Goal: Task Accomplishment & Management: Use online tool/utility

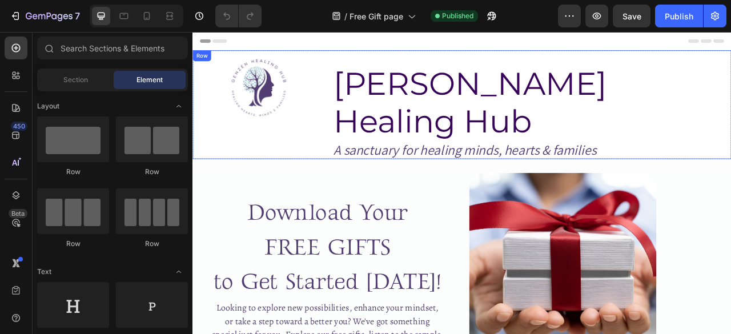
click at [362, 135] on div "Image [PERSON_NAME] Healing Hub Heading A sanctuary for healing minds, hearts &…" at bounding box center [536, 124] width 686 height 138
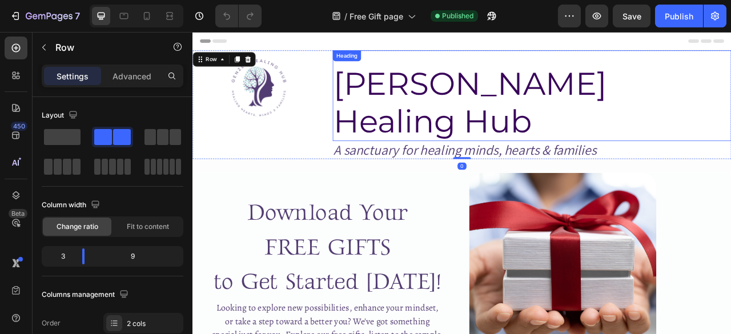
click at [471, 109] on h2 "[PERSON_NAME] Healing Hub" at bounding box center [624, 122] width 507 height 98
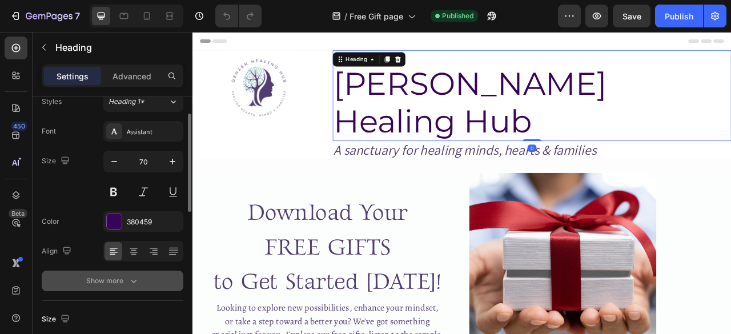
scroll to position [43, 0]
click at [129, 281] on icon "button" at bounding box center [133, 279] width 11 height 11
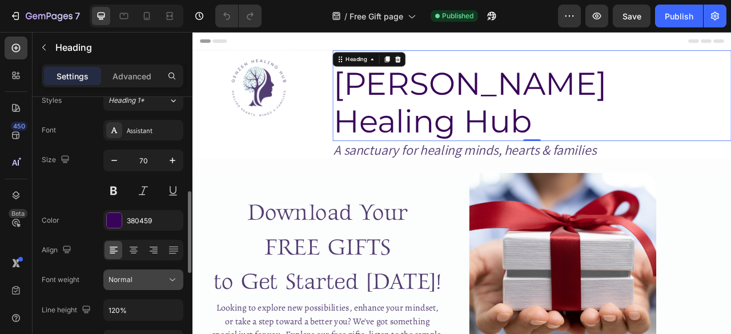
scroll to position [157, 0]
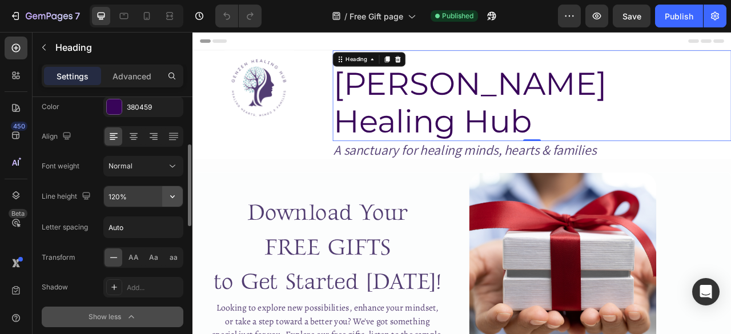
click at [169, 202] on button "button" at bounding box center [172, 196] width 21 height 21
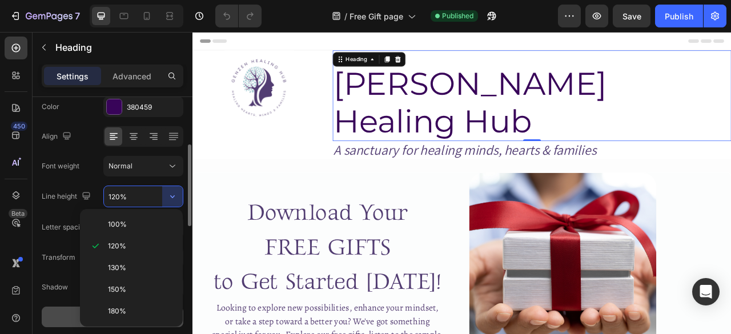
scroll to position [0, 0]
click at [142, 225] on p "100%" at bounding box center [140, 224] width 65 height 10
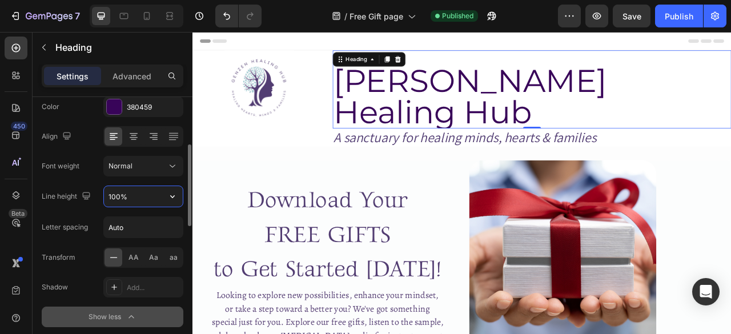
click at [113, 197] on input "100%" at bounding box center [143, 196] width 79 height 21
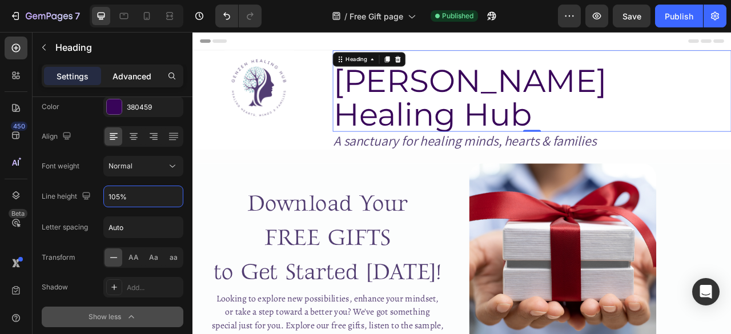
type input "105%"
click at [126, 81] on p "Advanced" at bounding box center [132, 76] width 39 height 12
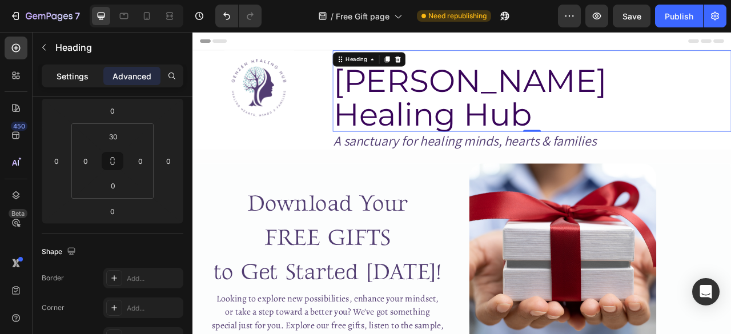
click at [70, 74] on p "Settings" at bounding box center [73, 76] width 32 height 12
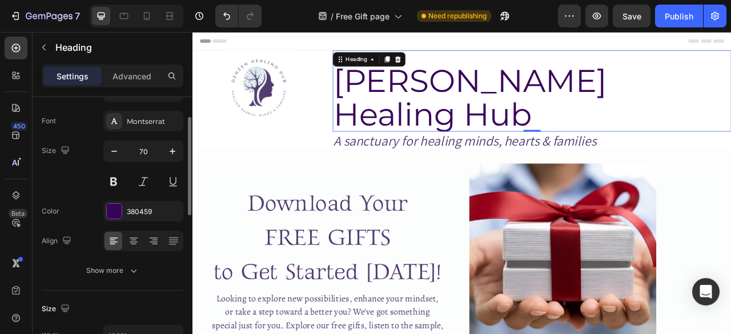
scroll to position [53, 0]
click at [150, 149] on input "70" at bounding box center [144, 151] width 38 height 21
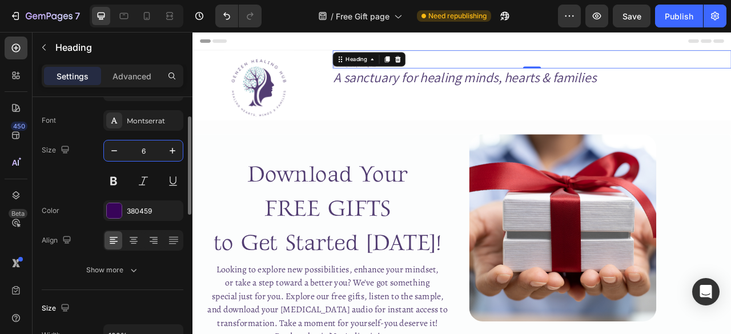
type input "65"
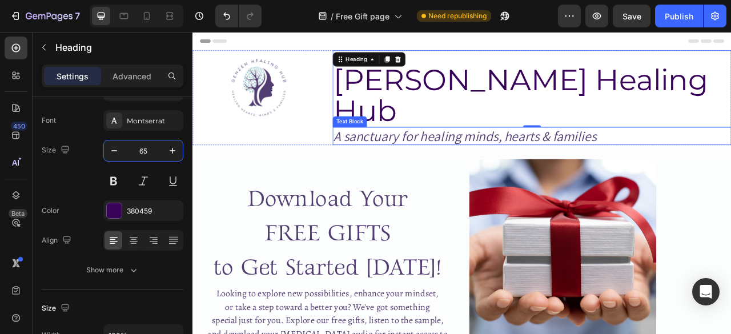
click at [479, 154] on p "A sanctuary for healing minds, hearts & families" at bounding box center [624, 164] width 505 height 21
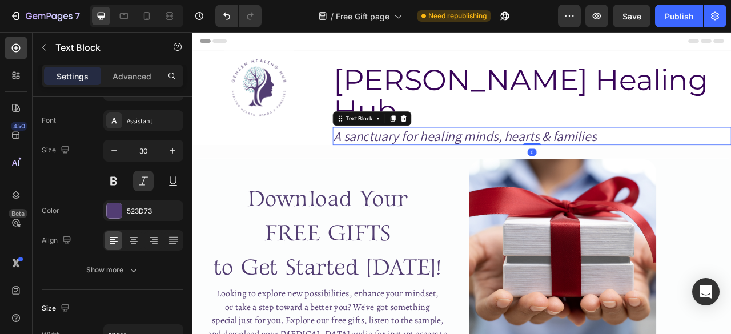
scroll to position [0, 0]
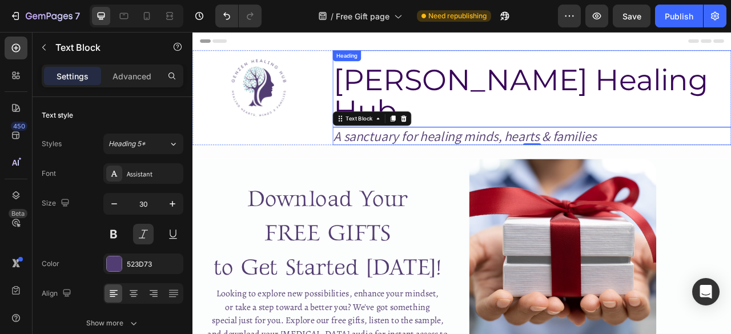
click at [375, 86] on h2 "[PERSON_NAME] Healing Hub" at bounding box center [624, 113] width 507 height 81
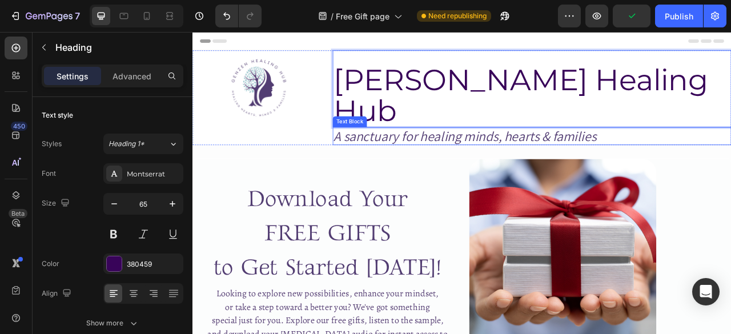
click at [439, 154] on p "A sanctuary for healing minds, hearts & families" at bounding box center [624, 164] width 505 height 21
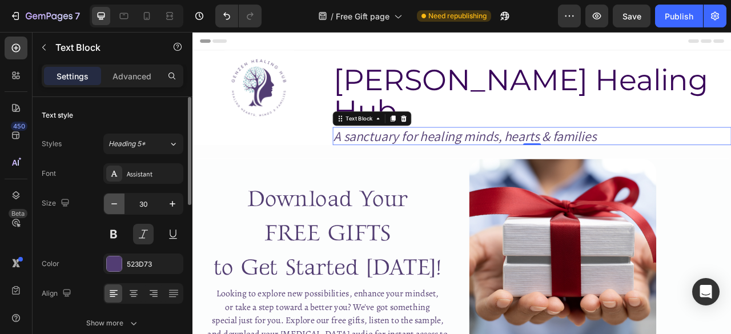
click at [115, 198] on icon "button" at bounding box center [114, 203] width 11 height 11
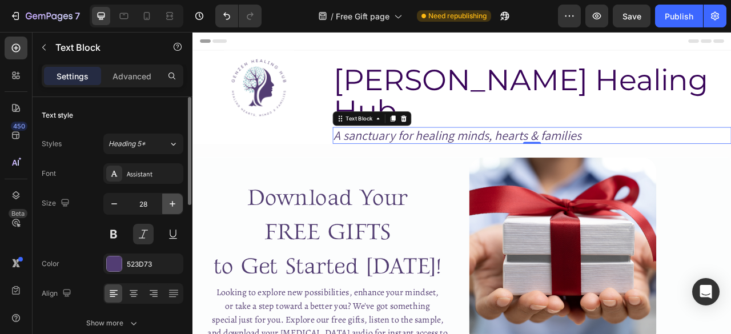
click at [178, 198] on icon "button" at bounding box center [172, 203] width 11 height 11
type input "29"
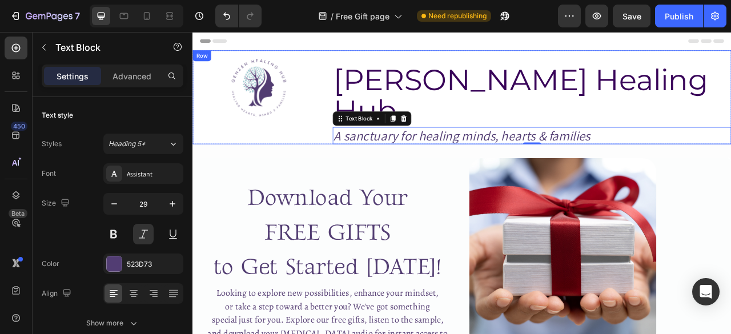
click at [360, 65] on div "Image GenZen Healing Hub Heading A sanctuary for healing minds, hearts & famili…" at bounding box center [536, 114] width 686 height 119
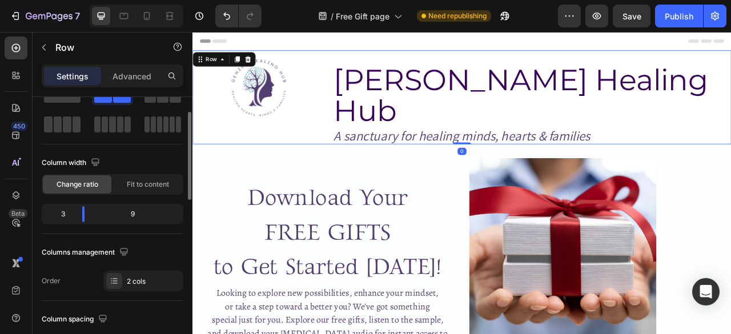
scroll to position [43, 0]
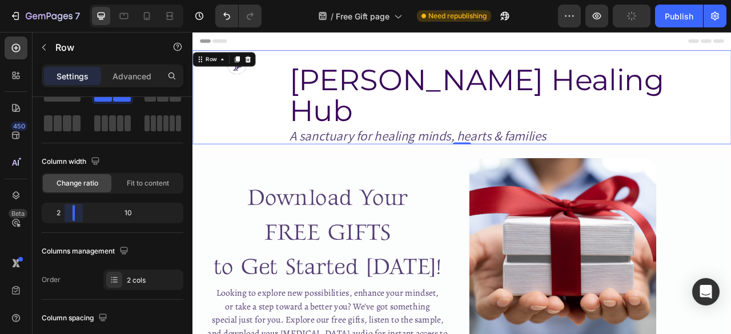
drag, startPoint x: 83, startPoint y: 211, endPoint x: 29, endPoint y: 90, distance: 132.2
click at [71, 0] on body "7 Version history / Free Gift page Need republishing Preview Publish 450 Beta S…" at bounding box center [365, 0] width 731 height 0
click at [250, 80] on img at bounding box center [249, 71] width 33 height 33
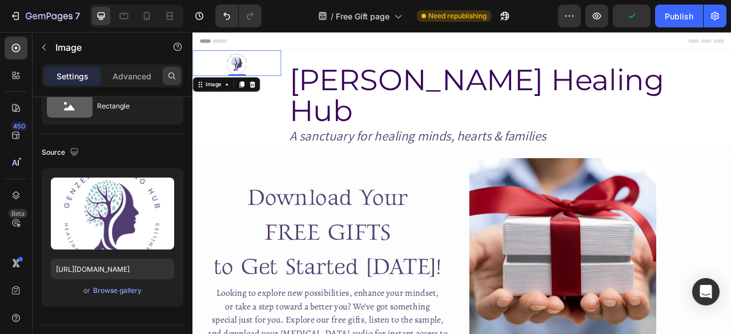
scroll to position [0, 0]
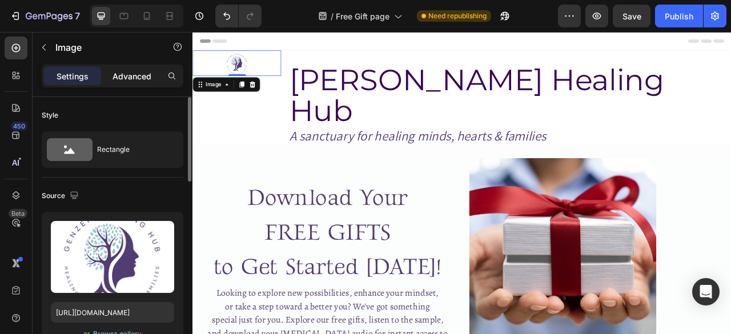
click at [122, 78] on p "Advanced" at bounding box center [132, 76] width 39 height 12
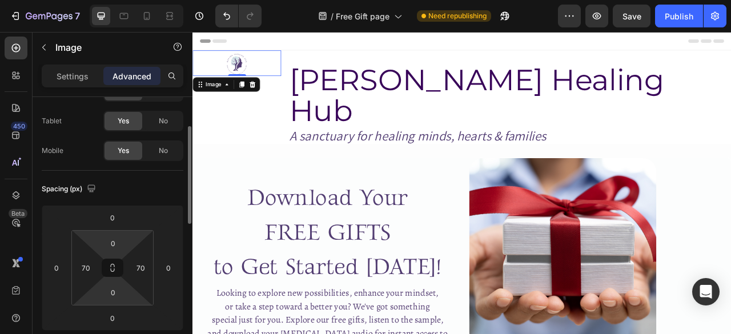
scroll to position [61, 0]
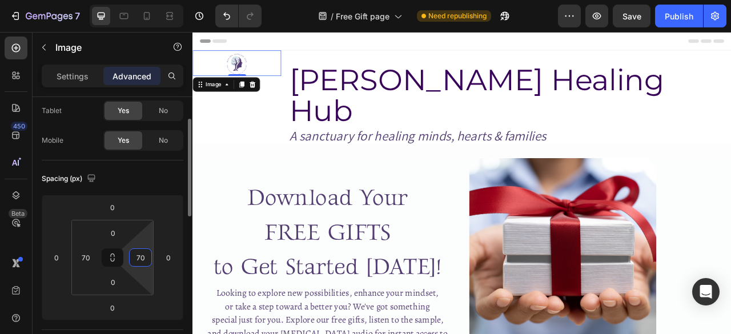
click at [142, 254] on input "70" at bounding box center [140, 257] width 17 height 17
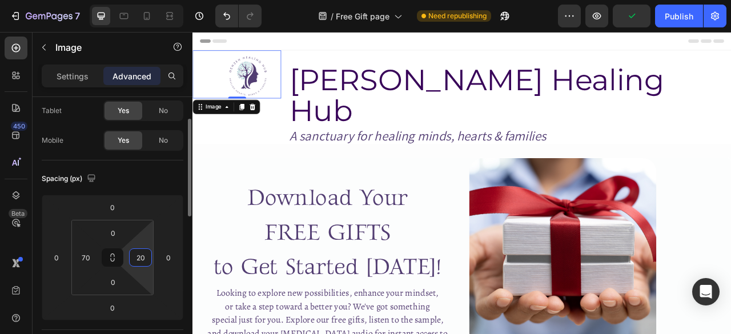
type input "2"
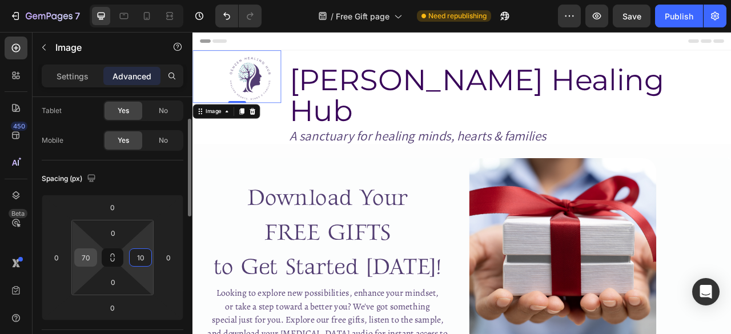
type input "10"
click at [91, 262] on input "70" at bounding box center [85, 257] width 17 height 17
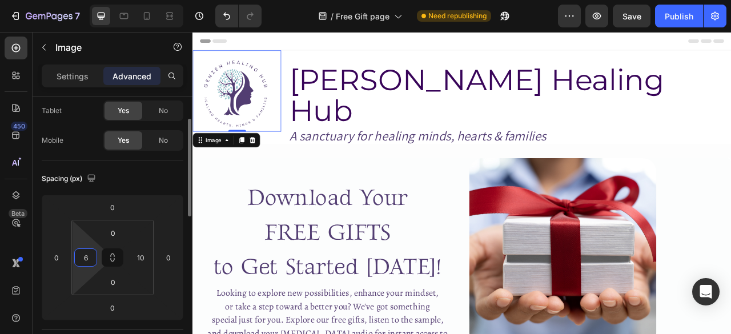
type input "60"
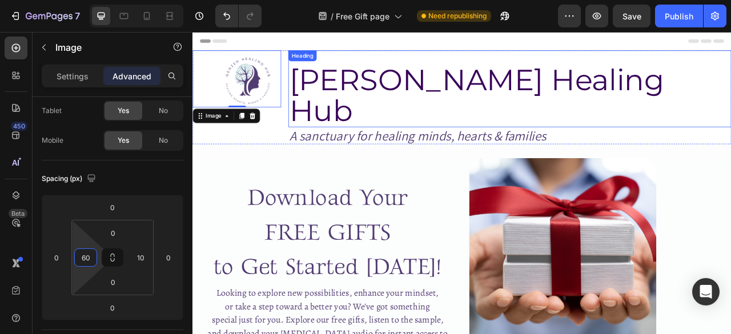
click at [391, 87] on p "[PERSON_NAME] Healing Hub" at bounding box center [596, 113] width 562 height 78
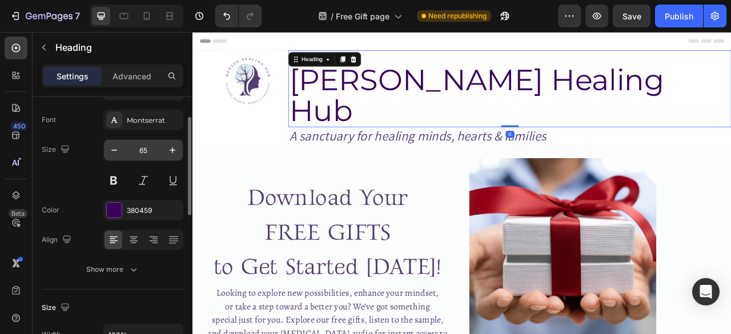
scroll to position [54, 0]
click at [123, 82] on p "Advanced" at bounding box center [132, 76] width 39 height 12
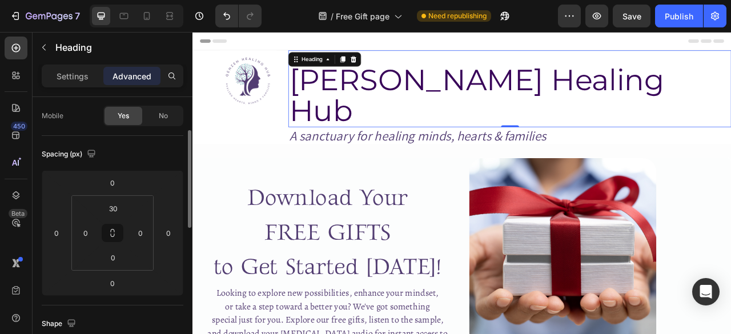
scroll to position [88, 0]
click at [118, 209] on input "30" at bounding box center [113, 205] width 23 height 17
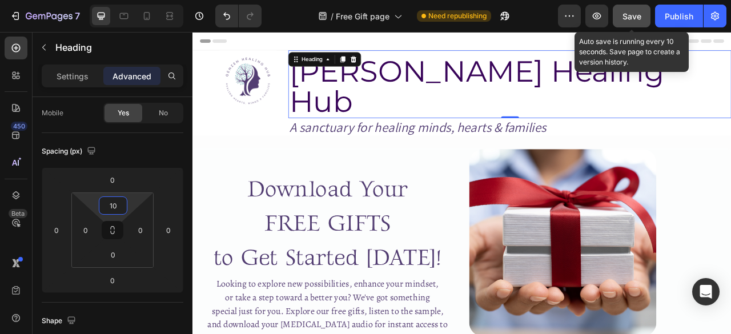
type input "10"
click at [634, 22] on div "Save" at bounding box center [632, 16] width 19 height 12
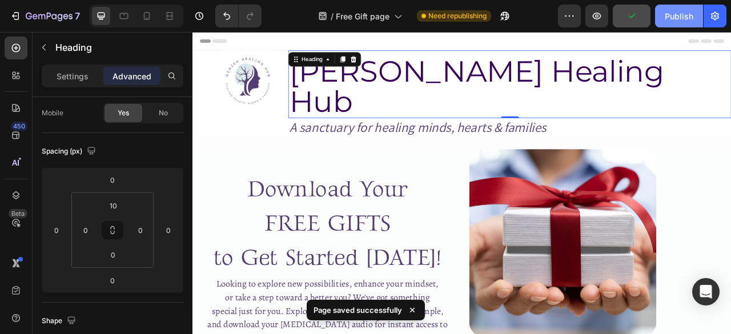
drag, startPoint x: 666, startPoint y: 17, endPoint x: 442, endPoint y: 54, distance: 227.0
click at [666, 17] on div "Publish" at bounding box center [679, 16] width 29 height 12
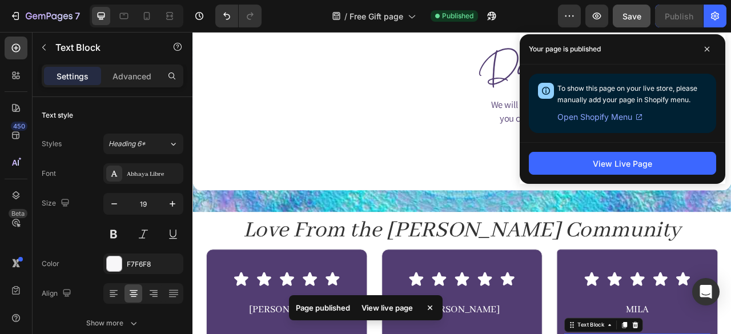
scroll to position [511, 0]
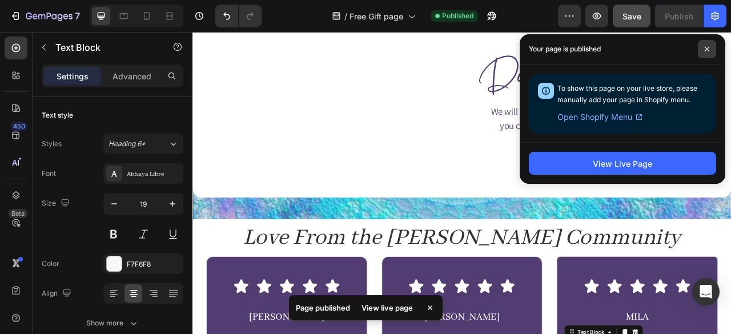
click at [708, 46] on icon at bounding box center [707, 49] width 6 height 6
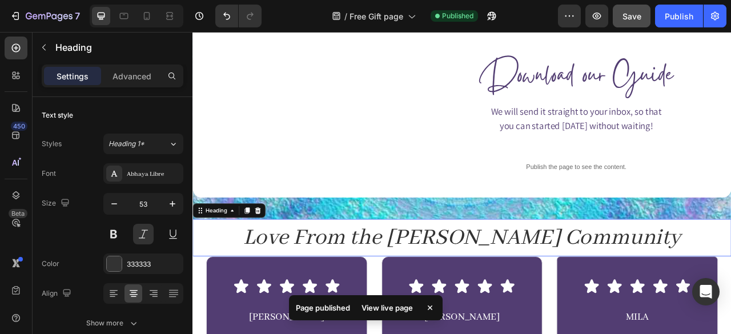
scroll to position [970, 0]
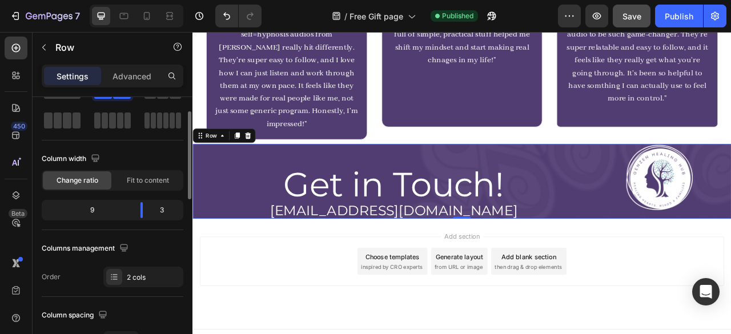
scroll to position [47, 0]
click at [146, 0] on body "7 Version history / Free Gift page Published Preview Save Publish 450 Beta Sect…" at bounding box center [365, 0] width 731 height 0
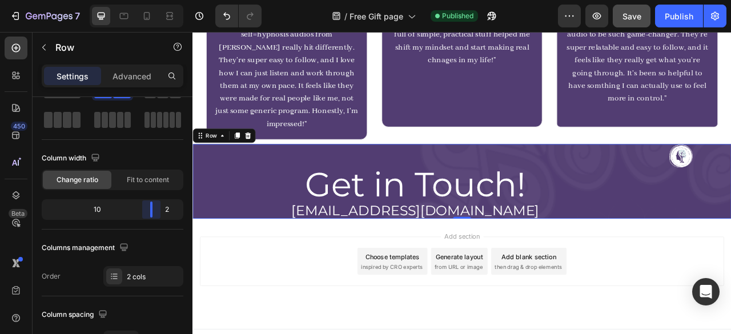
drag, startPoint x: 146, startPoint y: 209, endPoint x: 161, endPoint y: 207, distance: 15.5
click at [161, 0] on body "7 Version history / Free Gift page Published Preview Save Publish 450 Beta Sect…" at bounding box center [365, 0] width 731 height 0
click at [123, 79] on p "Advanced" at bounding box center [132, 76] width 39 height 12
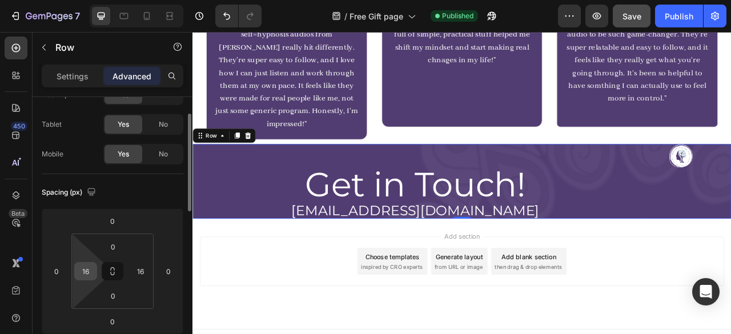
click at [86, 272] on input "16" at bounding box center [85, 271] width 17 height 17
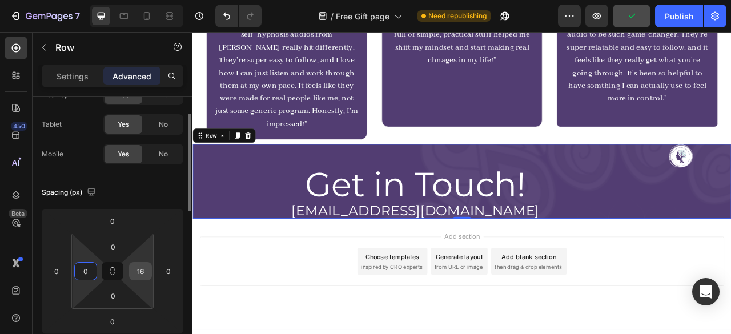
type input "0"
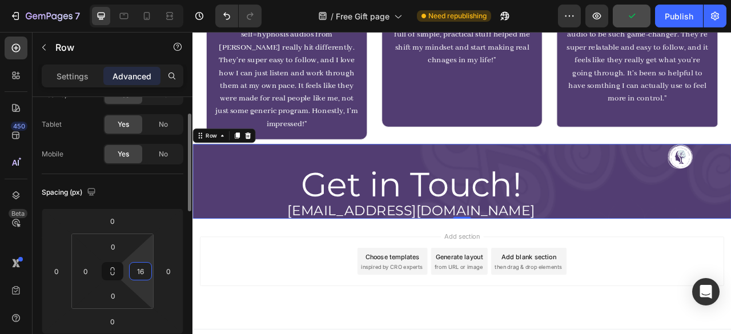
click at [133, 274] on input "16" at bounding box center [140, 271] width 17 height 17
type input "0"
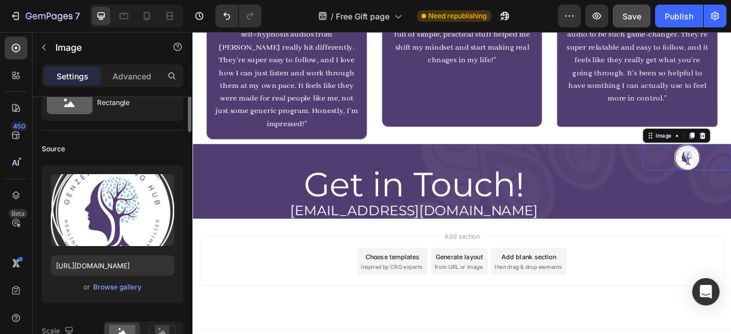
scroll to position [0, 0]
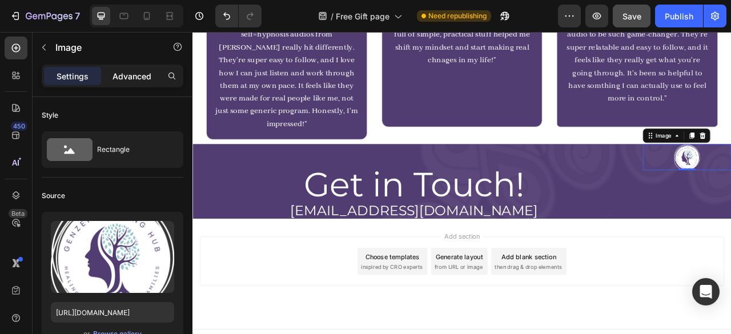
click at [121, 84] on div "Advanced" at bounding box center [131, 76] width 57 height 18
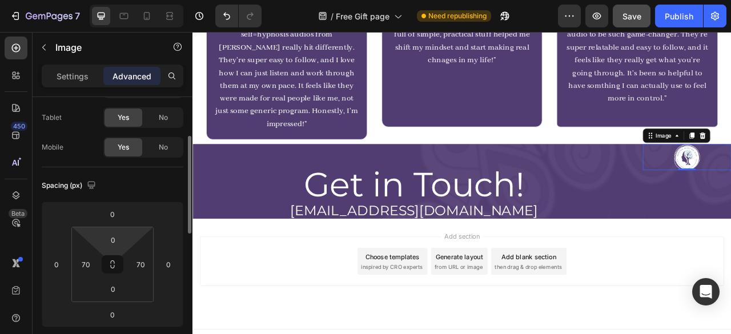
scroll to position [68, 0]
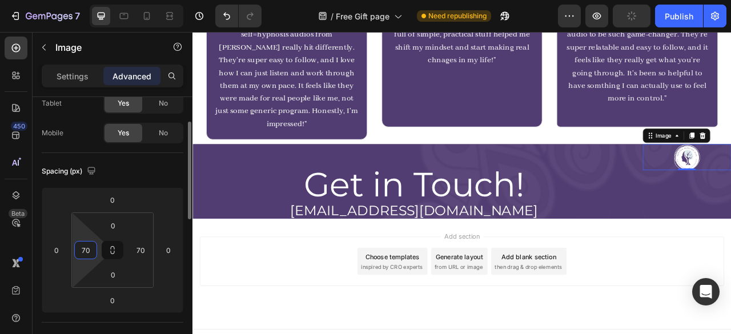
click at [82, 247] on input "70" at bounding box center [85, 250] width 17 height 17
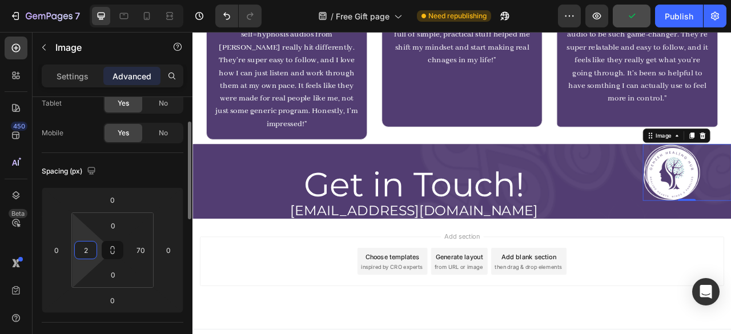
type input "20"
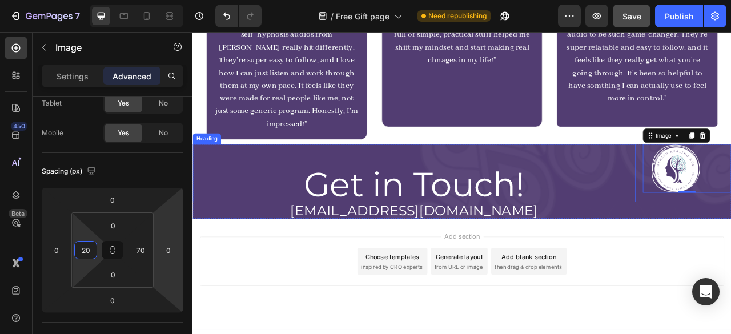
click at [579, 203] on h2 "Get in Touch!" at bounding box center [475, 225] width 564 height 45
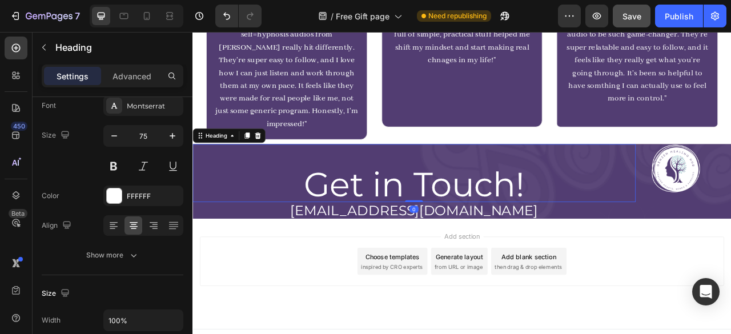
scroll to position [0, 0]
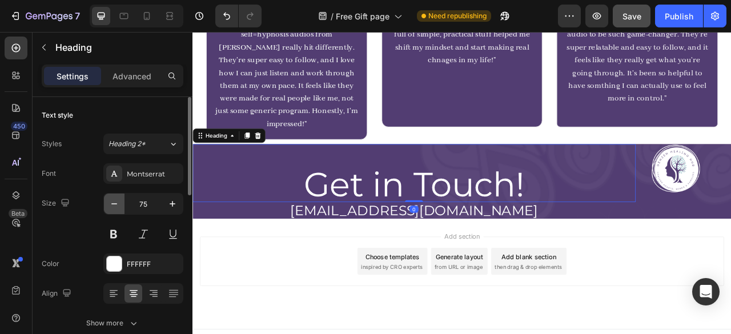
click at [107, 203] on button "button" at bounding box center [114, 204] width 21 height 21
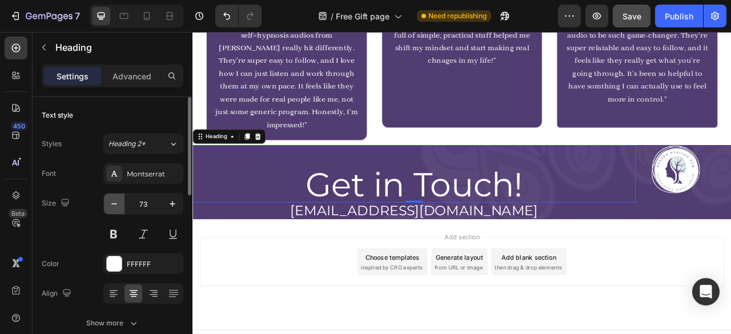
click at [107, 203] on button "button" at bounding box center [114, 204] width 21 height 21
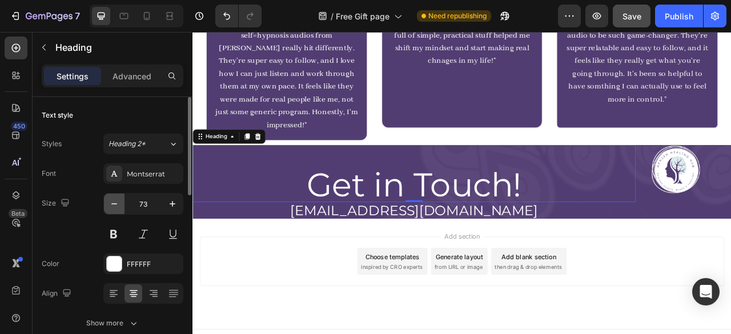
click at [107, 203] on button "button" at bounding box center [114, 204] width 21 height 21
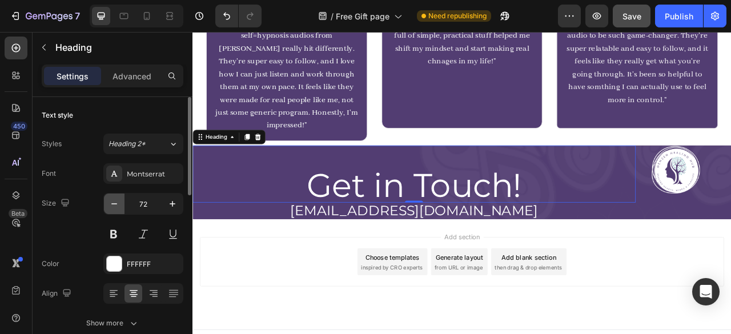
click at [107, 203] on button "button" at bounding box center [114, 204] width 21 height 21
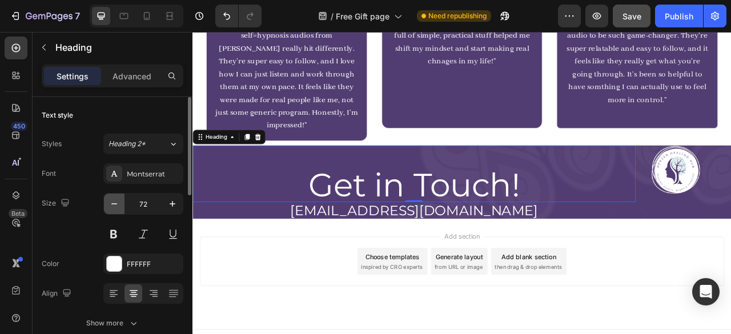
click at [107, 203] on button "button" at bounding box center [114, 204] width 21 height 21
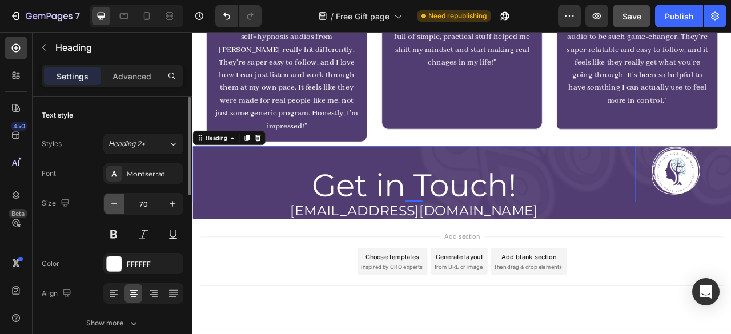
click at [107, 203] on button "button" at bounding box center [114, 204] width 21 height 21
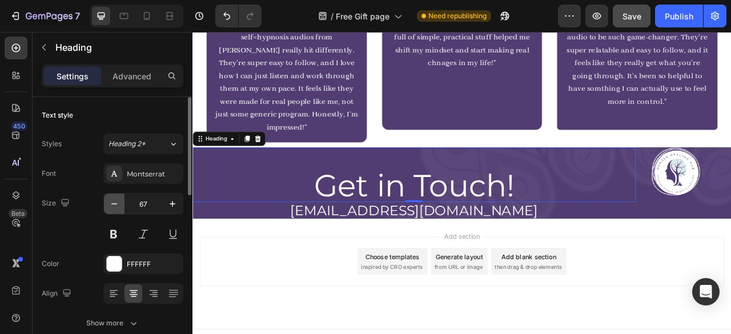
scroll to position [965, 0]
click at [107, 203] on button "button" at bounding box center [114, 204] width 21 height 21
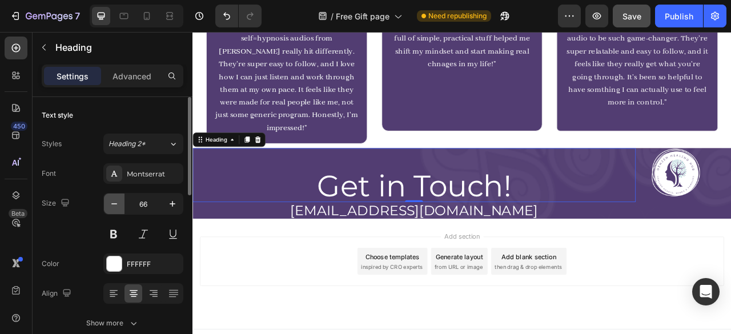
type input "65"
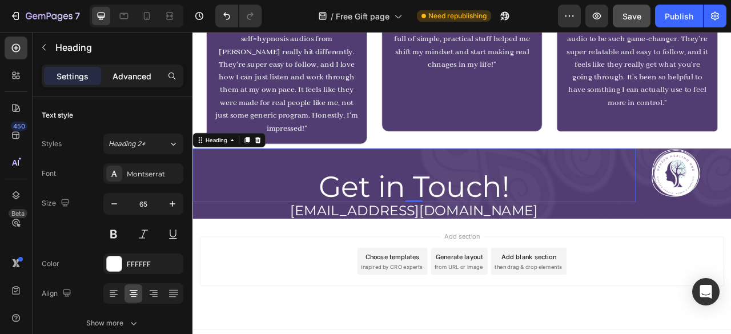
click at [134, 84] on div "Advanced" at bounding box center [131, 76] width 57 height 18
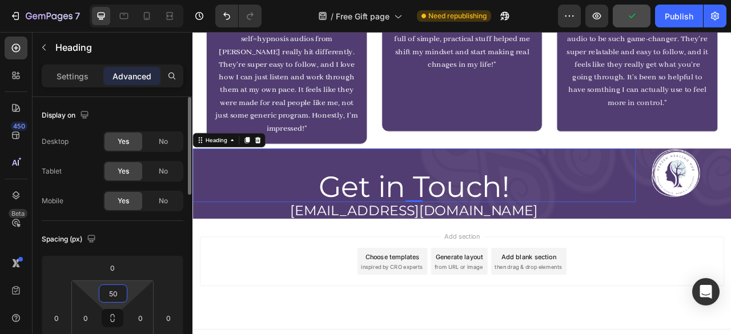
click at [113, 296] on input "50" at bounding box center [113, 293] width 23 height 17
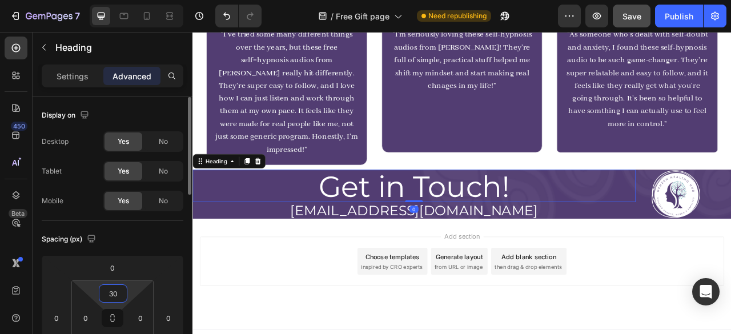
scroll to position [953, 0]
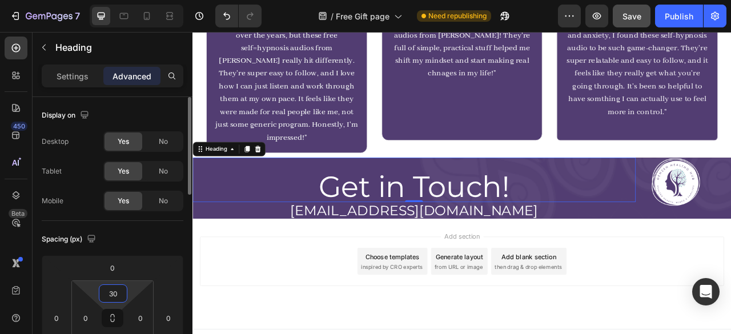
type input "3"
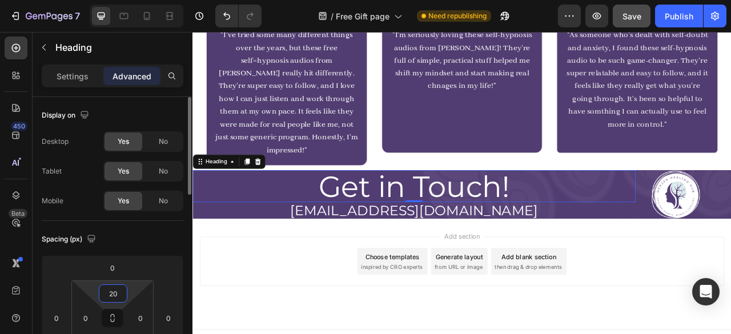
scroll to position [947, 0]
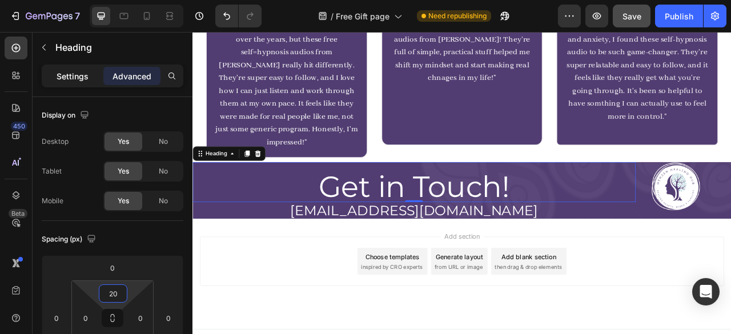
type input "20"
click at [68, 71] on p "Settings" at bounding box center [73, 76] width 32 height 12
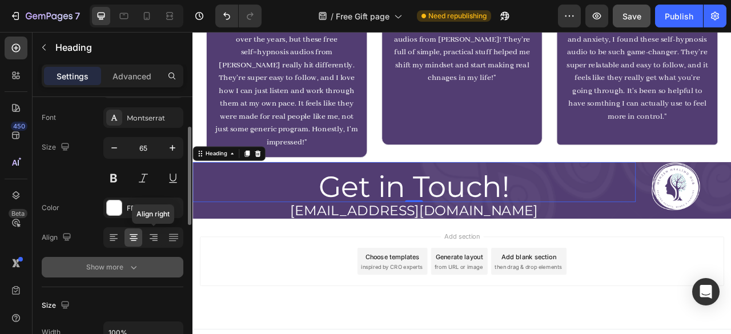
scroll to position [64, 0]
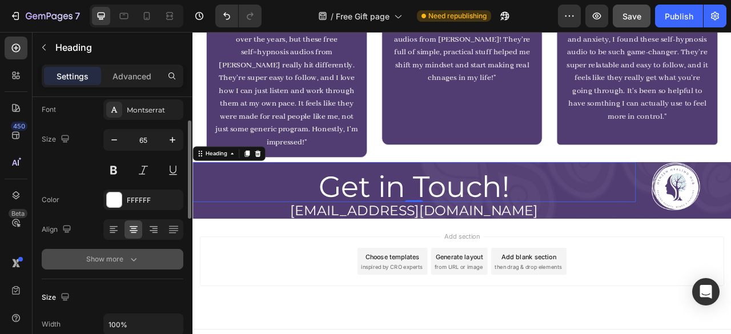
click at [127, 267] on button "Show more" at bounding box center [113, 259] width 142 height 21
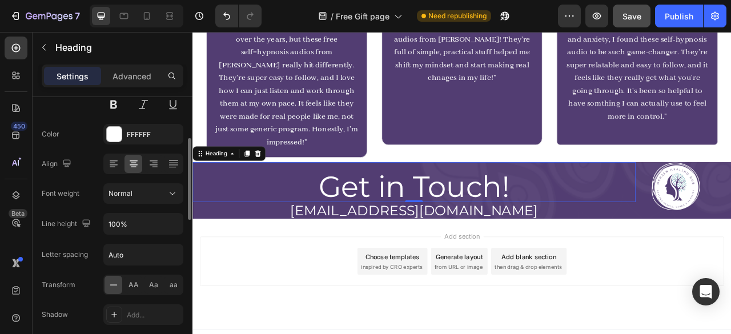
scroll to position [135, 0]
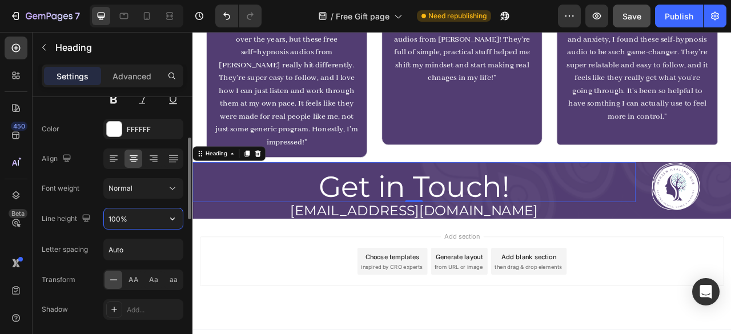
click at [119, 215] on input "100%" at bounding box center [143, 219] width 79 height 21
click at [566, 248] on span "[EMAIL_ADDRESS][DOMAIN_NAME]" at bounding box center [473, 258] width 315 height 21
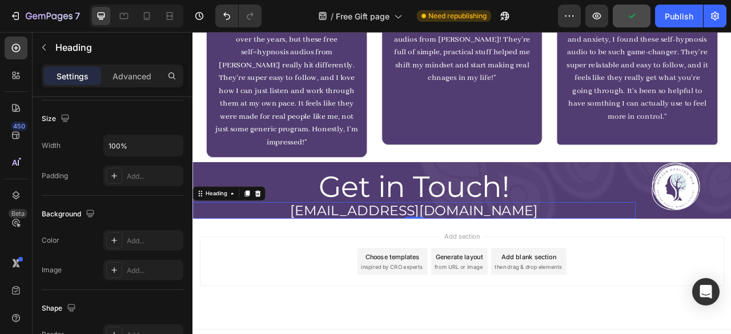
scroll to position [0, 0]
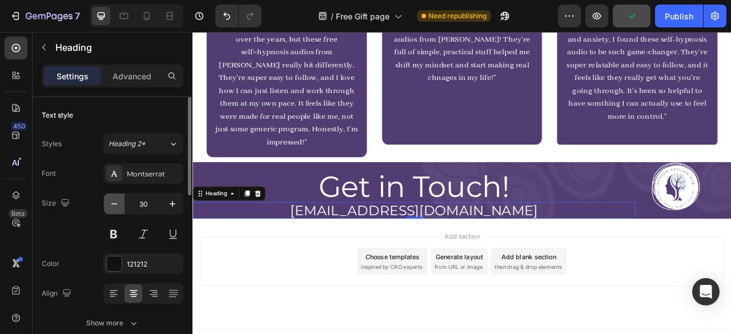
click at [107, 206] on button "button" at bounding box center [114, 204] width 21 height 21
click at [123, 194] on button "button" at bounding box center [114, 204] width 21 height 21
type input "28"
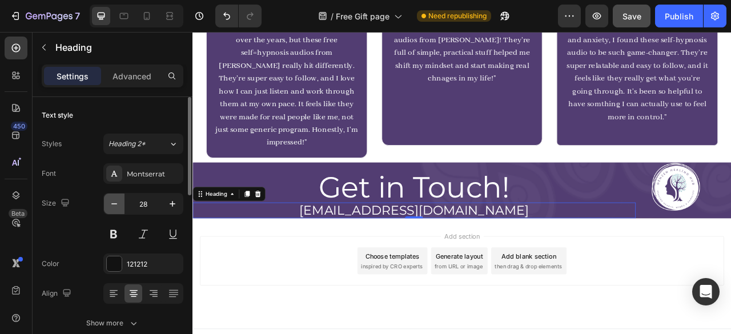
scroll to position [946, 0]
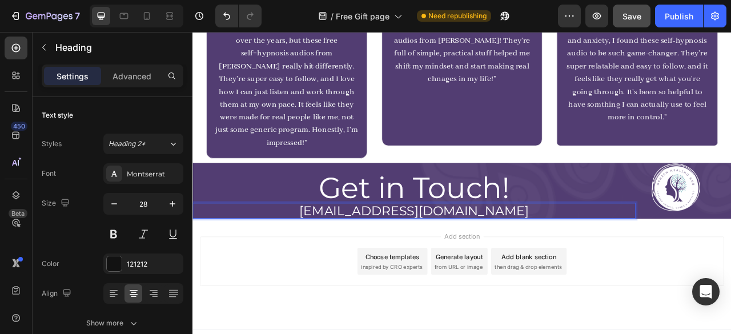
click at [416, 250] on span "[EMAIL_ADDRESS][DOMAIN_NAME]" at bounding box center [474, 259] width 292 height 19
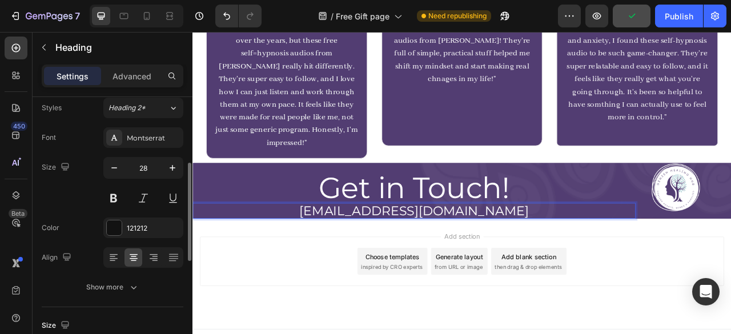
scroll to position [75, 0]
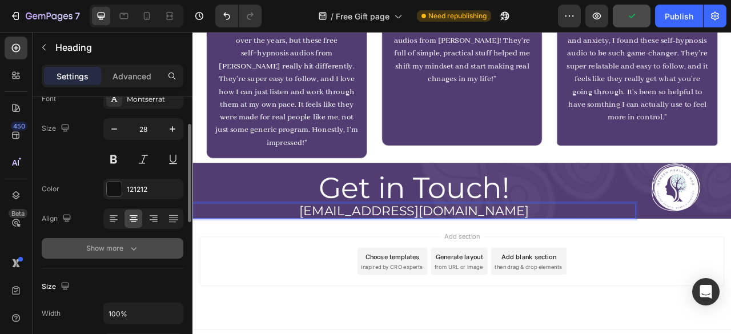
click at [127, 246] on div "Show more" at bounding box center [112, 248] width 53 height 11
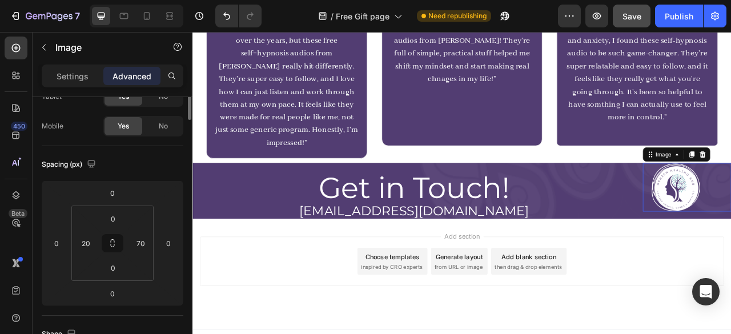
scroll to position [0, 0]
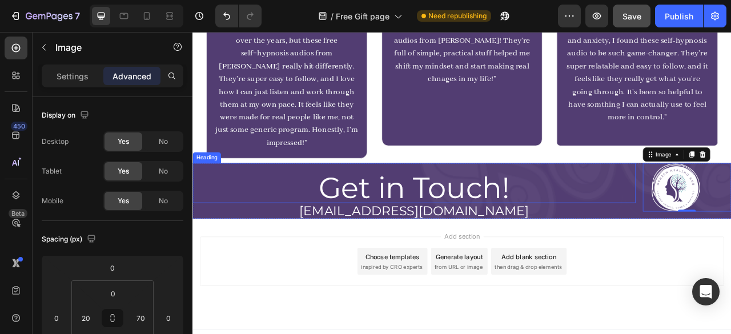
click at [486, 225] on h2 "Get in Touch!" at bounding box center [475, 229] width 564 height 39
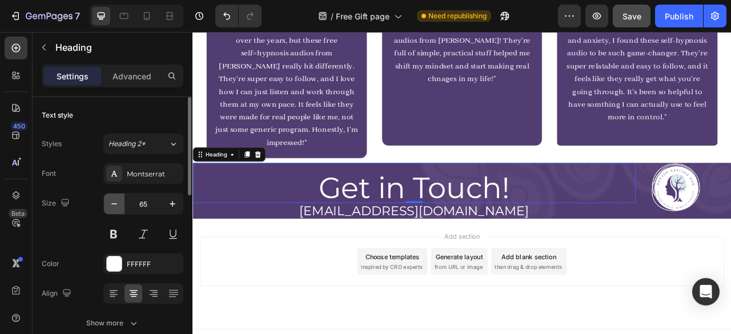
click at [117, 204] on icon "button" at bounding box center [114, 203] width 11 height 11
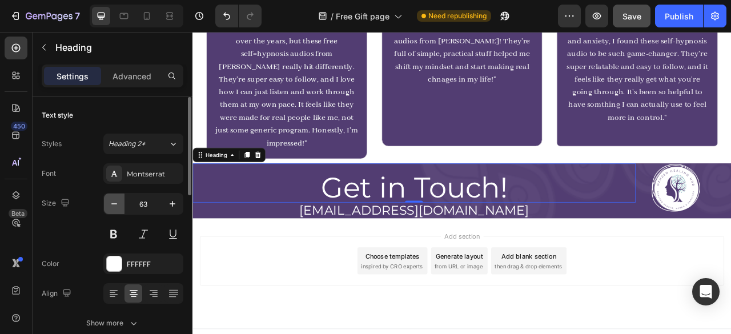
scroll to position [945, 0]
click at [113, 203] on icon "button" at bounding box center [114, 203] width 6 height 1
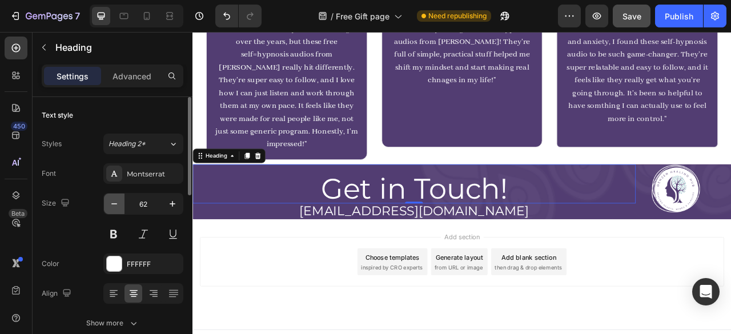
click at [113, 203] on icon "button" at bounding box center [114, 203] width 6 height 1
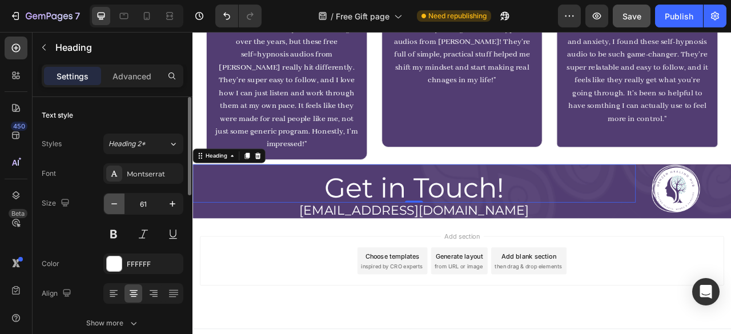
scroll to position [944, 0]
click at [119, 202] on icon "button" at bounding box center [114, 203] width 11 height 11
type input "60"
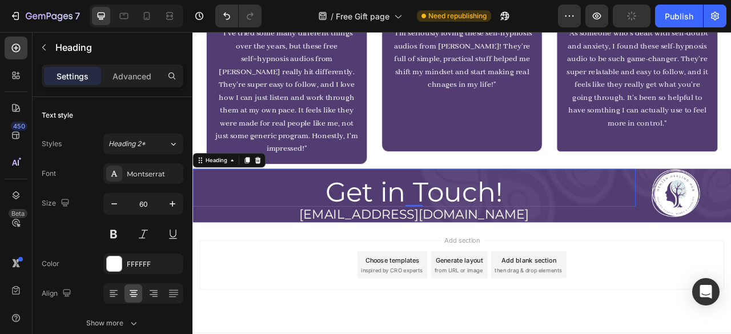
scroll to position [943, 0]
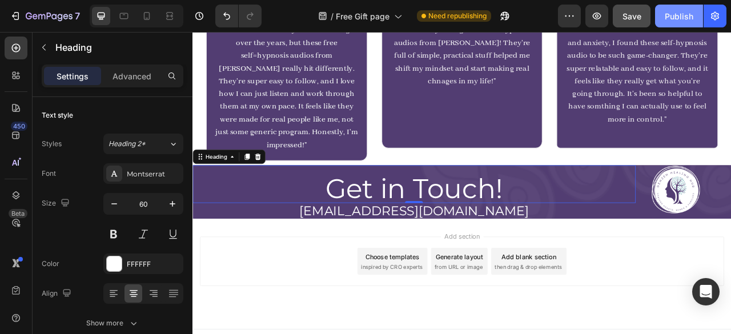
click at [665, 21] on div "Publish" at bounding box center [679, 16] width 29 height 12
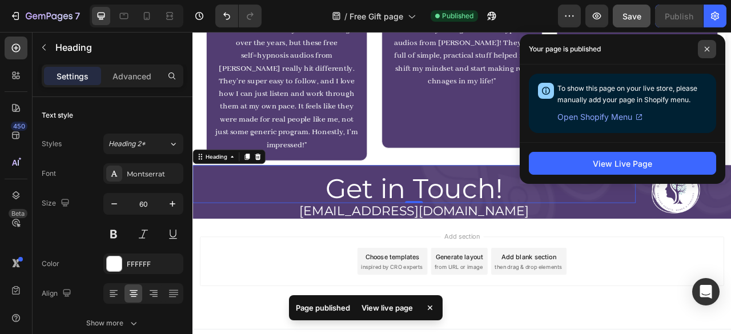
click at [708, 45] on span at bounding box center [707, 49] width 18 height 18
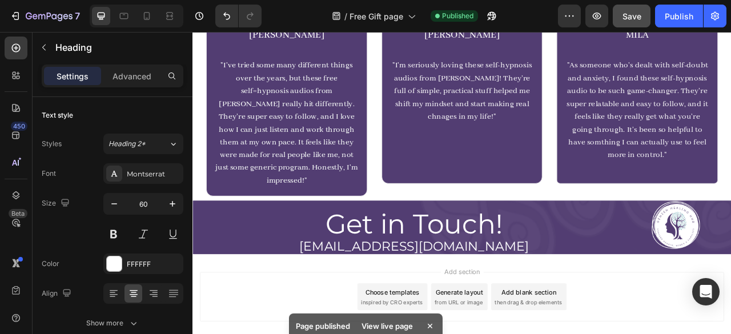
scroll to position [900, 0]
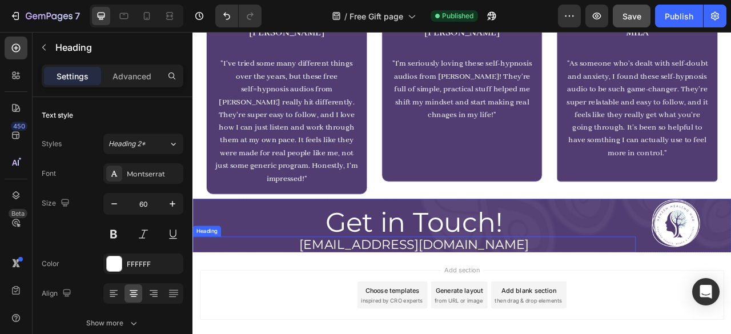
click at [572, 292] on span "[EMAIL_ADDRESS][DOMAIN_NAME]" at bounding box center [474, 301] width 292 height 19
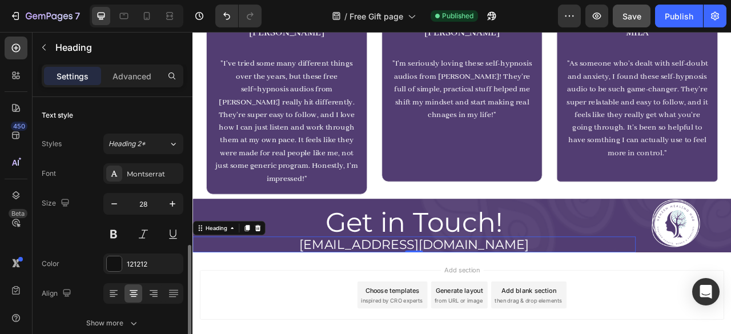
scroll to position [113, 0]
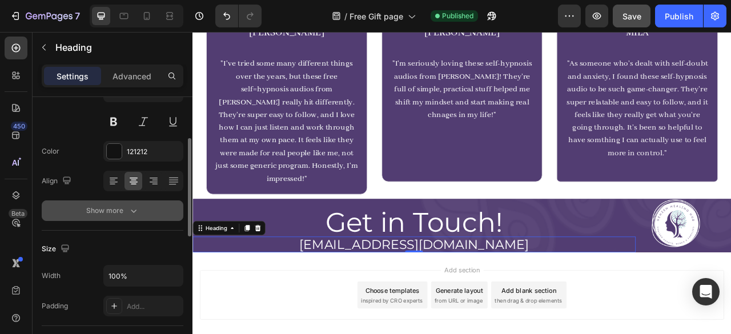
click at [128, 210] on icon "button" at bounding box center [133, 210] width 11 height 11
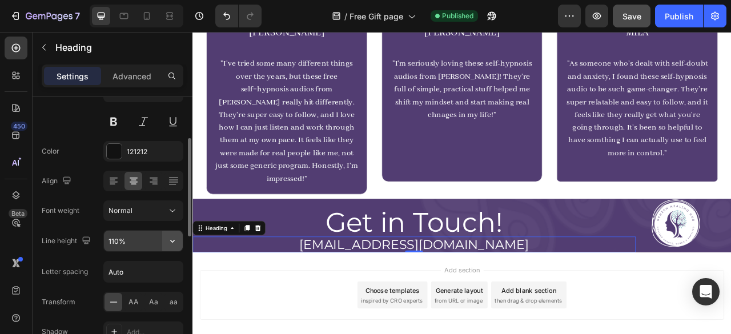
click at [174, 246] on button "button" at bounding box center [172, 241] width 21 height 21
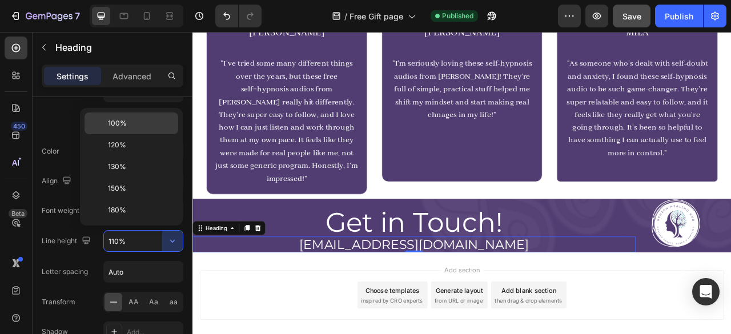
click at [129, 122] on p "100%" at bounding box center [140, 123] width 65 height 10
type input "100%"
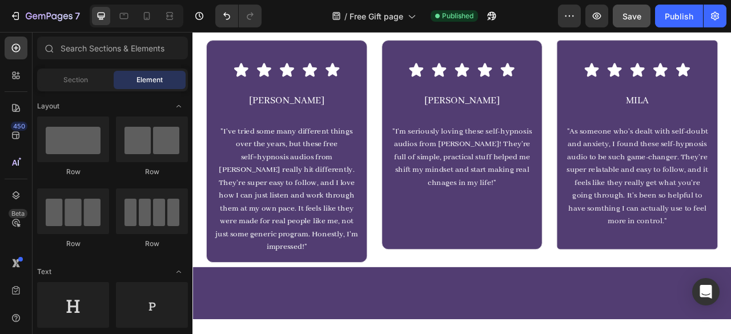
scroll to position [389, 0]
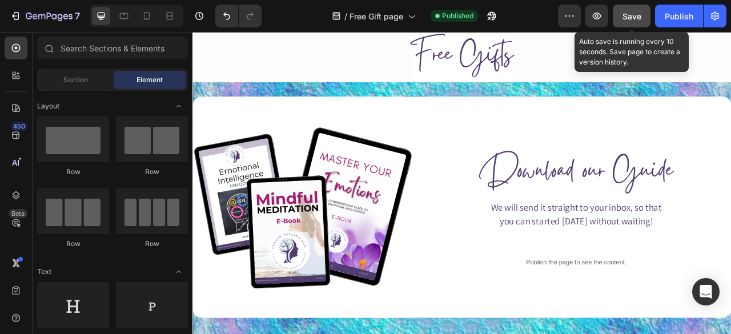
click at [637, 20] on span "Save" at bounding box center [632, 16] width 19 height 10
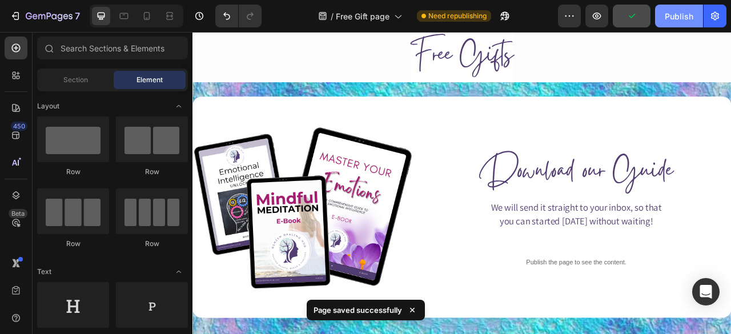
click at [677, 25] on button "Publish" at bounding box center [679, 16] width 48 height 23
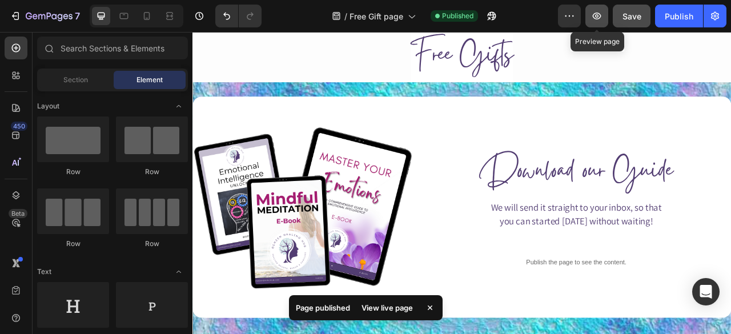
click at [592, 17] on icon "button" at bounding box center [596, 15] width 11 height 11
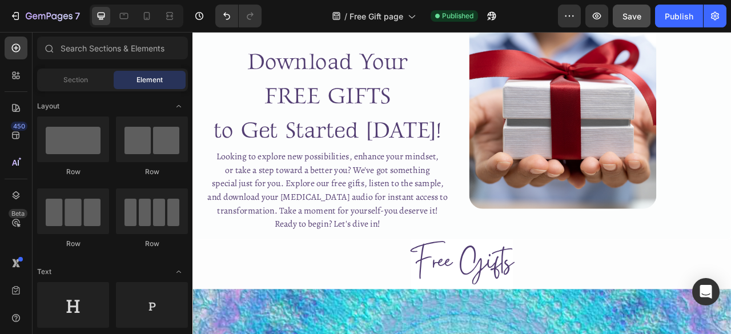
scroll to position [0, 0]
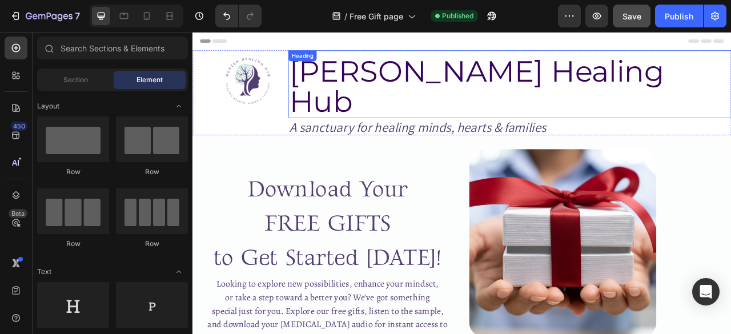
click at [657, 63] on h2 "[PERSON_NAME] Healing Hub" at bounding box center [596, 101] width 564 height 81
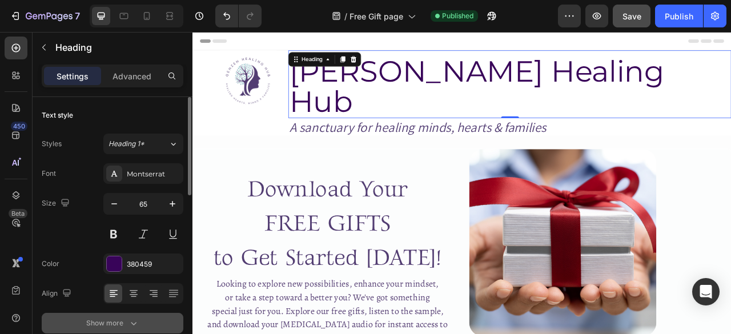
click at [136, 313] on button "Show more" at bounding box center [113, 323] width 142 height 21
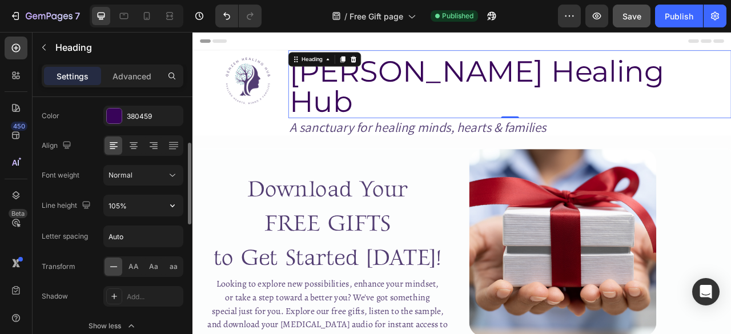
scroll to position [149, 0]
click at [127, 201] on input "105%" at bounding box center [143, 205] width 79 height 21
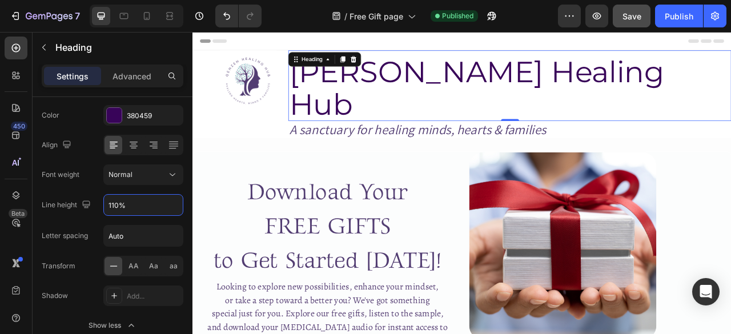
type input "110%"
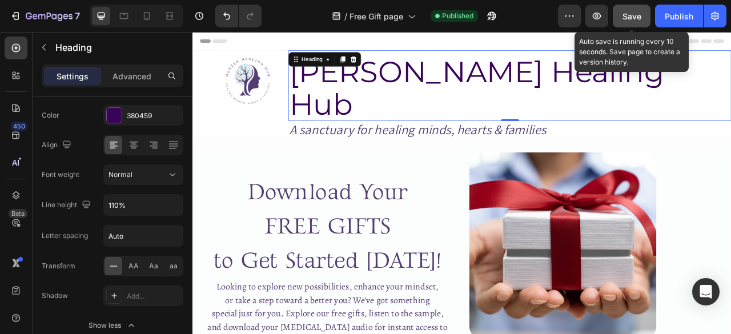
click at [635, 10] on div "Save" at bounding box center [632, 16] width 19 height 12
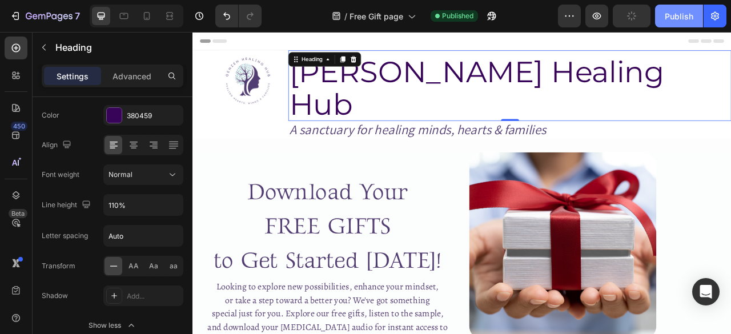
click at [676, 17] on div "Publish" at bounding box center [679, 16] width 29 height 12
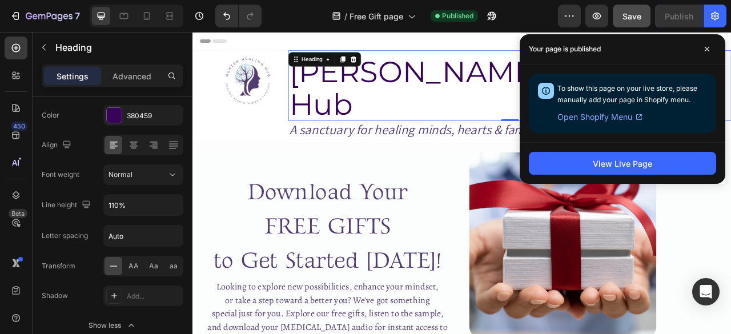
click at [335, 86] on h2 "[PERSON_NAME] Healing Hub" at bounding box center [596, 103] width 564 height 84
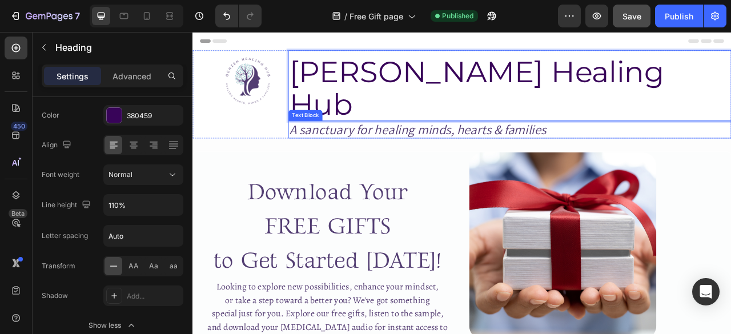
click at [359, 146] on p "A sanctuary for healing minds, hearts & families" at bounding box center [596, 156] width 562 height 20
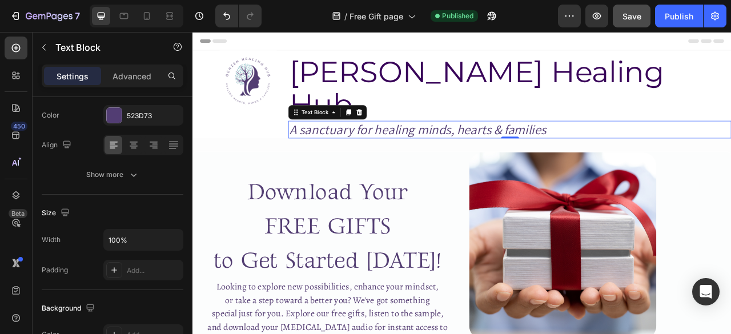
scroll to position [0, 0]
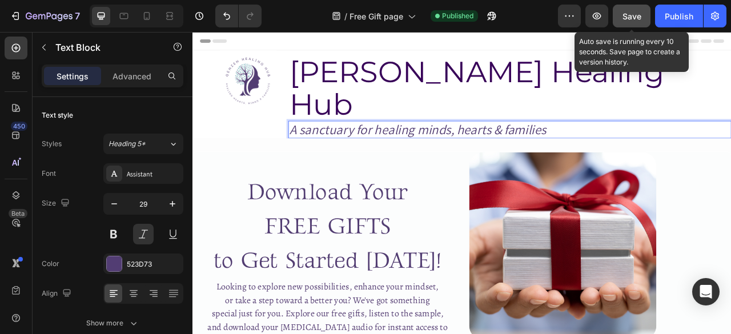
click at [650, 23] on button "Save" at bounding box center [632, 16] width 38 height 23
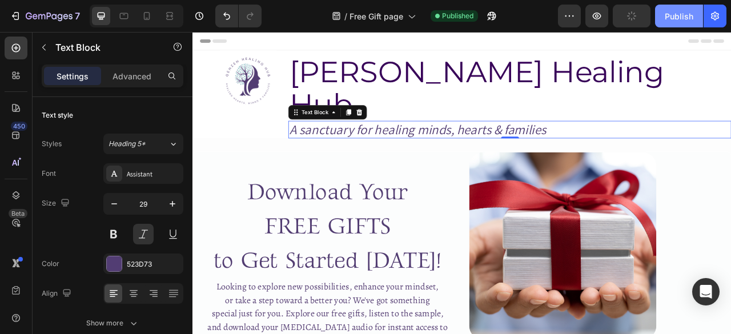
click at [660, 21] on button "Publish" at bounding box center [679, 16] width 48 height 23
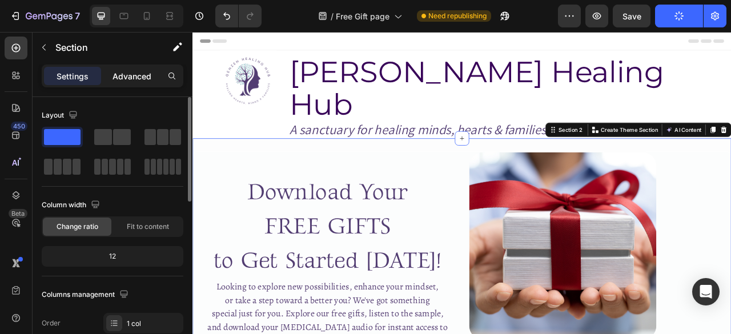
click at [131, 81] on p "Advanced" at bounding box center [132, 76] width 39 height 12
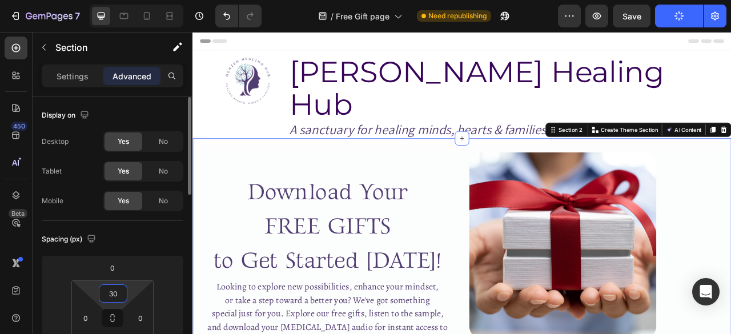
click at [114, 294] on input "30" at bounding box center [113, 293] width 23 height 17
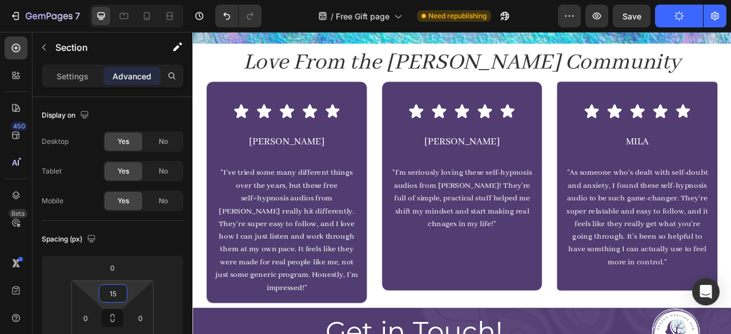
scroll to position [933, 0]
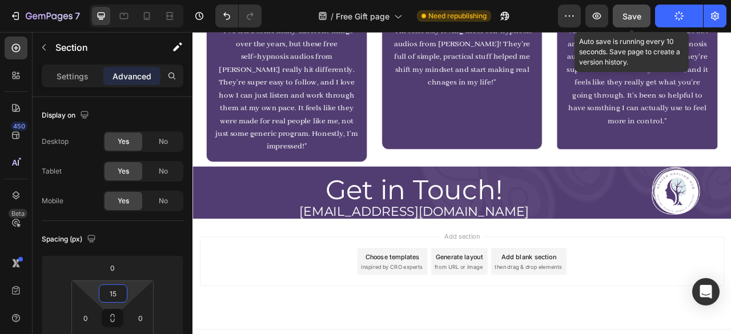
type input "15"
click at [635, 7] on button "Save" at bounding box center [632, 16] width 38 height 23
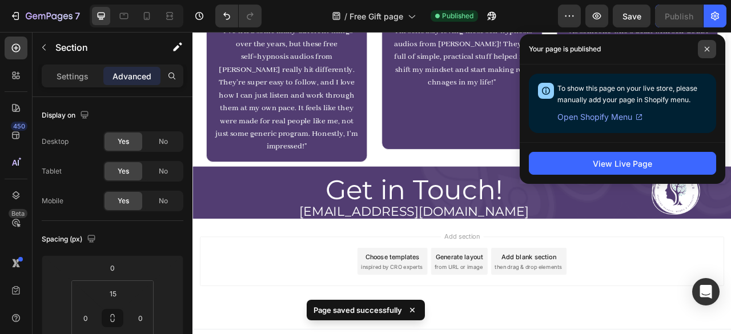
click at [704, 52] on span at bounding box center [707, 49] width 18 height 18
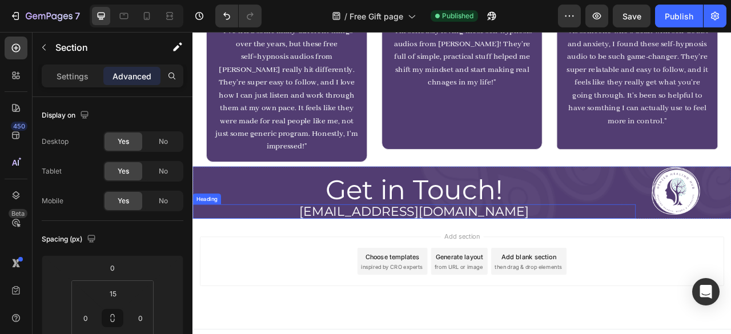
click at [479, 251] on span "[EMAIL_ADDRESS][DOMAIN_NAME]" at bounding box center [474, 260] width 292 height 19
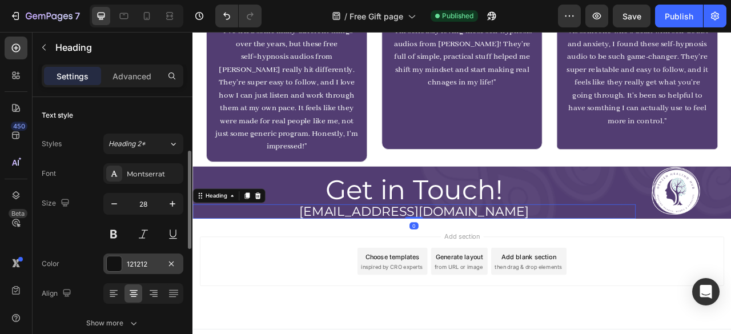
scroll to position [39, 0]
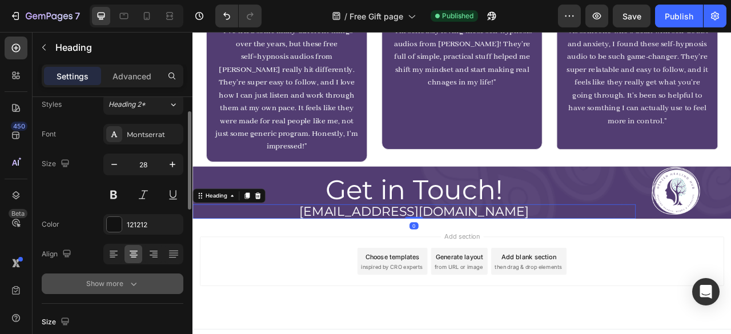
click at [127, 288] on button "Show more" at bounding box center [113, 284] width 142 height 21
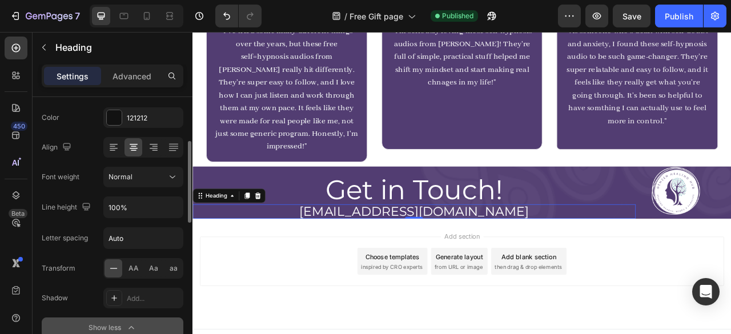
scroll to position [149, 0]
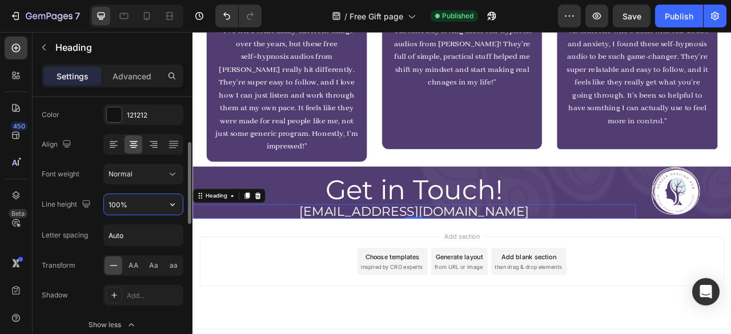
click at [120, 204] on input "100%" at bounding box center [143, 204] width 79 height 21
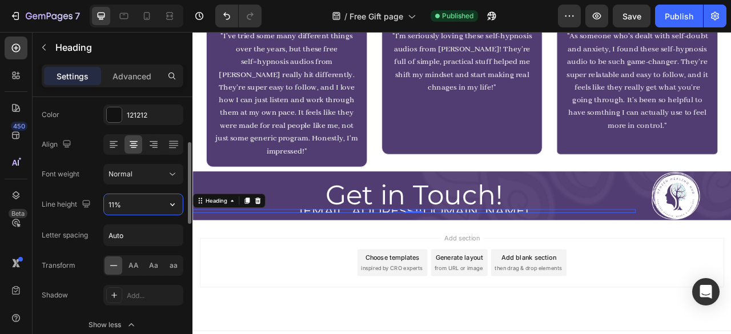
type input "110%"
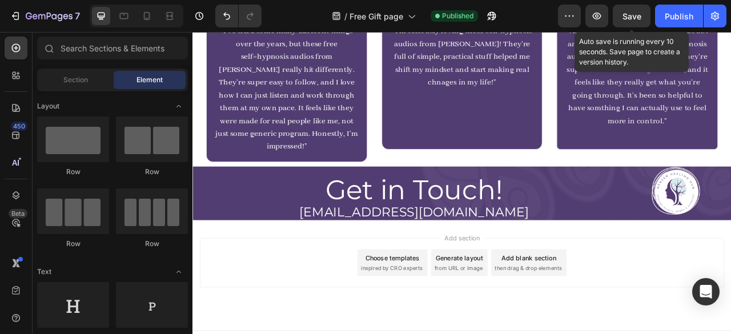
click at [629, 18] on span "Save" at bounding box center [632, 16] width 19 height 10
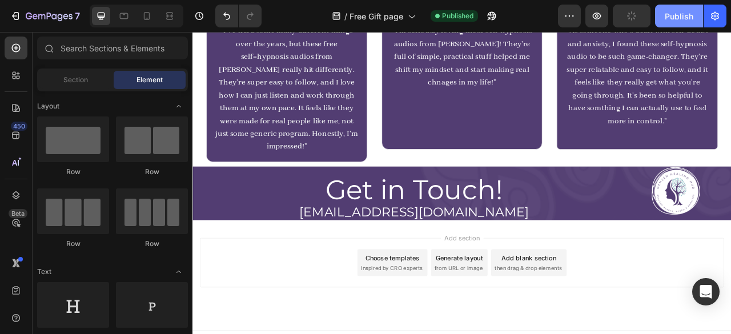
click at [664, 19] on button "Publish" at bounding box center [679, 16] width 48 height 23
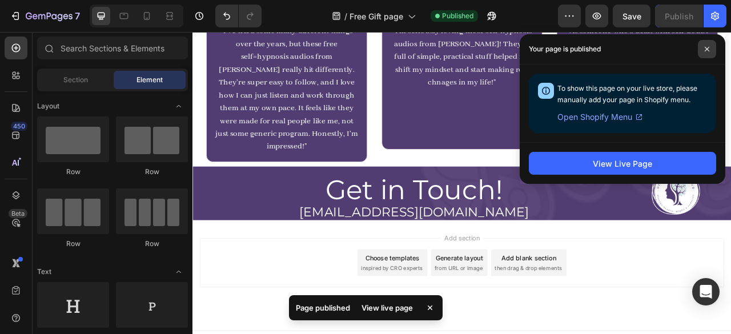
click at [709, 49] on icon at bounding box center [707, 49] width 6 height 6
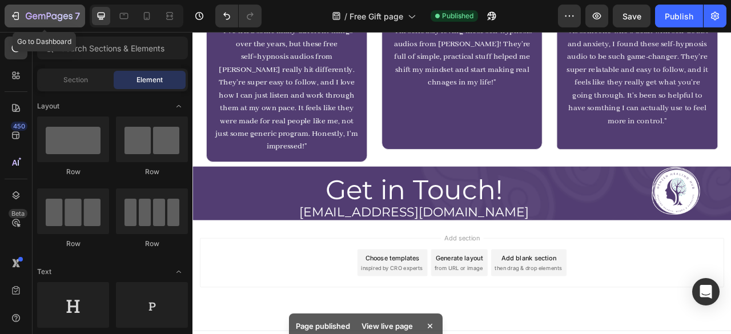
click at [23, 13] on div "7" at bounding box center [45, 16] width 70 height 14
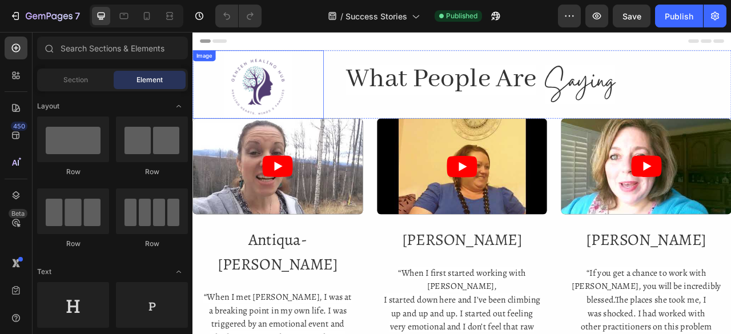
click at [303, 99] on img at bounding box center [276, 98] width 87 height 87
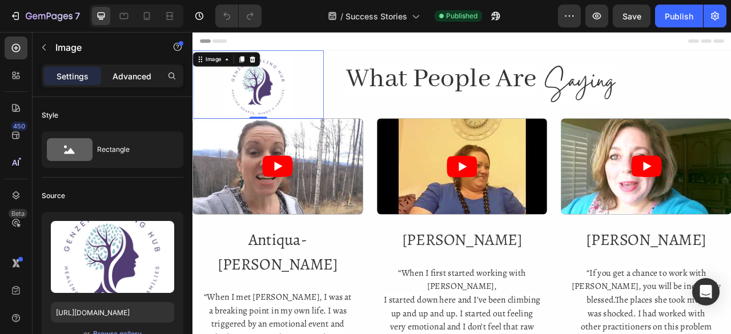
click at [127, 70] on p "Advanced" at bounding box center [132, 76] width 39 height 12
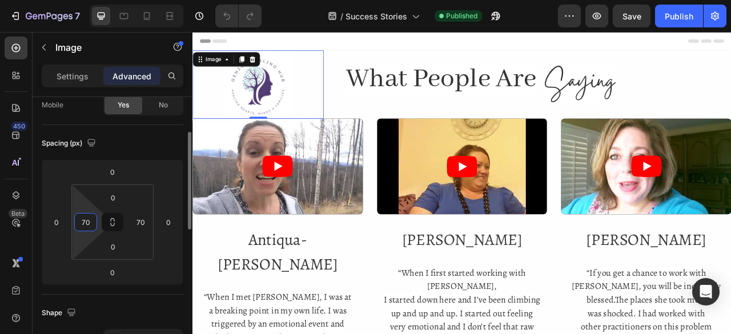
click at [86, 223] on input "70" at bounding box center [85, 222] width 17 height 17
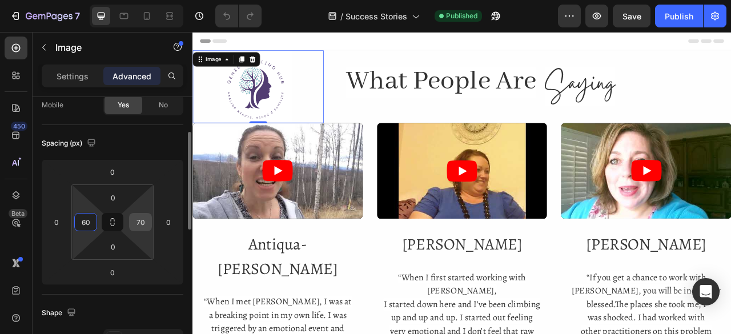
type input "60"
click at [137, 218] on input "70" at bounding box center [140, 222] width 17 height 17
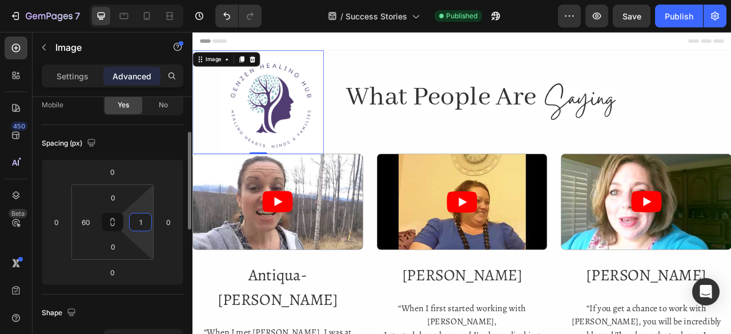
type input "10"
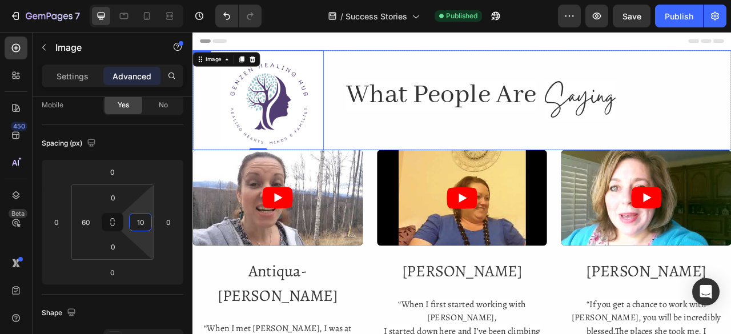
click at [485, 151] on div "What People Are Heading Saying Heading Row" at bounding box center [628, 118] width 500 height 127
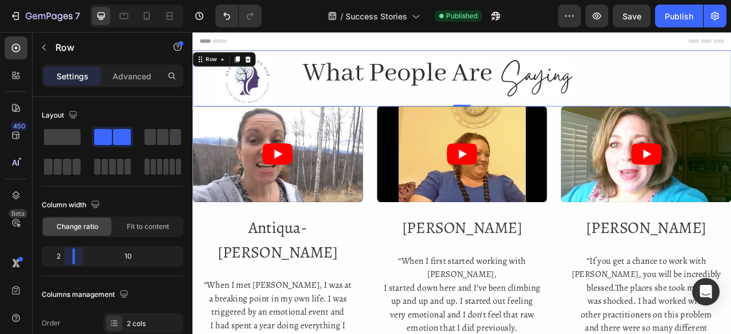
drag, startPoint x: 83, startPoint y: 252, endPoint x: 70, endPoint y: 252, distance: 13.7
click at [70, 0] on body "7 Version history / Success Stories Published Preview Save Publish 450 Beta Sec…" at bounding box center [365, 0] width 731 height 0
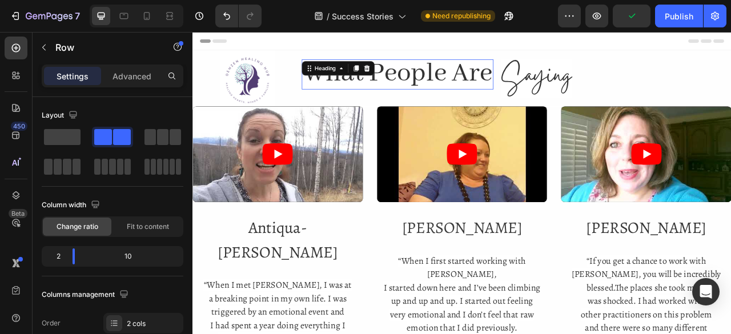
click at [340, 79] on div "What People Are Heading 0" at bounding box center [453, 86] width 244 height 39
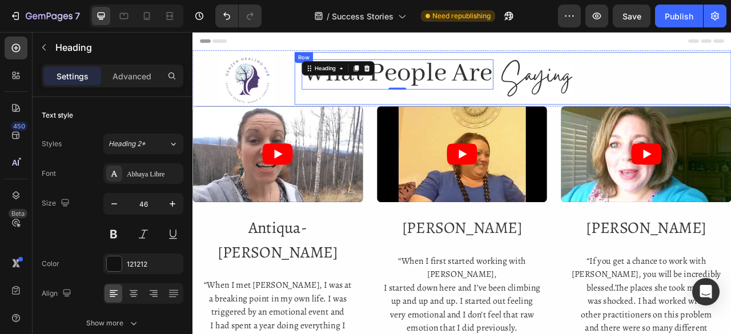
click at [555, 113] on div "What People Are Heading 0" at bounding box center [453, 91] width 244 height 49
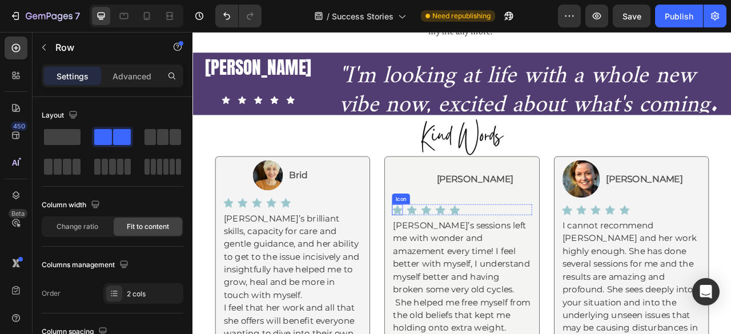
scroll to position [789, 0]
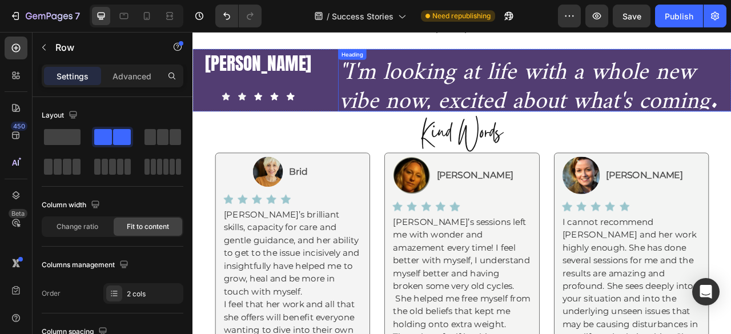
click at [731, 118] on h2 ""I'm looking at life with a whole new vibe now, excited about what's coming." at bounding box center [628, 92] width 500 height 77
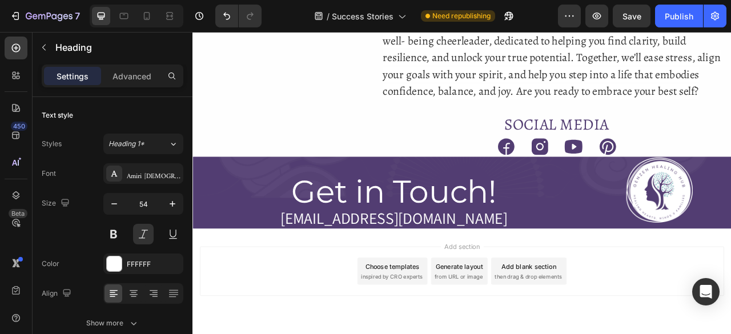
scroll to position [3629, 0]
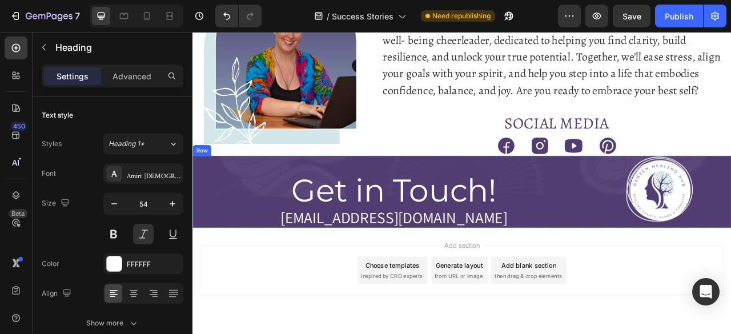
click at [199, 197] on div "Get in Touch! Heading hello@genzenhealinghub.com Heading Image Row" at bounding box center [536, 235] width 686 height 91
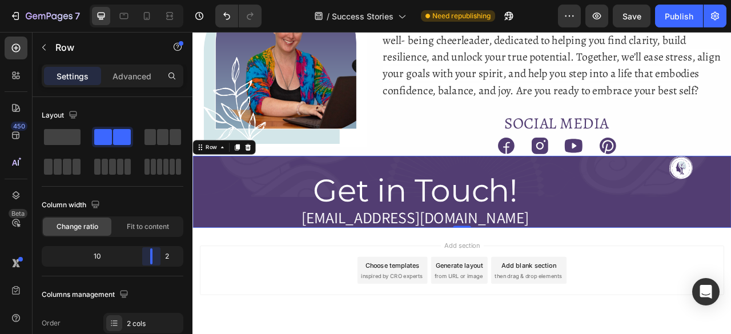
drag, startPoint x: 141, startPoint y: 252, endPoint x: 158, endPoint y: 253, distance: 17.2
click at [158, 0] on body "7 Version history / Success Stories Need republishing Preview Save Publish 450 …" at bounding box center [365, 0] width 731 height 0
click at [130, 75] on p "Advanced" at bounding box center [132, 76] width 39 height 12
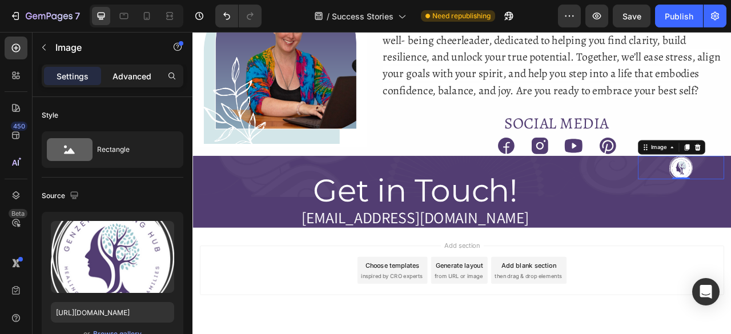
click at [124, 79] on p "Advanced" at bounding box center [132, 76] width 39 height 12
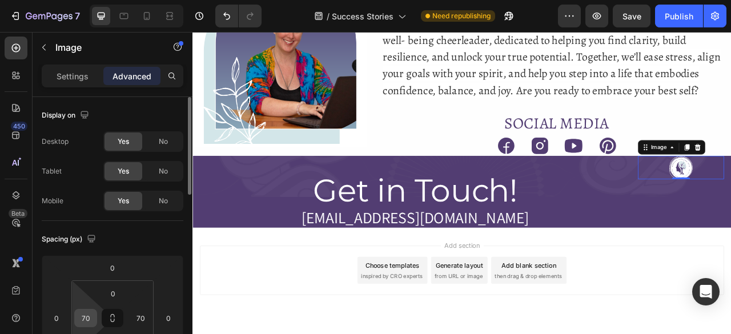
click at [94, 312] on div "70" at bounding box center [85, 318] width 23 height 18
click at [90, 315] on input "70" at bounding box center [85, 318] width 17 height 17
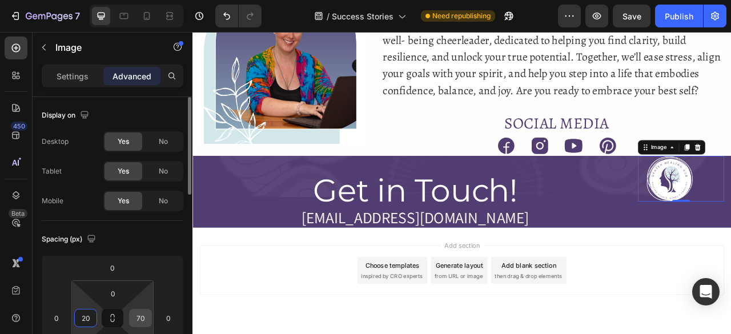
type input "20"
click at [138, 316] on input "70" at bounding box center [140, 318] width 17 height 17
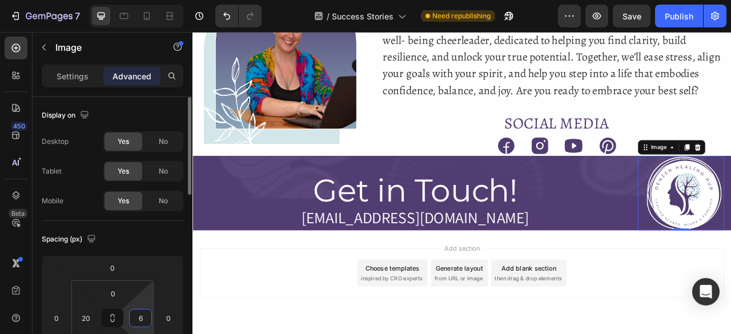
type input "60"
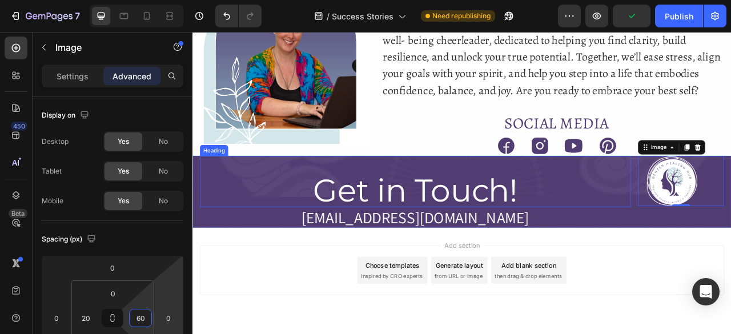
click at [580, 221] on h2 "Get in Touch!" at bounding box center [476, 234] width 548 height 42
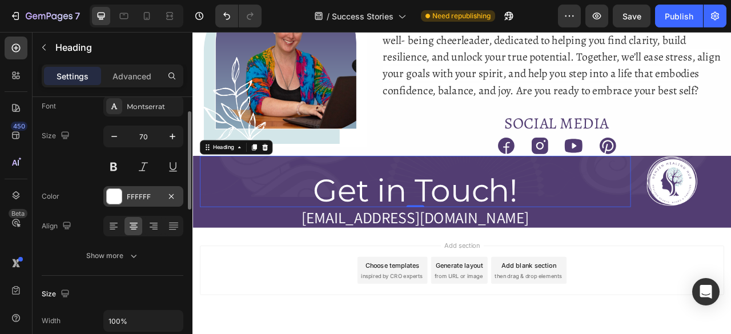
scroll to position [88, 0]
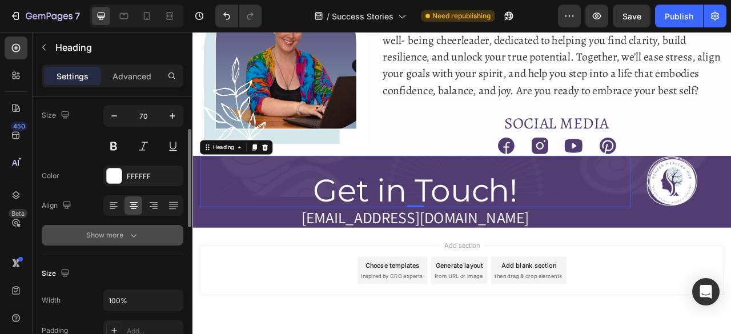
click at [109, 243] on button "Show more" at bounding box center [113, 235] width 142 height 21
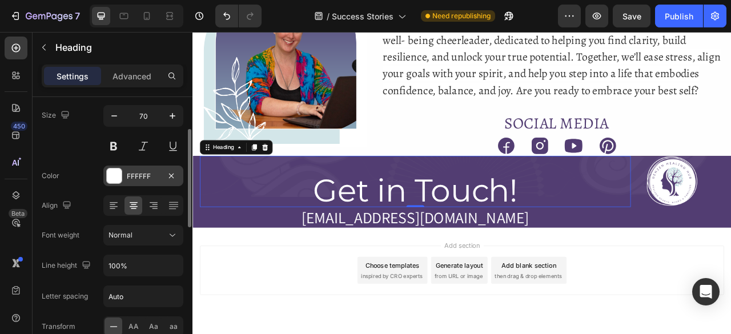
scroll to position [0, 0]
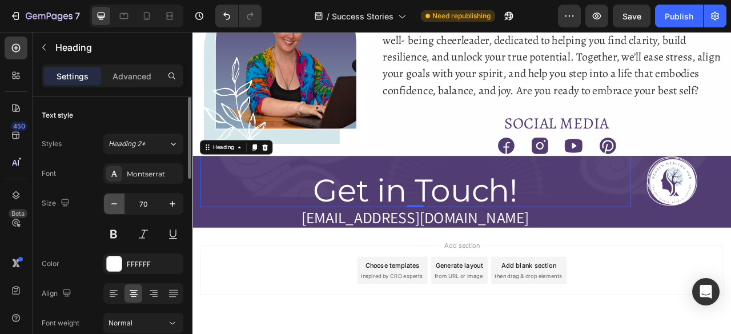
click at [121, 199] on button "button" at bounding box center [114, 204] width 21 height 21
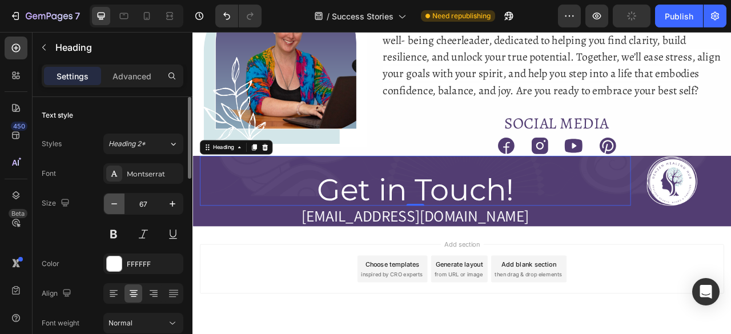
click at [121, 199] on button "button" at bounding box center [114, 204] width 21 height 21
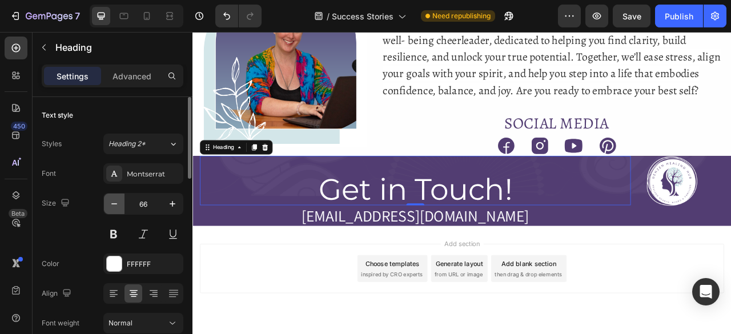
click at [121, 199] on button "button" at bounding box center [114, 204] width 21 height 21
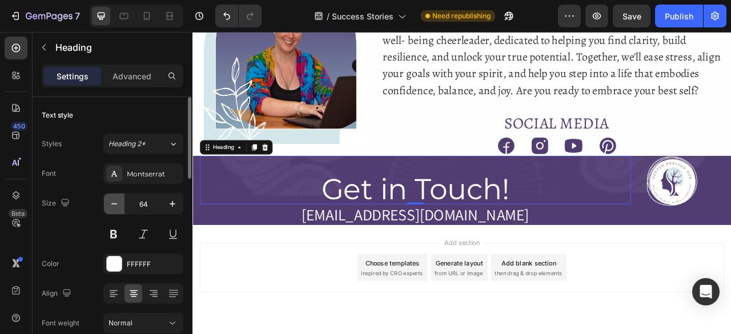
click at [121, 199] on button "button" at bounding box center [114, 204] width 21 height 21
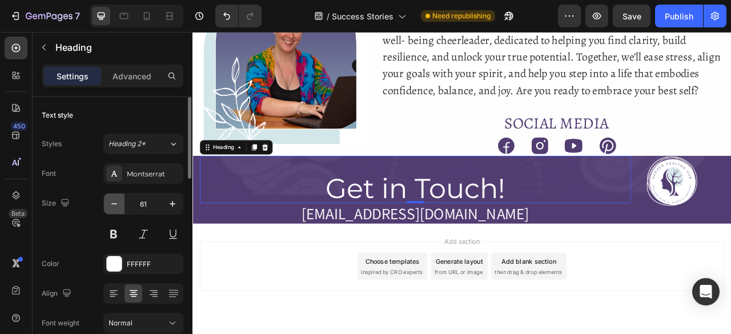
click at [121, 199] on button "button" at bounding box center [114, 204] width 21 height 21
type input "60"
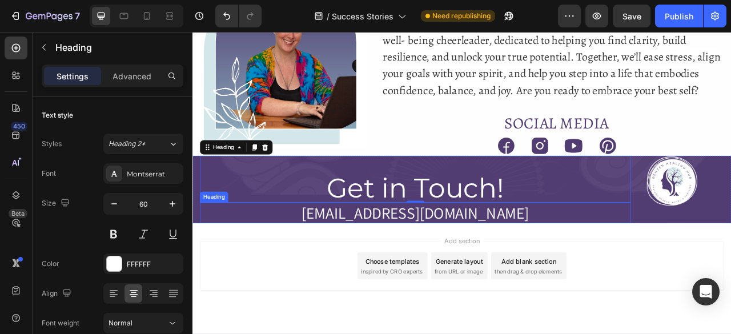
click at [597, 258] on h2 "[EMAIL_ADDRESS][DOMAIN_NAME]" at bounding box center [476, 262] width 548 height 26
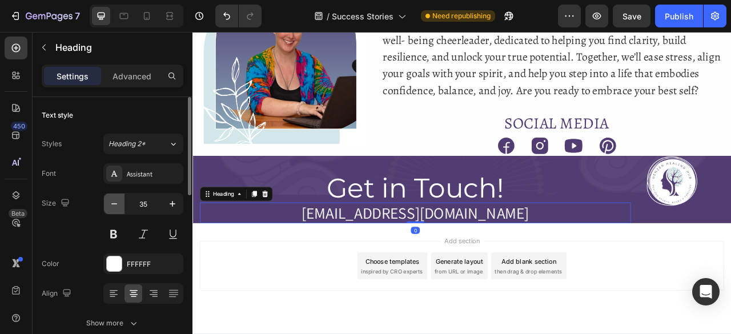
click at [114, 207] on icon "button" at bounding box center [114, 203] width 11 height 11
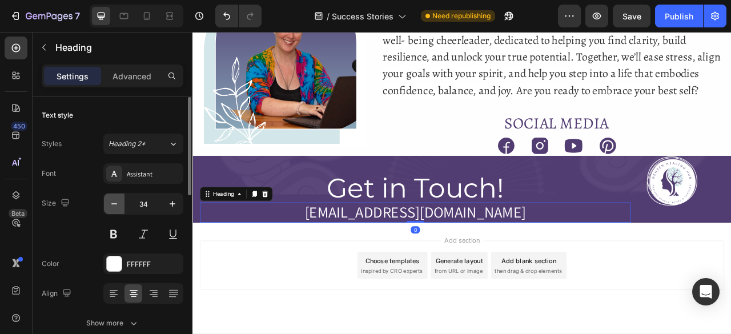
click at [114, 207] on icon "button" at bounding box center [114, 203] width 11 height 11
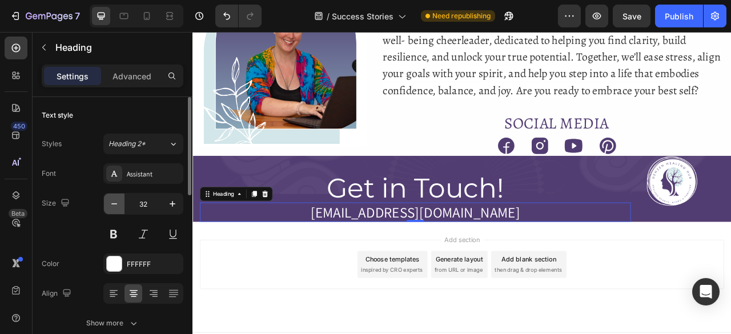
click at [114, 207] on icon "button" at bounding box center [114, 203] width 11 height 11
type input "30"
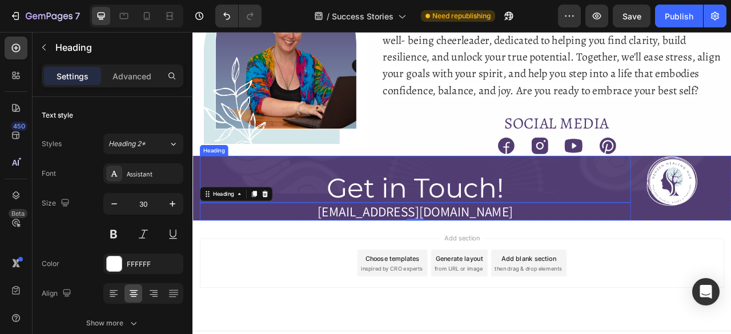
click at [588, 206] on div "Get in Touch! Heading" at bounding box center [476, 219] width 548 height 59
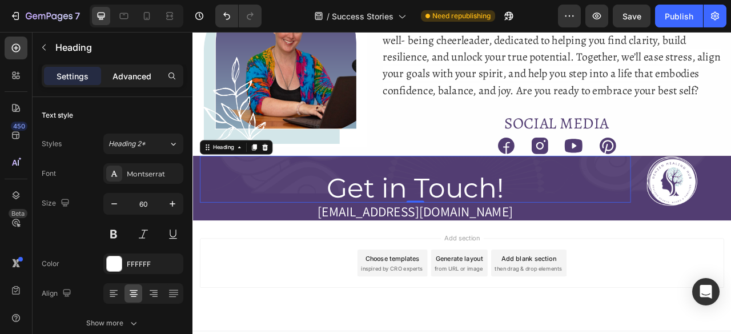
click at [129, 79] on p "Advanced" at bounding box center [132, 76] width 39 height 12
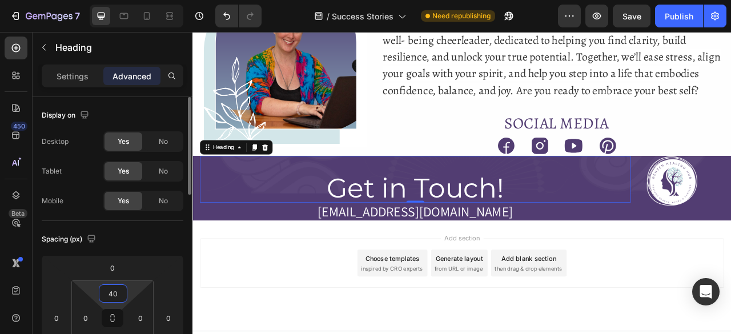
click at [119, 295] on input "40" at bounding box center [113, 293] width 23 height 17
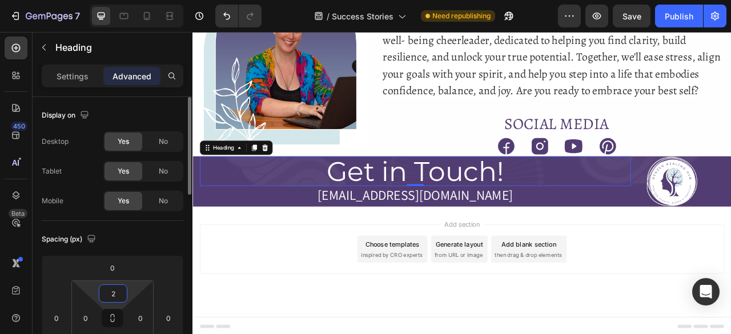
type input "20"
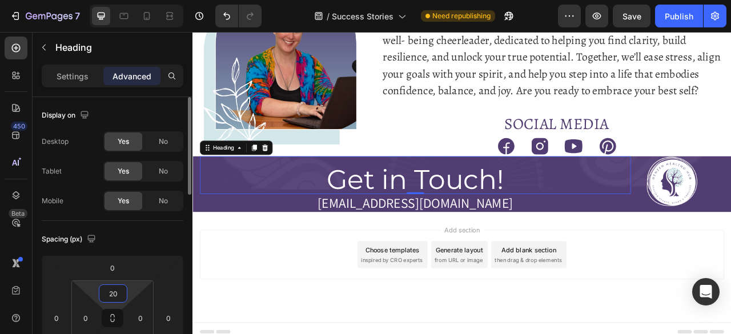
scroll to position [3629, 0]
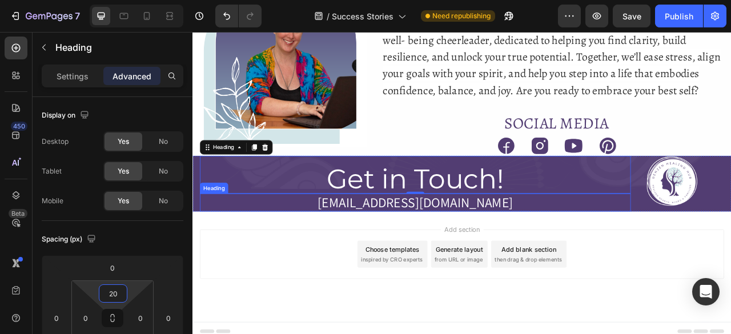
click at [603, 244] on h2 "[EMAIL_ADDRESS][DOMAIN_NAME]" at bounding box center [476, 249] width 548 height 23
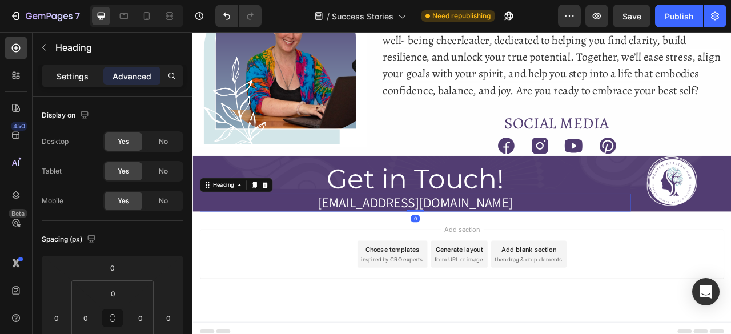
click at [71, 83] on div "Settings" at bounding box center [72, 76] width 57 height 18
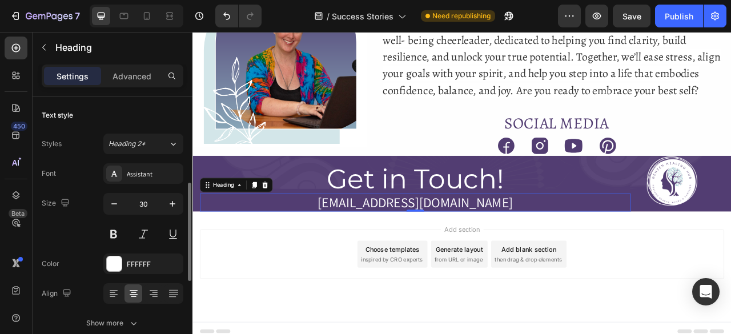
scroll to position [65, 0]
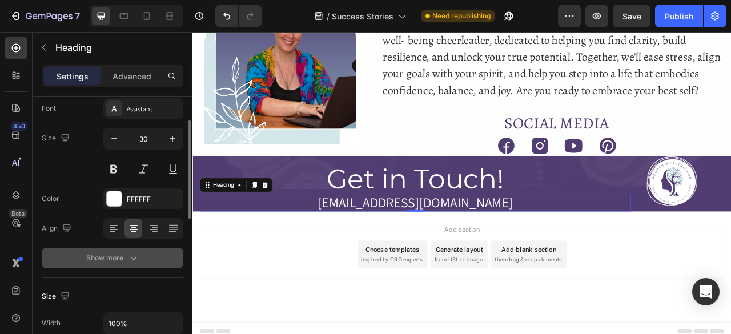
click at [133, 256] on icon "button" at bounding box center [133, 257] width 11 height 11
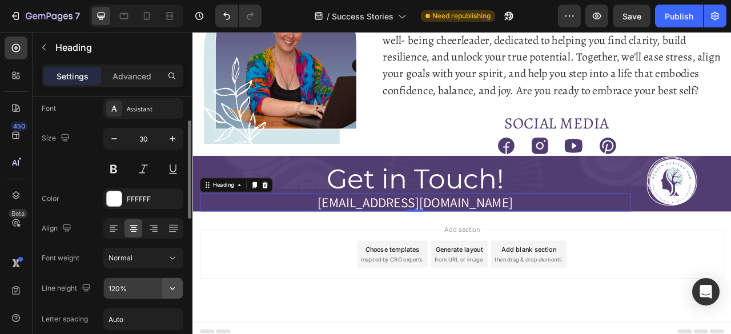
click at [171, 285] on icon "button" at bounding box center [172, 288] width 11 height 11
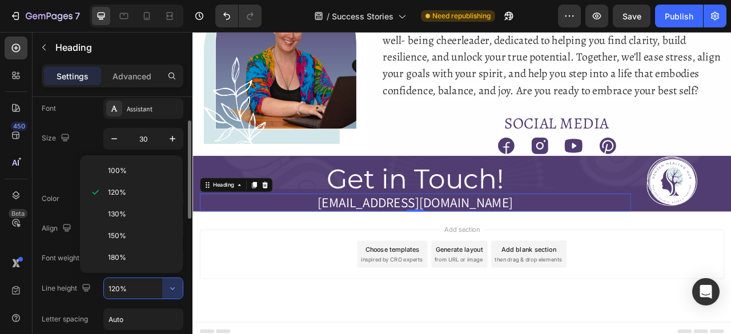
click at [118, 278] on input "120%" at bounding box center [143, 288] width 79 height 21
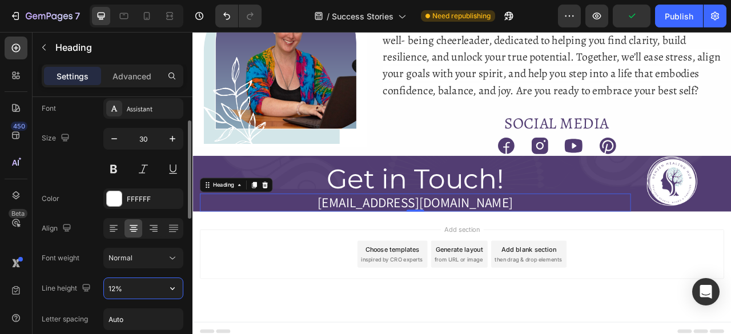
scroll to position [3629, 0]
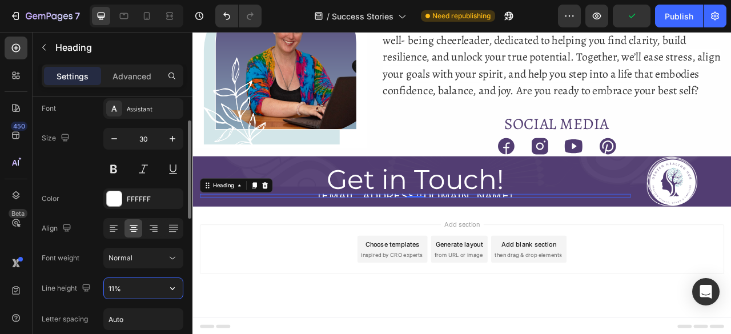
type input "110%"
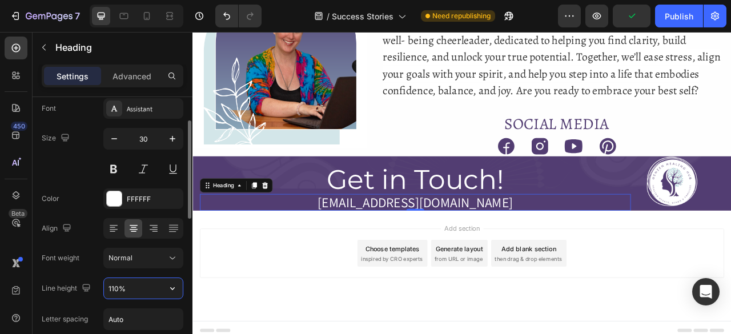
scroll to position [3629, 0]
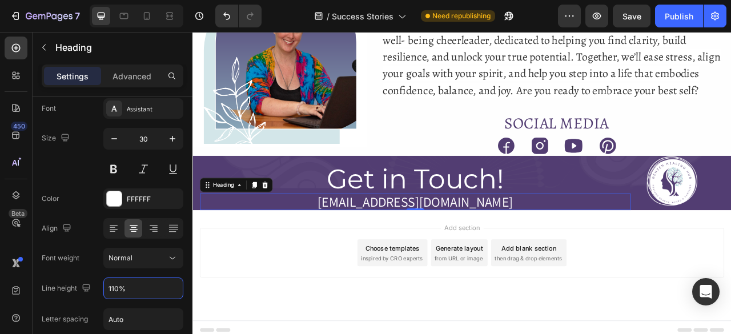
click at [721, 262] on div "Add section Choose templates inspired by CRO experts Generate layout from URL o…" at bounding box center [536, 329] width 686 height 141
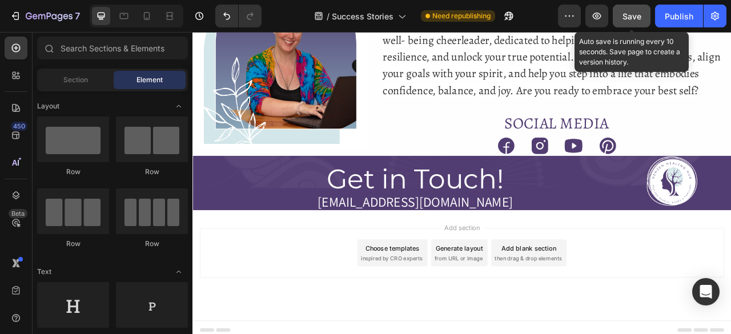
click at [623, 14] on span "Save" at bounding box center [632, 16] width 19 height 10
click at [691, 22] on button "Publish" at bounding box center [679, 16] width 48 height 23
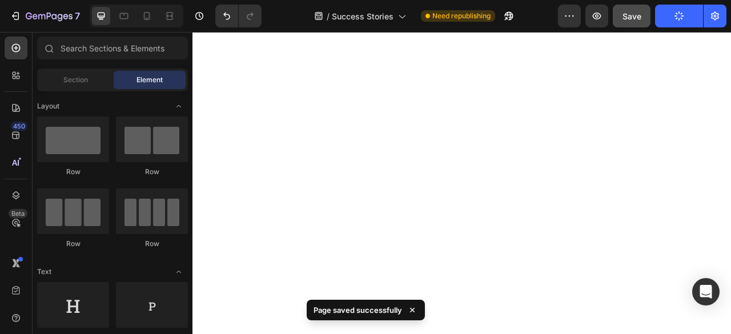
scroll to position [0, 0]
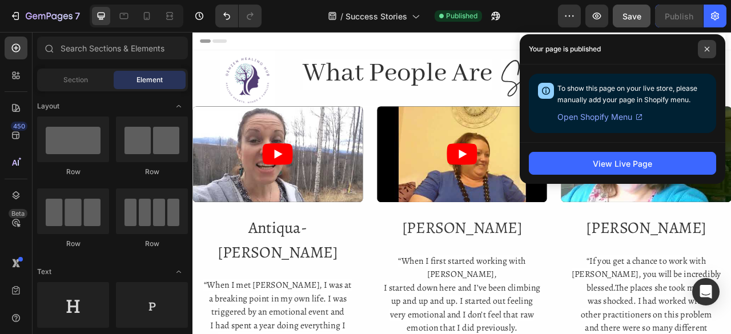
click at [703, 50] on span at bounding box center [707, 49] width 18 height 18
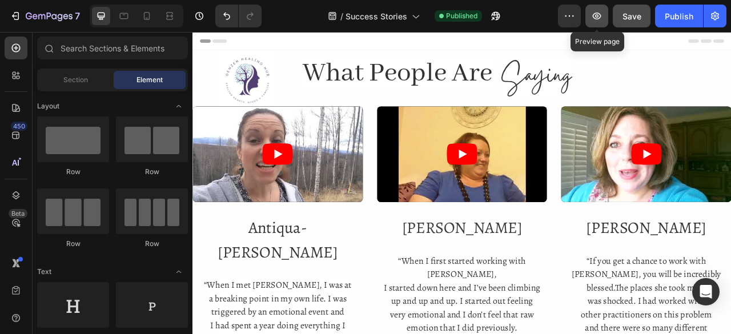
click at [595, 13] on icon "button" at bounding box center [596, 15] width 11 height 11
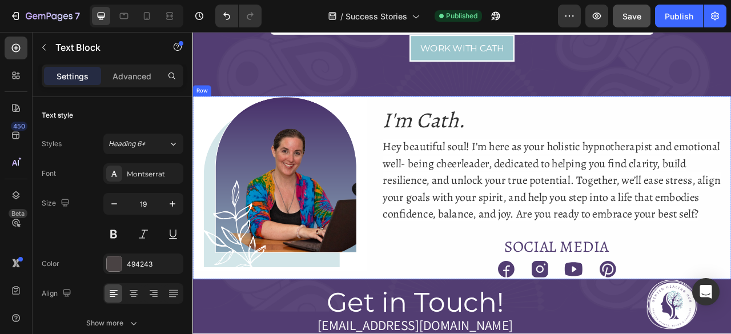
scroll to position [3635, 0]
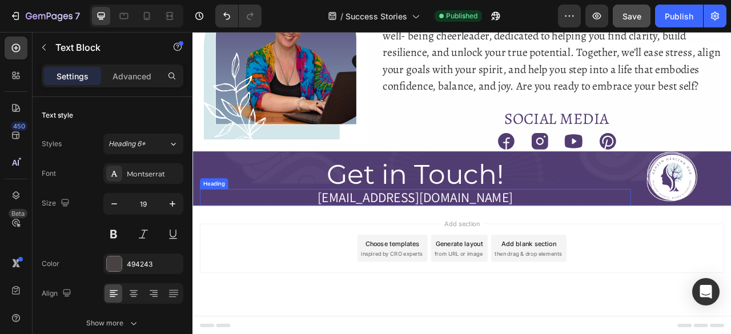
drag, startPoint x: 605, startPoint y: 248, endPoint x: 243, endPoint y: 240, distance: 362.3
click at [354, 231] on div "Get in Touch! Heading hello@genzenhealinghub.com Heading" at bounding box center [476, 218] width 548 height 69
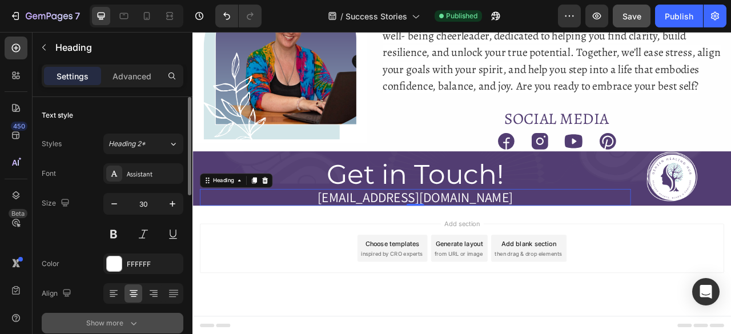
click at [131, 323] on icon "button" at bounding box center [134, 323] width 6 height 3
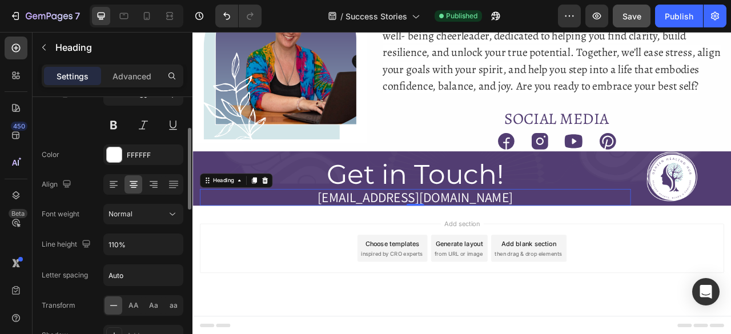
scroll to position [110, 0]
click at [123, 242] on input "110%" at bounding box center [143, 244] width 79 height 21
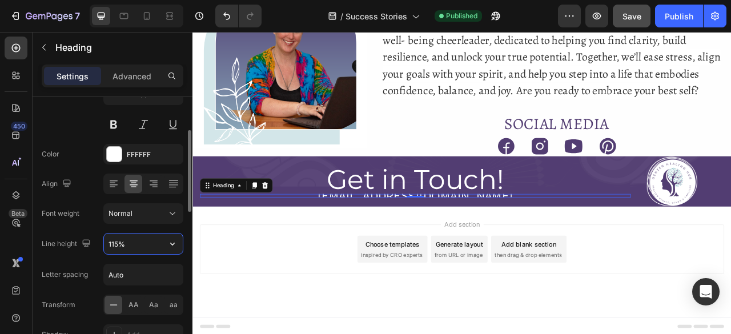
scroll to position [3635, 0]
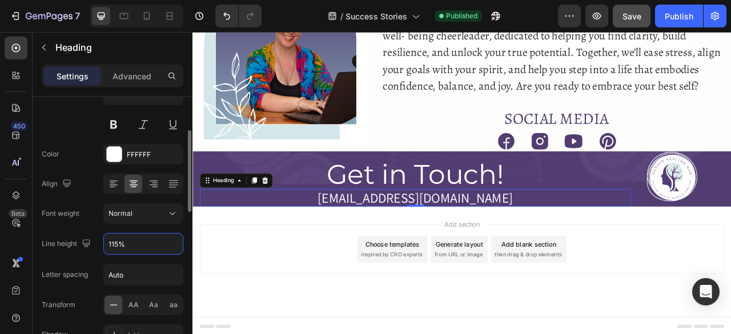
type input "115%"
click at [118, 225] on div "Font Assistant Size 30 Color FFFFFF Align Font weight Normal Line height 115% L…" at bounding box center [113, 214] width 142 height 321
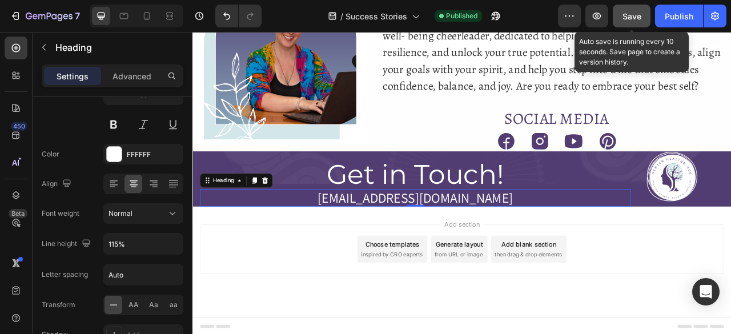
click at [642, 15] on span "Save" at bounding box center [632, 16] width 19 height 10
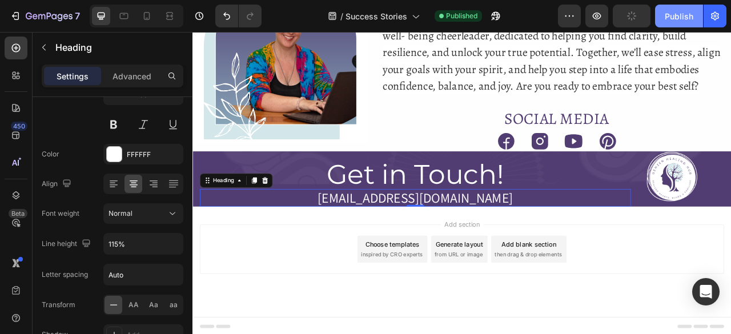
click at [673, 13] on div "Publish" at bounding box center [679, 16] width 29 height 12
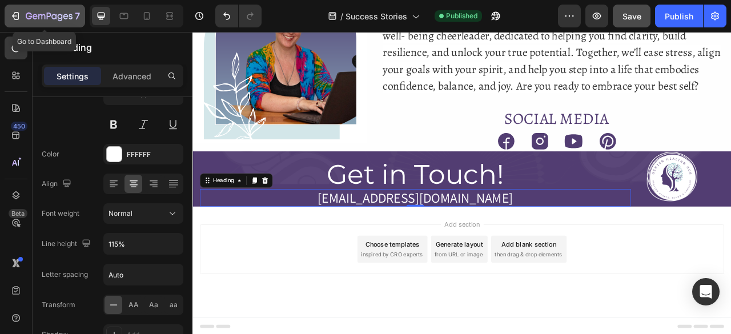
click at [37, 13] on icon "button" at bounding box center [49, 17] width 47 height 10
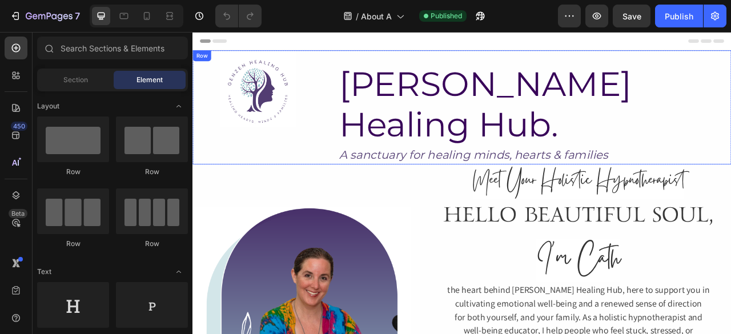
click at [374, 150] on div "Image [PERSON_NAME] Healing Hub. Heading A sanctuary for healing minds, hearts …" at bounding box center [536, 127] width 686 height 145
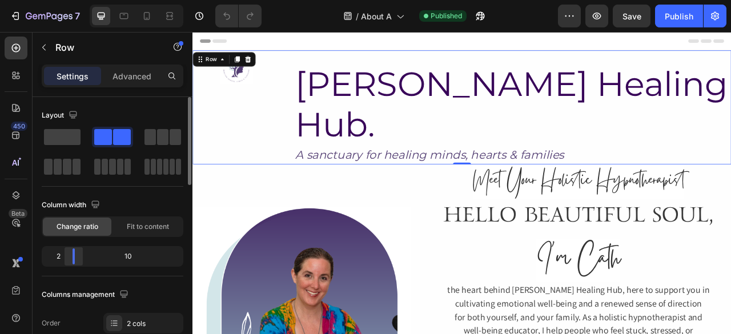
drag, startPoint x: 79, startPoint y: 260, endPoint x: 66, endPoint y: 260, distance: 13.1
click at [66, 86] on body "7 Version history / About A Published Preview Save Publish 450 Beta Sections(18…" at bounding box center [365, 43] width 731 height 86
click at [242, 91] on img at bounding box center [248, 76] width 43 height 43
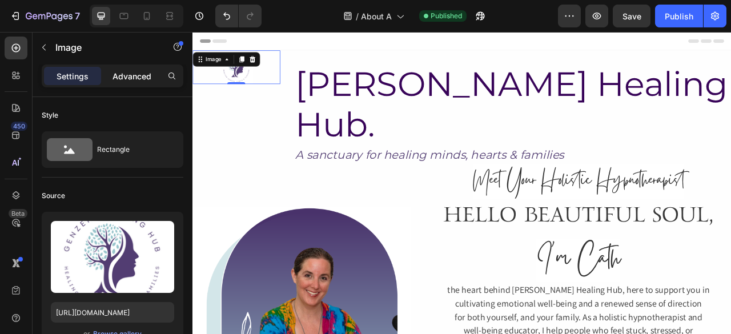
click at [141, 79] on p "Advanced" at bounding box center [132, 76] width 39 height 12
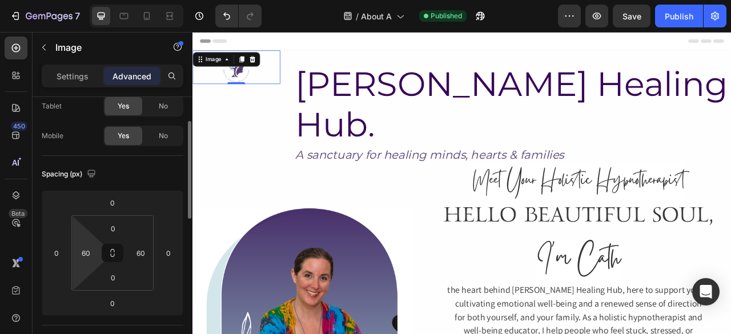
scroll to position [66, 0]
click at [95, 248] on div "60" at bounding box center [85, 252] width 23 height 18
click at [140, 247] on input "60" at bounding box center [140, 252] width 17 height 17
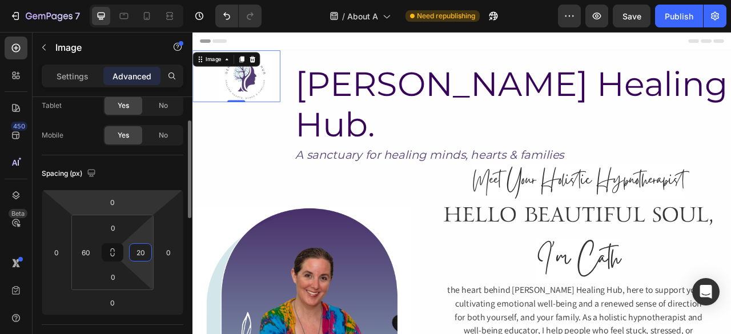
type input "20"
click at [152, 0] on html "7 Version history / About A Need republishing Preview Save Publish 450 Beta Sec…" at bounding box center [365, 0] width 731 height 0
click at [147, 171] on div "Spacing (px)" at bounding box center [113, 174] width 142 height 18
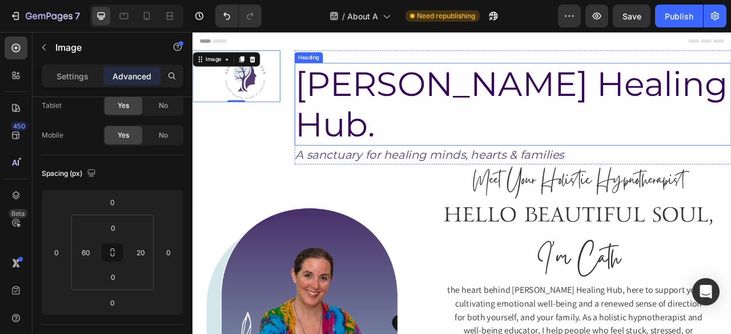
click at [362, 94] on h2 "[PERSON_NAME] Healing Hub." at bounding box center [600, 123] width 556 height 105
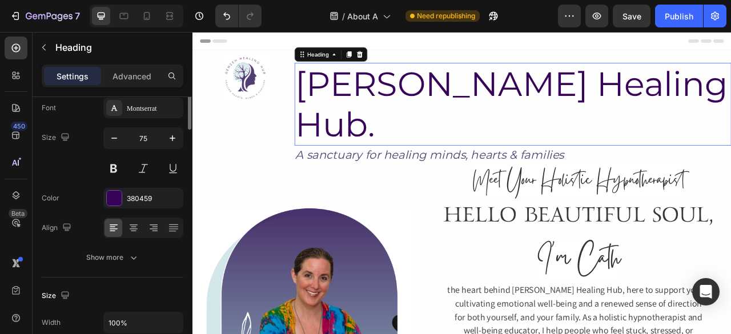
scroll to position [0, 0]
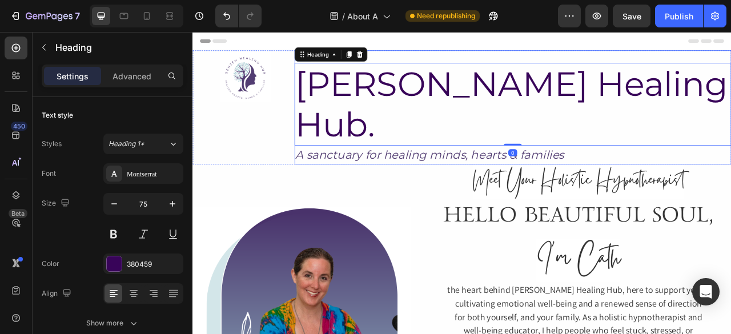
click at [453, 62] on div "[PERSON_NAME] Healing Hub. Heading 0 A sanctuary for healing minds, hearts & fa…" at bounding box center [600, 127] width 556 height 145
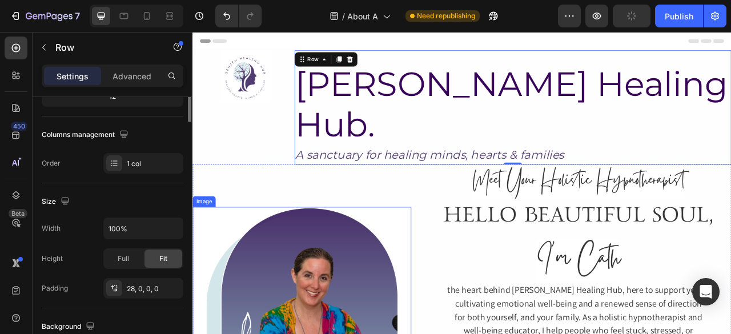
scroll to position [58, 0]
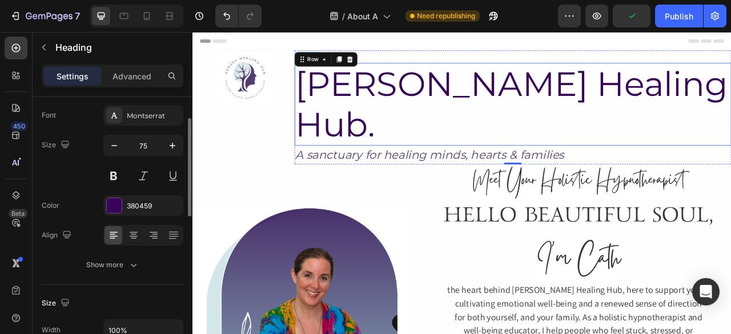
click at [500, 103] on h2 "GenZen Healing Hub." at bounding box center [600, 123] width 556 height 105
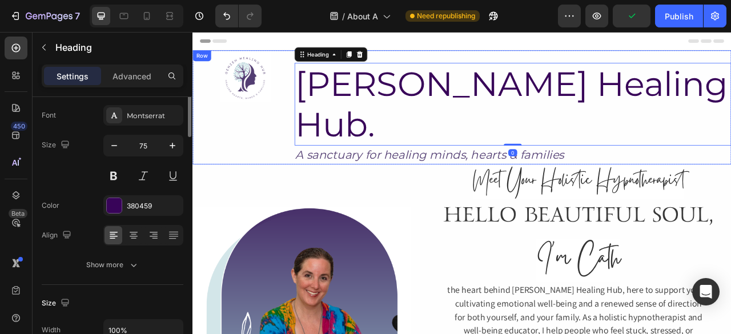
scroll to position [0, 0]
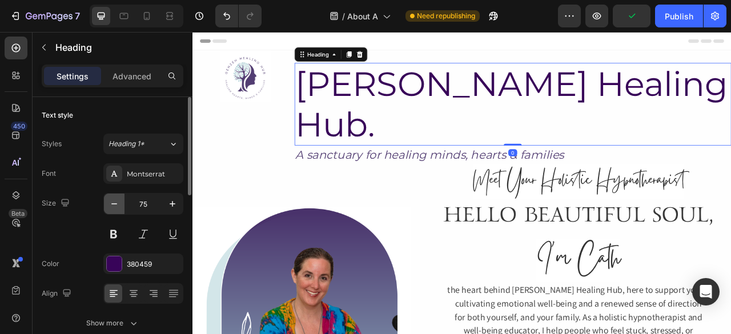
click at [112, 201] on icon "button" at bounding box center [114, 203] width 11 height 11
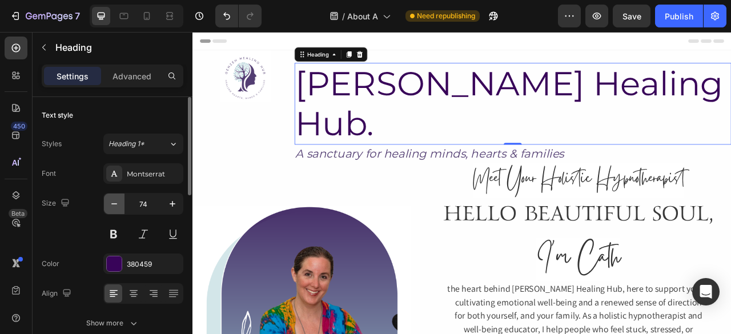
click at [112, 201] on icon "button" at bounding box center [114, 203] width 11 height 11
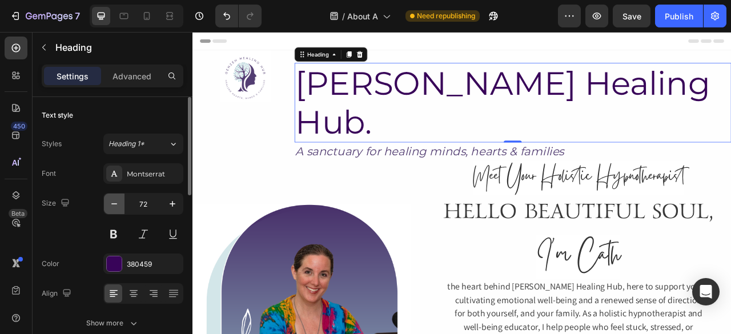
click at [112, 201] on icon "button" at bounding box center [114, 203] width 11 height 11
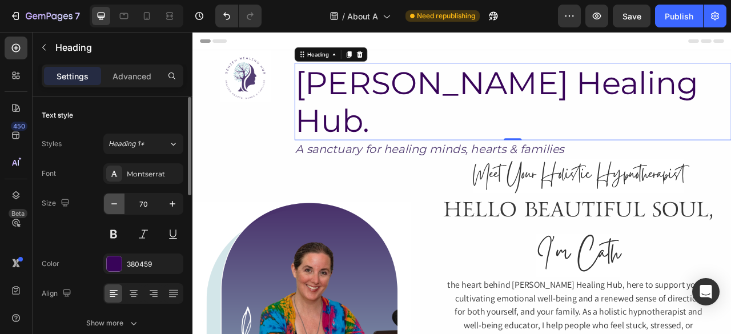
click at [112, 201] on icon "button" at bounding box center [114, 203] width 11 height 11
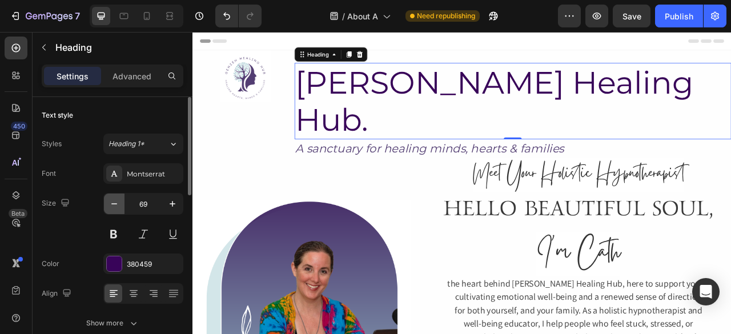
click at [112, 201] on icon "button" at bounding box center [114, 203] width 11 height 11
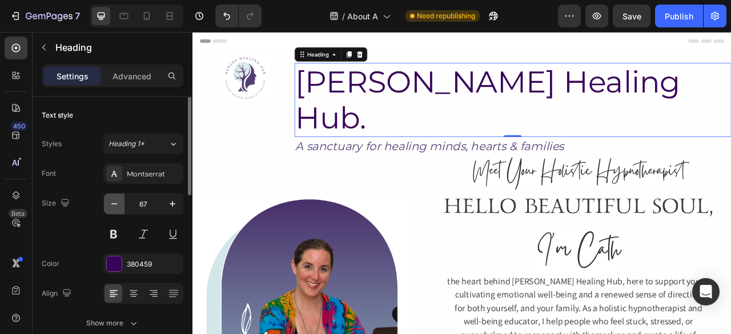
click at [112, 201] on icon "button" at bounding box center [114, 203] width 11 height 11
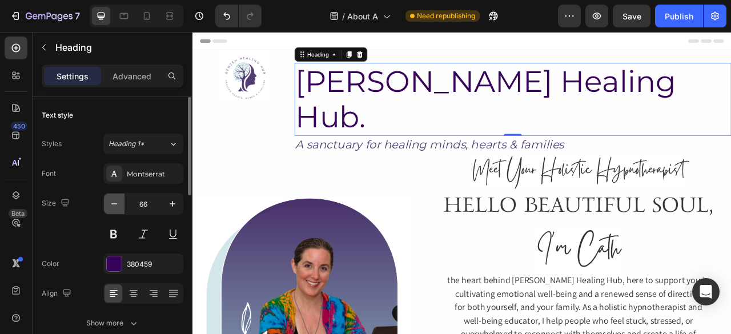
click at [112, 201] on icon "button" at bounding box center [114, 203] width 11 height 11
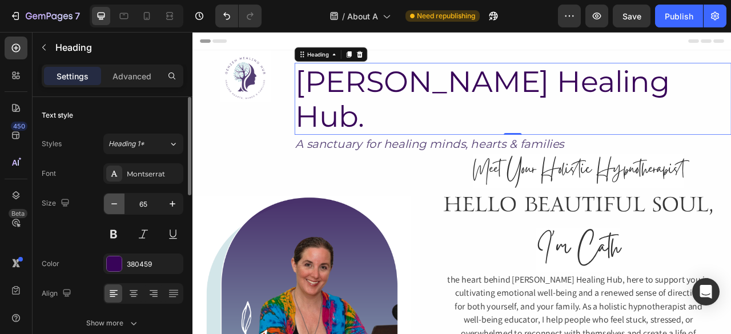
click at [112, 201] on icon "button" at bounding box center [114, 203] width 11 height 11
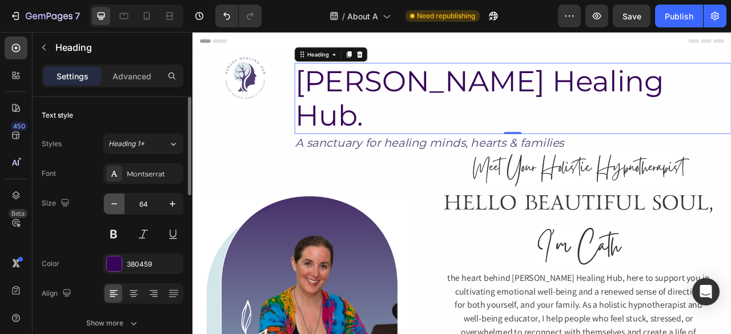
click at [112, 201] on icon "button" at bounding box center [114, 203] width 11 height 11
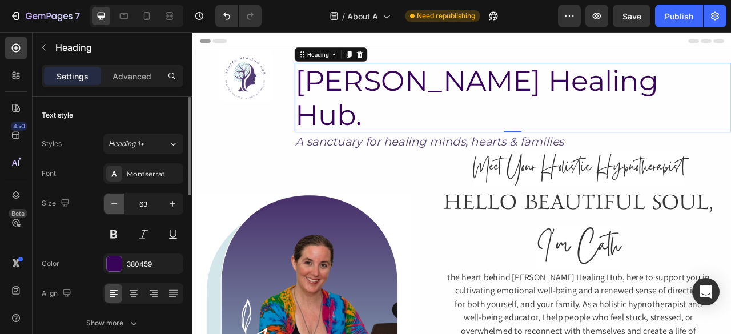
click at [112, 201] on icon "button" at bounding box center [114, 203] width 11 height 11
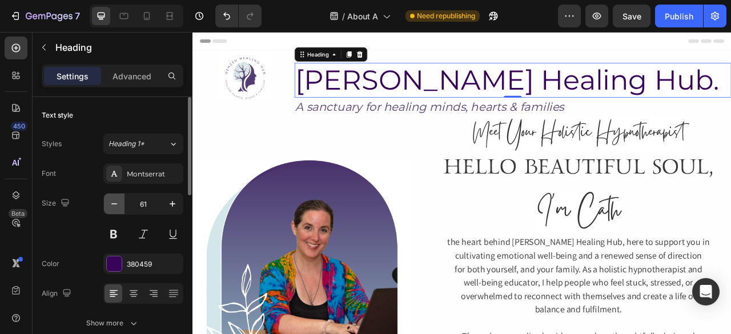
click at [112, 201] on icon "button" at bounding box center [114, 203] width 11 height 11
type input "60"
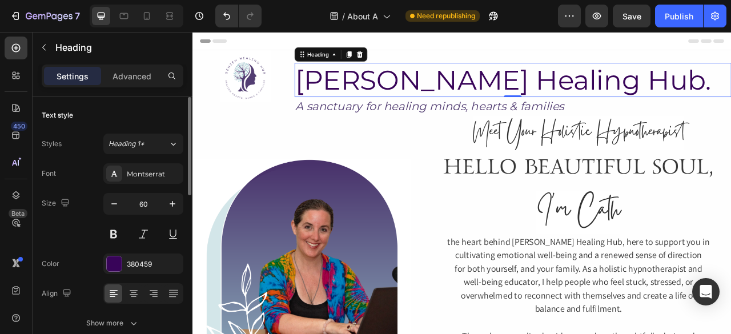
click at [135, 280] on div "Font Montserrat Size 60 Color 380459 Align Show more" at bounding box center [113, 248] width 142 height 170
click at [133, 286] on div at bounding box center [134, 293] width 18 height 18
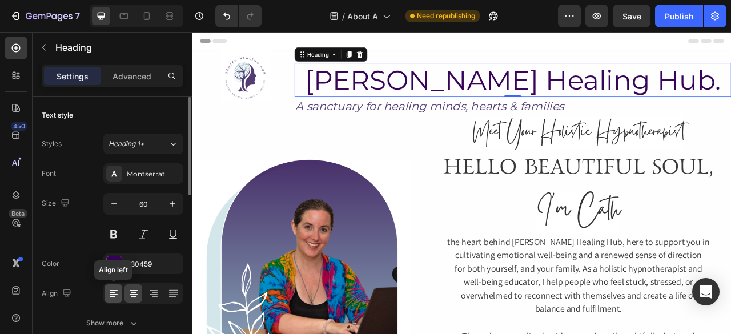
click at [114, 298] on icon at bounding box center [113, 293] width 11 height 11
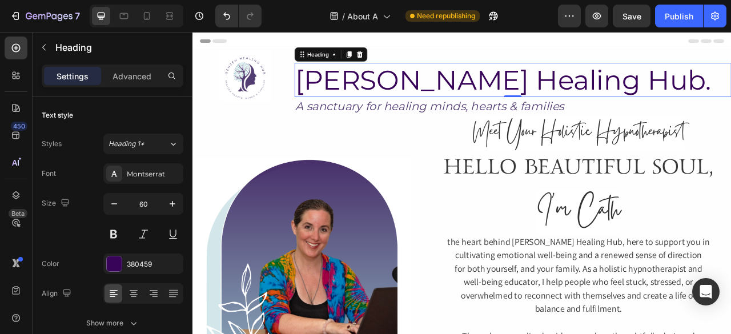
click at [331, 100] on h2 "GenZen Healing Hub." at bounding box center [600, 92] width 556 height 43
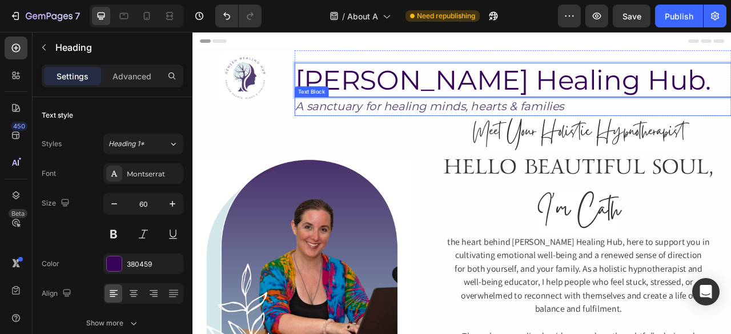
click at [407, 123] on p "A sanctuary for healing minds, hearts & families" at bounding box center [600, 127] width 554 height 22
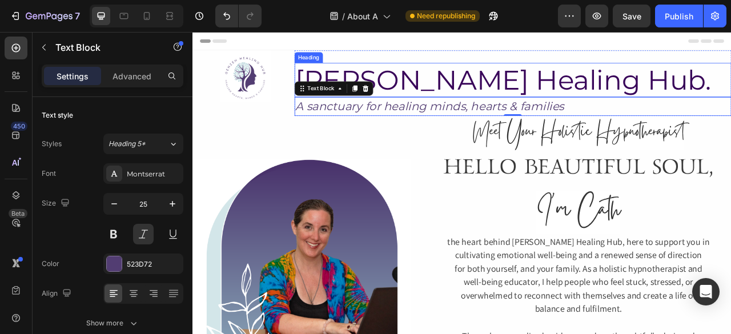
click at [355, 87] on p "GenZen Healing Hub." at bounding box center [600, 93] width 554 height 41
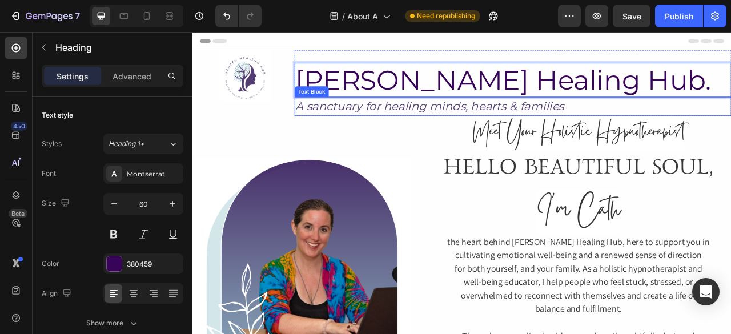
click at [446, 130] on p "A sanctuary for healing minds, hearts & families" at bounding box center [600, 127] width 554 height 22
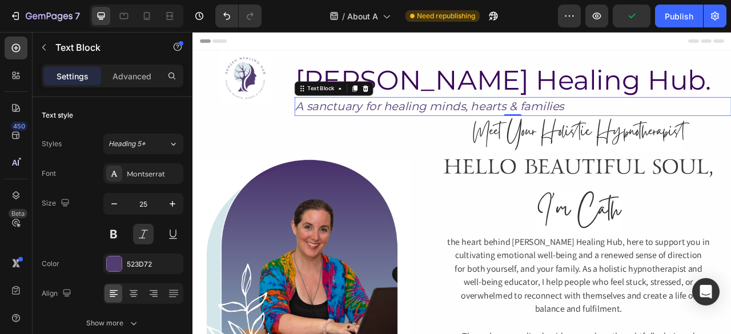
click at [360, 125] on p "A sanctuary for healing minds, hearts & families" at bounding box center [600, 127] width 554 height 22
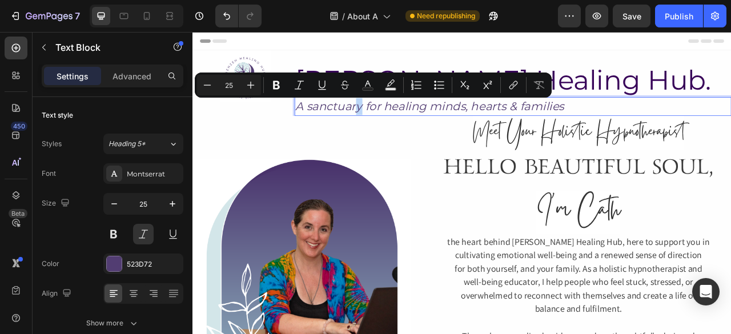
click at [360, 125] on p "A sanctuary for healing minds, hearts & families" at bounding box center [600, 127] width 554 height 22
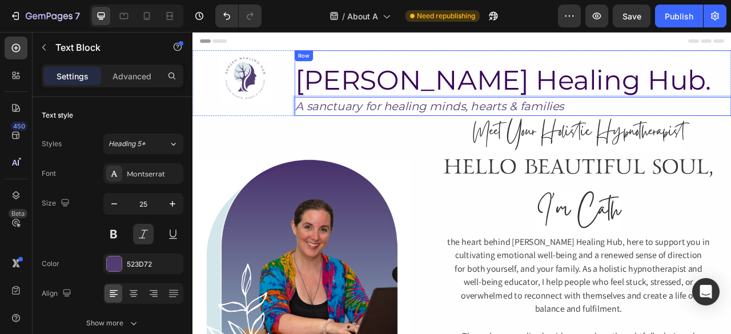
click at [387, 65] on div "GenZen Healing Hub. Heading A sanctuary for healing minds, hearts & families Te…" at bounding box center [600, 96] width 556 height 83
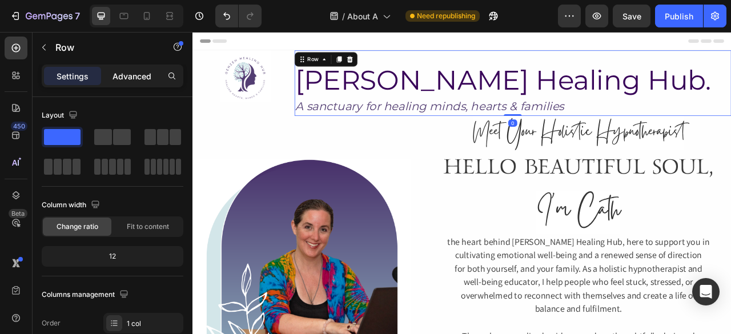
click at [122, 73] on p "Advanced" at bounding box center [132, 76] width 39 height 12
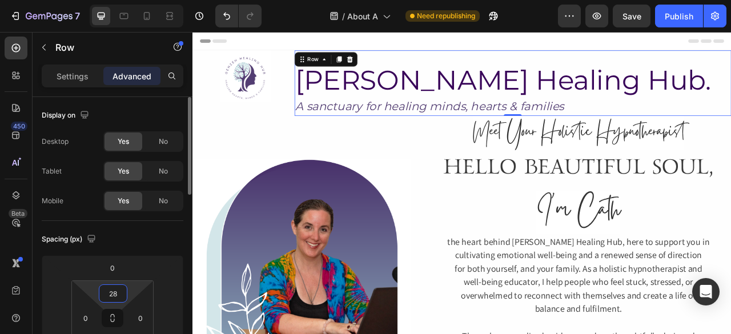
click at [113, 296] on input "28" at bounding box center [113, 293] width 23 height 17
type input "0"
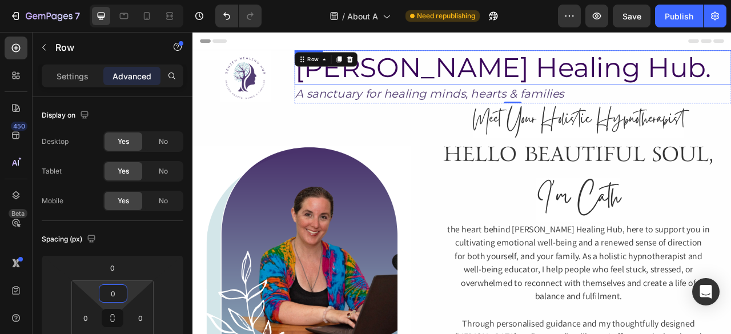
click at [504, 78] on p "GenZen Healing Hub." at bounding box center [600, 77] width 554 height 41
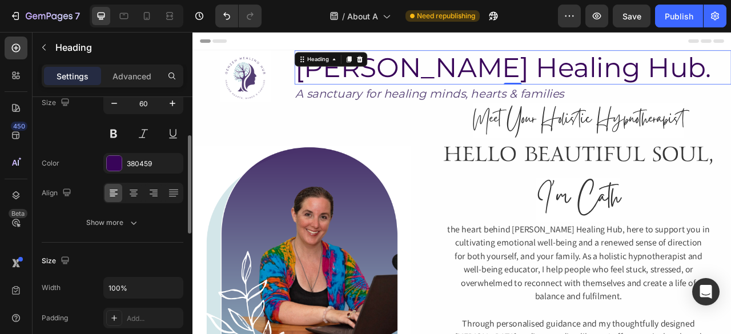
scroll to position [104, 0]
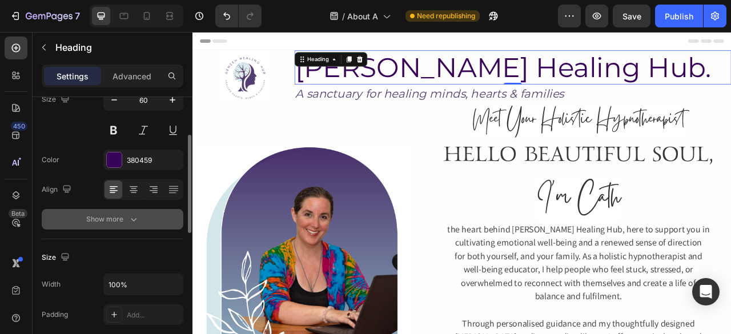
click at [134, 215] on icon "button" at bounding box center [133, 219] width 11 height 11
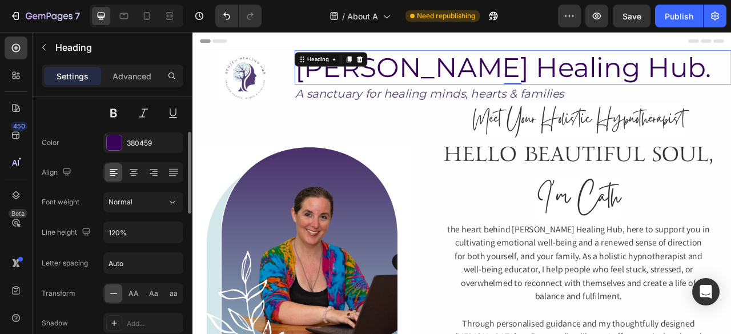
scroll to position [122, 0]
click at [115, 229] on input "120%" at bounding box center [143, 232] width 79 height 21
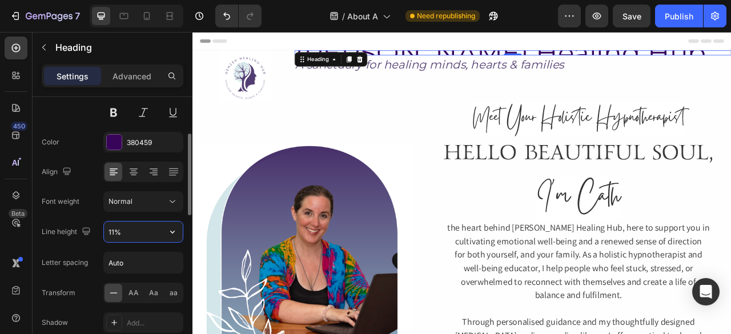
type input "110%"
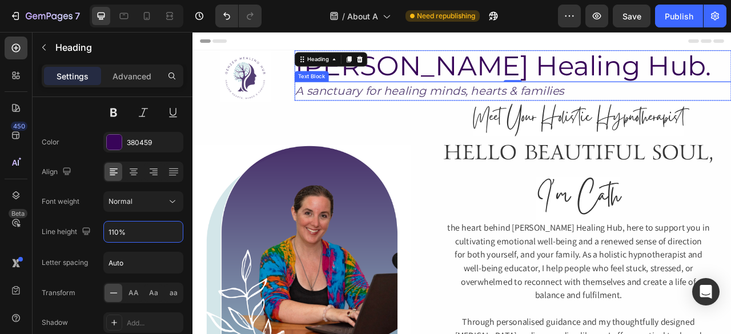
click at [563, 101] on p "A sanctuary for healing minds, hearts & families" at bounding box center [600, 108] width 554 height 22
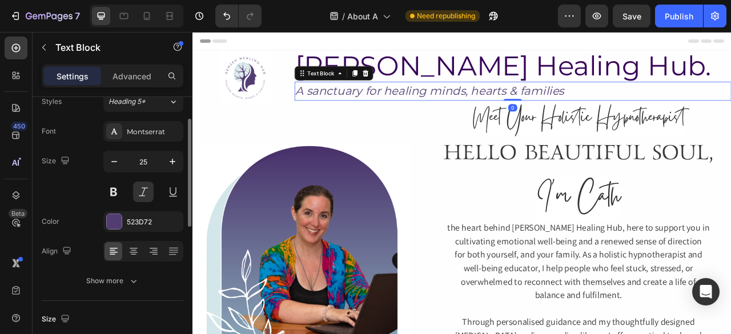
scroll to position [46, 0]
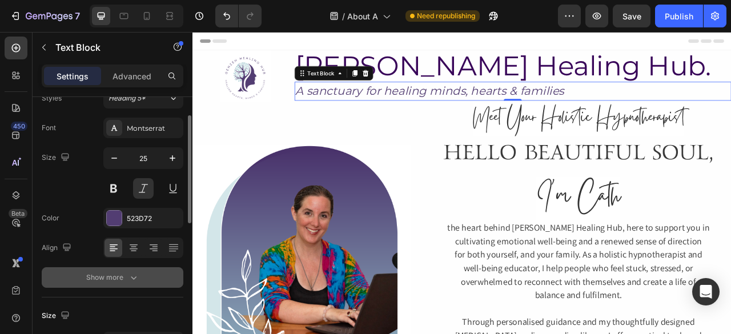
click at [118, 274] on div "Show more" at bounding box center [112, 277] width 53 height 11
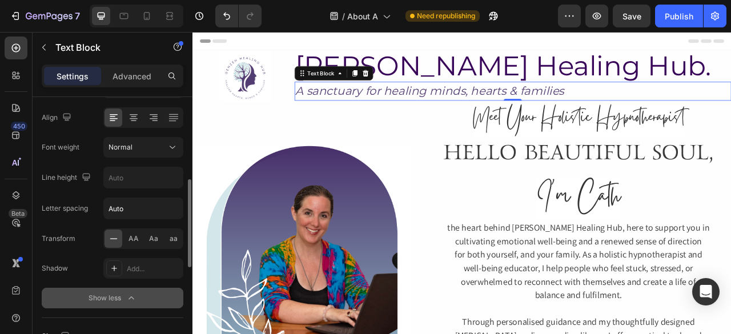
scroll to position [175, 0]
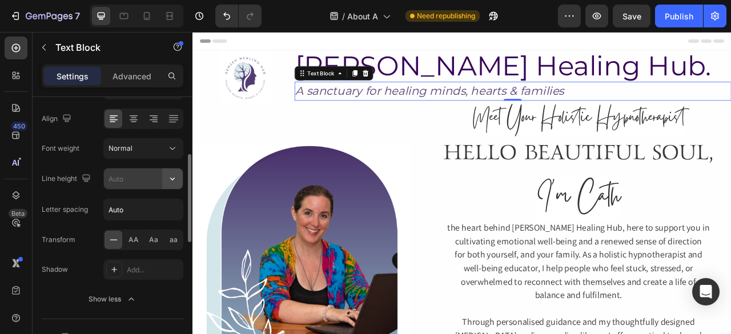
click at [174, 177] on icon "button" at bounding box center [172, 178] width 11 height 11
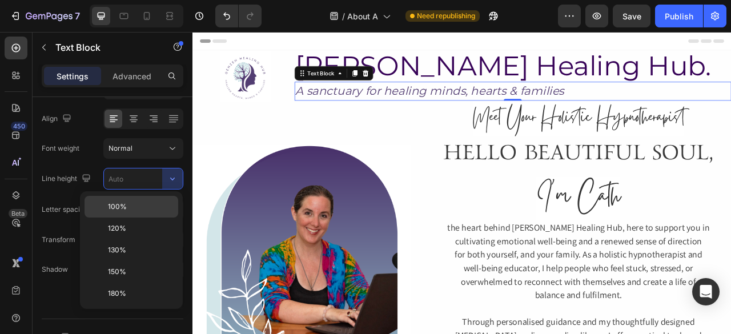
click at [117, 218] on div "100%" at bounding box center [132, 229] width 94 height 22
type input "100%"
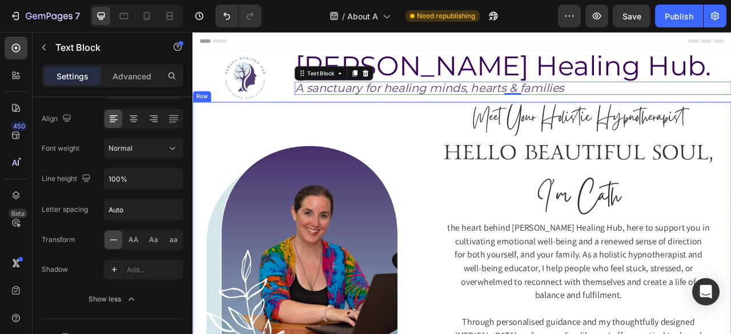
click at [380, 121] on div "Image" at bounding box center [332, 314] width 278 height 387
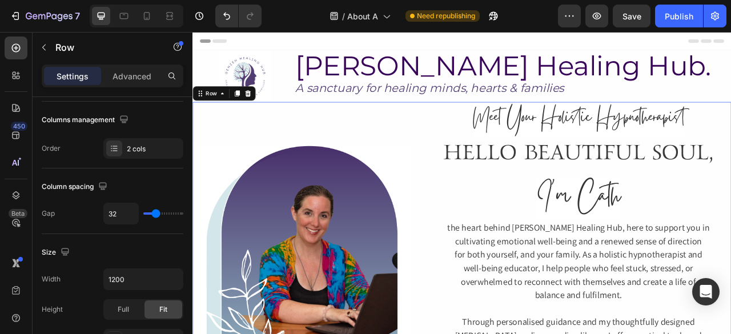
scroll to position [0, 0]
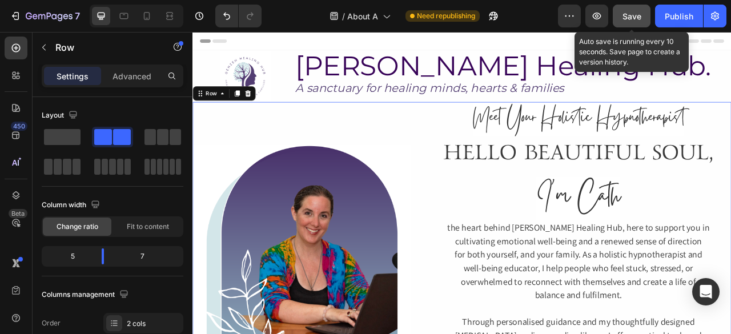
click at [633, 13] on span "Save" at bounding box center [632, 16] width 19 height 10
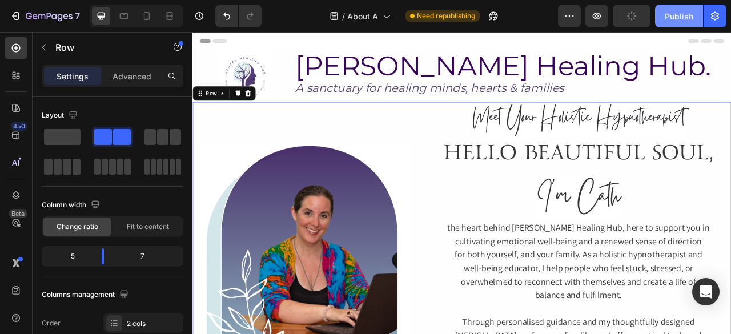
click at [675, 19] on div "Publish" at bounding box center [679, 16] width 29 height 12
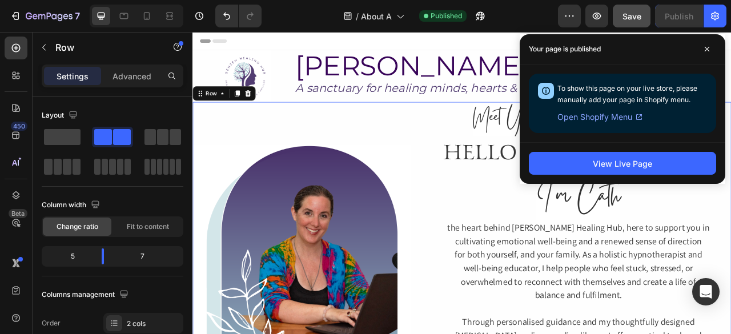
click at [482, 187] on div "Image Meet Your Holistic Hypnotherapist Heading HELLO BEAUTIFUL SOUL, Heading I…" at bounding box center [536, 314] width 686 height 387
click at [704, 50] on icon at bounding box center [707, 49] width 6 height 6
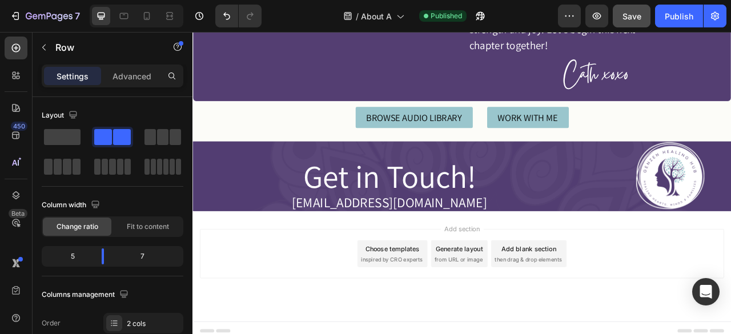
scroll to position [2199, 0]
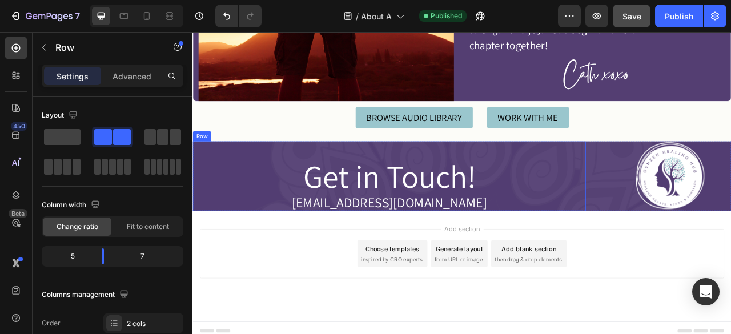
click at [520, 176] on div "Get in Touch! Heading hello@genzenhealinghub.com Text Block Row" at bounding box center [443, 215] width 500 height 89
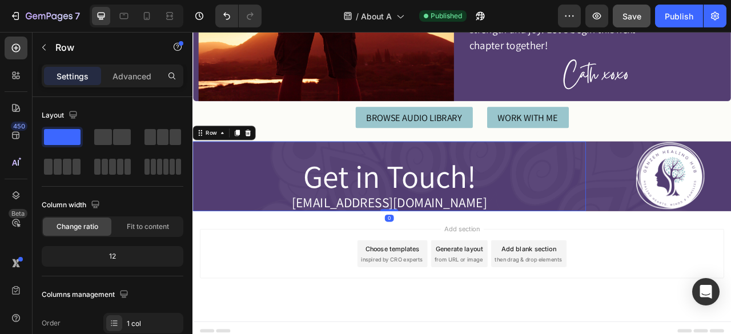
click at [131, 85] on div "Settings Advanced" at bounding box center [113, 76] width 142 height 23
click at [130, 85] on div "Advanced" at bounding box center [131, 76] width 57 height 18
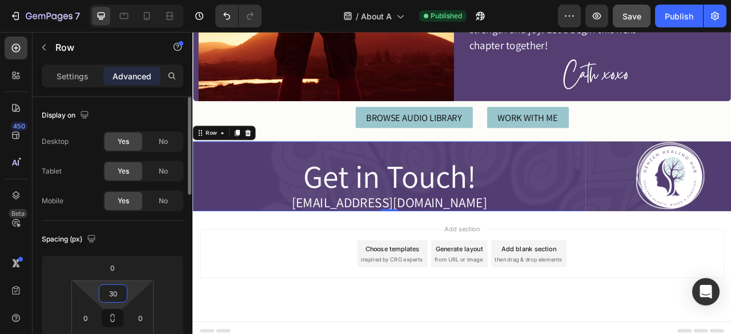
click at [118, 291] on input "30" at bounding box center [113, 293] width 23 height 17
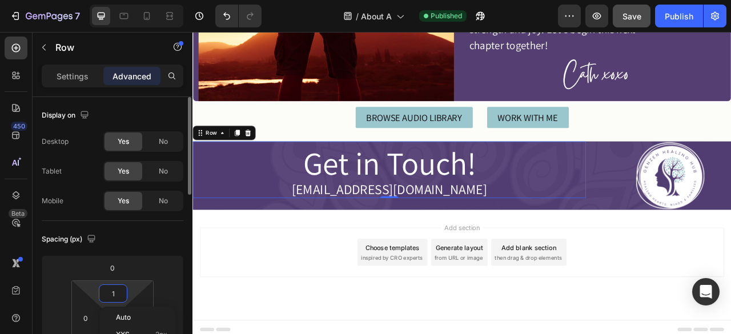
scroll to position [2195, 0]
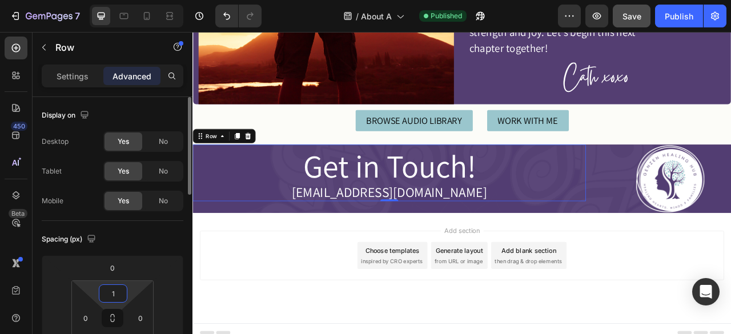
type input "10"
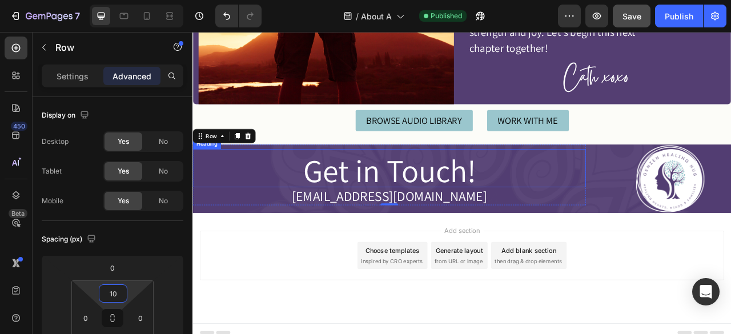
click at [442, 209] on h2 "Get in Touch!" at bounding box center [443, 208] width 500 height 43
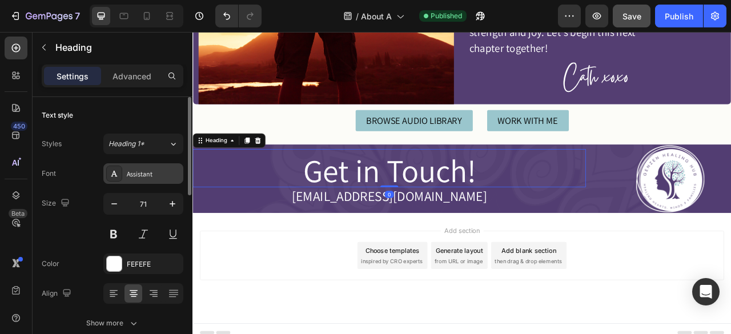
click at [147, 173] on div "Assistant" at bounding box center [154, 174] width 54 height 10
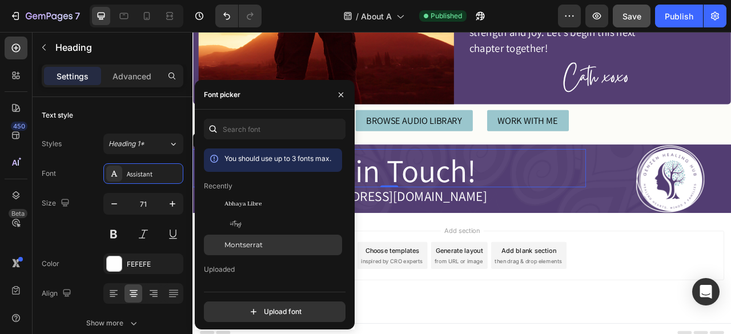
click at [243, 245] on span "Montserrat" at bounding box center [244, 245] width 38 height 10
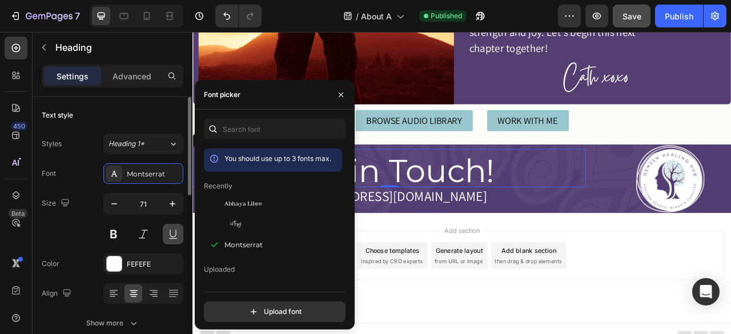
scroll to position [2199, 0]
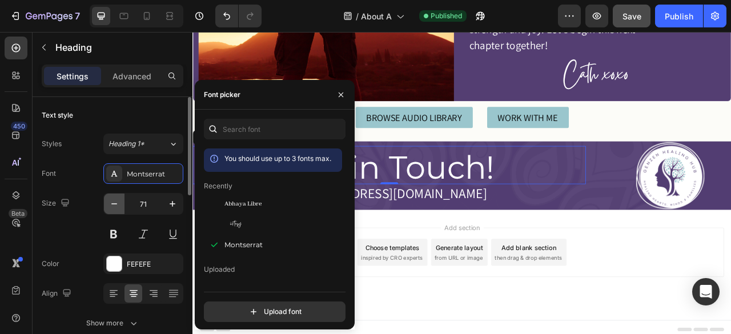
click at [117, 206] on icon "button" at bounding box center [114, 203] width 11 height 11
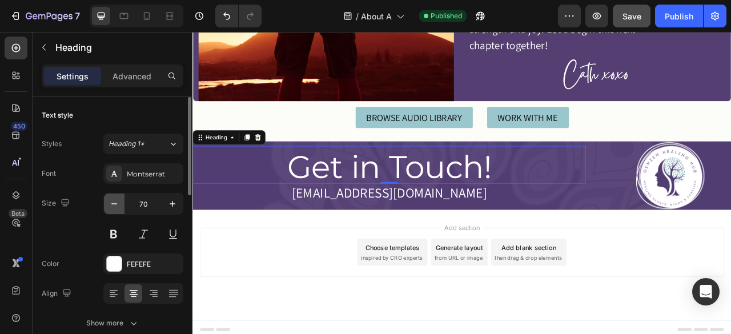
click at [117, 206] on icon "button" at bounding box center [114, 203] width 11 height 11
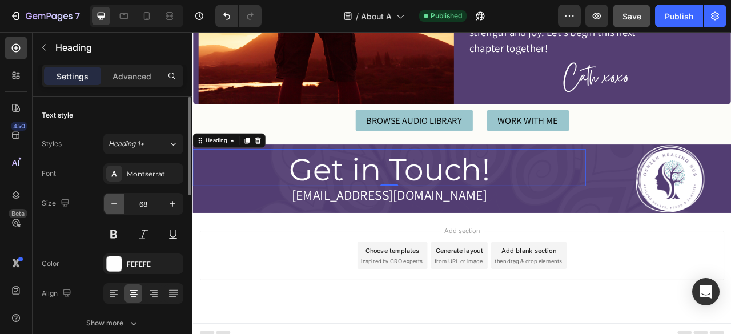
click at [117, 206] on icon "button" at bounding box center [114, 203] width 11 height 11
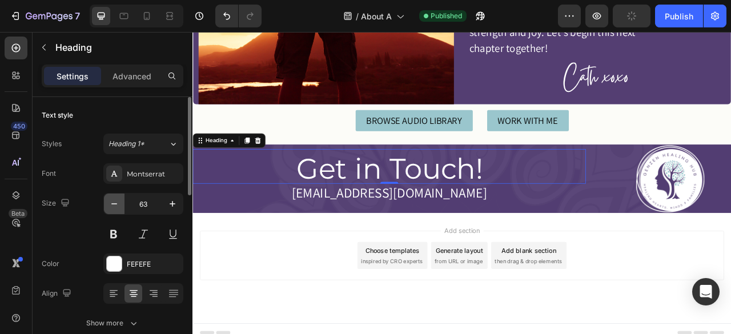
click at [117, 206] on icon "button" at bounding box center [114, 203] width 11 height 11
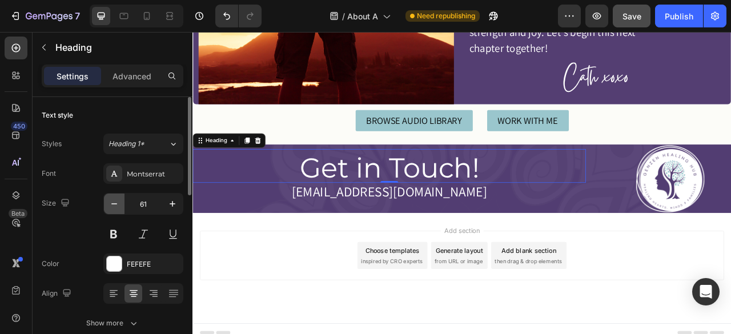
click at [117, 206] on icon "button" at bounding box center [114, 203] width 11 height 11
type input "60"
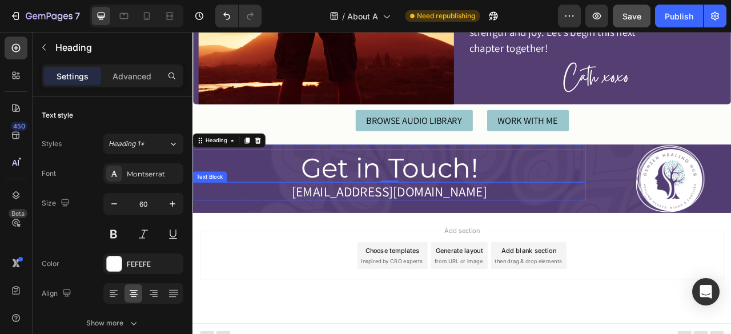
click at [408, 229] on p "[EMAIL_ADDRESS][DOMAIN_NAME]" at bounding box center [443, 235] width 498 height 21
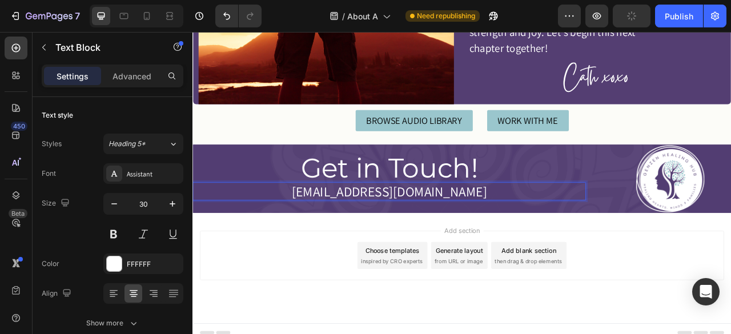
click at [454, 226] on p "[EMAIL_ADDRESS][DOMAIN_NAME]" at bounding box center [443, 235] width 498 height 21
click at [109, 207] on icon "button" at bounding box center [114, 203] width 11 height 11
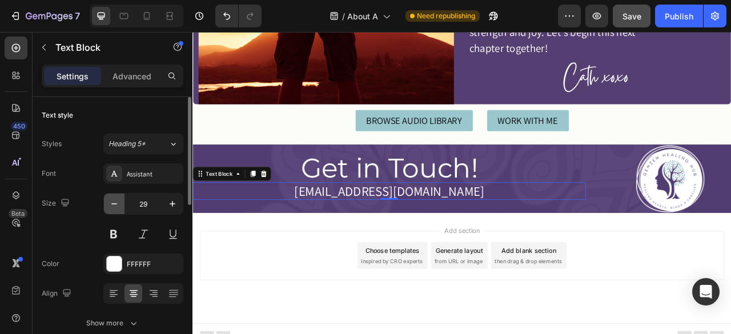
click at [109, 207] on icon "button" at bounding box center [114, 203] width 11 height 11
type input "28"
click at [104, 194] on button "button" at bounding box center [114, 204] width 21 height 21
click at [178, 207] on icon "button" at bounding box center [172, 203] width 11 height 11
type input "28"
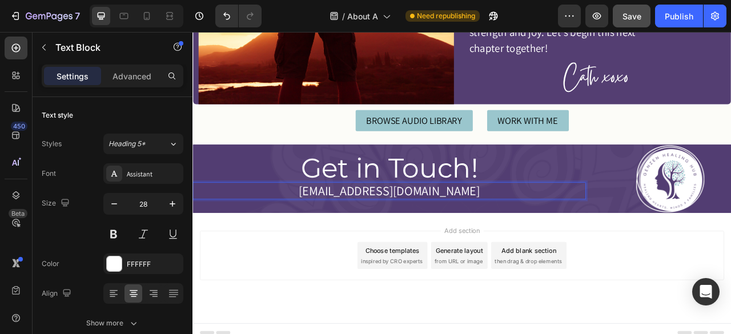
click at [416, 234] on p "[EMAIL_ADDRESS][DOMAIN_NAME]" at bounding box center [443, 234] width 498 height 19
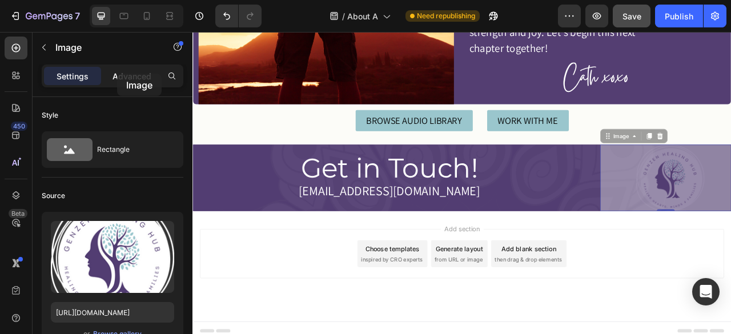
click at [117, 74] on p "Advanced" at bounding box center [132, 76] width 39 height 12
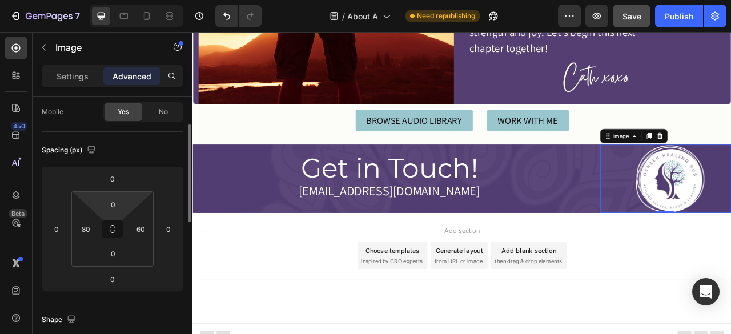
scroll to position [91, 0]
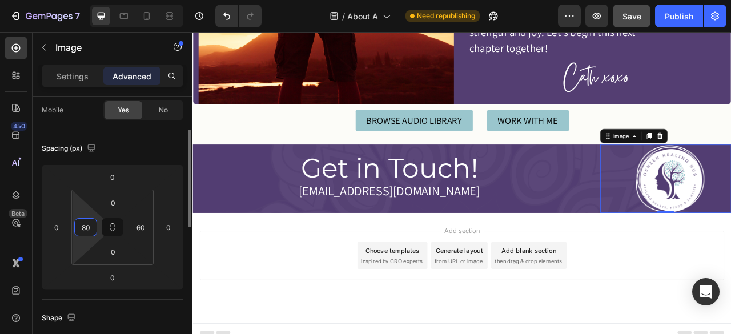
click at [82, 227] on input "80" at bounding box center [85, 227] width 17 height 17
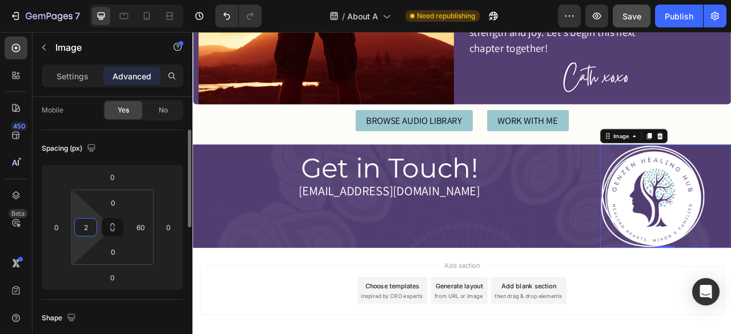
type input "20"
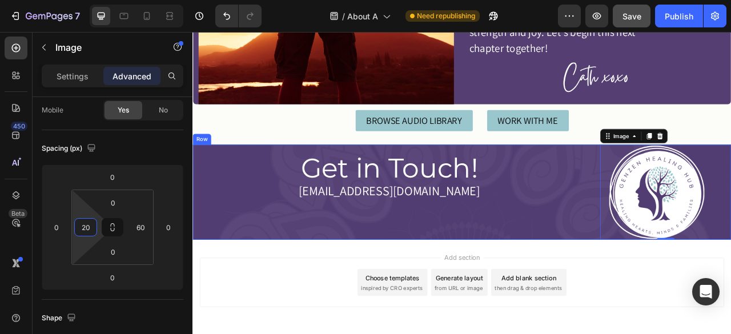
click at [218, 284] on div "Get in Touch! Heading hello@genzenhealinghub.com Text Block Row" at bounding box center [443, 235] width 500 height 121
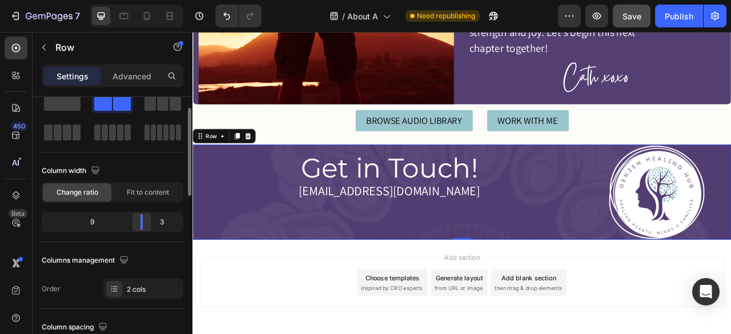
scroll to position [2180, 0]
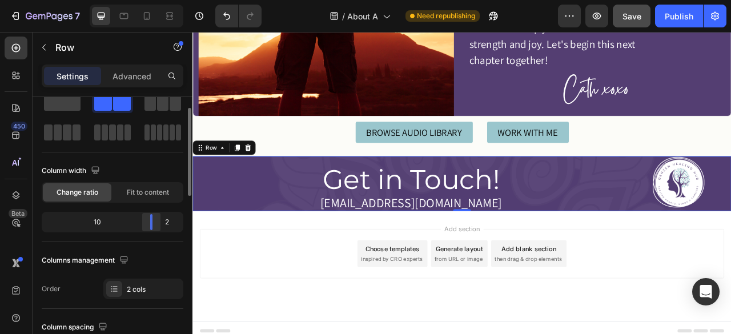
drag, startPoint x: 145, startPoint y: 223, endPoint x: 157, endPoint y: 222, distance: 12.0
click at [157, 222] on div at bounding box center [151, 222] width 21 height 16
click at [454, 210] on h2 "Get in Touch!" at bounding box center [470, 220] width 555 height 37
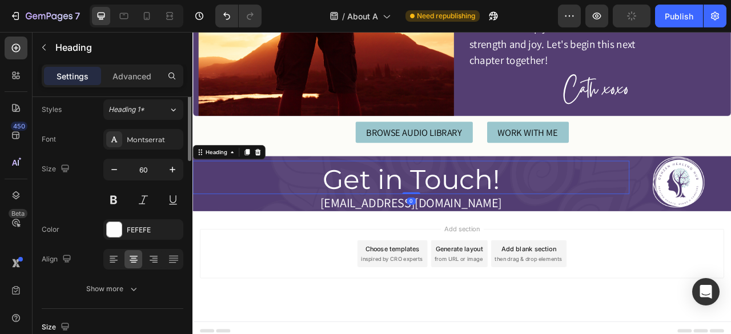
scroll to position [0, 0]
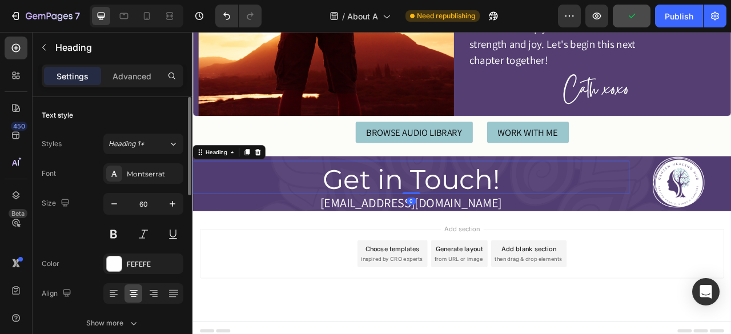
click at [458, 211] on h2 "Get in Touch!" at bounding box center [470, 220] width 555 height 37
click at [458, 211] on p "Get in Touch!" at bounding box center [470, 220] width 553 height 34
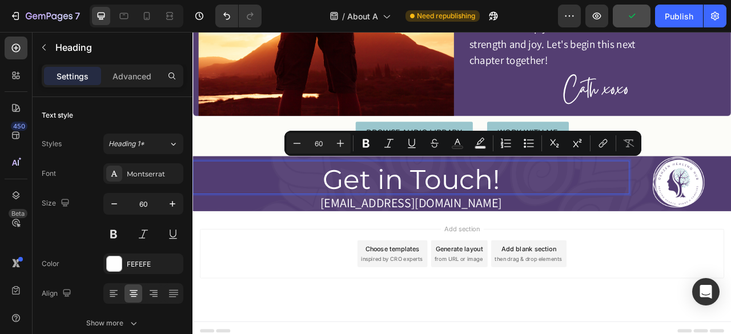
click at [458, 211] on p "Get in Touch!" at bounding box center [470, 220] width 553 height 34
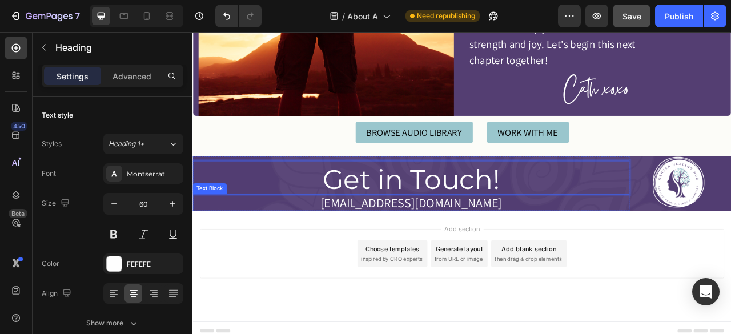
click at [467, 241] on p "[EMAIL_ADDRESS][DOMAIN_NAME]" at bounding box center [471, 248] width 554 height 19
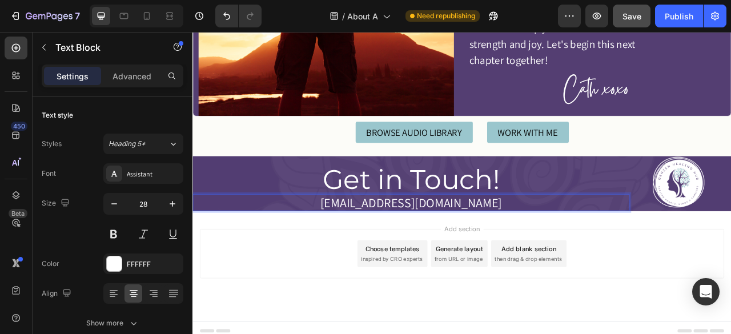
click at [467, 241] on p "[EMAIL_ADDRESS][DOMAIN_NAME]" at bounding box center [471, 248] width 554 height 19
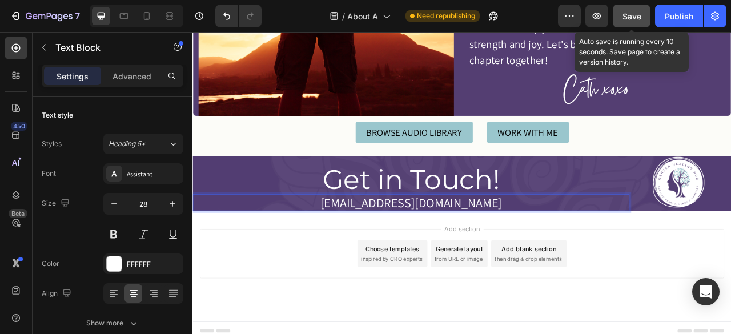
click at [633, 15] on span "Save" at bounding box center [632, 16] width 19 height 10
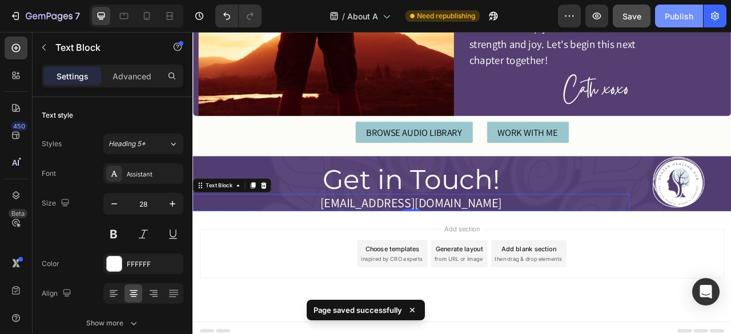
click at [687, 10] on button "Publish" at bounding box center [679, 16] width 48 height 23
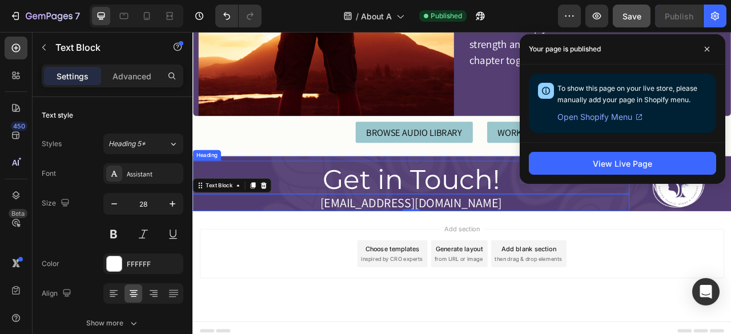
click at [516, 204] on p "Get in Touch!" at bounding box center [470, 220] width 553 height 34
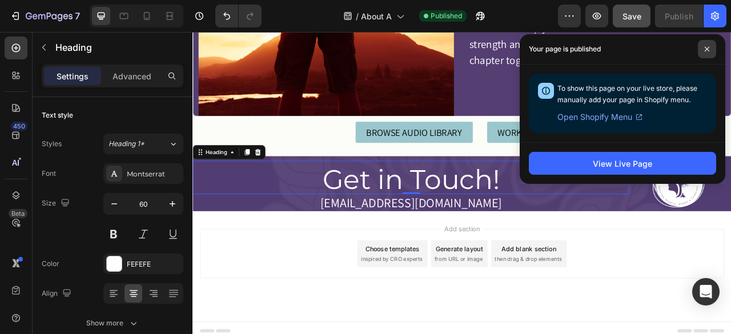
click at [706, 50] on icon at bounding box center [707, 49] width 5 height 5
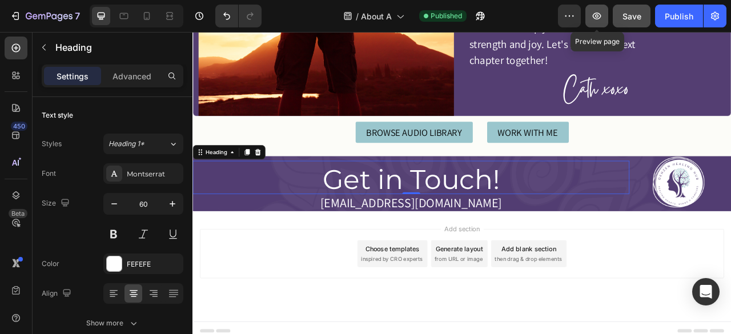
click at [601, 17] on icon "button" at bounding box center [597, 16] width 9 height 7
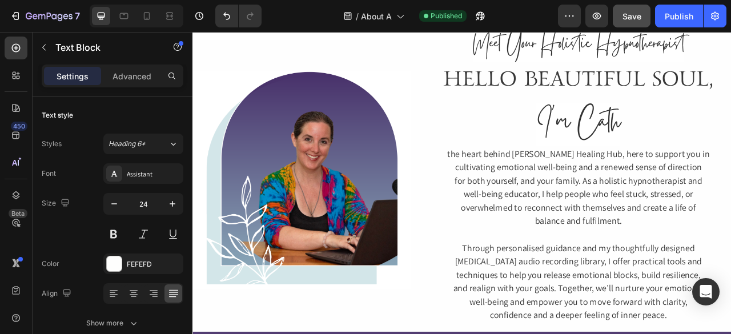
scroll to position [67, 0]
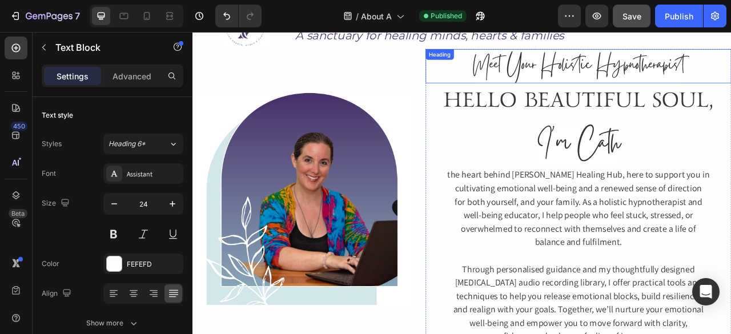
click at [587, 82] on span "Meet Your Holistic Hypnotherapist" at bounding box center [683, 75] width 269 height 45
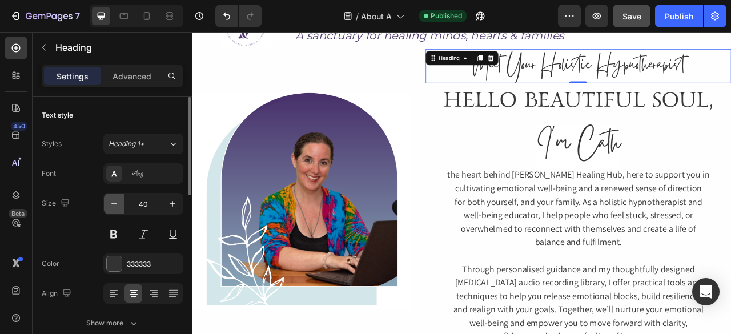
click at [113, 198] on icon "button" at bounding box center [114, 203] width 11 height 11
click at [174, 198] on icon "button" at bounding box center [172, 203] width 11 height 11
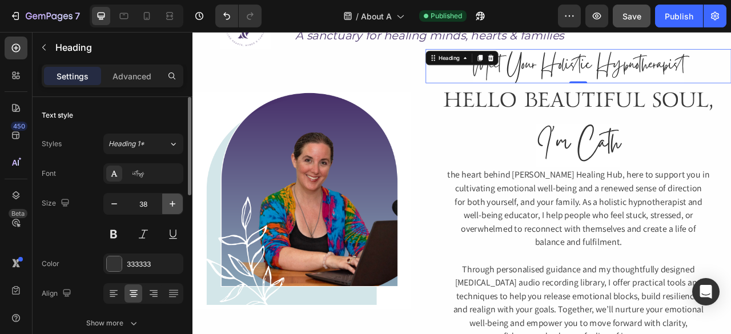
type input "39"
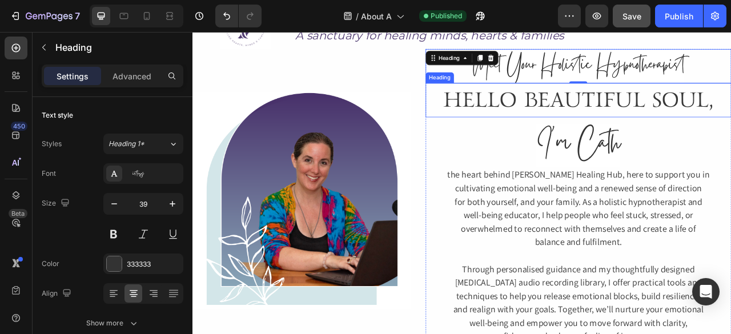
click at [582, 113] on h2 "HELLO BEAUTIFUL SOUL," at bounding box center [683, 118] width 389 height 43
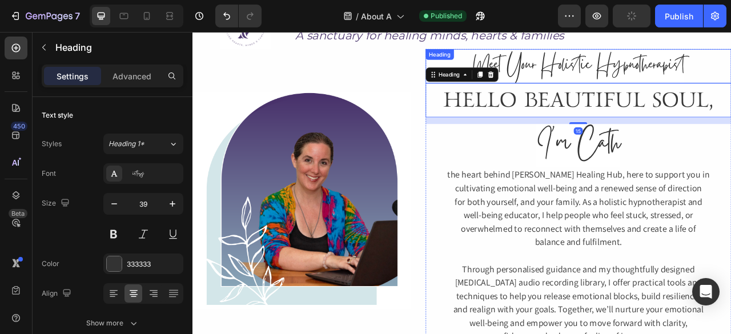
click at [631, 70] on span "Meet Your Holistic Hypnotherapist" at bounding box center [683, 75] width 269 height 45
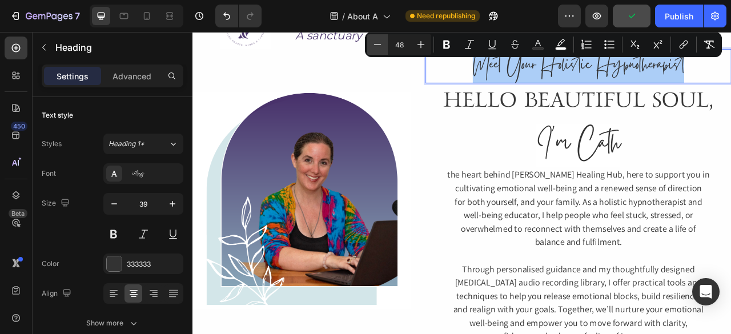
click at [378, 46] on icon "Editor contextual toolbar" at bounding box center [377, 44] width 11 height 11
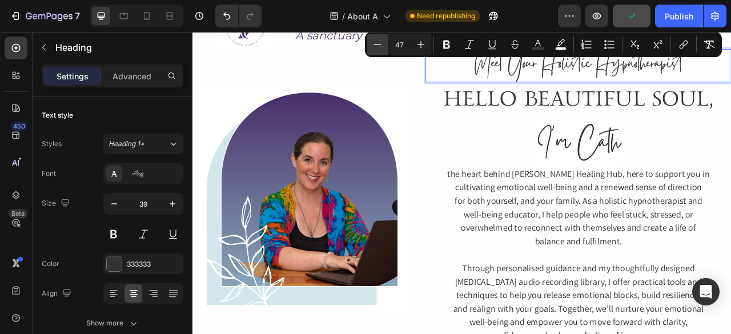
click at [378, 46] on icon "Editor contextual toolbar" at bounding box center [377, 44] width 11 height 11
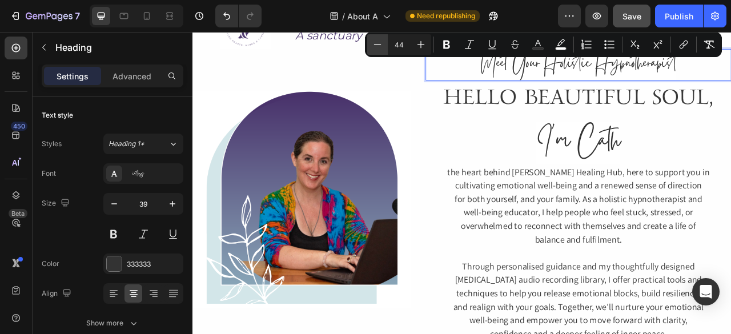
click at [378, 46] on icon "Editor contextual toolbar" at bounding box center [377, 44] width 11 height 11
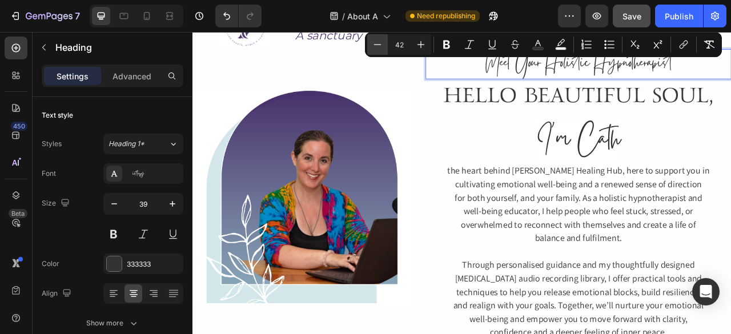
click at [378, 46] on icon "Editor contextual toolbar" at bounding box center [377, 44] width 11 height 11
type input "40"
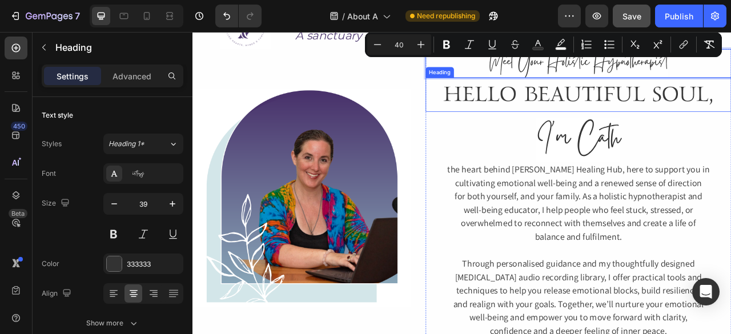
click at [596, 105] on h2 "HELLO BEAUTIFUL SOUL," at bounding box center [683, 111] width 389 height 43
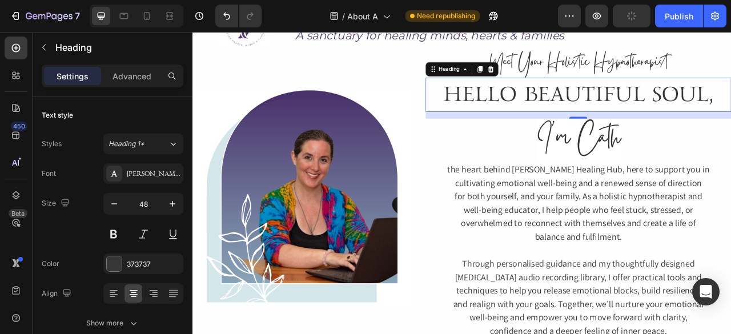
click at [611, 110] on h2 "HELLO BEAUTIFUL SOUL," at bounding box center [683, 111] width 389 height 43
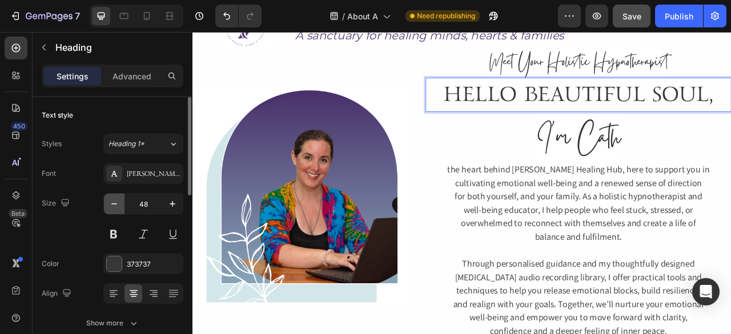
click at [120, 203] on button "button" at bounding box center [114, 204] width 21 height 21
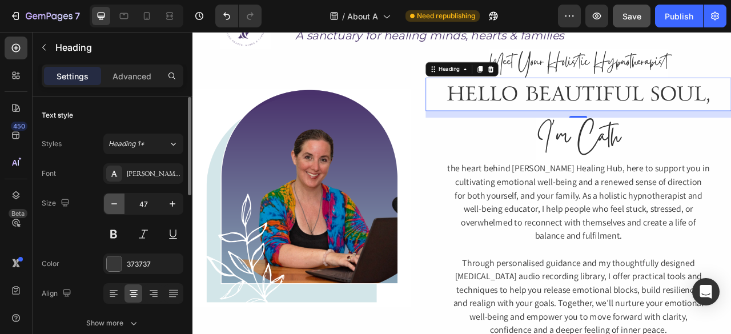
click at [120, 203] on button "button" at bounding box center [114, 204] width 21 height 21
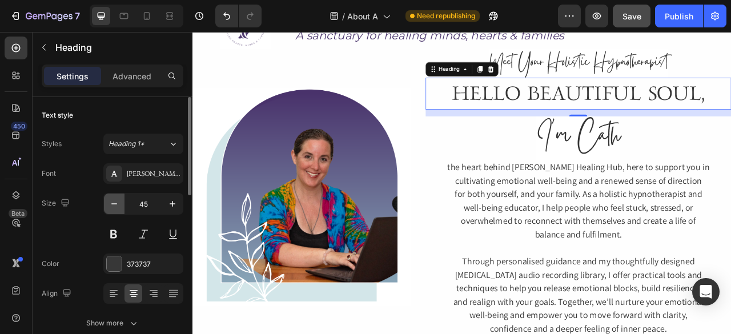
click at [120, 203] on button "button" at bounding box center [114, 204] width 21 height 21
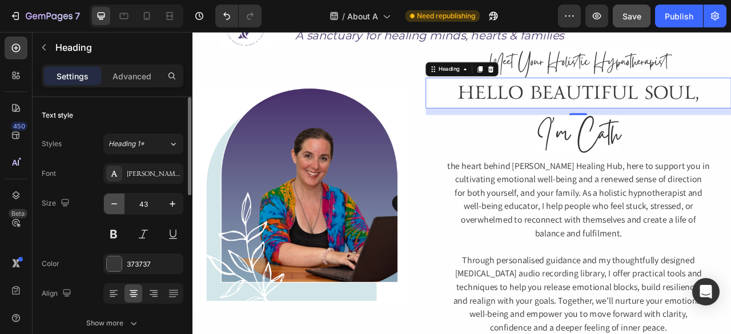
click at [120, 203] on button "button" at bounding box center [114, 204] width 21 height 21
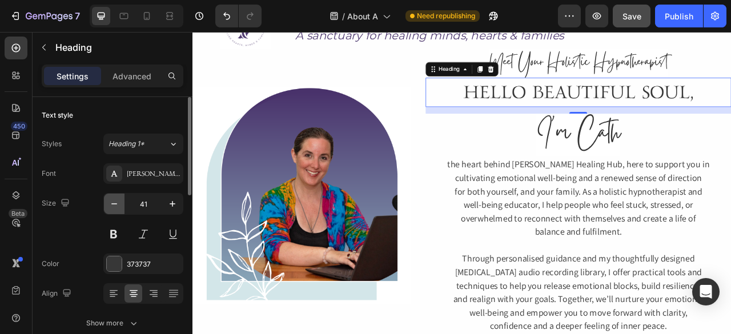
click at [120, 203] on button "button" at bounding box center [114, 204] width 21 height 21
type input "40"
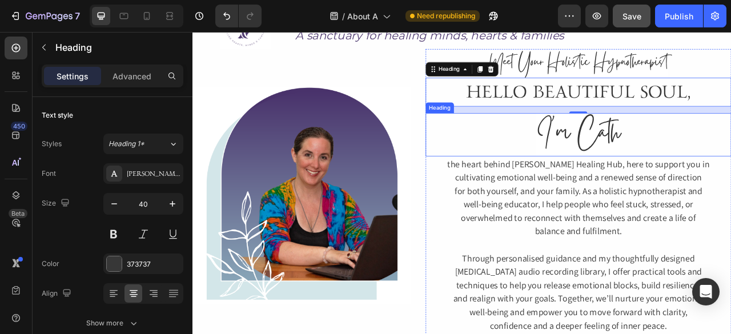
click at [708, 171] on span "I'm Cath" at bounding box center [683, 163] width 107 height 64
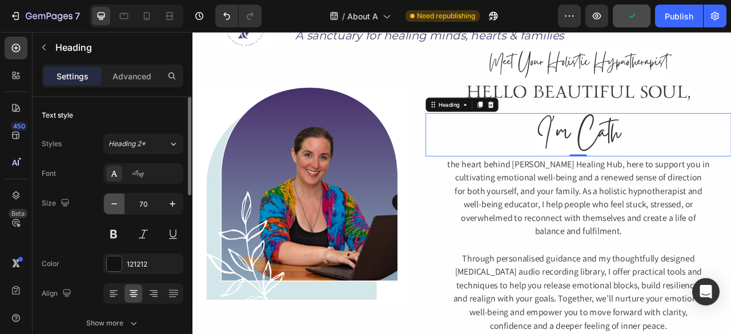
click at [112, 204] on icon "button" at bounding box center [114, 203] width 11 height 11
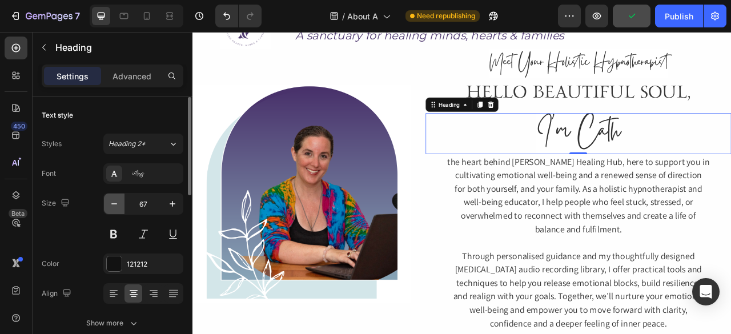
click at [112, 204] on icon "button" at bounding box center [114, 203] width 11 height 11
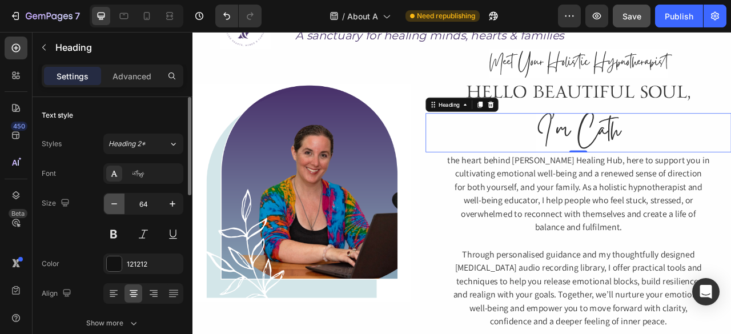
click at [112, 204] on icon "button" at bounding box center [114, 203] width 11 height 11
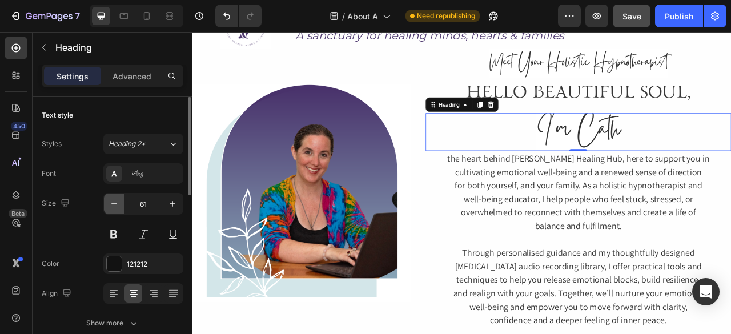
click at [114, 207] on icon "button" at bounding box center [114, 203] width 11 height 11
type input "60"
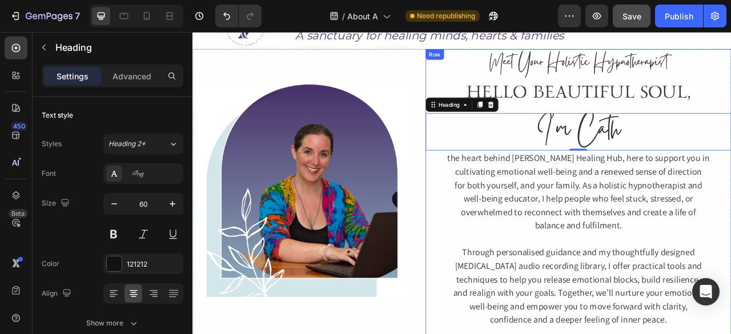
click at [688, 129] on div "⁠⁠⁠⁠⁠⁠⁠ Meet Your Holistic Hypnotherapist Heading HELLO BEAUTIFUL SOUL, Heading…" at bounding box center [683, 237] width 389 height 366
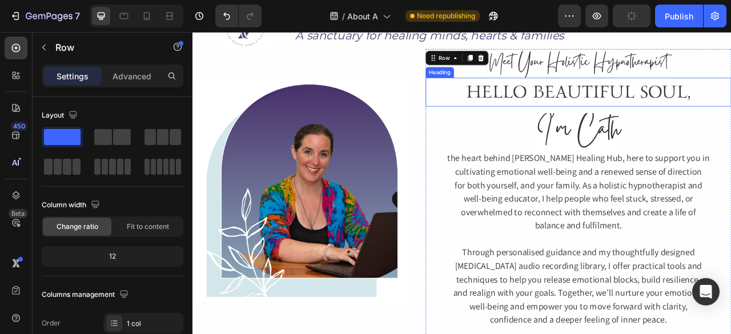
click at [679, 119] on p "HELLO BEAUTIFUL SOUL," at bounding box center [683, 108] width 387 height 34
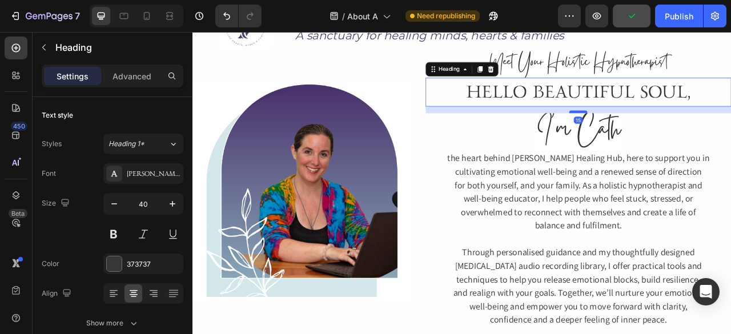
drag, startPoint x: 681, startPoint y: 133, endPoint x: 678, endPoint y: 123, distance: 10.1
click at [678, 132] on div at bounding box center [683, 133] width 23 height 3
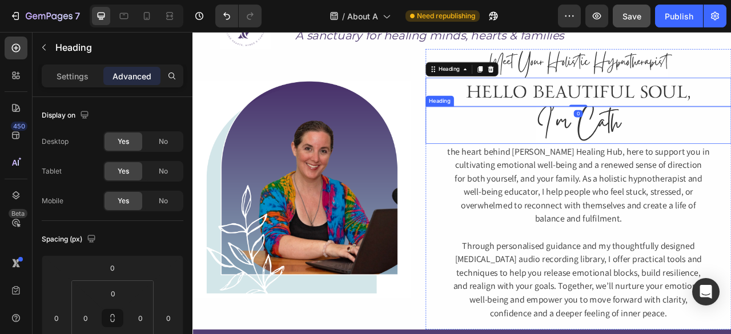
click at [724, 143] on span "I'm Cath" at bounding box center [683, 150] width 107 height 64
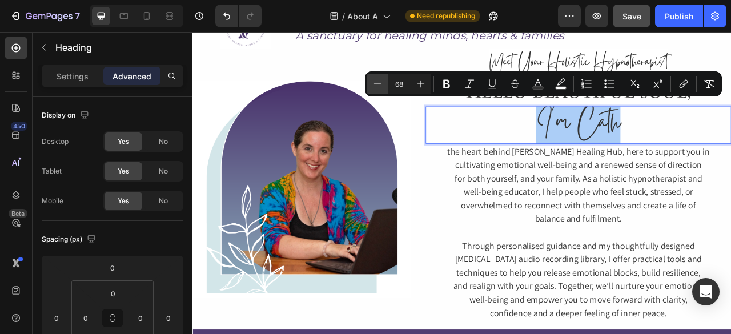
click at [386, 86] on button "Minus" at bounding box center [377, 84] width 21 height 21
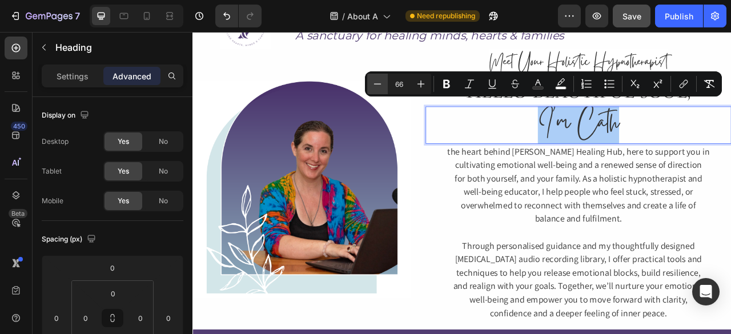
click at [386, 86] on button "Minus" at bounding box center [377, 84] width 21 height 21
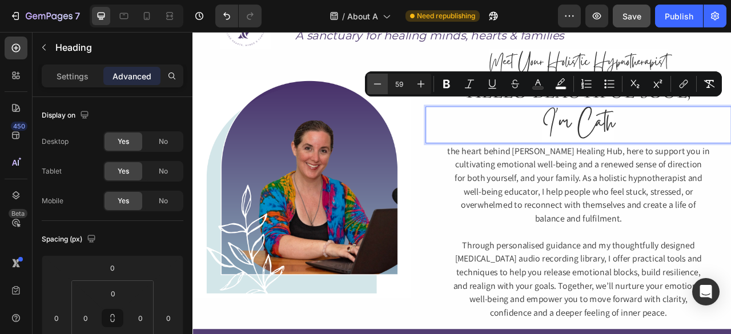
click at [386, 86] on button "Minus" at bounding box center [377, 84] width 21 height 21
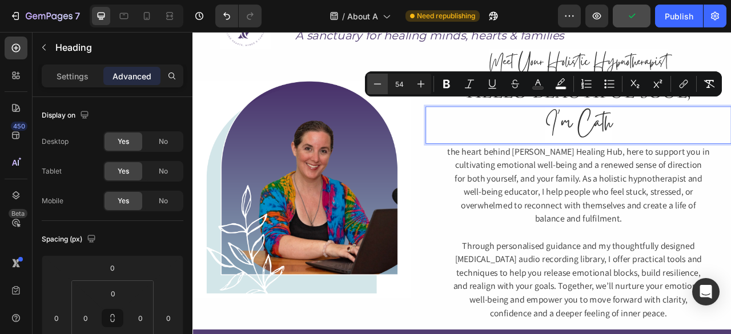
click at [386, 86] on button "Minus" at bounding box center [377, 84] width 21 height 21
type input "50"
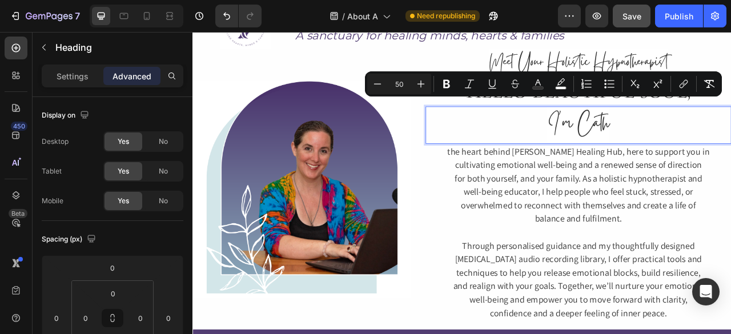
click at [573, 151] on p "I'm Cath" at bounding box center [683, 150] width 387 height 45
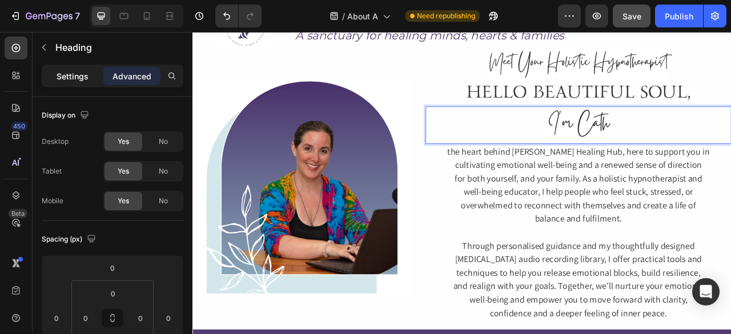
click at [77, 71] on p "Settings" at bounding box center [73, 76] width 32 height 12
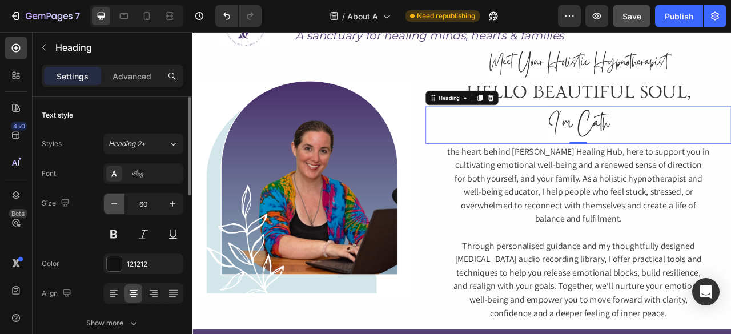
click at [117, 205] on icon "button" at bounding box center [114, 203] width 11 height 11
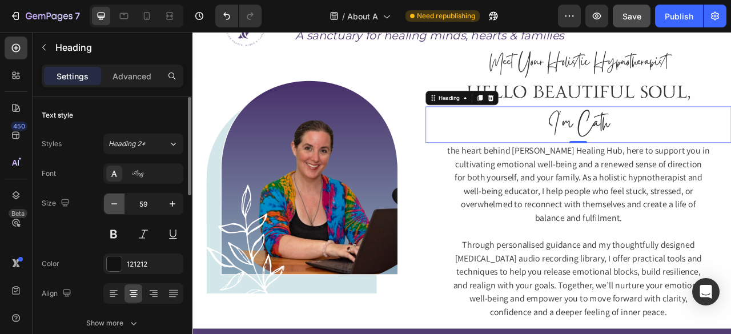
click at [117, 205] on icon "button" at bounding box center [114, 203] width 11 height 11
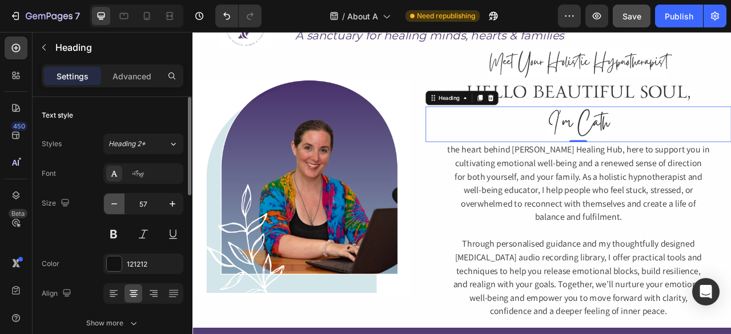
click at [117, 205] on icon "button" at bounding box center [114, 203] width 11 height 11
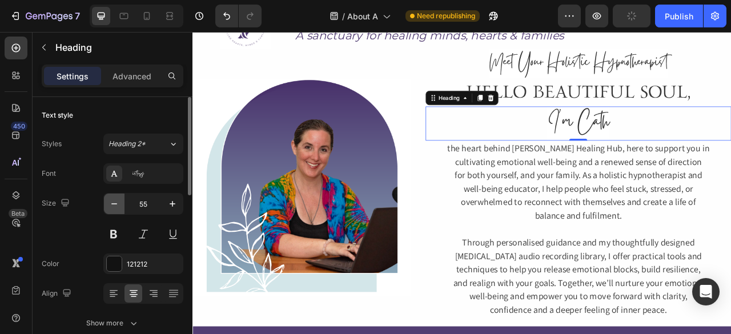
click at [117, 205] on icon "button" at bounding box center [114, 203] width 11 height 11
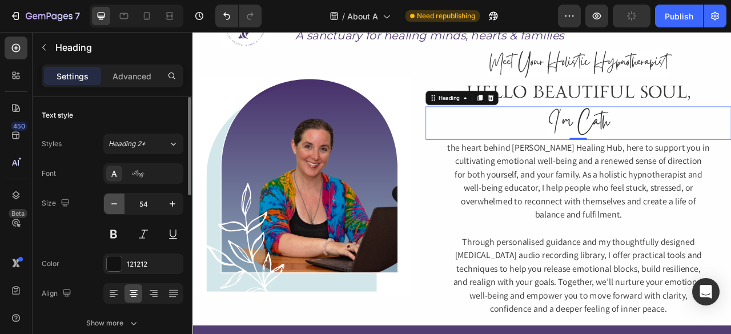
click at [117, 205] on icon "button" at bounding box center [114, 203] width 11 height 11
type input "53"
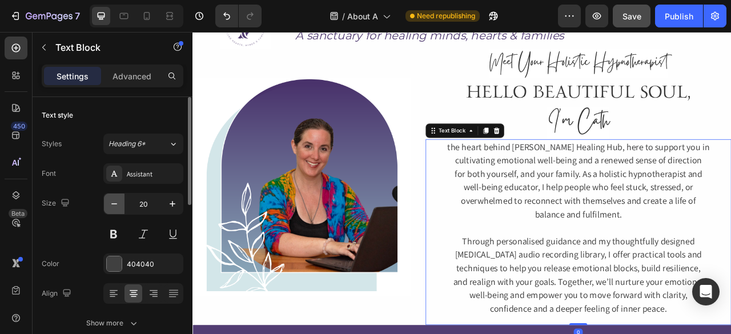
click at [120, 206] on button "button" at bounding box center [114, 204] width 21 height 21
type input "19"
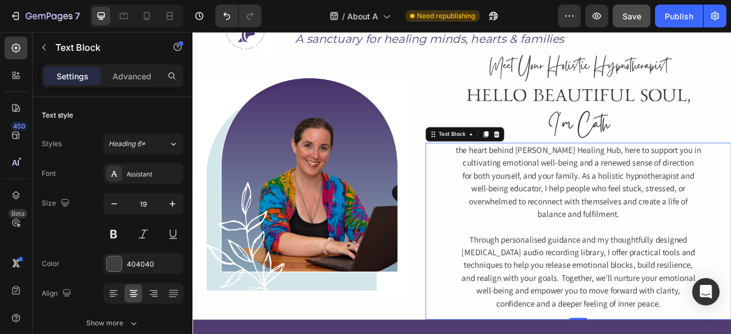
scroll to position [0, 0]
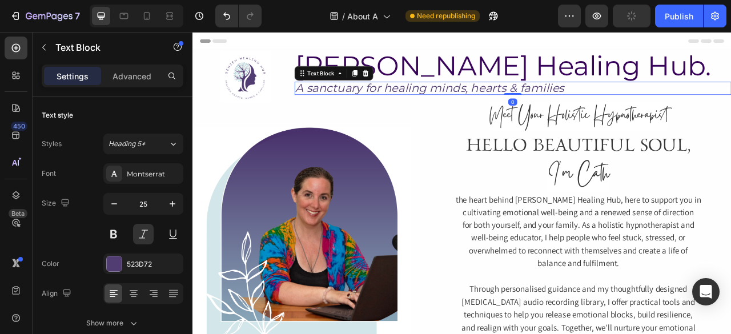
click at [472, 101] on p "A sanctuary for healing minds, hearts & families" at bounding box center [600, 104] width 554 height 14
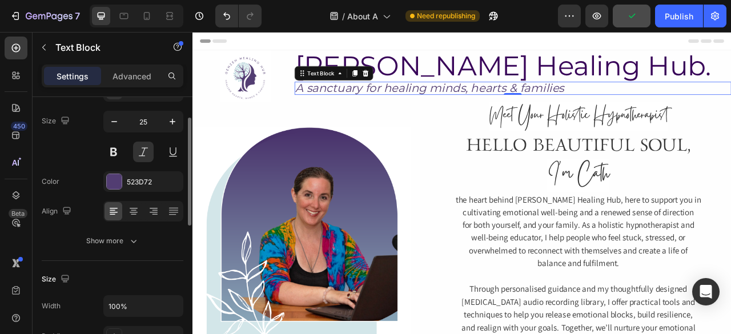
scroll to position [83, 0]
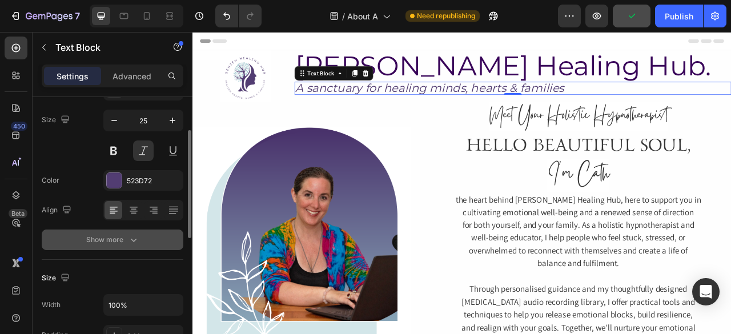
click at [130, 240] on icon "button" at bounding box center [133, 239] width 11 height 11
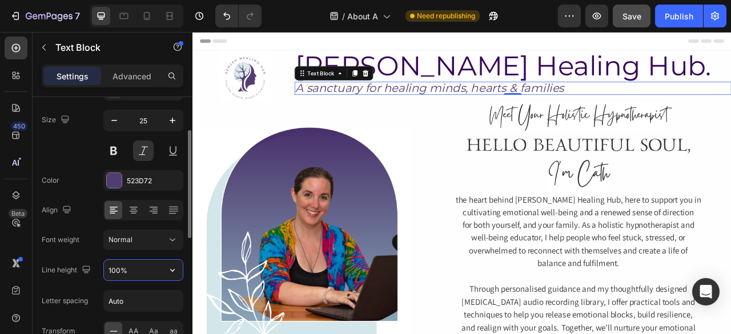
click at [118, 270] on input "100%" at bounding box center [143, 270] width 79 height 21
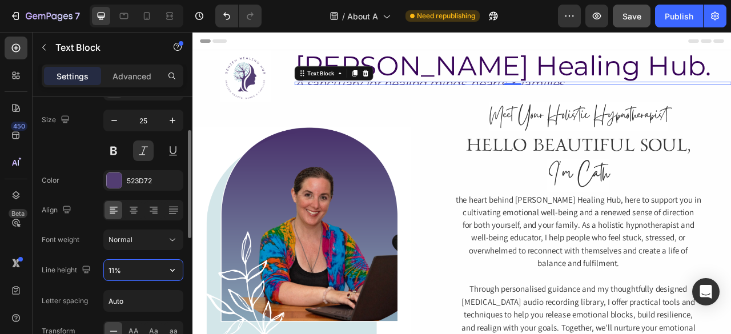
type input "110%"
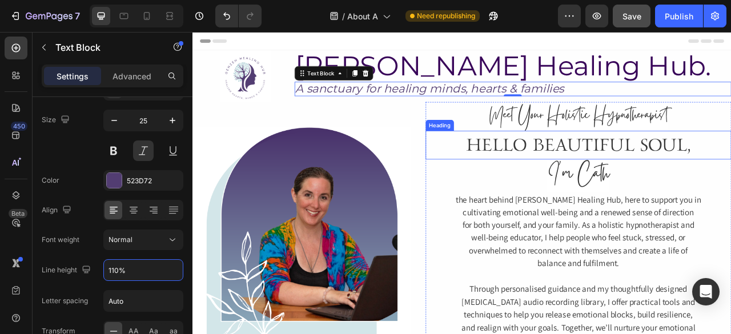
click at [731, 159] on p "HELLO BEAUTIFUL SOUL," at bounding box center [683, 176] width 387 height 34
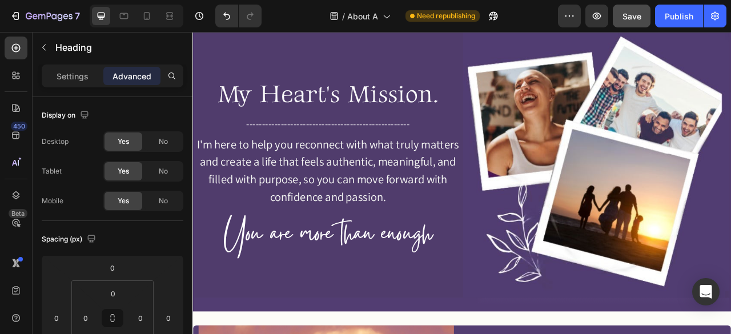
scroll to position [1388, 0]
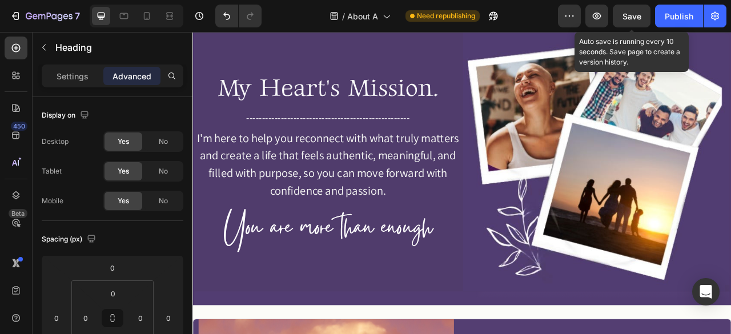
click at [632, 22] on div "Save" at bounding box center [632, 16] width 19 height 12
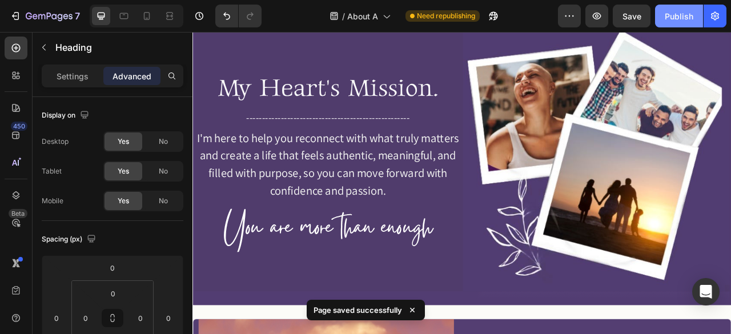
click at [676, 20] on div "Publish" at bounding box center [679, 16] width 29 height 12
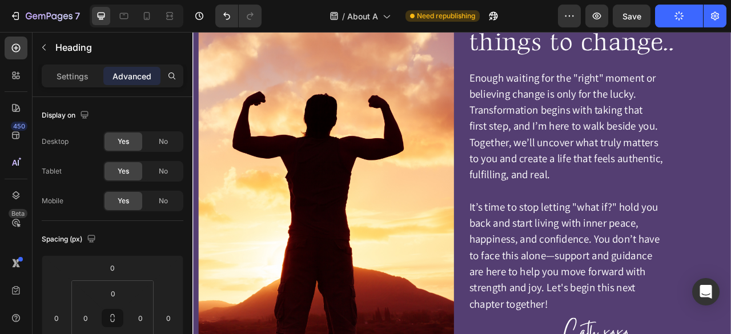
scroll to position [1699, 0]
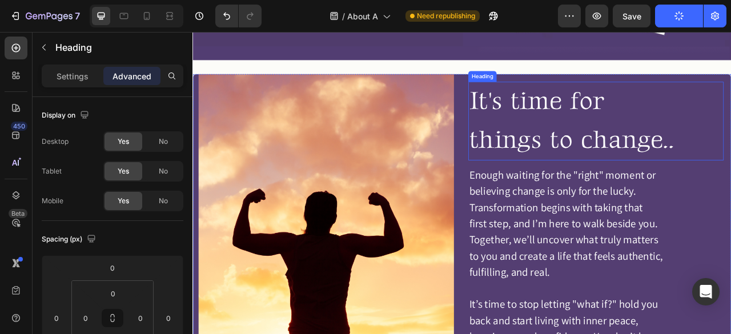
click at [611, 123] on h2 "It's time for things to change.." at bounding box center [705, 145] width 325 height 100
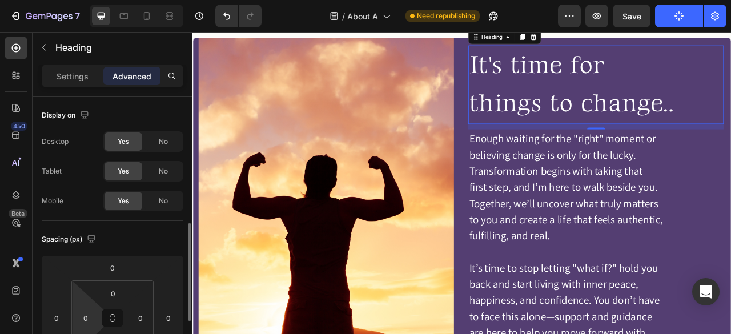
scroll to position [98, 0]
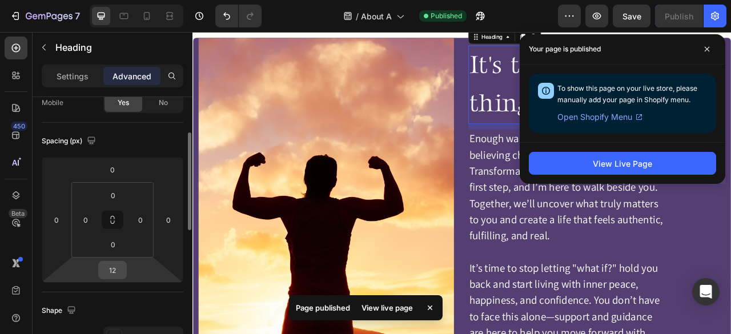
click at [106, 267] on input "12" at bounding box center [112, 270] width 23 height 17
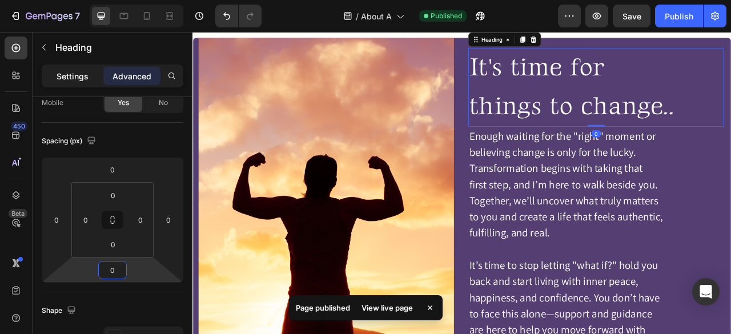
type input "0"
click at [62, 83] on div "Settings" at bounding box center [72, 76] width 57 height 18
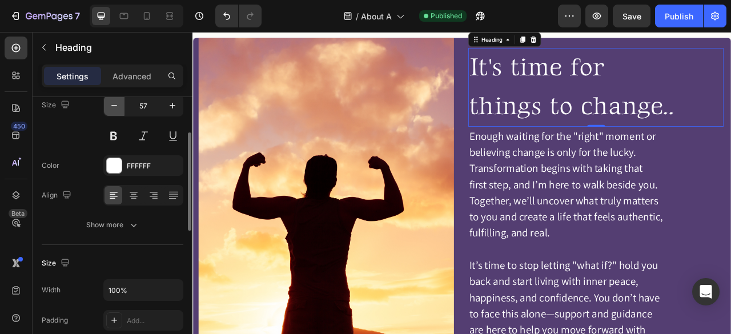
click at [110, 109] on icon "button" at bounding box center [114, 105] width 11 height 11
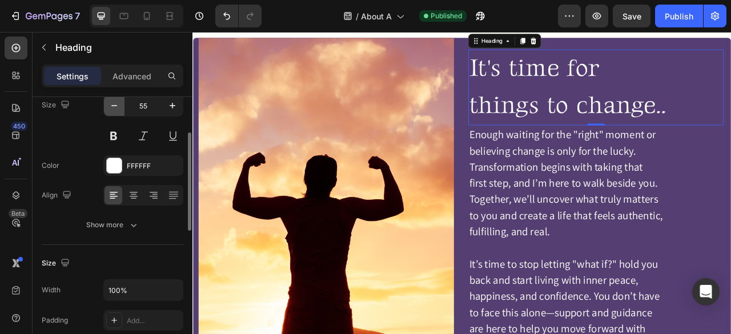
click at [110, 109] on icon "button" at bounding box center [114, 105] width 11 height 11
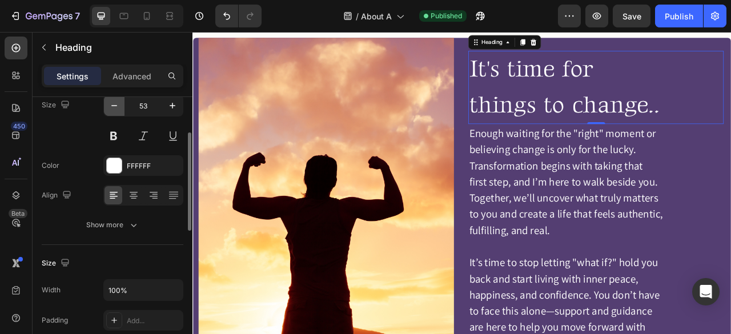
click at [110, 109] on icon "button" at bounding box center [114, 105] width 11 height 11
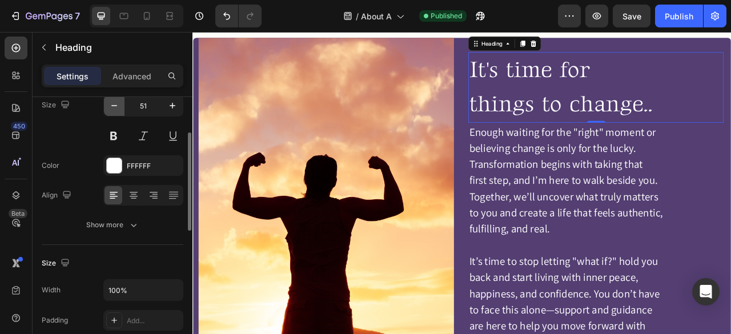
click at [110, 109] on icon "button" at bounding box center [114, 105] width 11 height 11
type input "50"
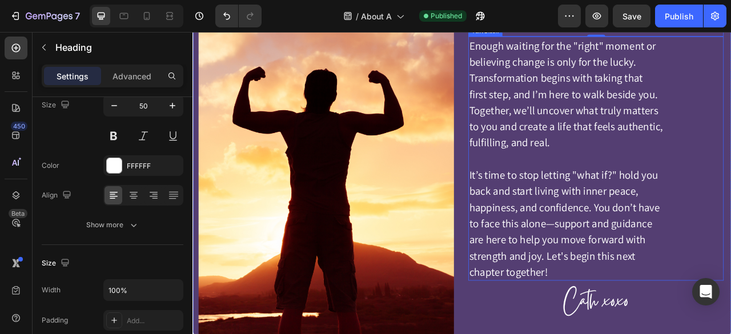
scroll to position [1863, 0]
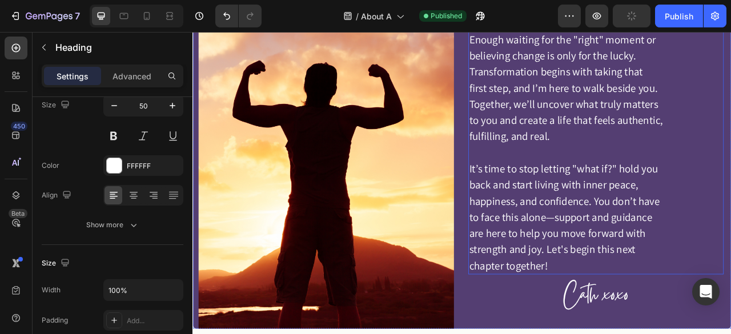
click at [644, 197] on span "It’s time to stop letting "what if?" hold you" at bounding box center [664, 206] width 240 height 18
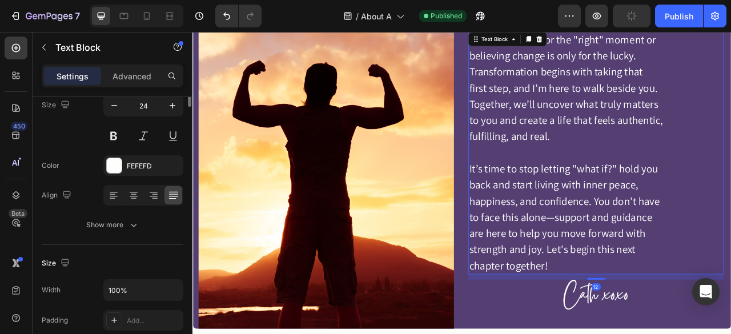
scroll to position [0, 0]
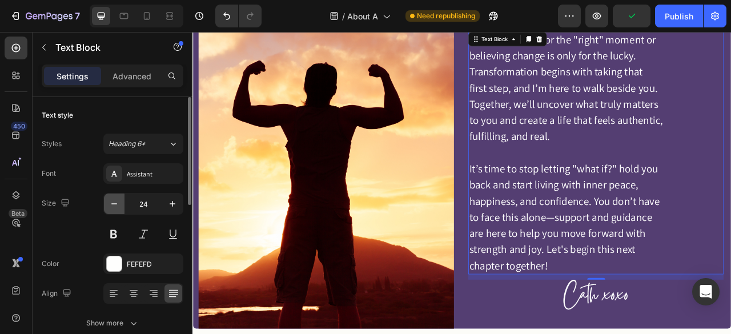
click at [110, 205] on icon "button" at bounding box center [114, 203] width 11 height 11
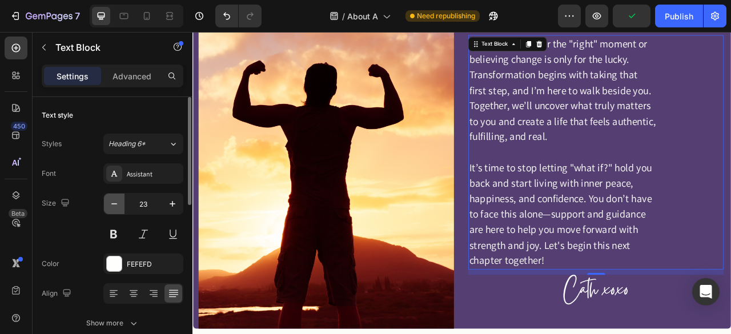
type input "22"
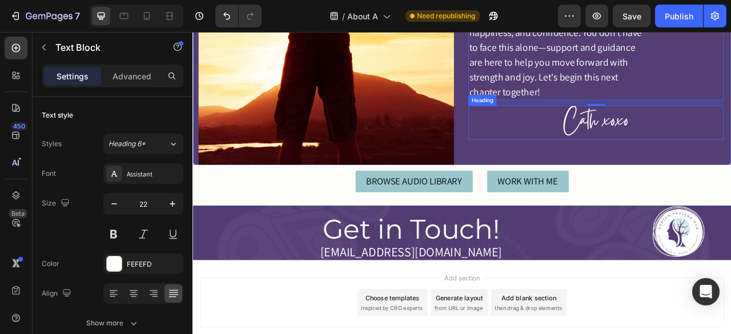
scroll to position [2073, 0]
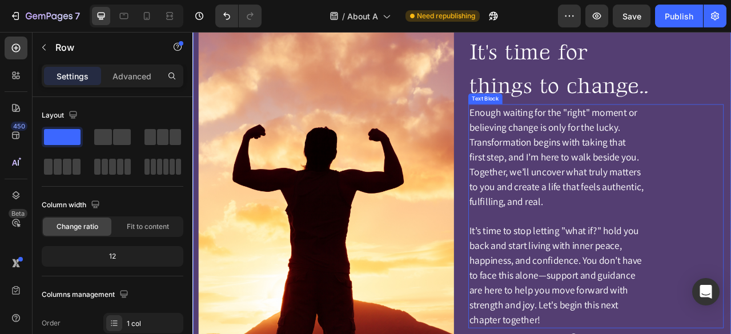
scroll to position [1777, 0]
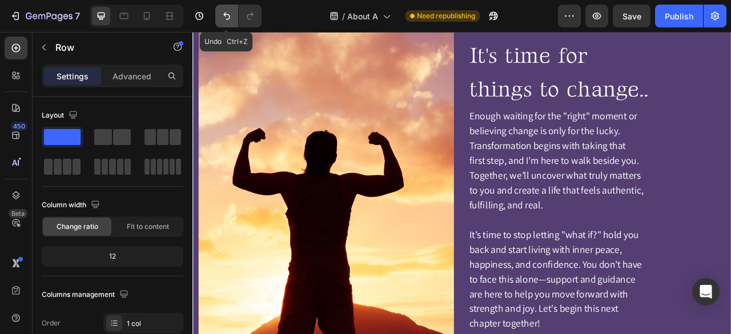
click at [224, 15] on icon "Undo/Redo" at bounding box center [226, 16] width 7 height 7
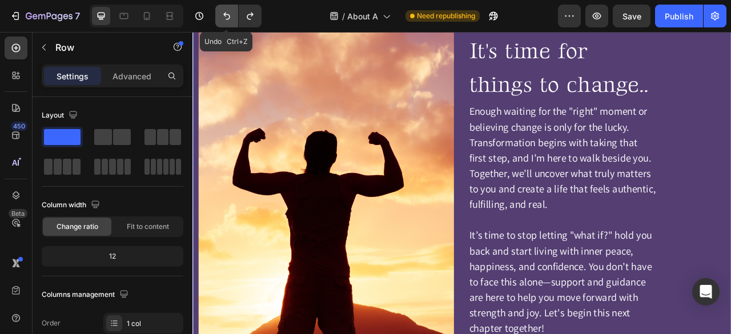
click at [218, 13] on button "Undo/Redo" at bounding box center [226, 16] width 23 height 23
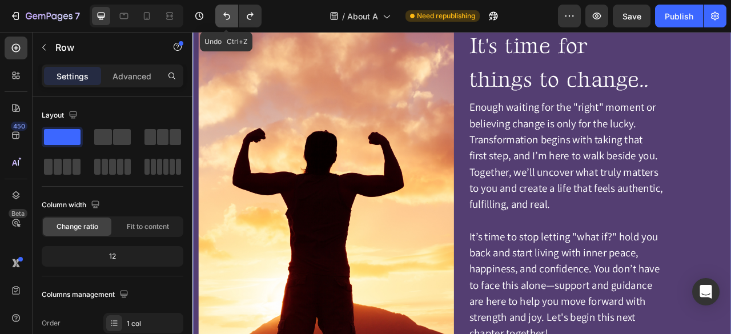
click at [218, 13] on button "Undo/Redo" at bounding box center [226, 16] width 23 height 23
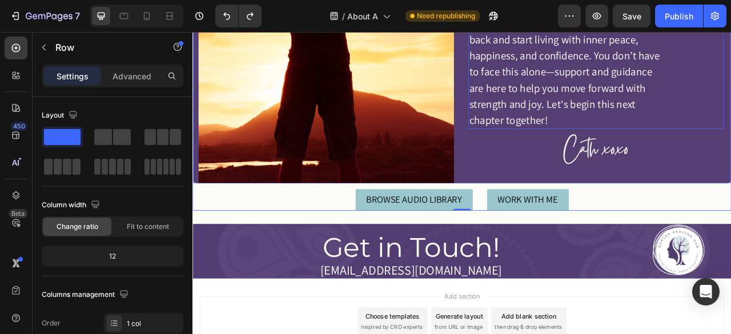
scroll to position [2134, 0]
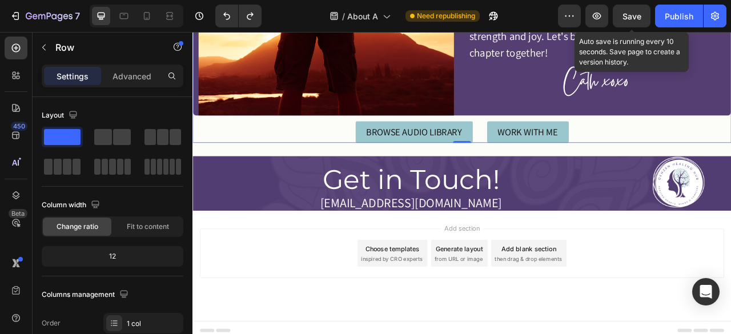
click at [625, 21] on div "Save" at bounding box center [632, 16] width 19 height 12
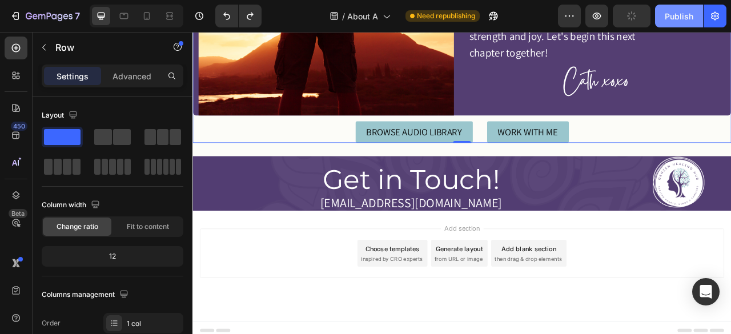
click at [674, 19] on div "Publish" at bounding box center [679, 16] width 29 height 12
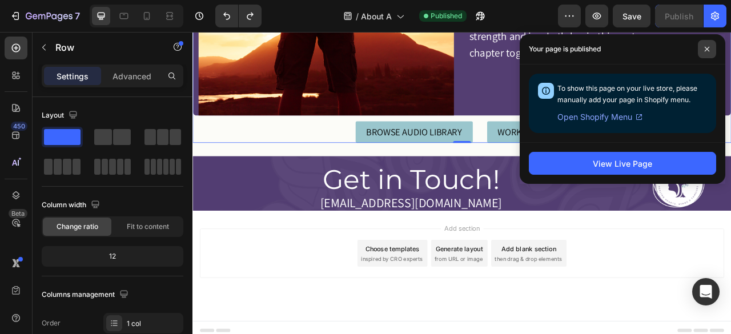
click at [713, 51] on span at bounding box center [707, 49] width 18 height 18
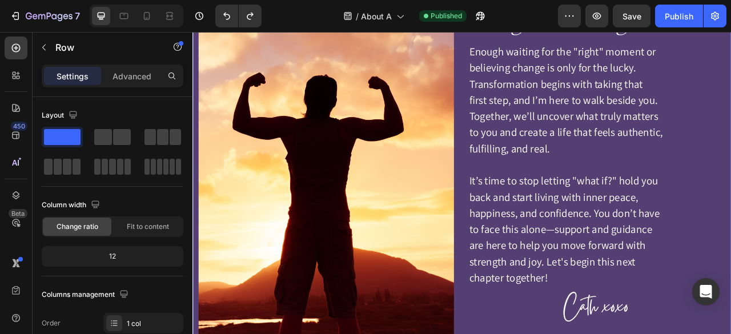
scroll to position [1532, 0]
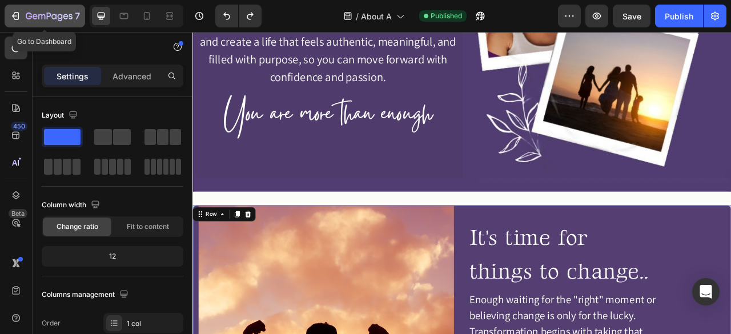
click at [22, 18] on div "7" at bounding box center [45, 16] width 70 height 14
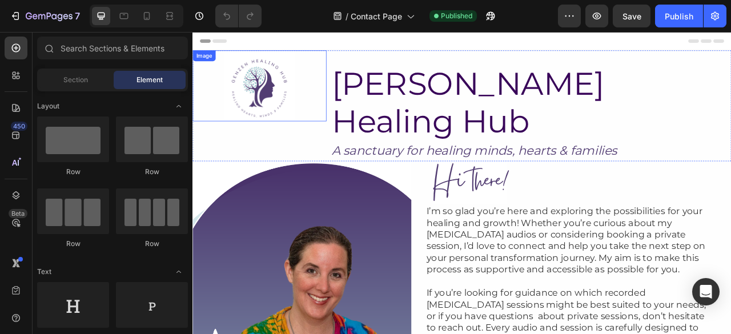
click at [289, 75] on img at bounding box center [278, 100] width 90 height 90
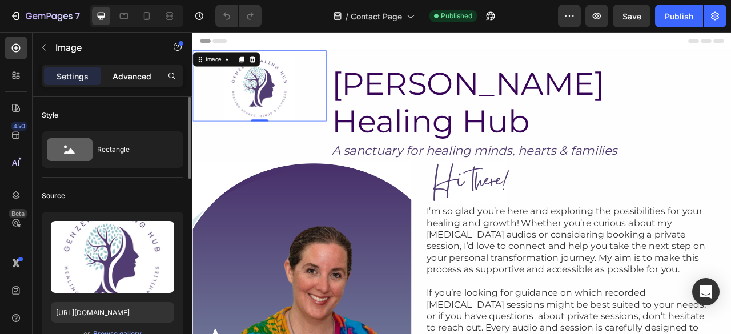
click at [136, 73] on p "Advanced" at bounding box center [132, 76] width 39 height 12
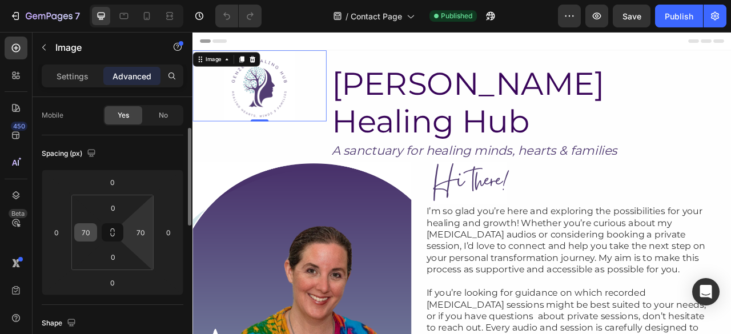
scroll to position [87, 0]
click at [87, 231] on input "70" at bounding box center [85, 231] width 17 height 17
type input "60"
click at [145, 233] on input "70" at bounding box center [140, 231] width 17 height 17
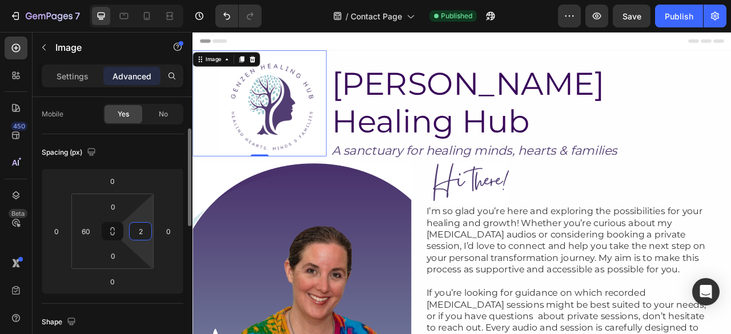
type input "20"
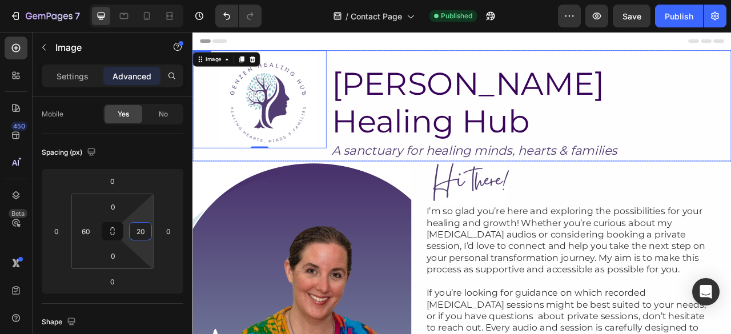
click at [404, 159] on div "GenZen Healing Hub Heading A sanctuary for healing minds, hearts & families Tex…" at bounding box center [623, 125] width 510 height 141
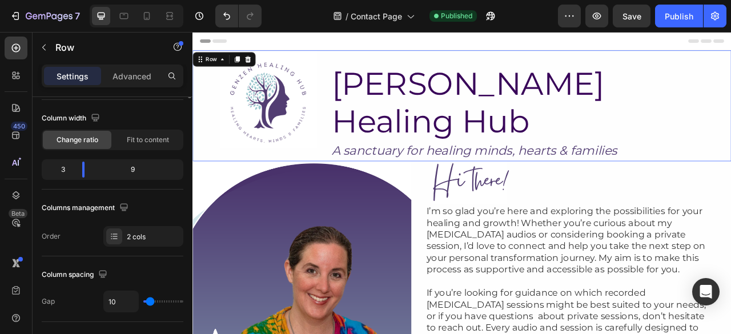
scroll to position [0, 0]
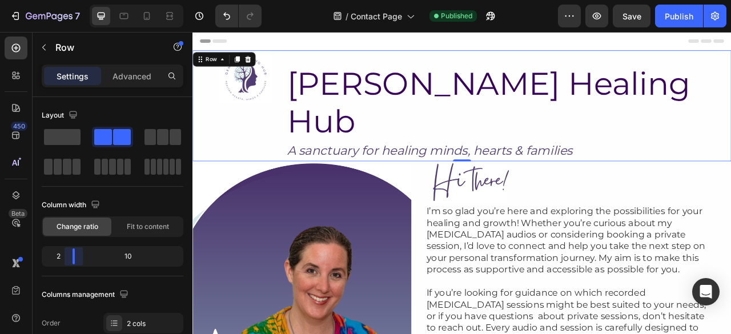
drag, startPoint x: 79, startPoint y: 259, endPoint x: 65, endPoint y: 259, distance: 13.7
click at [65, 0] on body "7 Version history / Contact Page Published Preview Save Publish 450 Beta Sectio…" at bounding box center [365, 0] width 731 height 0
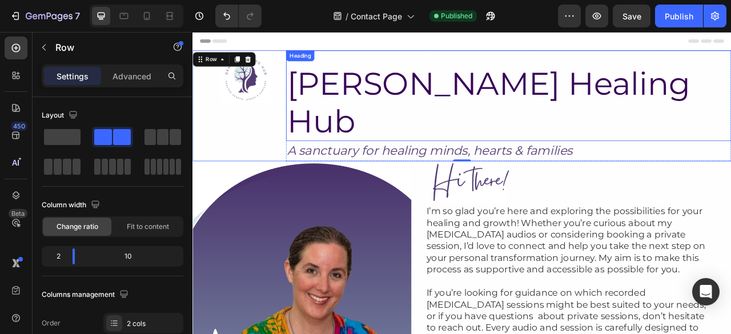
click at [468, 77] on h2 "[PERSON_NAME] Healing Hub" at bounding box center [594, 122] width 567 height 98
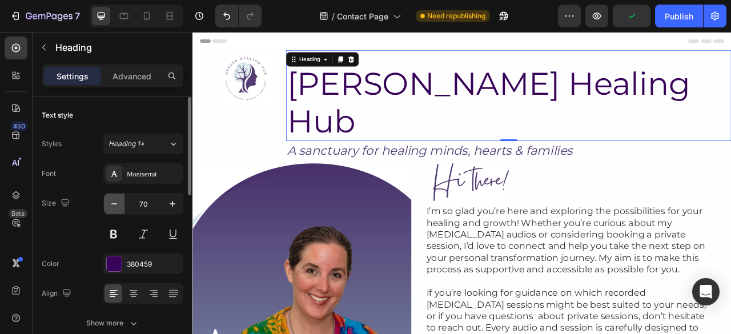
click at [106, 207] on button "button" at bounding box center [114, 204] width 21 height 21
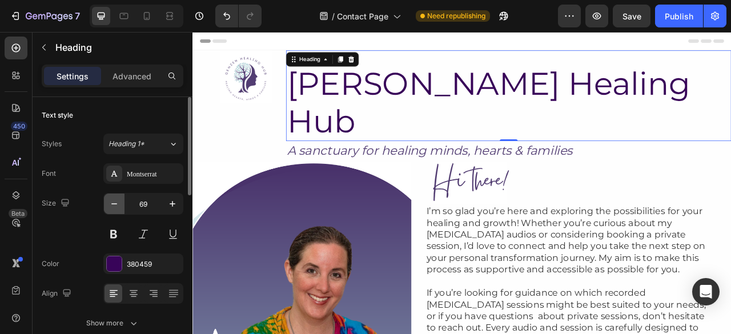
click at [106, 207] on button "button" at bounding box center [114, 204] width 21 height 21
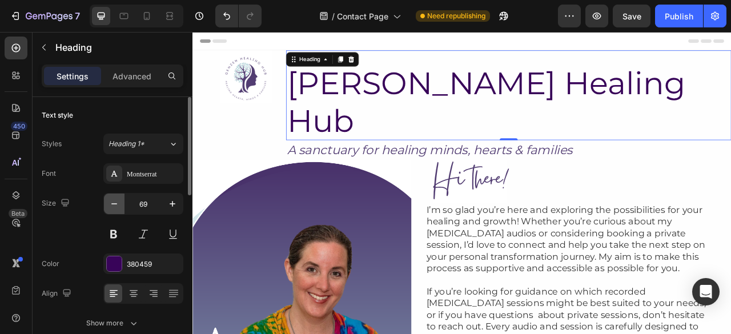
click at [106, 207] on button "button" at bounding box center [114, 204] width 21 height 21
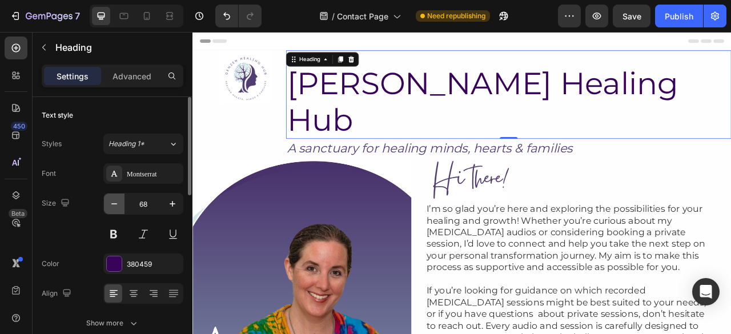
click at [106, 207] on button "button" at bounding box center [114, 204] width 21 height 21
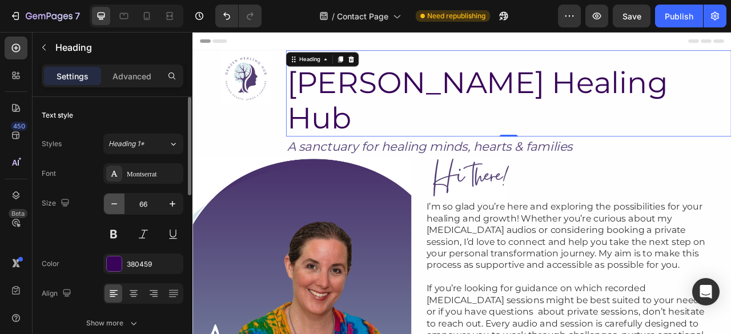
click at [106, 207] on button "button" at bounding box center [114, 204] width 21 height 21
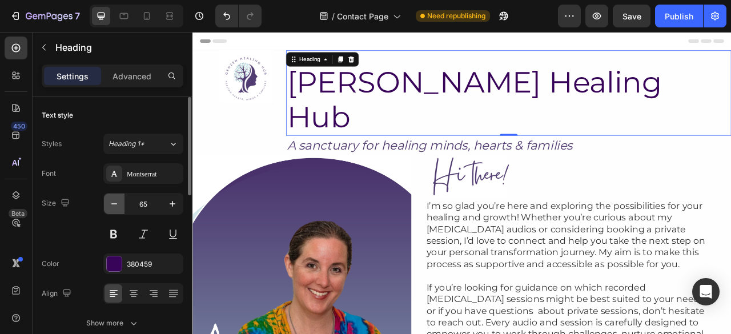
click at [106, 207] on button "button" at bounding box center [114, 204] width 21 height 21
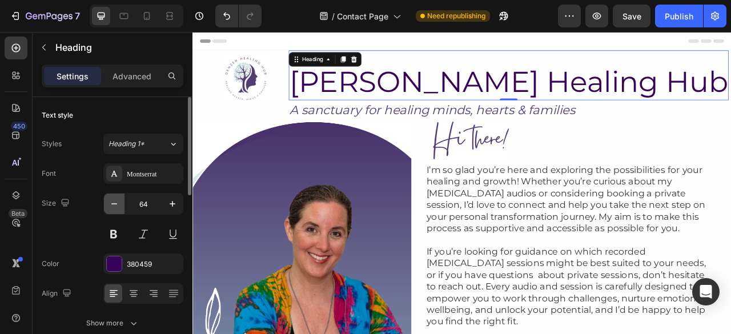
click at [106, 207] on button "button" at bounding box center [114, 204] width 21 height 21
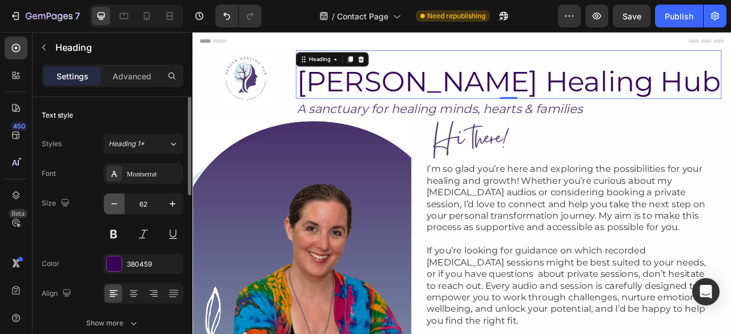
click at [106, 207] on button "button" at bounding box center [114, 204] width 21 height 21
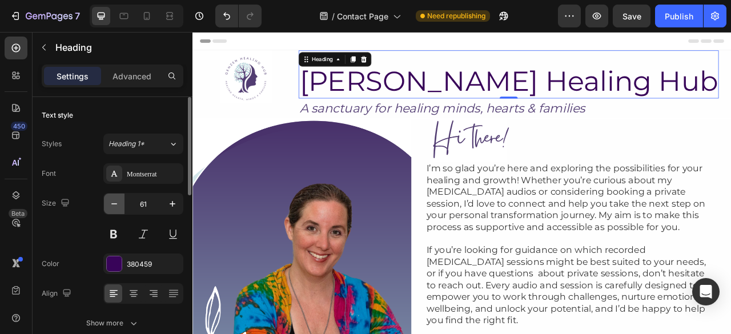
click at [106, 207] on button "button" at bounding box center [114, 204] width 21 height 21
type input "60"
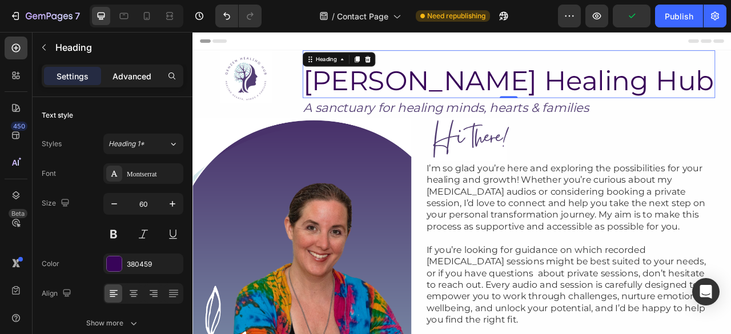
click at [121, 78] on p "Advanced" at bounding box center [132, 76] width 39 height 12
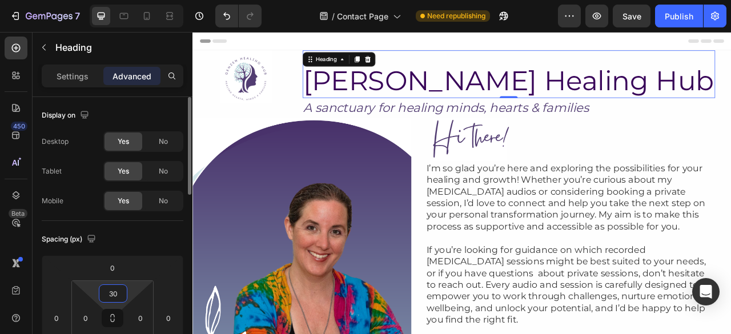
click at [107, 291] on input "30" at bounding box center [113, 293] width 23 height 17
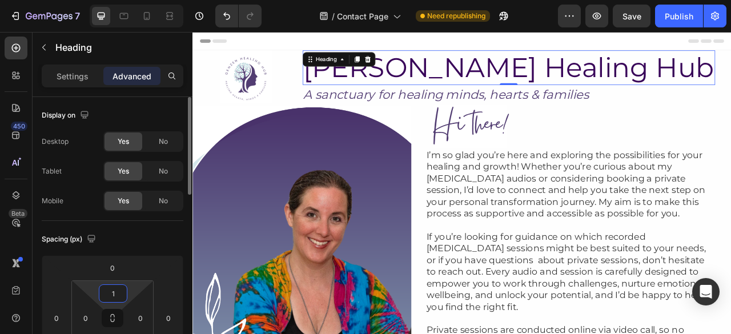
type input "10"
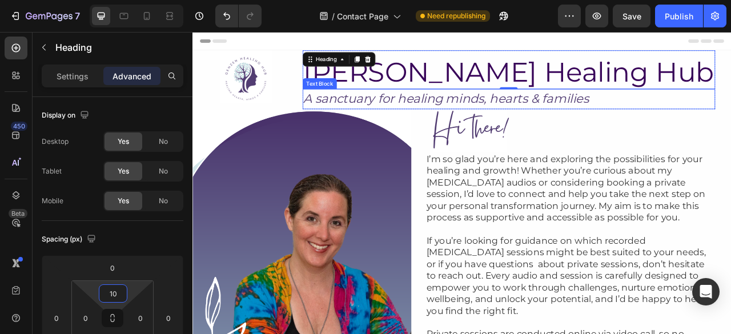
click at [470, 115] on p "A sanctuary for healing minds, hearts & families" at bounding box center [595, 117] width 523 height 23
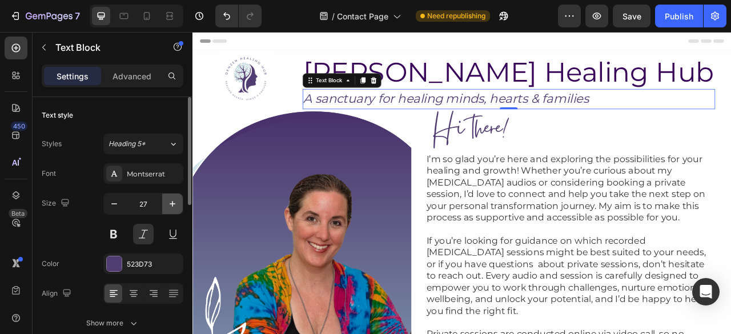
click at [173, 201] on icon "button" at bounding box center [172, 203] width 11 height 11
type input "28"
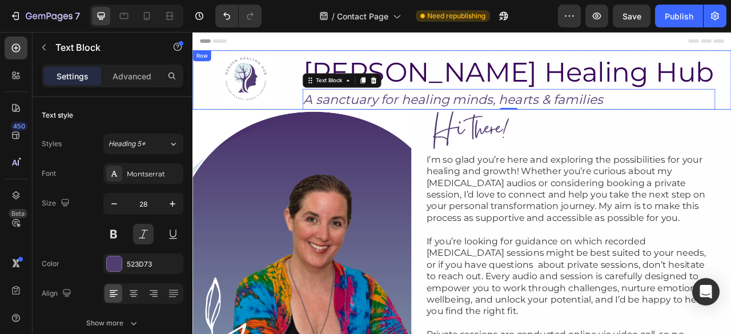
click at [383, 79] on div "GenZen Healing Hub Heading A sanctuary for healing minds, hearts & families Tex…" at bounding box center [594, 92] width 567 height 75
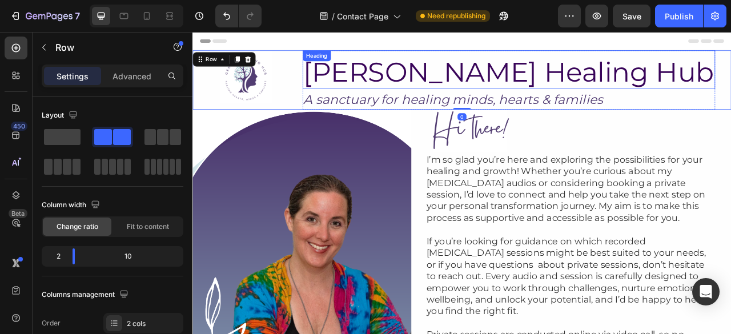
click at [391, 80] on h2 "[PERSON_NAME] Healing Hub" at bounding box center [594, 82] width 525 height 43
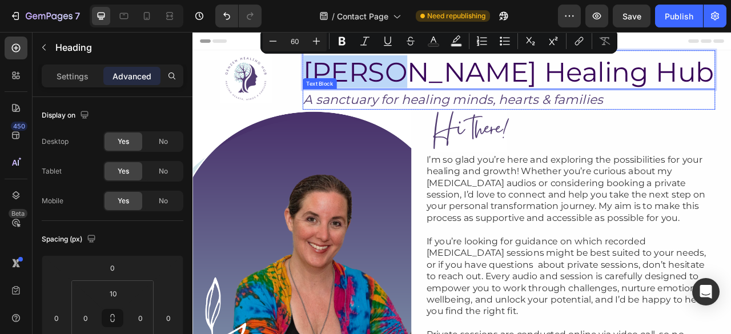
click at [416, 118] on p "A sanctuary for healing minds, hearts & families" at bounding box center [595, 118] width 523 height 24
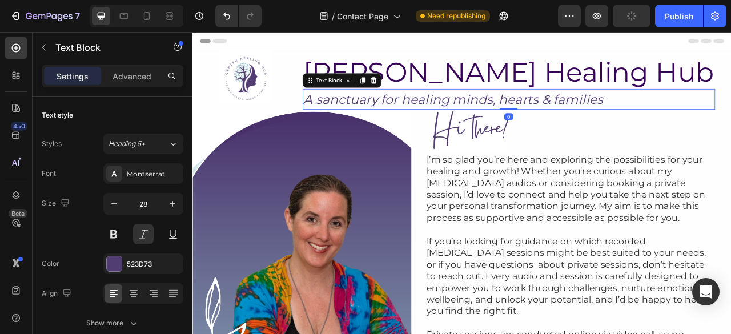
click at [416, 118] on p "A sanctuary for healing minds, hearts & families" at bounding box center [595, 118] width 523 height 24
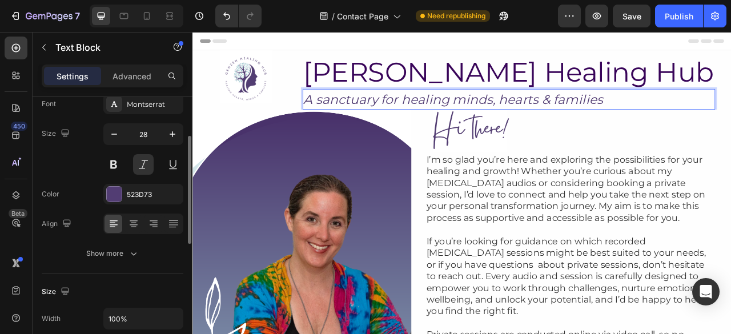
scroll to position [78, 0]
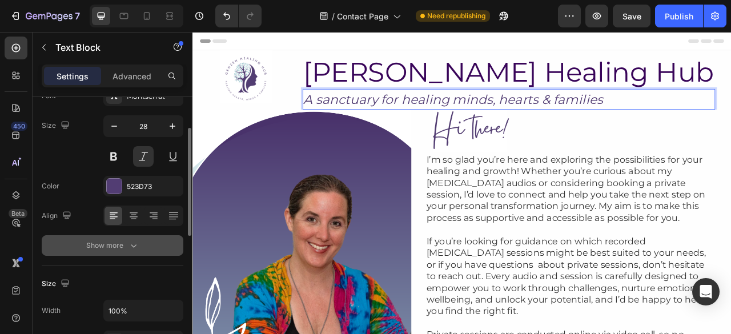
click at [121, 247] on div "Show more" at bounding box center [112, 245] width 53 height 11
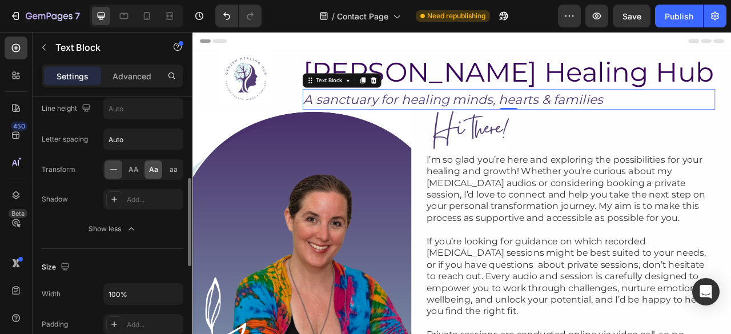
scroll to position [246, 0]
click at [177, 107] on icon "button" at bounding box center [172, 107] width 11 height 11
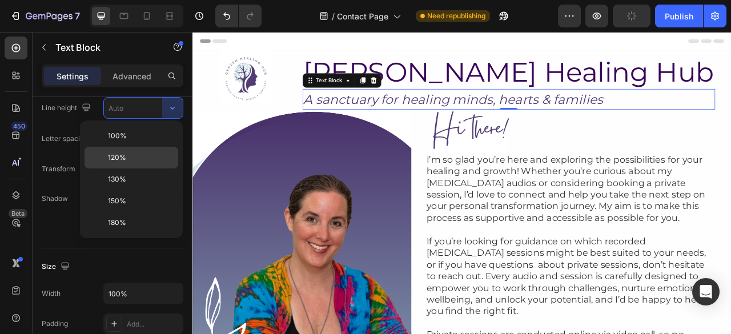
click at [128, 169] on div "120%" at bounding box center [132, 180] width 94 height 22
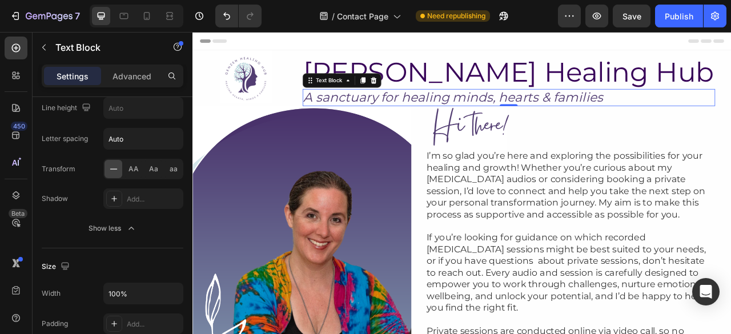
type input "120%"
click at [686, 10] on button "Publish" at bounding box center [679, 16] width 48 height 23
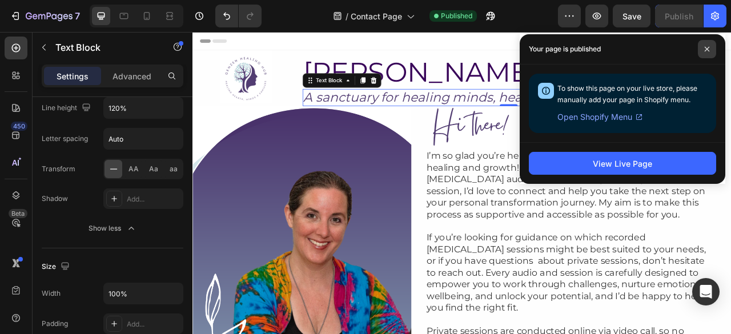
click at [707, 44] on span at bounding box center [707, 49] width 18 height 18
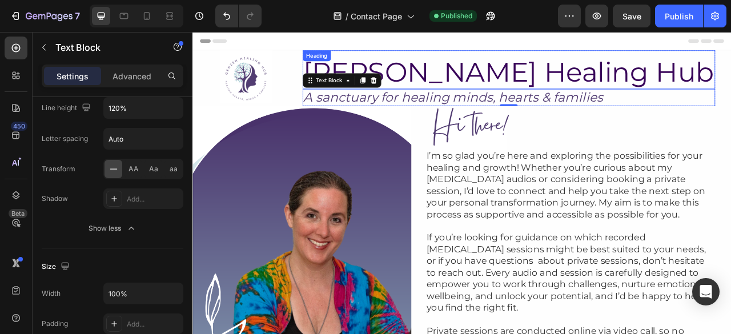
click at [543, 94] on p "[PERSON_NAME] Healing Hub" at bounding box center [595, 82] width 523 height 41
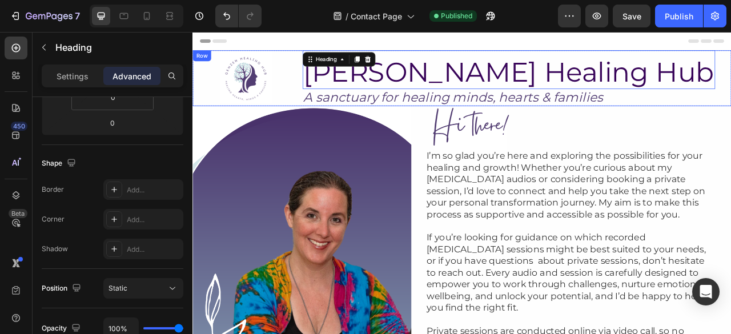
scroll to position [0, 0]
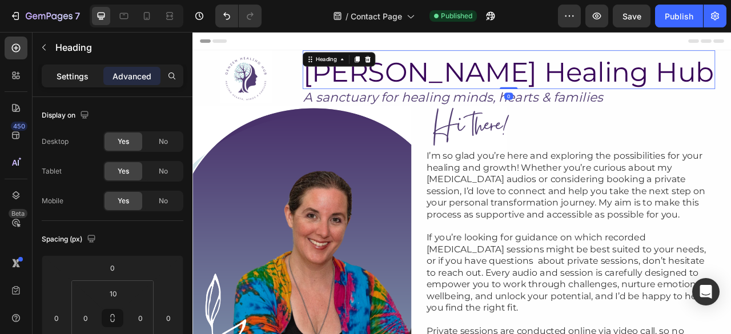
click at [61, 73] on p "Settings" at bounding box center [73, 76] width 32 height 12
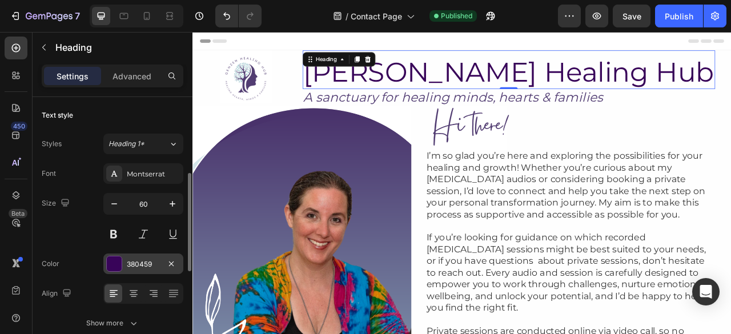
scroll to position [57, 0]
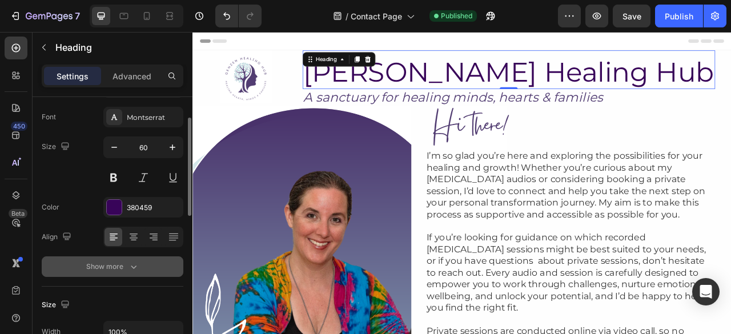
click at [128, 262] on icon "button" at bounding box center [133, 266] width 11 height 11
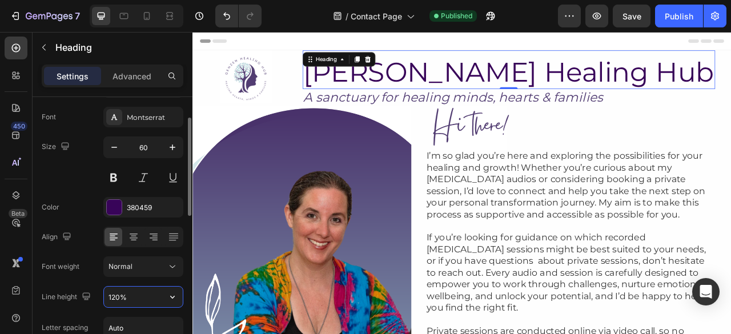
click at [117, 291] on input "120%" at bounding box center [143, 297] width 79 height 21
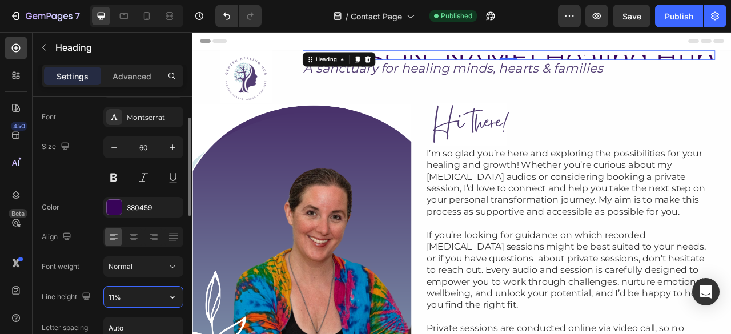
type input "110%"
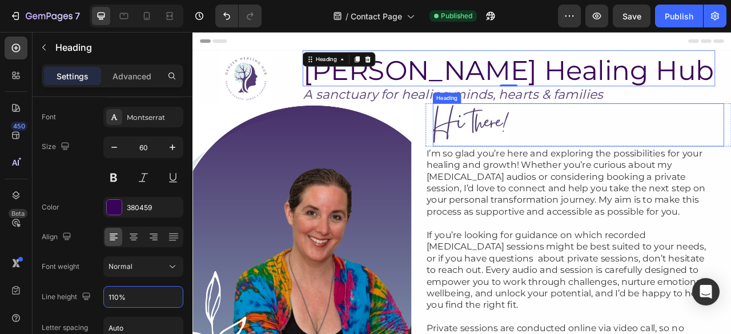
click at [651, 157] on h2 "Hi there!" at bounding box center [683, 150] width 371 height 55
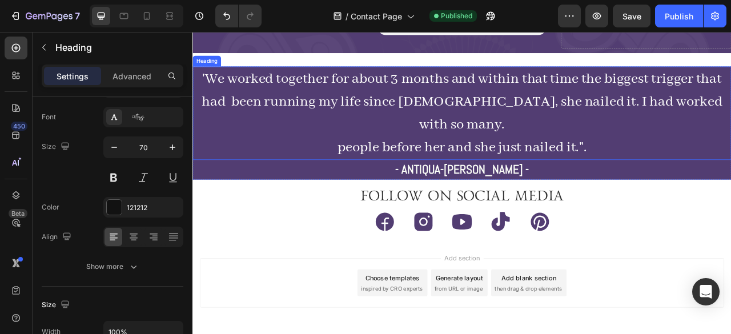
scroll to position [791, 0]
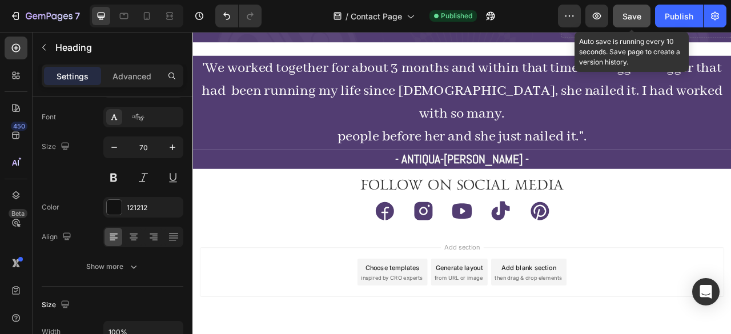
click at [636, 21] on div "Save" at bounding box center [632, 16] width 19 height 12
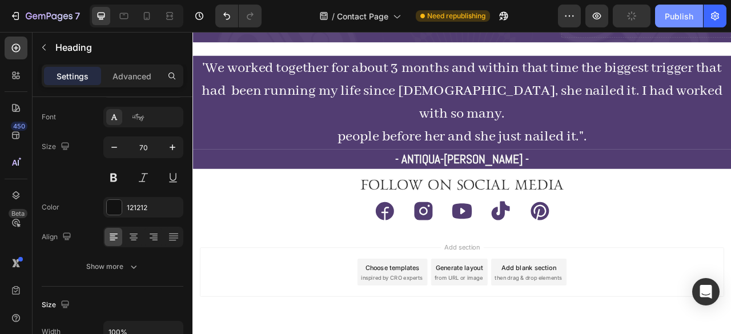
click at [667, 21] on div "Publish" at bounding box center [679, 16] width 29 height 12
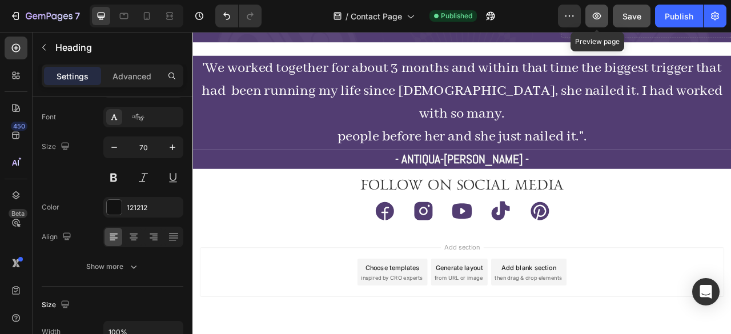
click at [598, 13] on icon "button" at bounding box center [597, 16] width 9 height 7
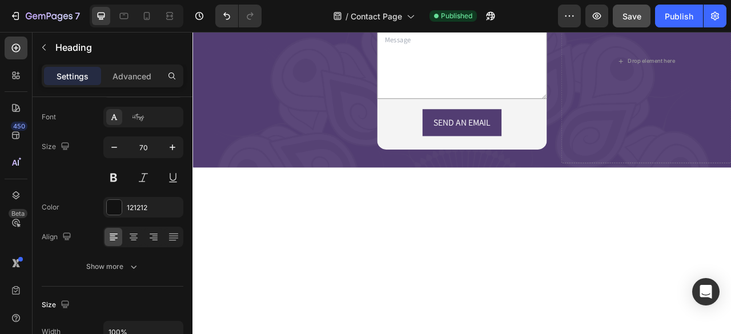
scroll to position [0, 0]
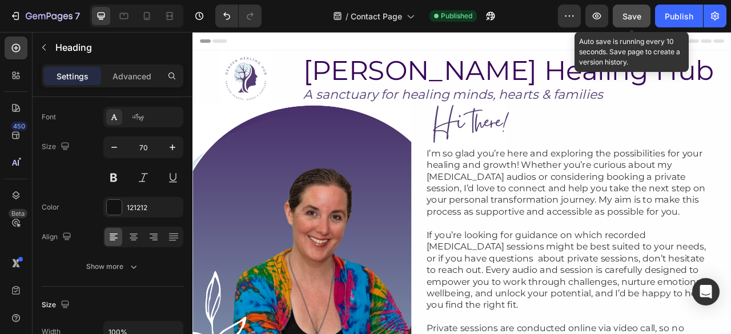
click at [639, 13] on span "Save" at bounding box center [632, 16] width 19 height 10
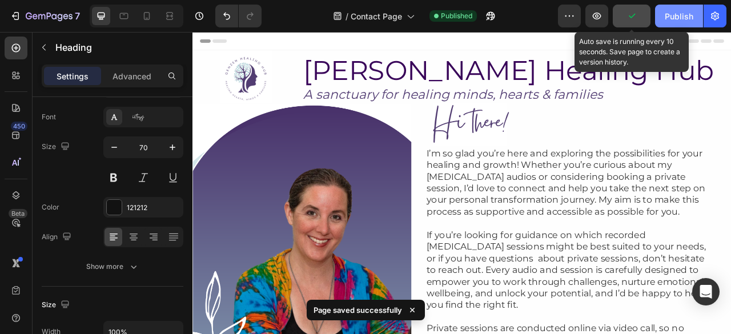
click at [671, 18] on div "Publish" at bounding box center [679, 16] width 29 height 12
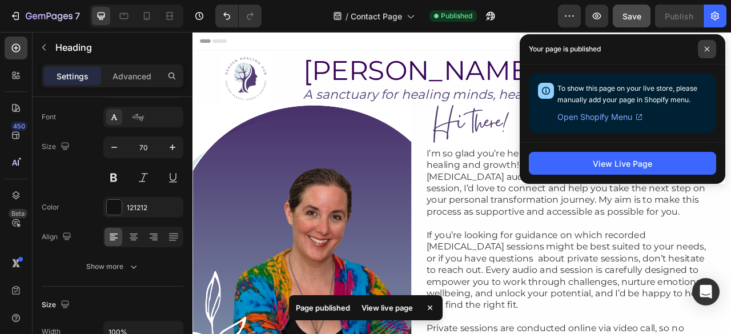
click at [711, 52] on span at bounding box center [707, 49] width 18 height 18
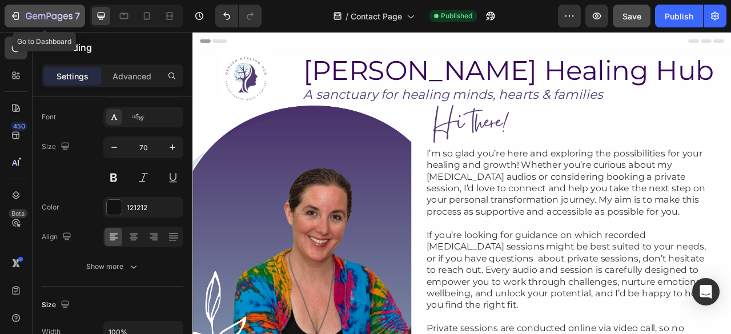
click at [21, 12] on icon "button" at bounding box center [15, 15] width 11 height 11
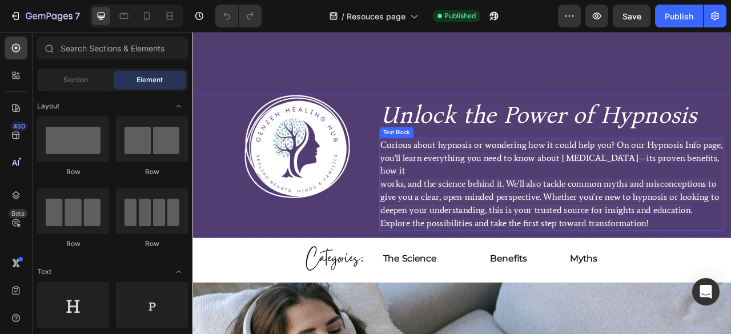
scroll to position [75, 0]
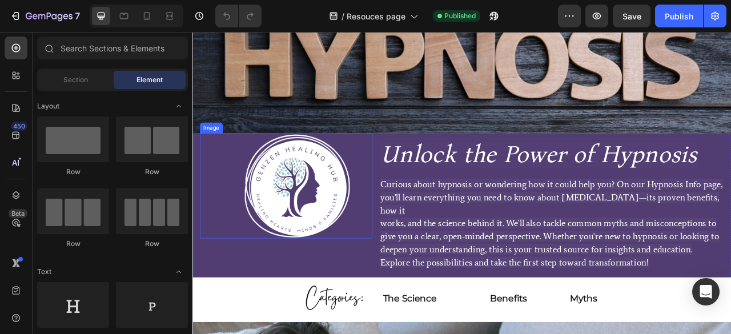
click at [345, 229] on img at bounding box center [326, 228] width 134 height 134
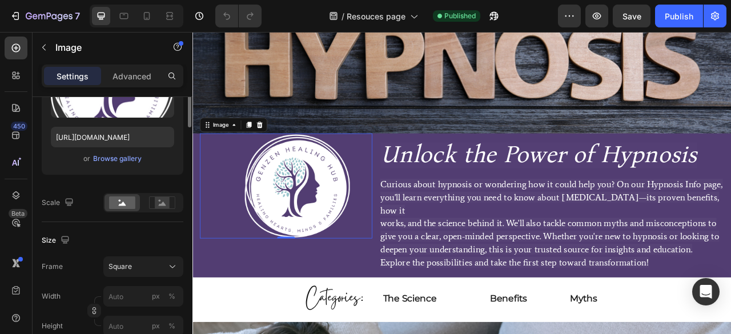
scroll to position [1, 0]
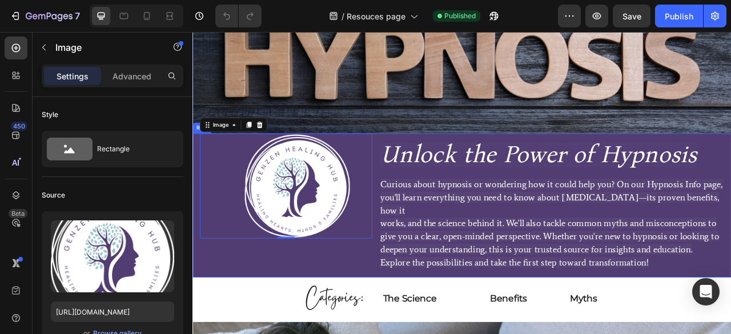
drag, startPoint x: 420, startPoint y: 312, endPoint x: 358, endPoint y: 307, distance: 63.0
click at [420, 312] on div "Image 0 Unlock the Power of Hypnosis Heading Curious about hypnosis or wonderin…" at bounding box center [536, 252] width 686 height 183
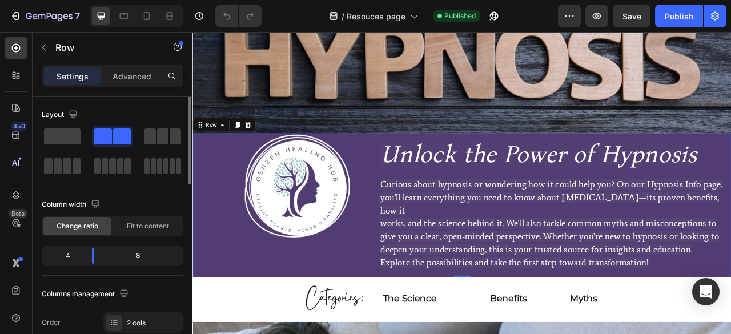
scroll to position [0, 0]
click at [125, 73] on p "Advanced" at bounding box center [132, 76] width 39 height 12
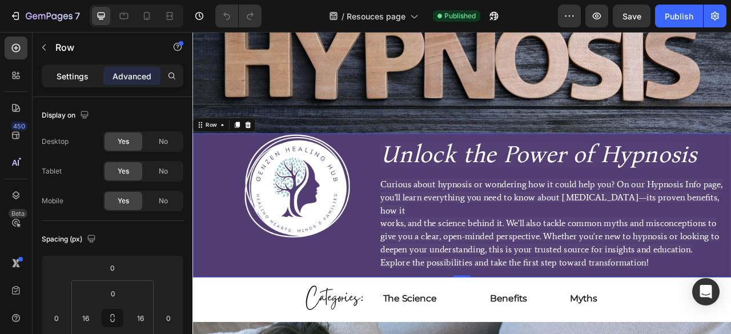
click at [82, 75] on p "Settings" at bounding box center [73, 76] width 32 height 12
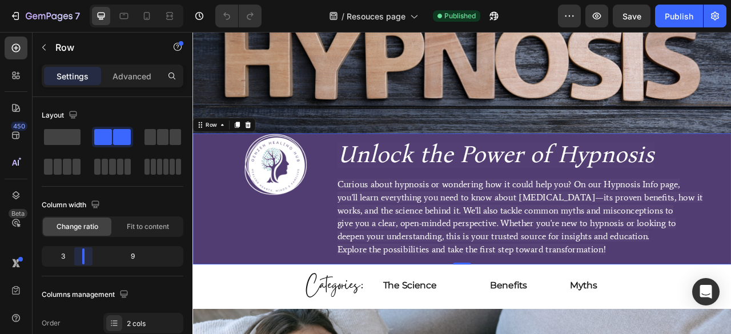
drag, startPoint x: 89, startPoint y: 252, endPoint x: 82, endPoint y: 252, distance: 7.4
click at [82, 0] on body "7 Version history / Resouces page Published Preview Save Publish 450 Beta Secti…" at bounding box center [365, 0] width 731 height 0
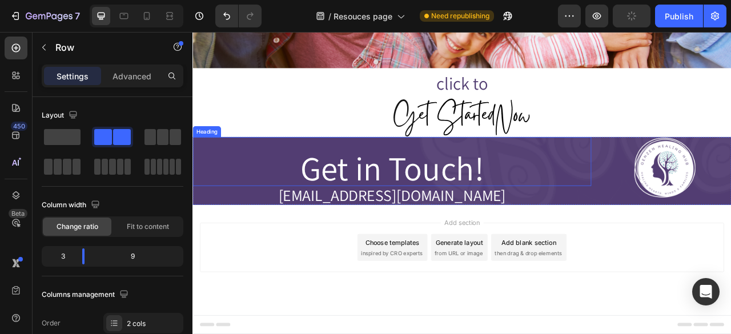
scroll to position [2567, 0]
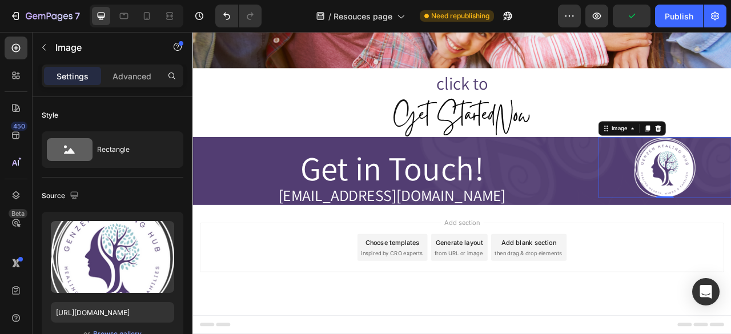
drag, startPoint x: 759, startPoint y: 212, endPoint x: 475, endPoint y: 263, distance: 288.0
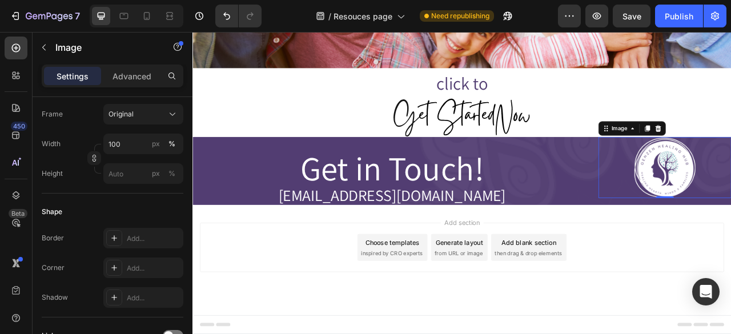
scroll to position [0, 0]
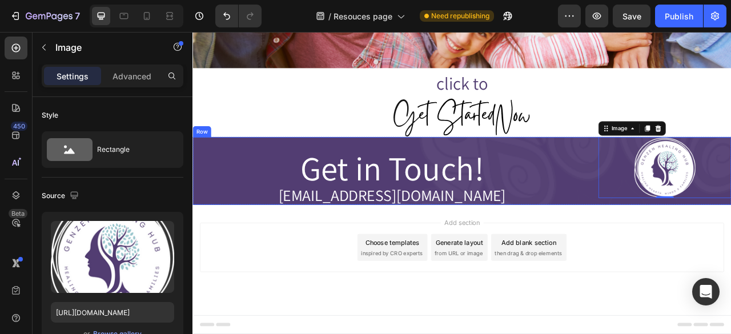
click at [699, 249] on div "Get in Touch! Heading hello@healinghub.com Heading Image 0 Row" at bounding box center [536, 209] width 686 height 87
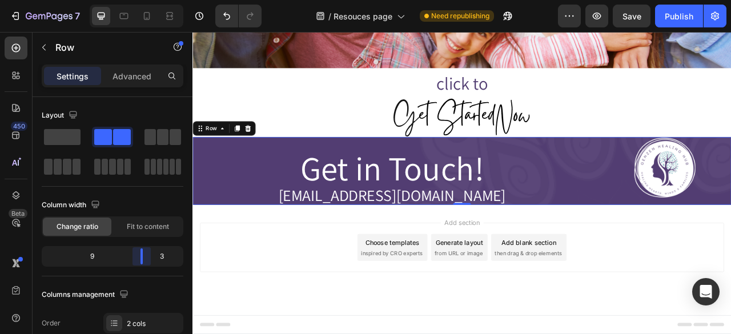
drag, startPoint x: 141, startPoint y: 260, endPoint x: 155, endPoint y: 260, distance: 14.9
click at [155, 0] on body "7 Version history / Resouces page Need republishing Preview Save Publish 450 Be…" at bounding box center [365, 0] width 731 height 0
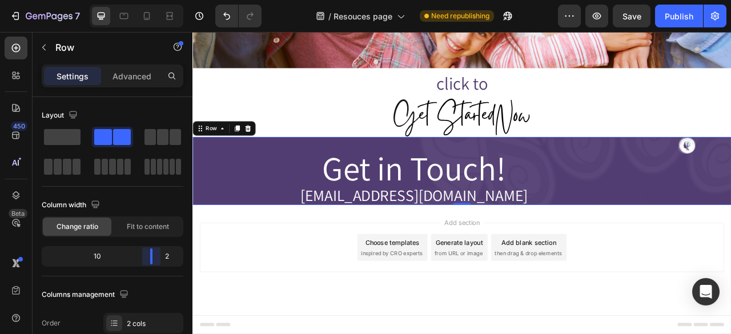
drag, startPoint x: 147, startPoint y: 256, endPoint x: 90, endPoint y: 226, distance: 64.4
click at [157, 0] on body "7 Version history / Resouces page Need republishing Preview Save Publish 450 Be…" at bounding box center [365, 0] width 731 height 0
drag, startPoint x: 795, startPoint y: 178, endPoint x: 510, endPoint y: 214, distance: 286.8
click at [510, 214] on div "Get in Touch! Heading hello@healinghub.com Heading Image Row 0" at bounding box center [536, 209] width 686 height 87
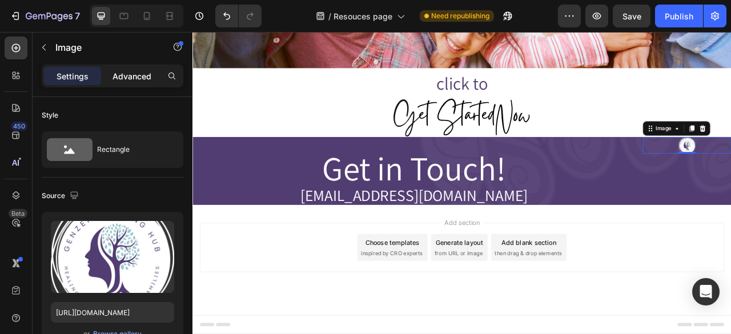
click at [122, 80] on p "Advanced" at bounding box center [132, 76] width 39 height 12
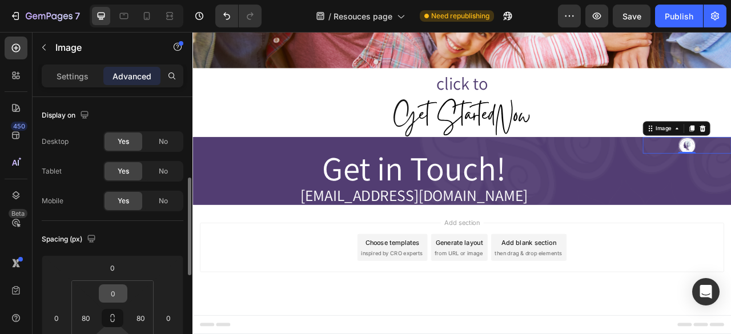
scroll to position [59, 0]
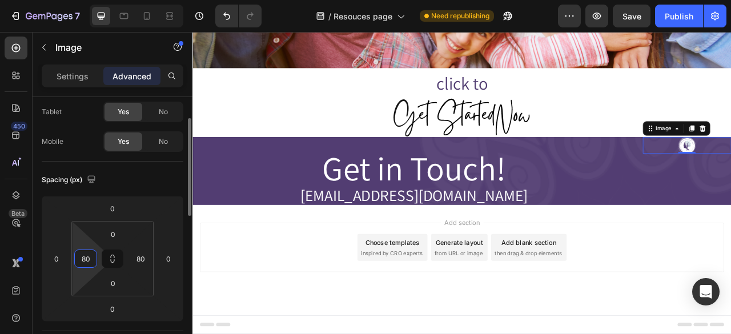
click at [90, 260] on input "80" at bounding box center [85, 258] width 17 height 17
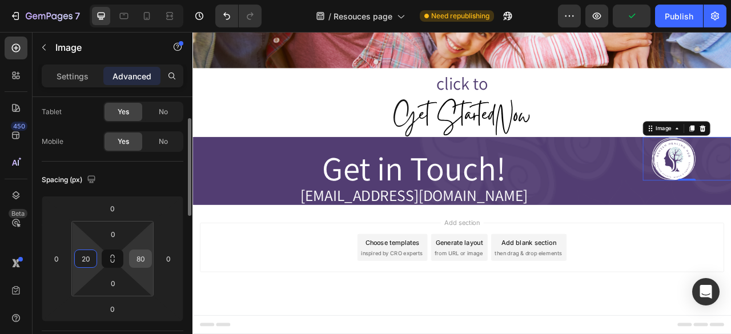
type input "20"
click at [141, 258] on input "80" at bounding box center [140, 258] width 17 height 17
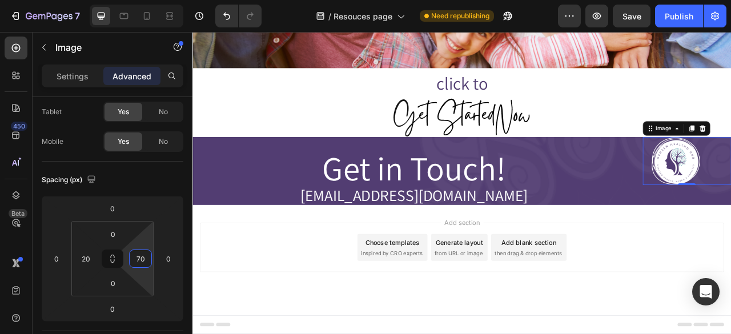
type input "70"
click at [521, 194] on span "Get in Touch!" at bounding box center [475, 205] width 234 height 57
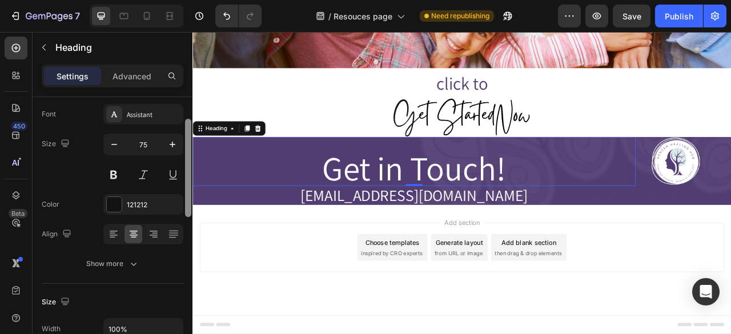
scroll to position [0, 0]
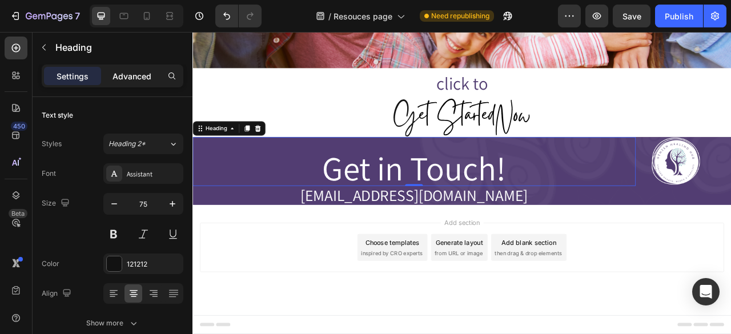
click at [142, 67] on div "Advanced" at bounding box center [131, 76] width 57 height 18
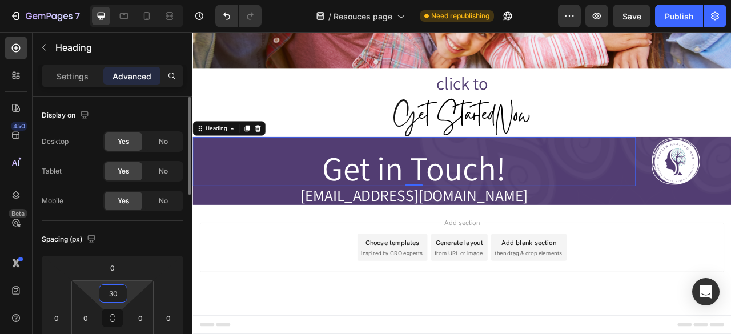
click at [109, 291] on input "30" at bounding box center [113, 293] width 23 height 17
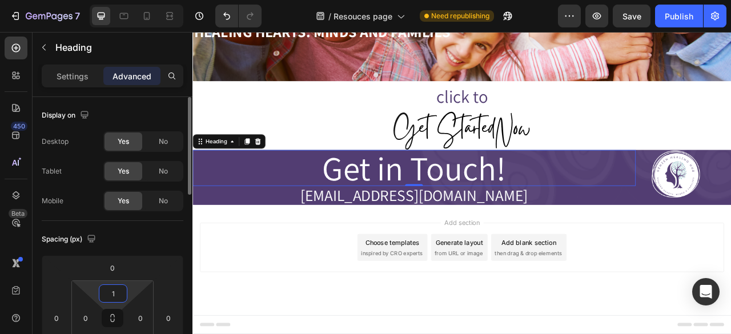
type input "10"
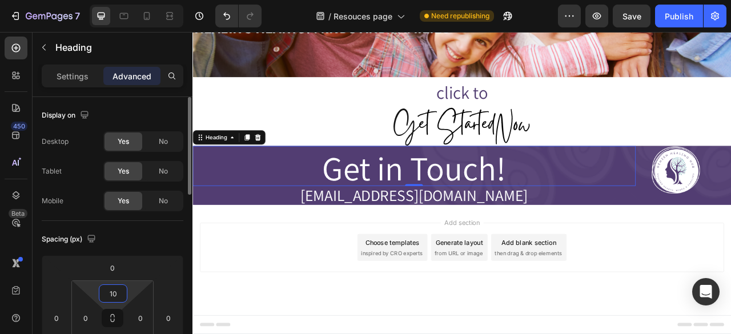
scroll to position [2555, 0]
click at [70, 82] on p "Settings" at bounding box center [73, 76] width 32 height 12
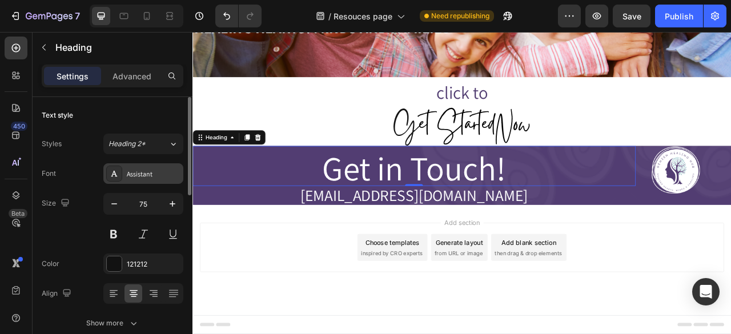
click at [138, 167] on div "Assistant" at bounding box center [143, 173] width 80 height 21
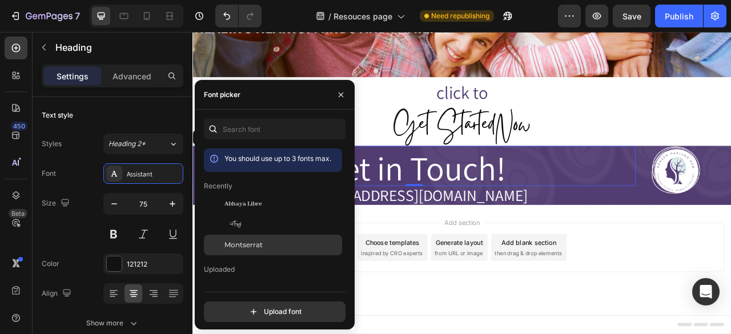
click at [288, 250] on div "Montserrat" at bounding box center [282, 245] width 115 height 10
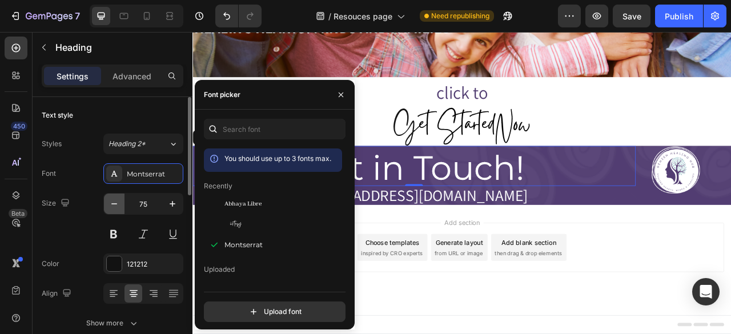
click at [113, 204] on icon "button" at bounding box center [114, 203] width 11 height 11
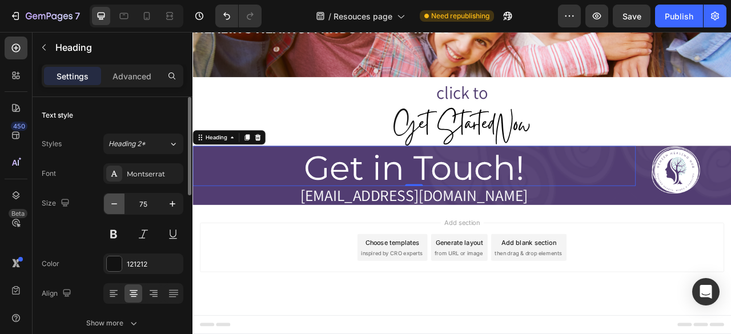
click at [113, 204] on icon "button" at bounding box center [114, 203] width 11 height 11
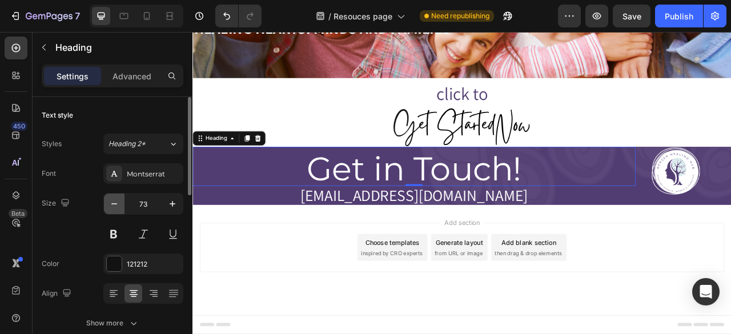
click at [113, 204] on icon "button" at bounding box center [114, 203] width 11 height 11
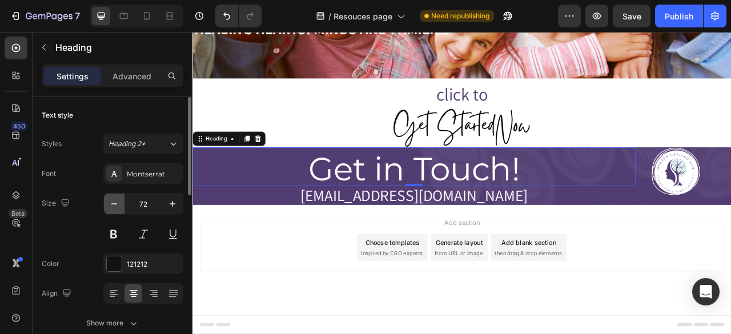
click at [113, 204] on icon "button" at bounding box center [114, 203] width 11 height 11
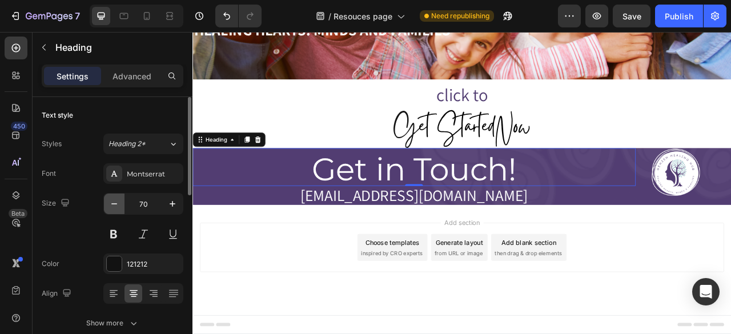
click at [113, 204] on icon "button" at bounding box center [114, 203] width 11 height 11
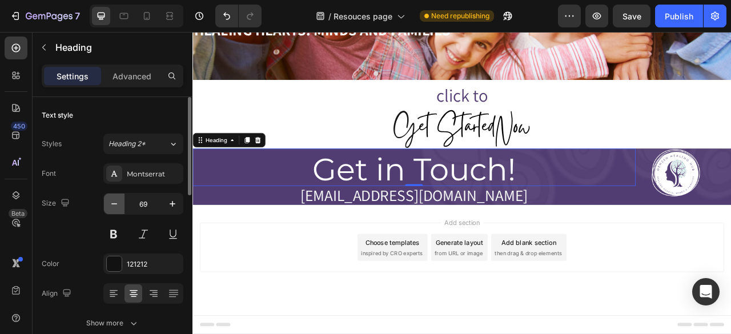
click at [113, 204] on icon "button" at bounding box center [114, 203] width 11 height 11
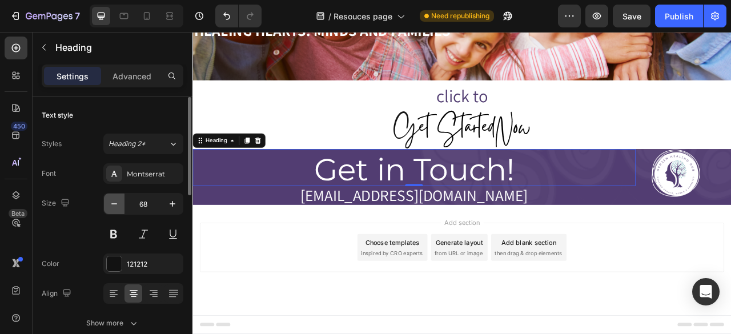
click at [113, 204] on icon "button" at bounding box center [114, 203] width 11 height 11
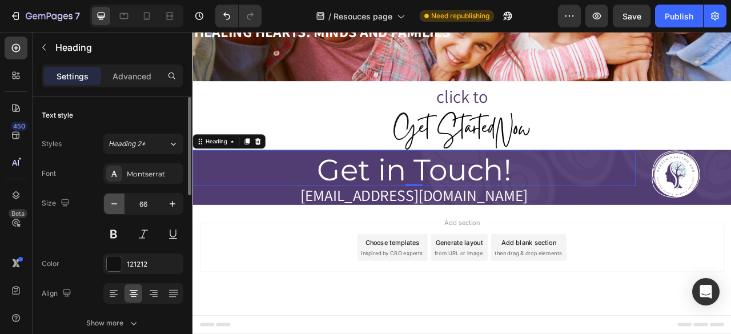
scroll to position [2550, 0]
click at [113, 204] on icon "button" at bounding box center [114, 203] width 11 height 11
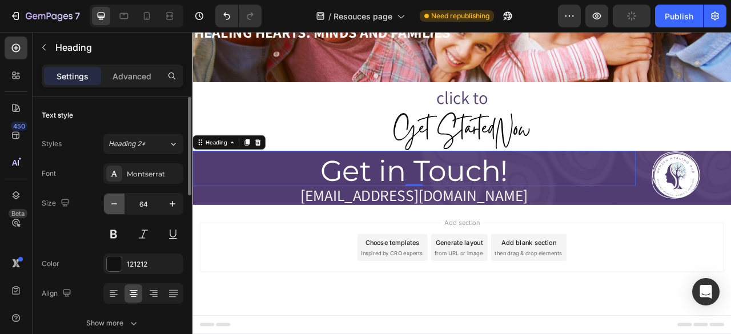
scroll to position [2549, 0]
click at [113, 204] on icon "button" at bounding box center [114, 203] width 11 height 11
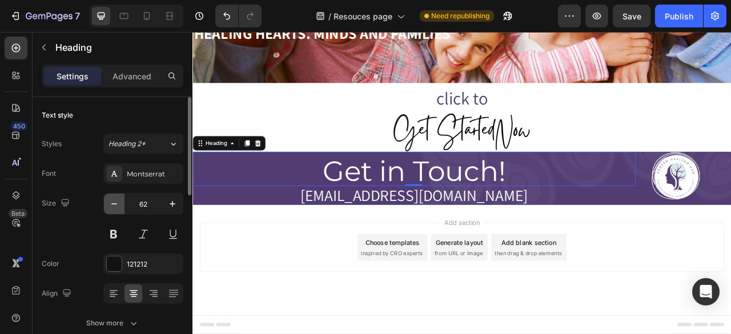
scroll to position [2548, 0]
click at [113, 204] on icon "button" at bounding box center [114, 203] width 11 height 11
type input "60"
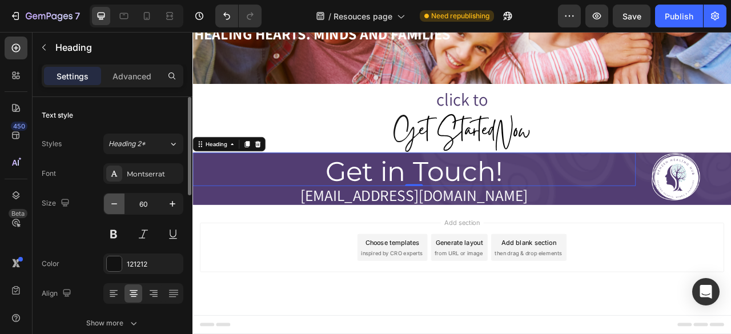
scroll to position [2547, 0]
click at [609, 238] on h2 "hello@healinghub.com" at bounding box center [475, 240] width 564 height 25
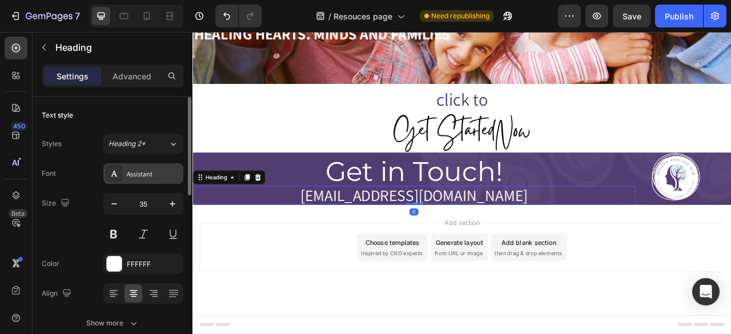
click at [145, 177] on div "Assistant" at bounding box center [154, 174] width 54 height 10
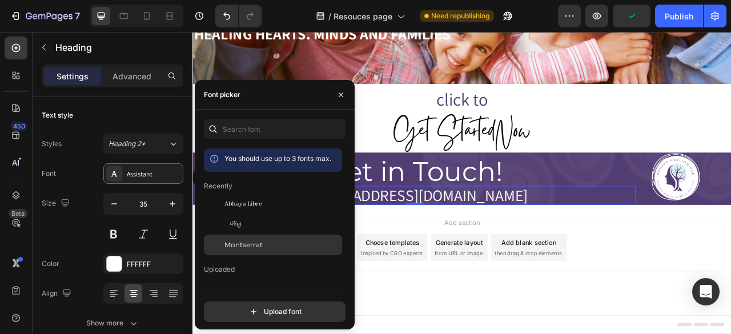
click at [255, 246] on span "Montserrat" at bounding box center [244, 245] width 38 height 10
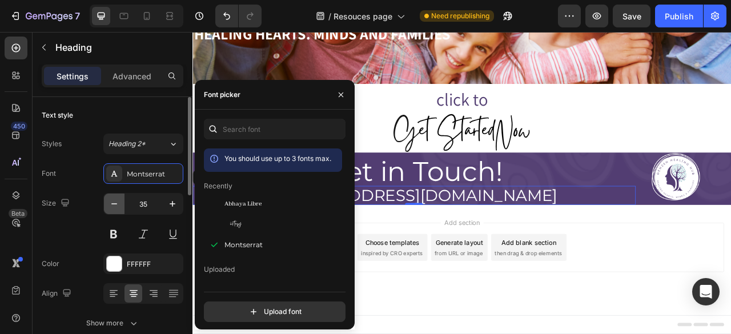
click at [110, 210] on button "button" at bounding box center [114, 204] width 21 height 21
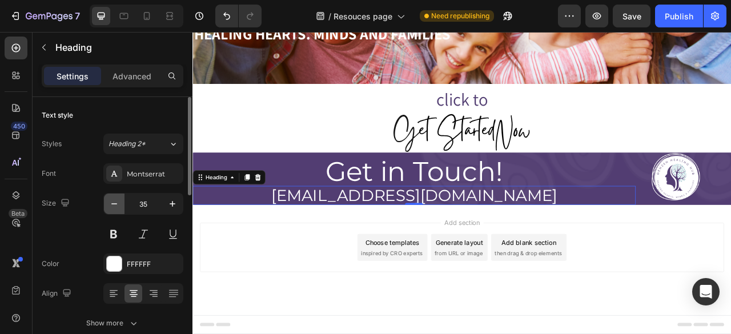
click at [110, 210] on button "button" at bounding box center [114, 204] width 21 height 21
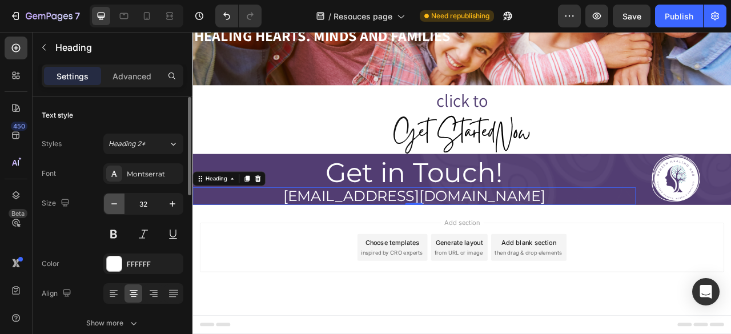
scroll to position [2545, 0]
click at [110, 210] on button "button" at bounding box center [114, 204] width 21 height 21
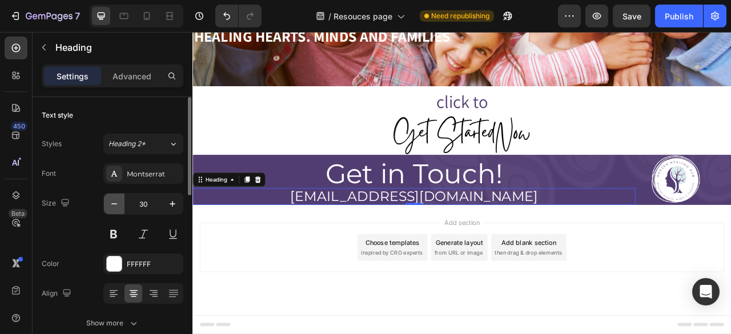
click at [110, 210] on button "button" at bounding box center [114, 204] width 21 height 21
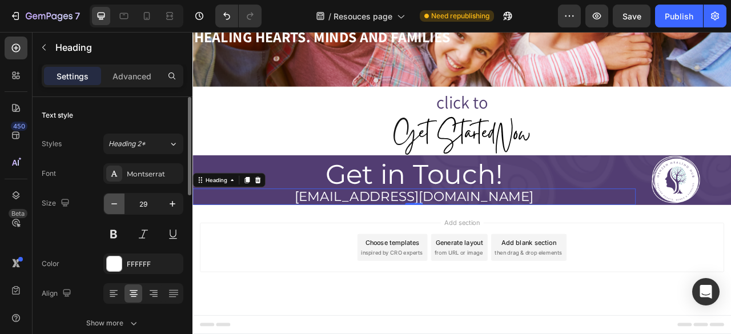
scroll to position [2543, 0]
click at [110, 210] on button "button" at bounding box center [114, 204] width 21 height 21
type input "28"
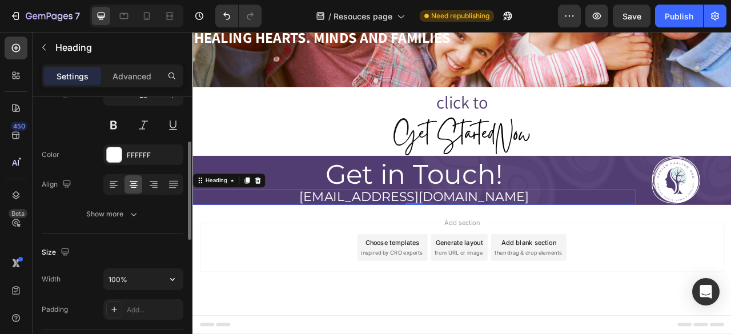
scroll to position [113, 0]
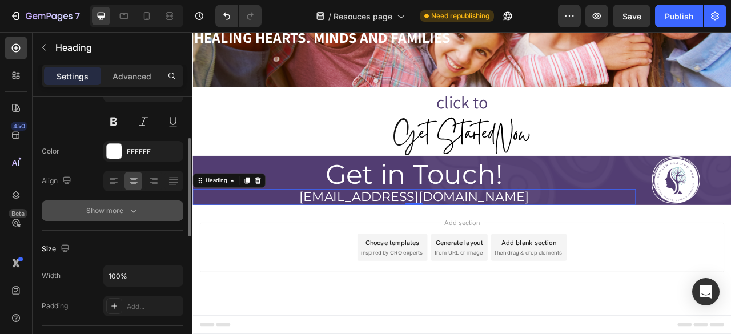
click at [143, 213] on button "Show more" at bounding box center [113, 211] width 142 height 21
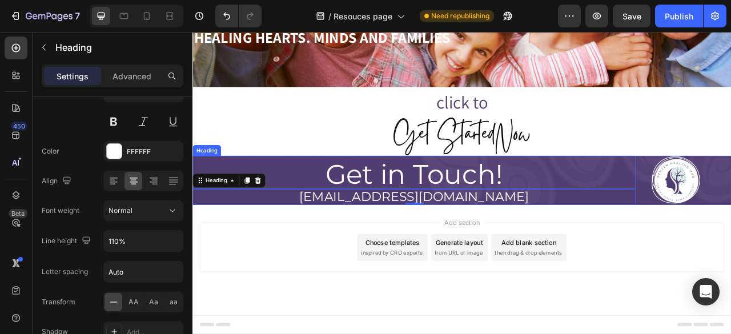
drag, startPoint x: 530, startPoint y: 211, endPoint x: 217, endPoint y: 233, distance: 314.4
click at [217, 233] on div "Get in Touch! Heading hello@healinghub.com Heading 0" at bounding box center [475, 221] width 564 height 62
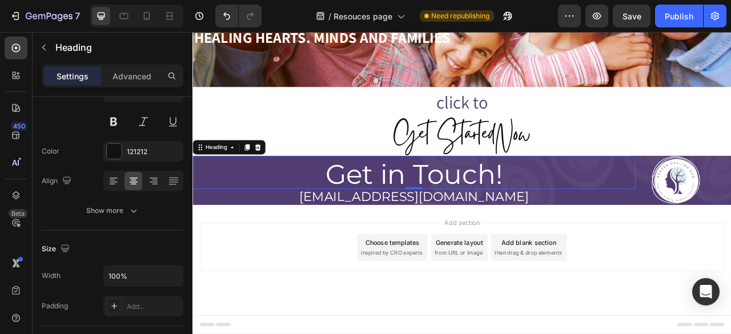
click at [689, 274] on div "Add section Choose templates inspired by CRO experts Generate layout from URL o…" at bounding box center [536, 322] width 686 height 141
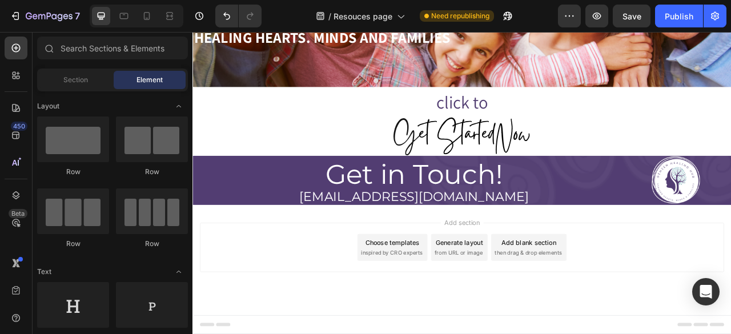
scroll to position [2507, 0]
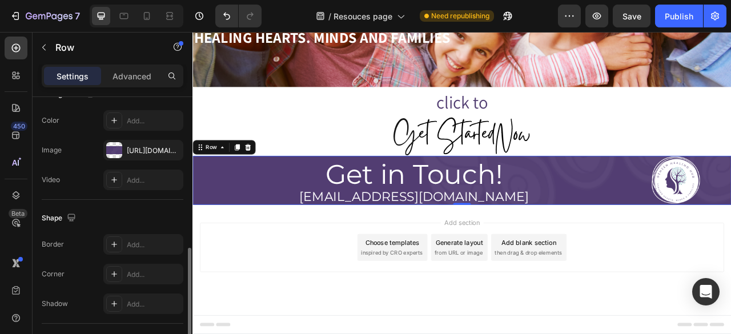
scroll to position [459, 0]
click at [115, 151] on div at bounding box center [114, 150] width 16 height 16
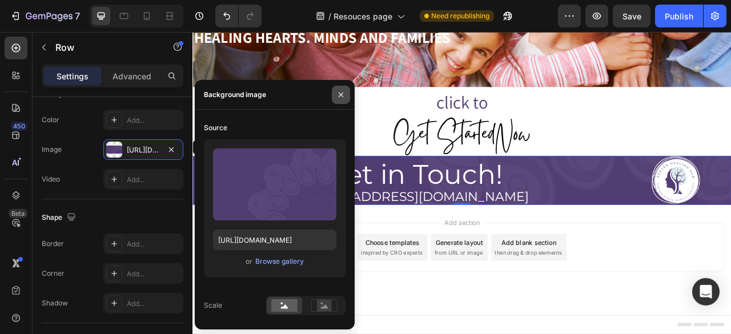
click at [344, 94] on icon "button" at bounding box center [340, 94] width 9 height 9
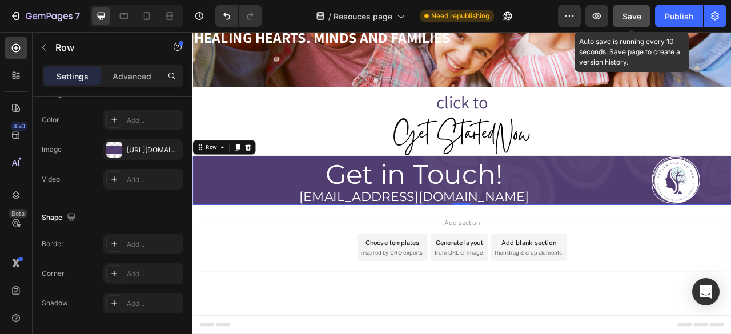
click at [642, 17] on span "Save" at bounding box center [632, 16] width 19 height 10
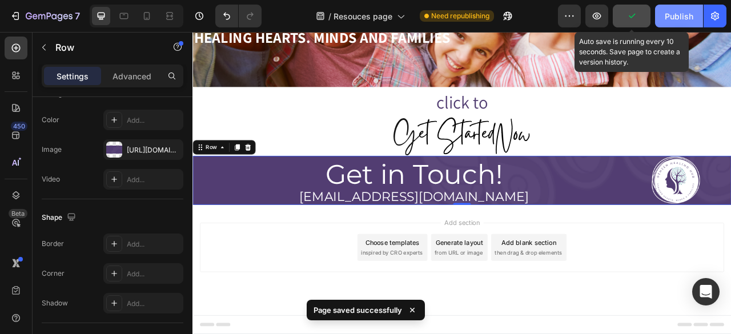
click at [696, 17] on button "Publish" at bounding box center [679, 16] width 48 height 23
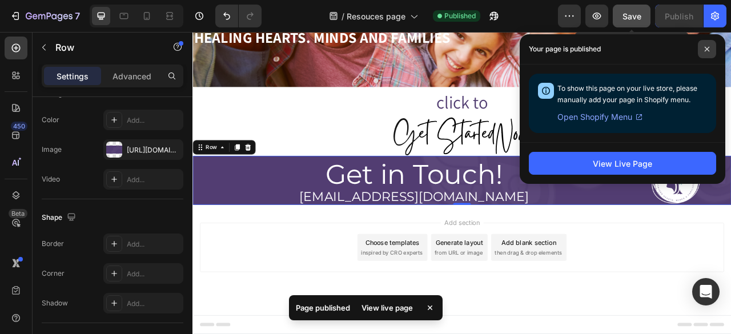
click at [711, 47] on span at bounding box center [707, 49] width 18 height 18
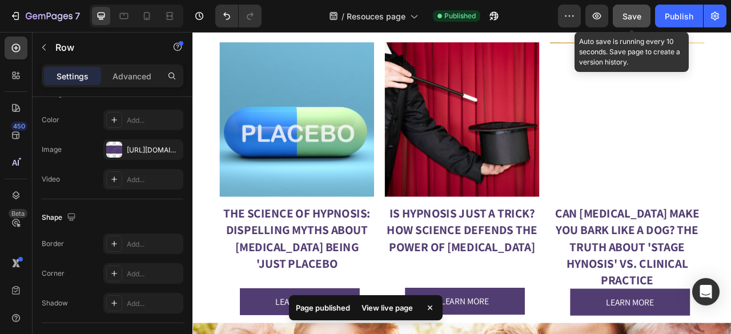
scroll to position [1545, 0]
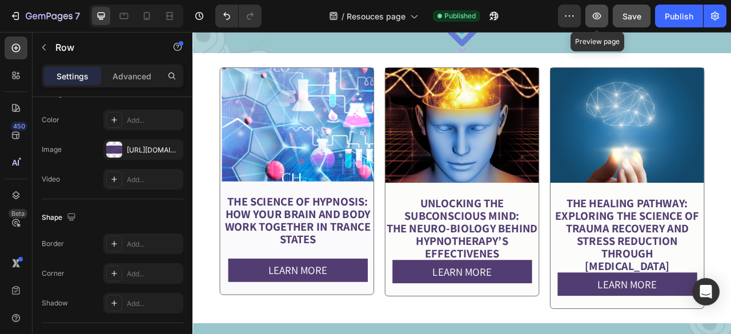
click at [594, 10] on icon "button" at bounding box center [596, 15] width 11 height 11
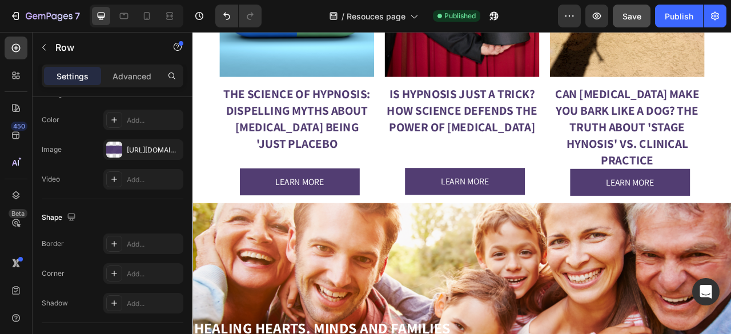
scroll to position [2189, 0]
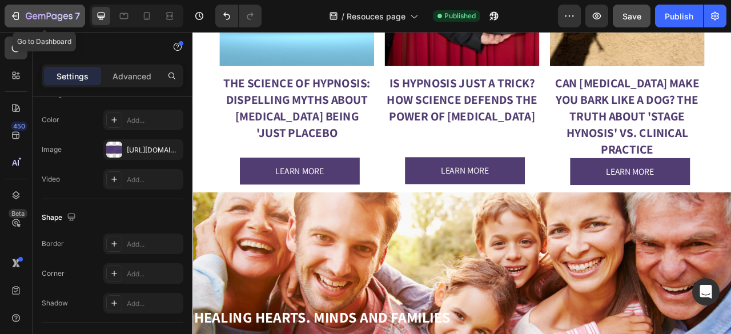
click at [33, 14] on icon "button" at bounding box center [49, 17] width 47 height 10
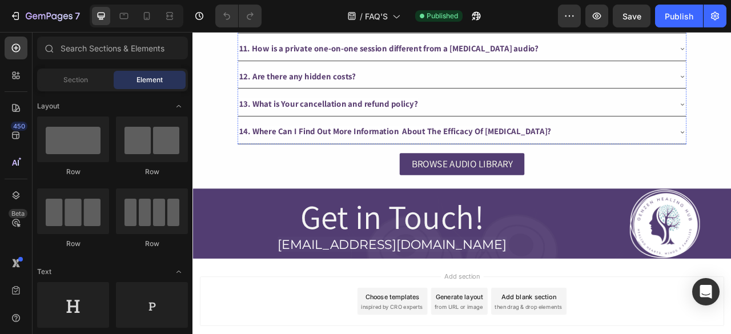
scroll to position [821, 0]
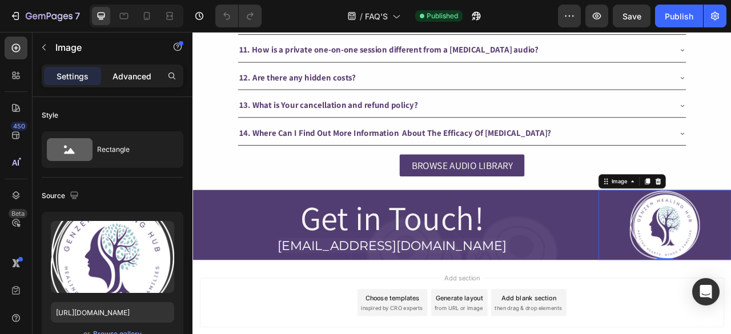
click at [131, 82] on p "Advanced" at bounding box center [132, 76] width 39 height 12
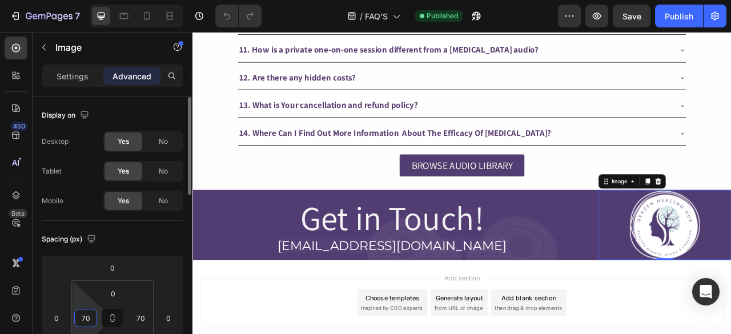
click at [85, 323] on input "70" at bounding box center [85, 318] width 17 height 17
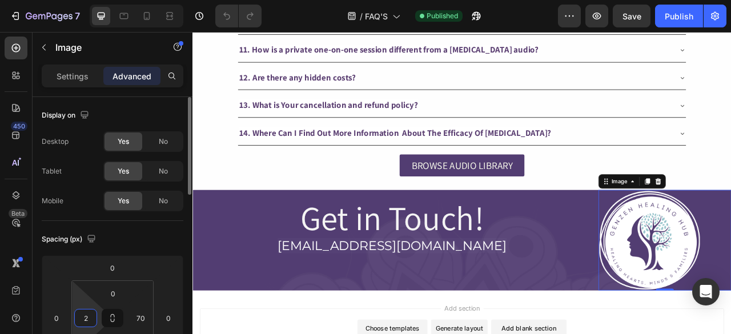
type input "20"
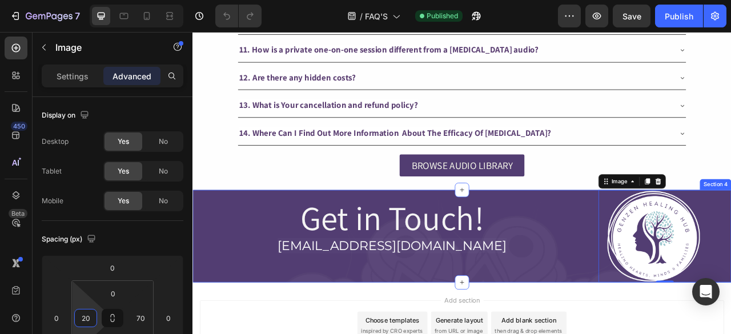
click at [536, 294] on div "Get in Touch! Heading [EMAIL_ADDRESS][DOMAIN_NAME] Heading Row" at bounding box center [446, 292] width 507 height 118
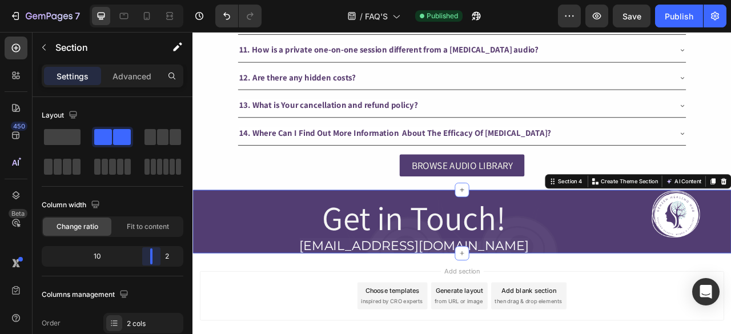
drag, startPoint x: 146, startPoint y: 253, endPoint x: 97, endPoint y: 243, distance: 50.8
click at [159, 0] on body "7 Version history / FAQ'S Published Preview Save Publish 450 Beta Sections(18) …" at bounding box center [365, 0] width 731 height 0
click at [455, 244] on h2 "Get in Touch!" at bounding box center [475, 269] width 564 height 50
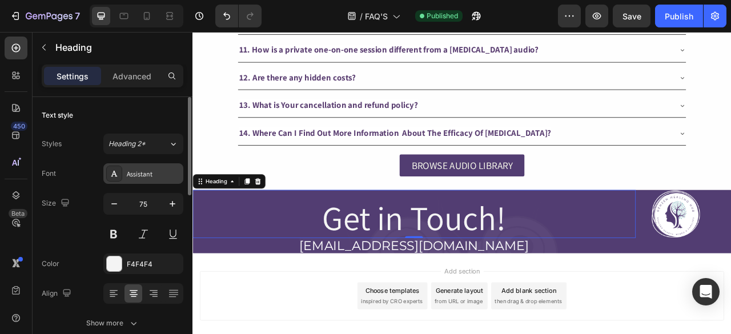
click at [135, 178] on div "Assistant" at bounding box center [154, 174] width 54 height 10
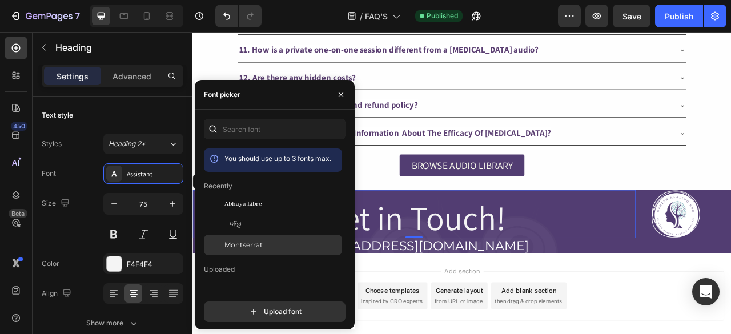
click at [267, 243] on div "Montserrat" at bounding box center [282, 245] width 115 height 10
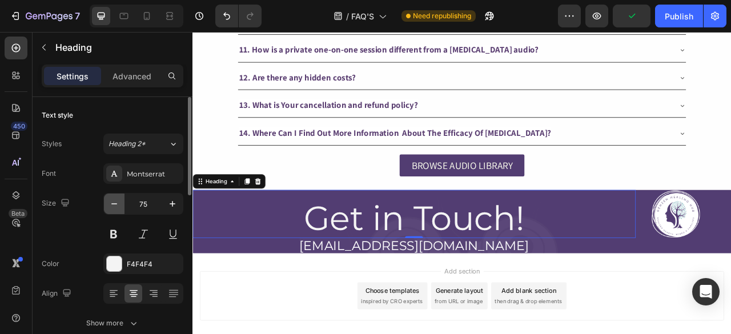
click at [112, 201] on icon "button" at bounding box center [114, 203] width 11 height 11
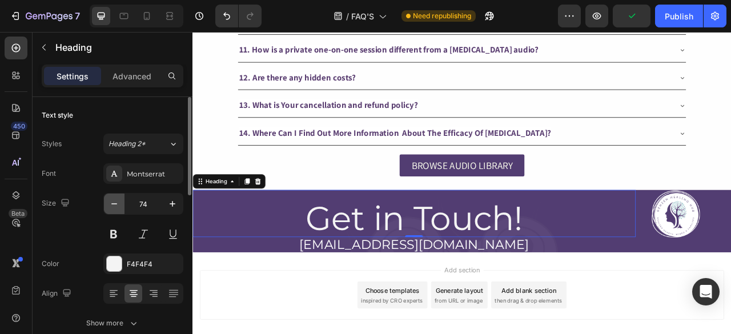
click at [112, 201] on icon "button" at bounding box center [114, 203] width 11 height 11
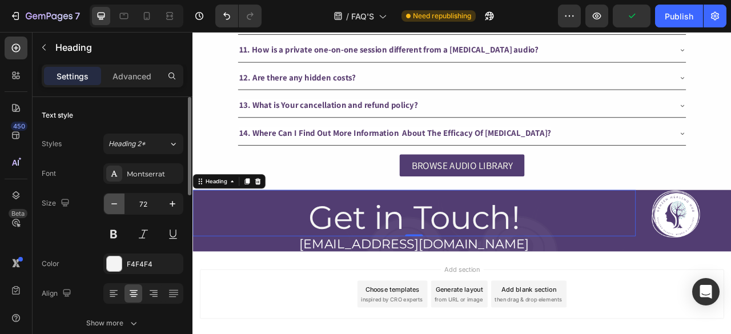
click at [112, 201] on icon "button" at bounding box center [114, 203] width 11 height 11
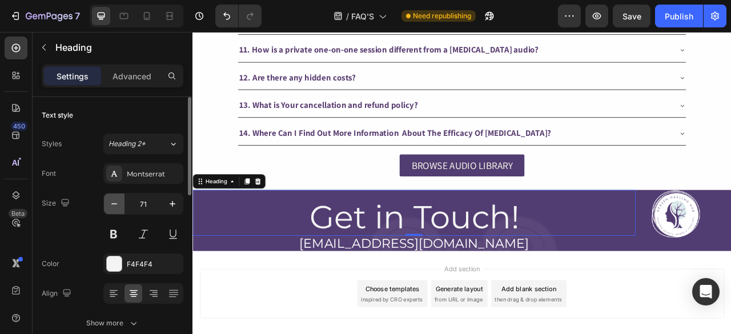
click at [112, 201] on icon "button" at bounding box center [114, 203] width 11 height 11
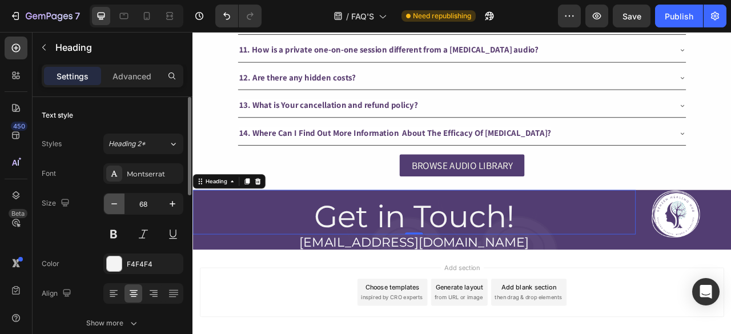
click at [112, 201] on icon "button" at bounding box center [114, 203] width 11 height 11
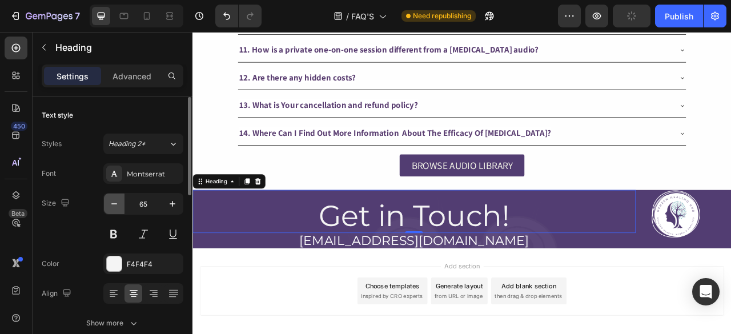
click at [112, 201] on icon "button" at bounding box center [114, 203] width 11 height 11
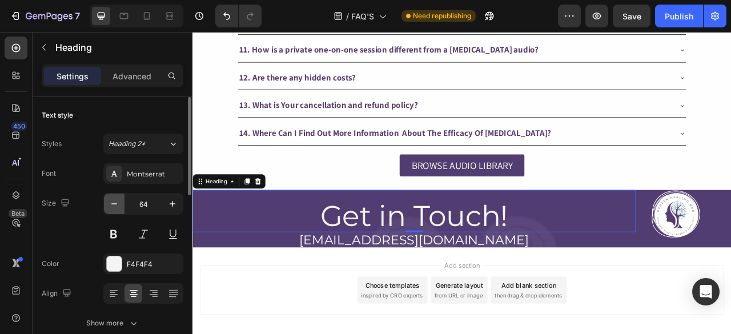
click at [112, 201] on icon "button" at bounding box center [114, 203] width 11 height 11
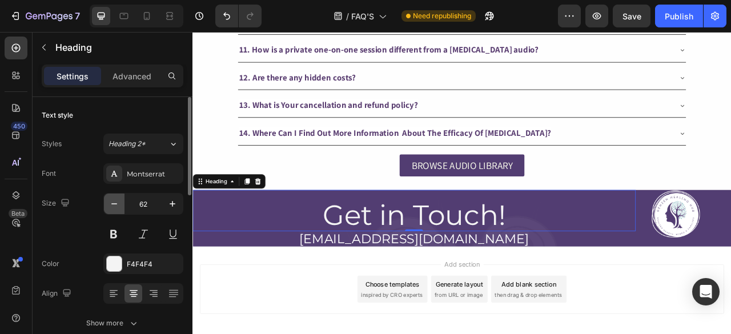
click at [112, 201] on icon "button" at bounding box center [114, 203] width 11 height 11
type input "60"
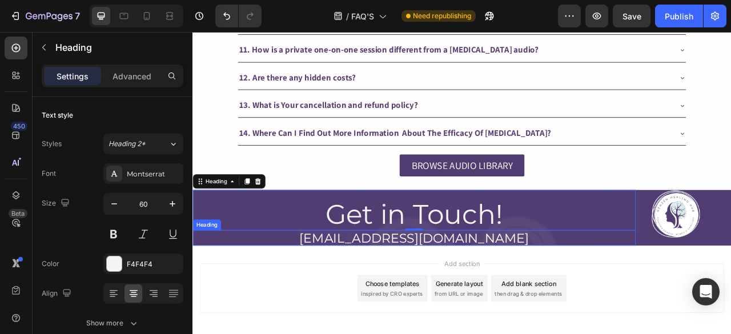
click at [474, 284] on span "[EMAIL_ADDRESS][DOMAIN_NAME]" at bounding box center [474, 293] width 292 height 19
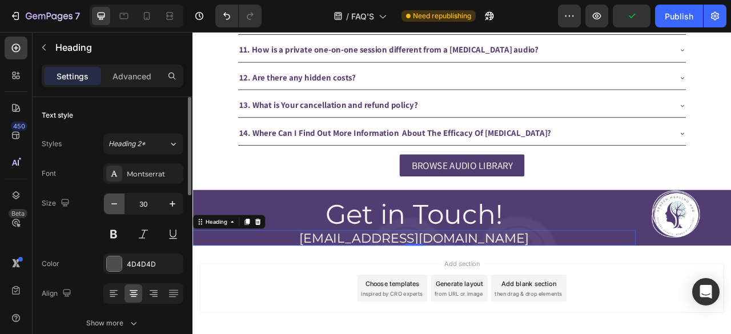
click at [120, 199] on button "button" at bounding box center [114, 204] width 21 height 21
type input "28"
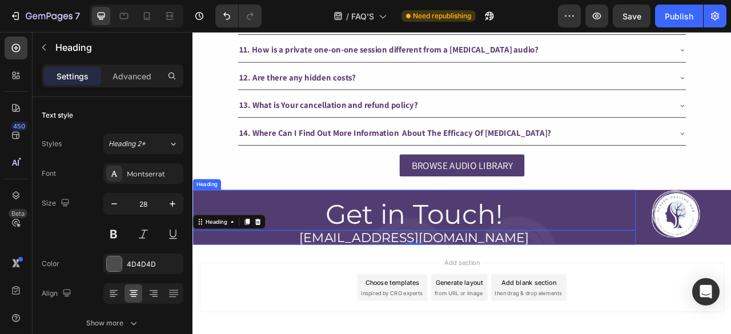
click at [387, 244] on h2 "Get in Touch!" at bounding box center [475, 264] width 564 height 40
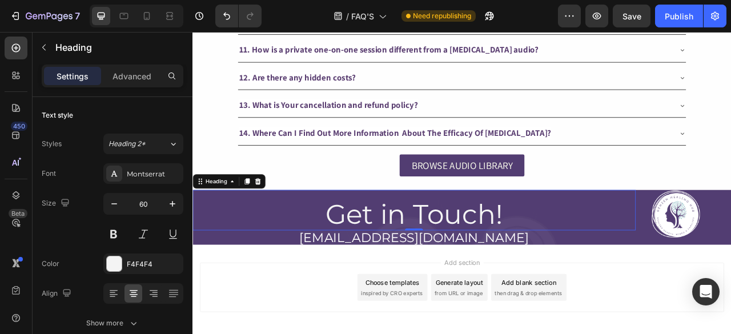
click at [610, 244] on h2 "Get in Touch!" at bounding box center [475, 264] width 564 height 40
click at [141, 73] on p "Advanced" at bounding box center [132, 76] width 39 height 12
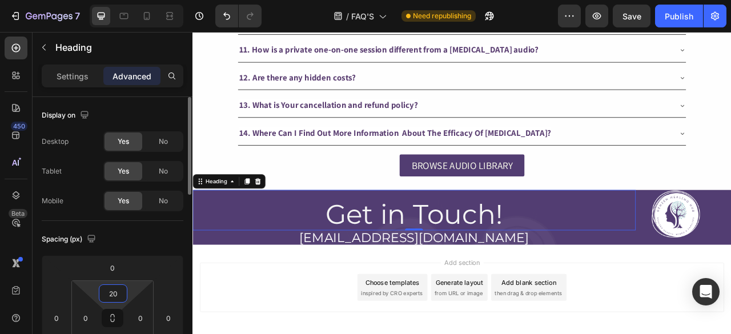
click at [117, 300] on input "20" at bounding box center [113, 293] width 23 height 17
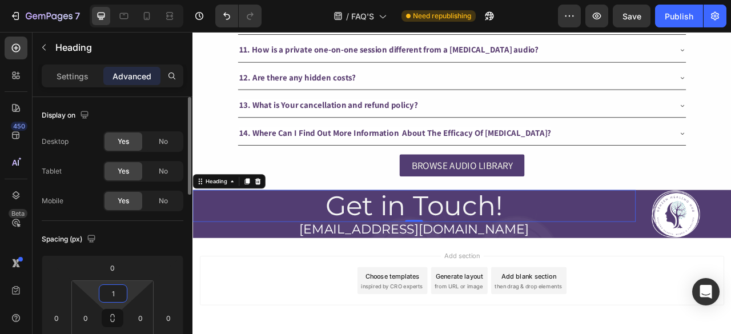
type input "10"
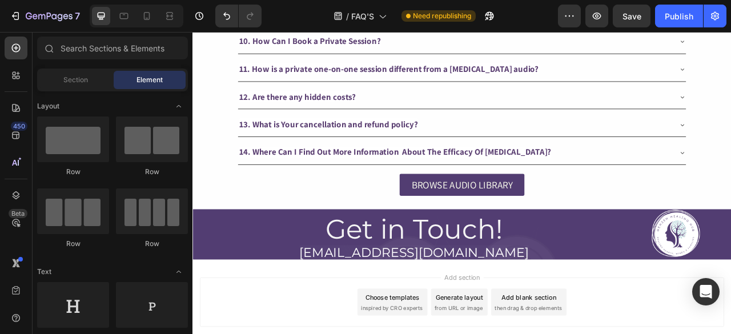
scroll to position [796, 0]
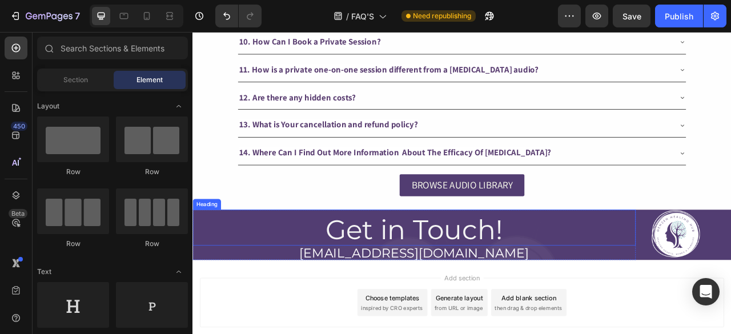
click at [672, 265] on p "Get in Touch!" at bounding box center [475, 284] width 562 height 38
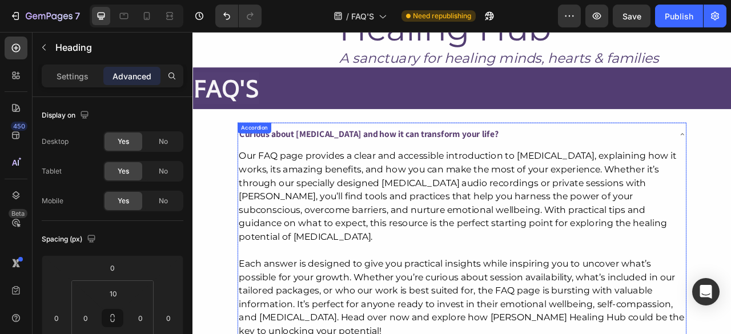
scroll to position [0, 0]
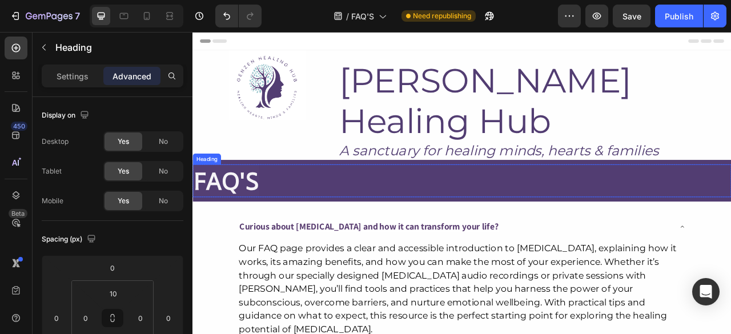
click at [612, 201] on div "FAQ'S" at bounding box center [536, 222] width 686 height 42
click at [579, 201] on div "FAQ'S Heading 0 Row Section 2" at bounding box center [536, 221] width 686 height 53
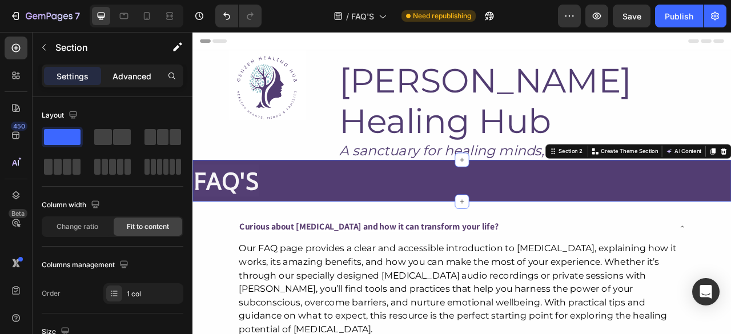
click at [131, 70] on p "Advanced" at bounding box center [132, 76] width 39 height 12
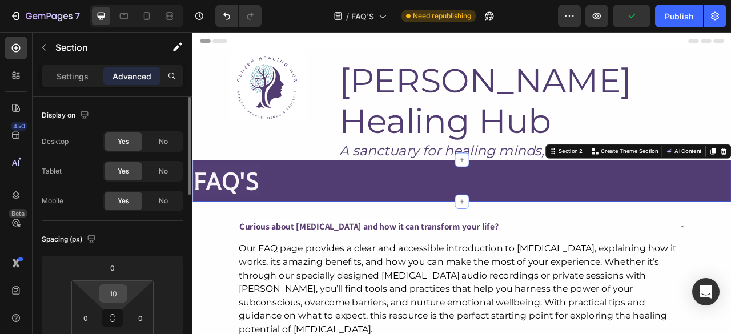
click at [126, 290] on div "10" at bounding box center [113, 293] width 29 height 18
click at [121, 287] on input "10" at bounding box center [113, 293] width 23 height 17
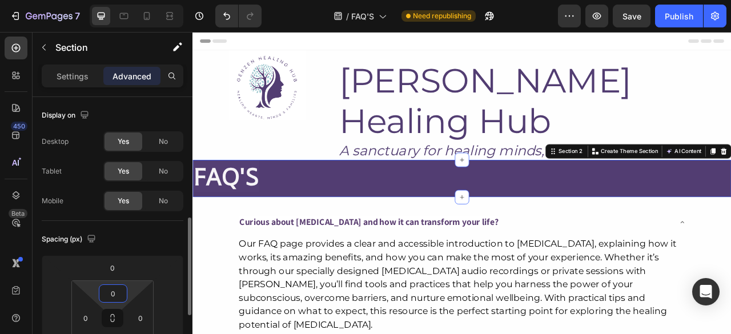
scroll to position [90, 0]
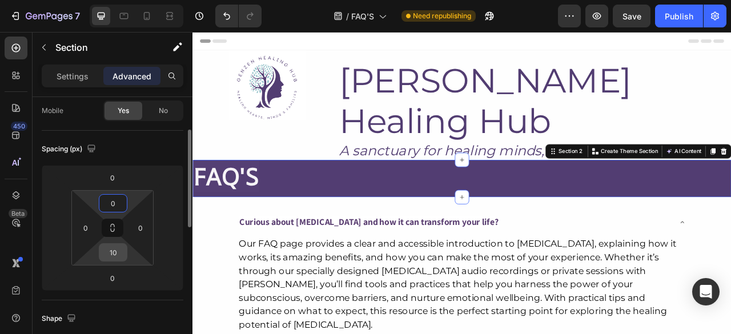
type input "0"
click at [116, 244] on input "10" at bounding box center [113, 252] width 23 height 17
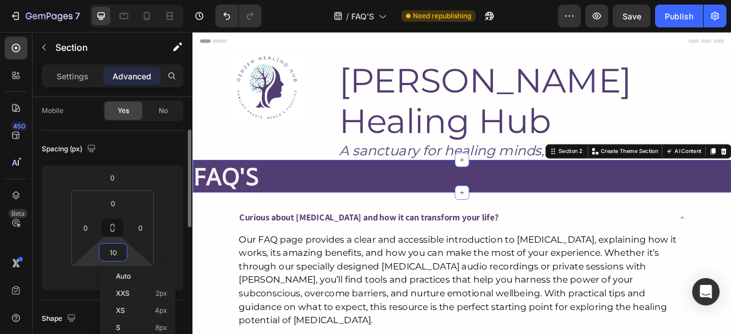
type input "0"
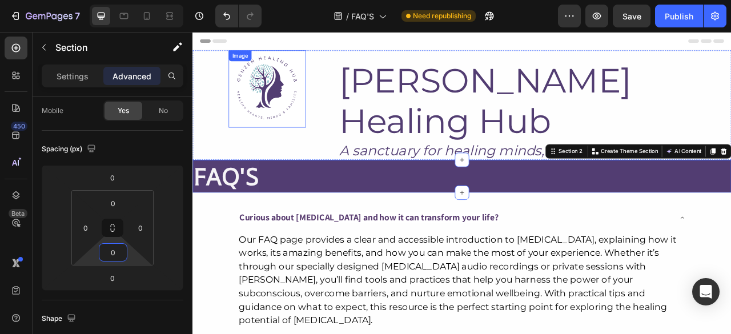
click at [315, 87] on img at bounding box center [287, 99] width 98 height 89
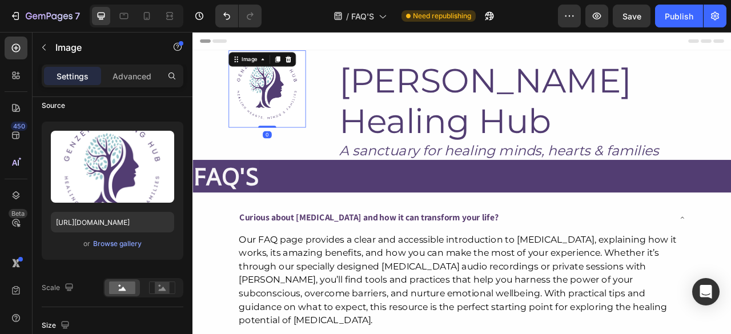
scroll to position [0, 0]
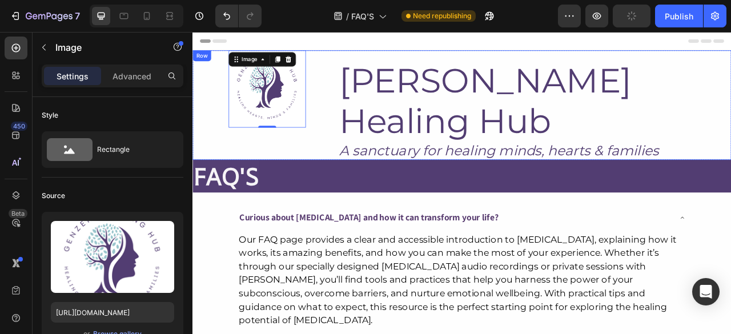
click at [371, 104] on div "Image 0 [PERSON_NAME] Healing Hub Heading A sanctuary for healing minds, hearts…" at bounding box center [536, 124] width 686 height 139
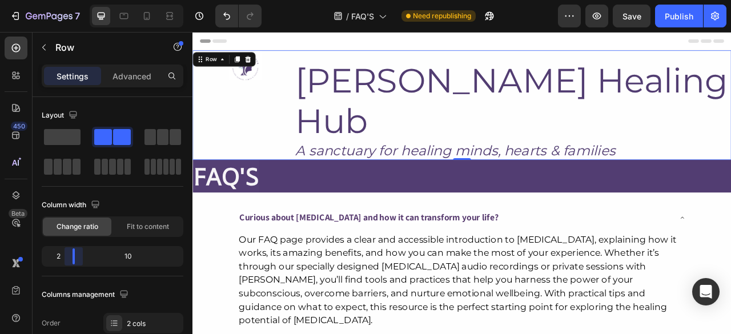
drag, startPoint x: 85, startPoint y: 251, endPoint x: 67, endPoint y: 251, distance: 17.7
click at [67, 0] on body "7 Version history / FAQ'S Need republishing Preview Save Publish 450 Beta Secti…" at bounding box center [365, 0] width 731 height 0
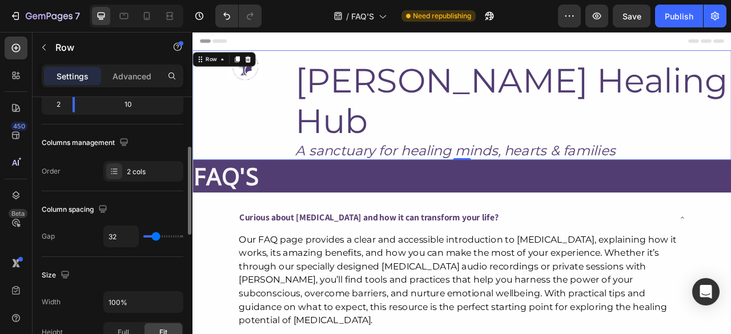
type input "19"
type input "13"
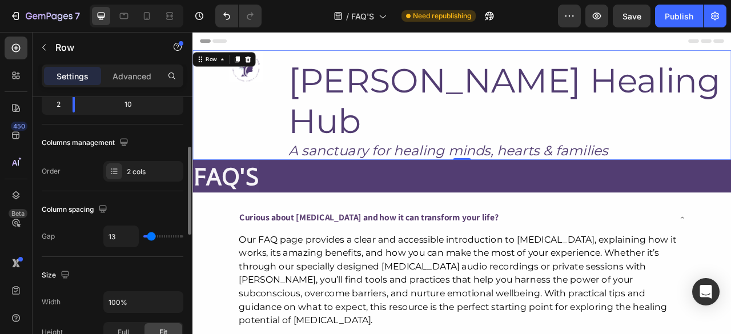
type input "11"
type input "16"
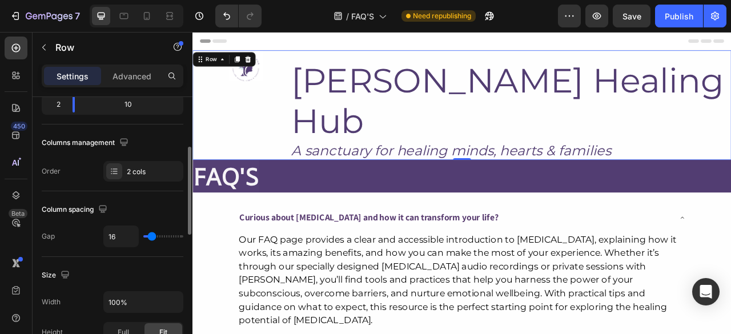
type input "21"
type input "23"
type input "24"
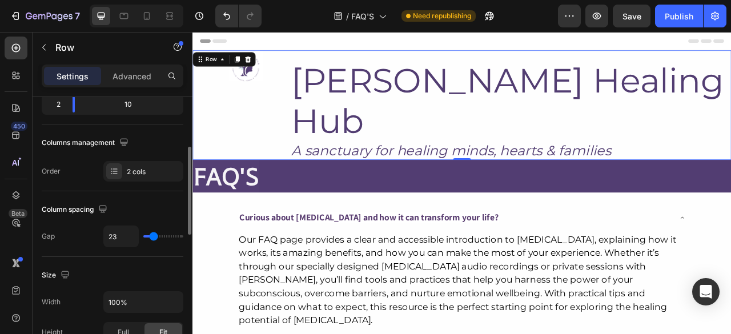
type input "24"
type input "27"
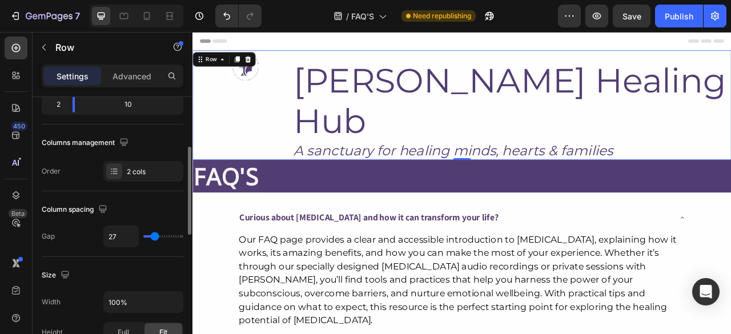
type input "29"
type input "32"
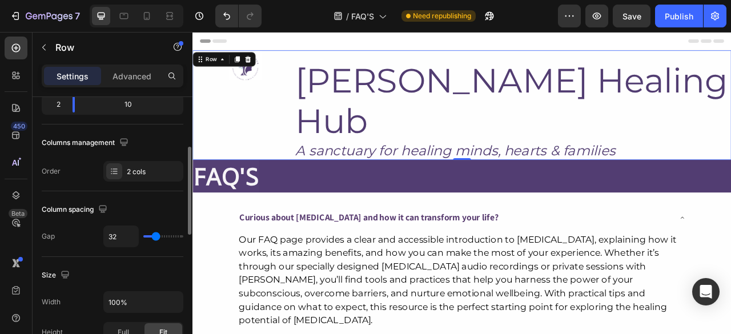
type input "30"
type input "29"
click at [155, 235] on input "range" at bounding box center [163, 236] width 40 height 2
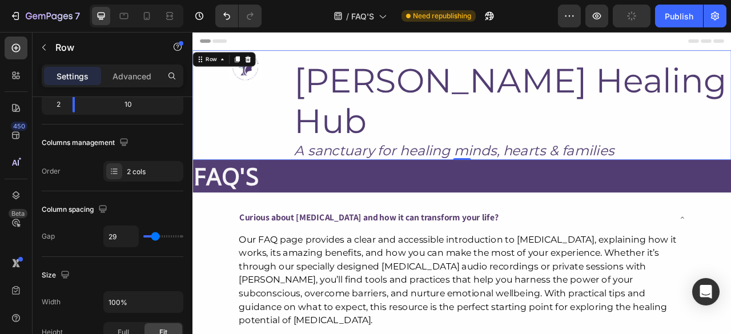
click at [129, 86] on div "Settings Advanced" at bounding box center [113, 76] width 142 height 23
click at [129, 83] on div "Advanced" at bounding box center [131, 76] width 57 height 18
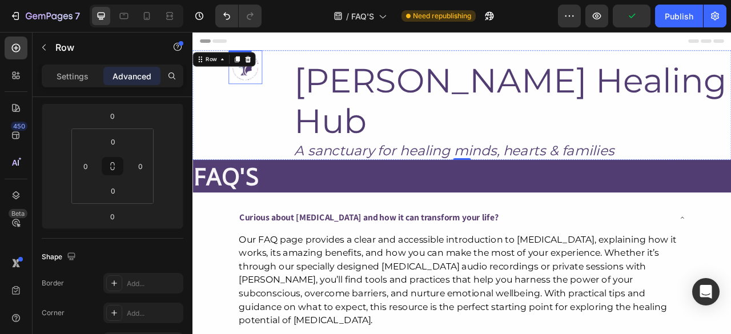
click at [256, 79] on img at bounding box center [259, 74] width 43 height 39
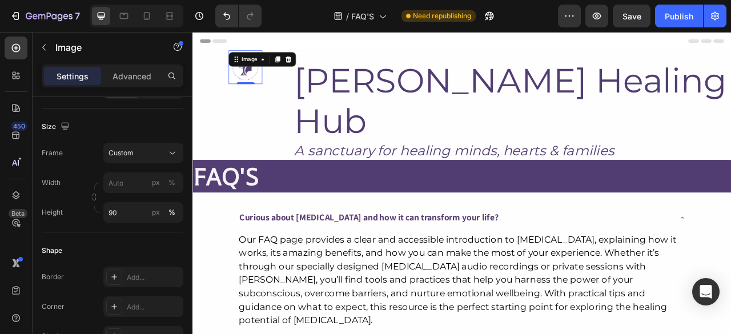
scroll to position [0, 0]
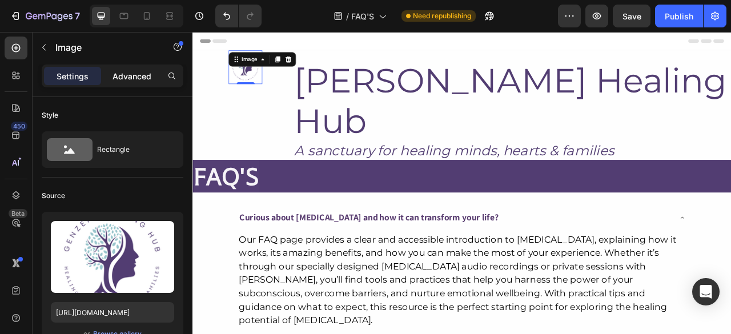
click at [142, 81] on p "Advanced" at bounding box center [132, 76] width 39 height 12
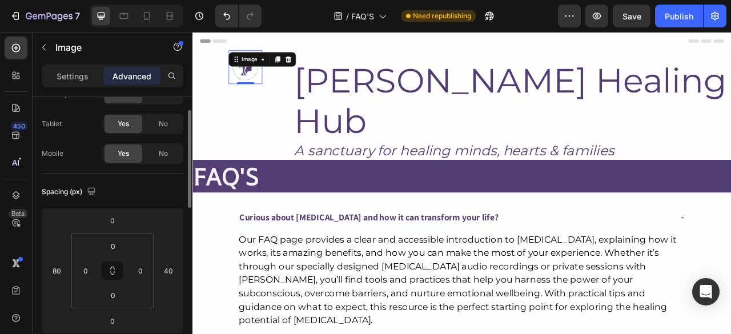
scroll to position [50, 0]
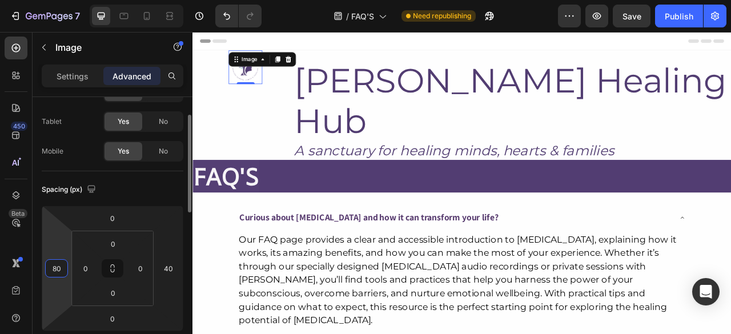
click at [50, 268] on input "80" at bounding box center [56, 268] width 17 height 17
type input "7"
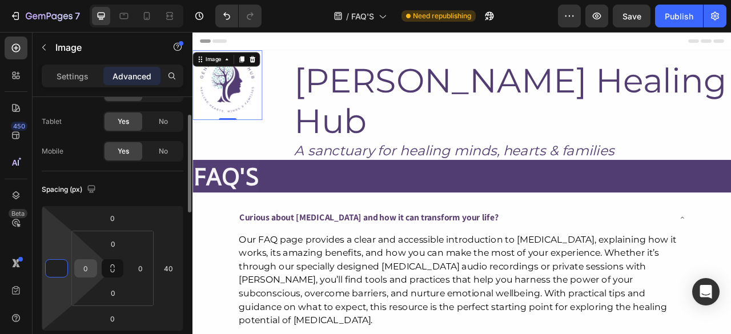
type input "0"
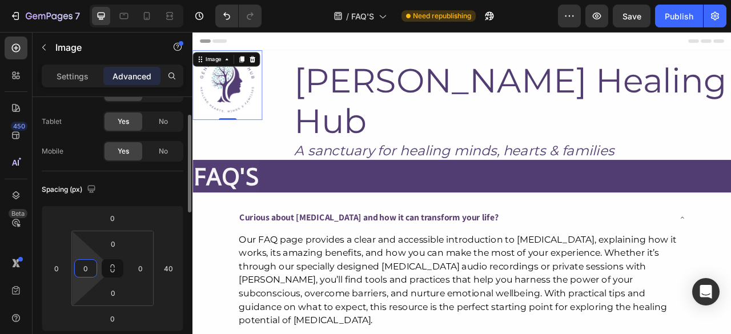
click at [89, 261] on input "0" at bounding box center [85, 268] width 17 height 17
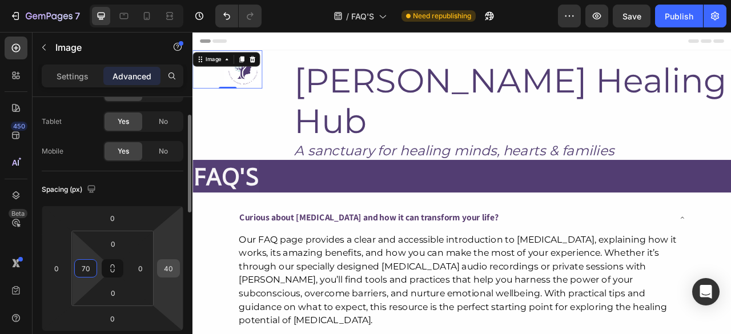
type input "70"
click at [163, 267] on input "40" at bounding box center [168, 268] width 17 height 17
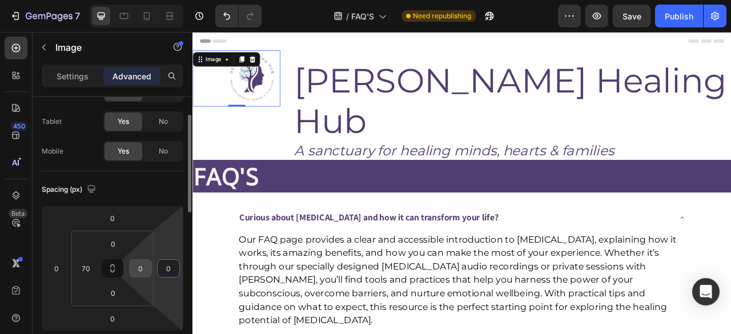
type input "0"
click at [144, 262] on input "0" at bounding box center [140, 268] width 17 height 17
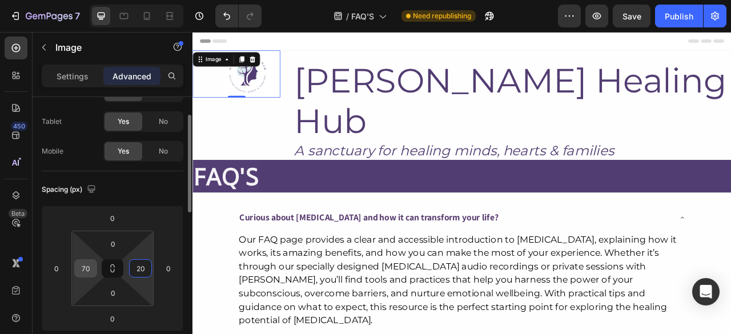
type input "20"
click at [93, 265] on input "70" at bounding box center [85, 268] width 17 height 17
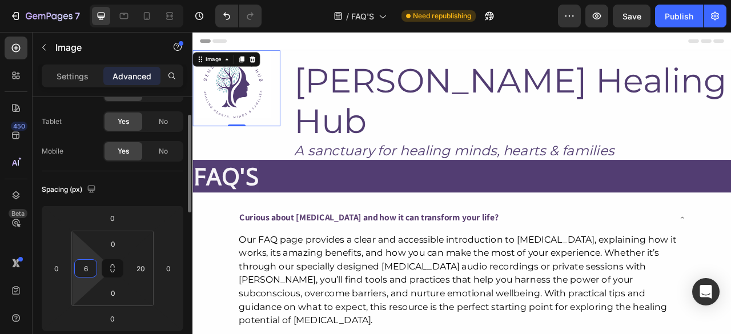
type input "60"
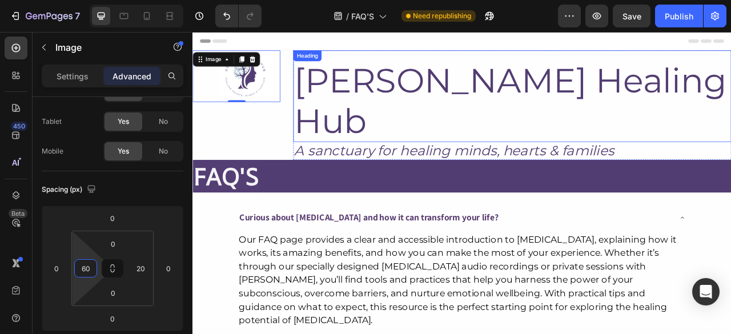
click at [416, 90] on h2 "[PERSON_NAME] Healing Hub" at bounding box center [599, 119] width 558 height 105
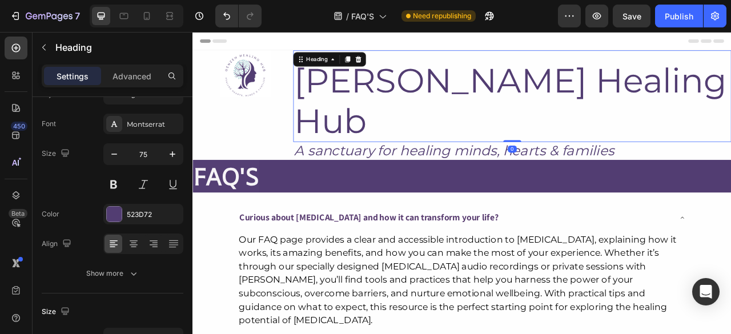
scroll to position [0, 0]
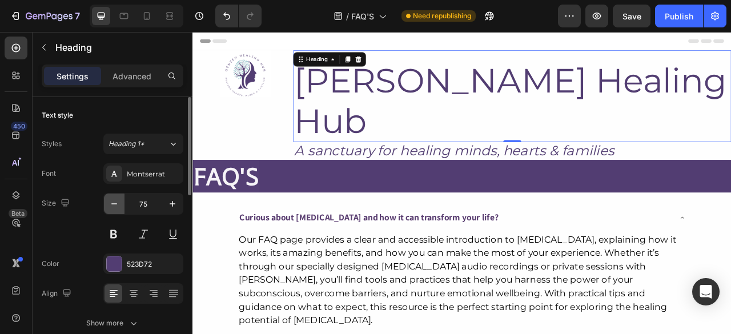
click at [120, 202] on button "button" at bounding box center [114, 204] width 21 height 21
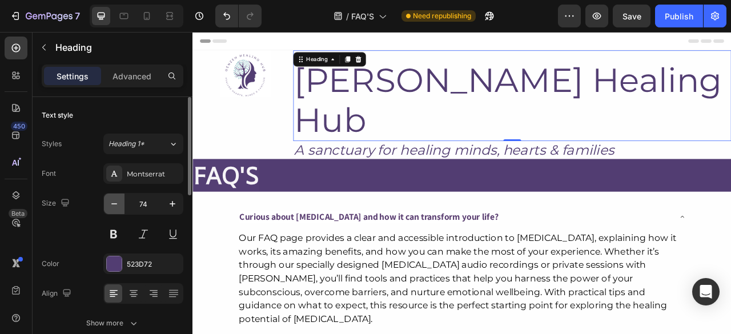
click at [120, 202] on button "button" at bounding box center [114, 204] width 21 height 21
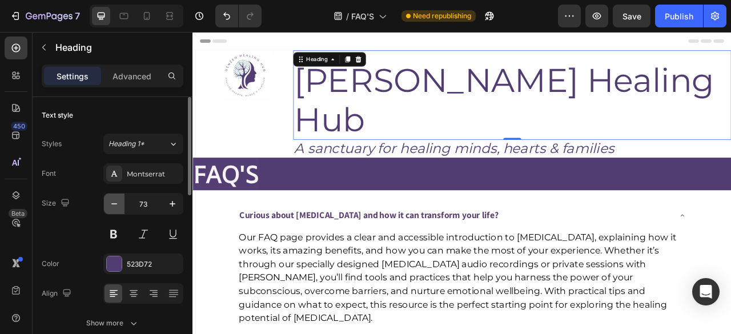
click at [120, 202] on button "button" at bounding box center [114, 204] width 21 height 21
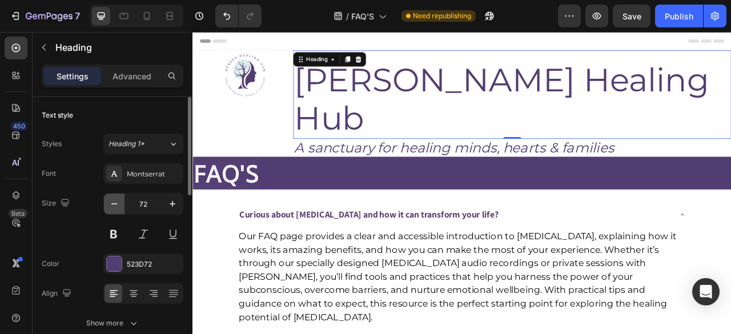
click at [120, 202] on button "button" at bounding box center [114, 204] width 21 height 21
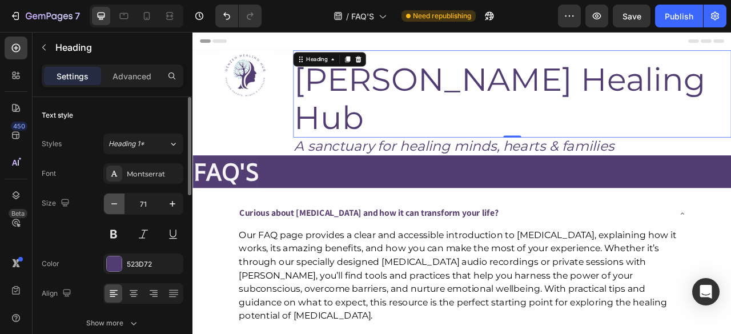
click at [120, 202] on button "button" at bounding box center [114, 204] width 21 height 21
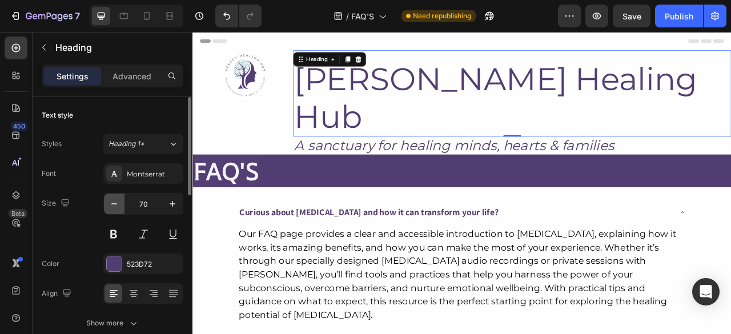
click at [120, 202] on button "button" at bounding box center [114, 204] width 21 height 21
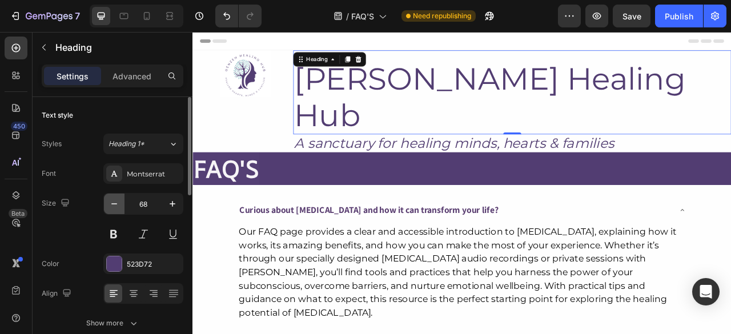
click at [120, 202] on button "button" at bounding box center [114, 204] width 21 height 21
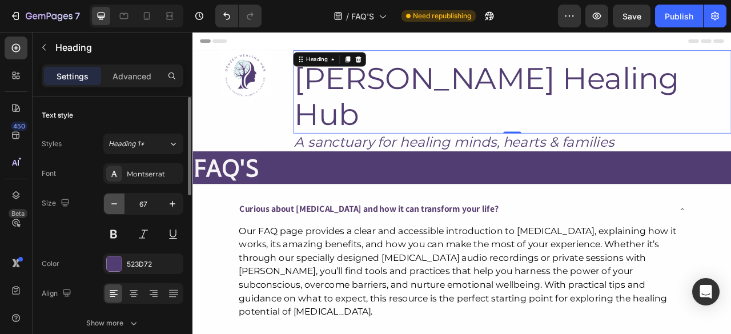
click at [120, 202] on button "button" at bounding box center [114, 204] width 21 height 21
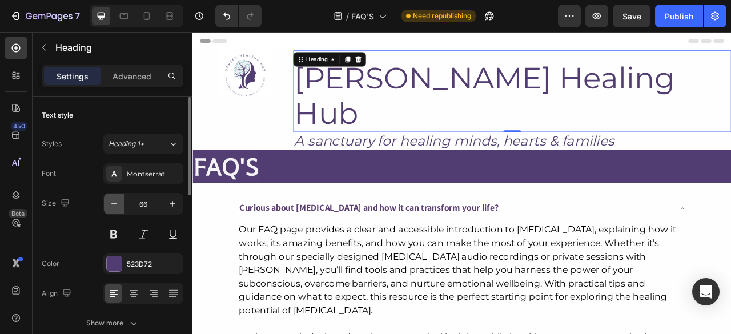
click at [120, 202] on button "button" at bounding box center [114, 204] width 21 height 21
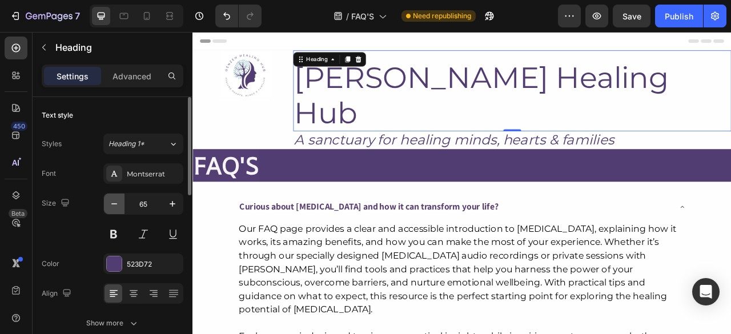
click at [120, 202] on button "button" at bounding box center [114, 204] width 21 height 21
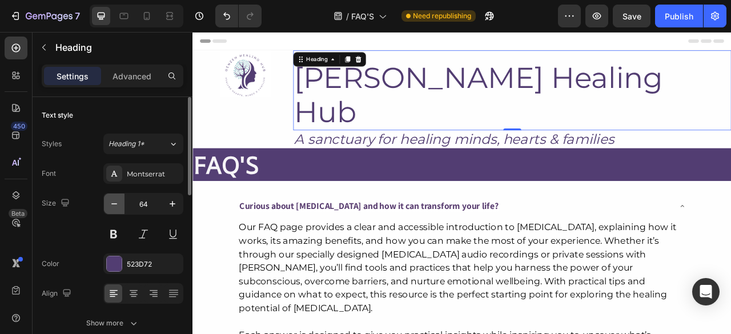
click at [120, 202] on button "button" at bounding box center [114, 204] width 21 height 21
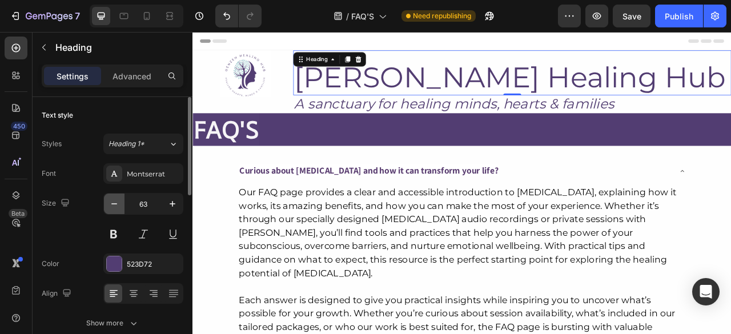
click at [120, 202] on button "button" at bounding box center [114, 204] width 21 height 21
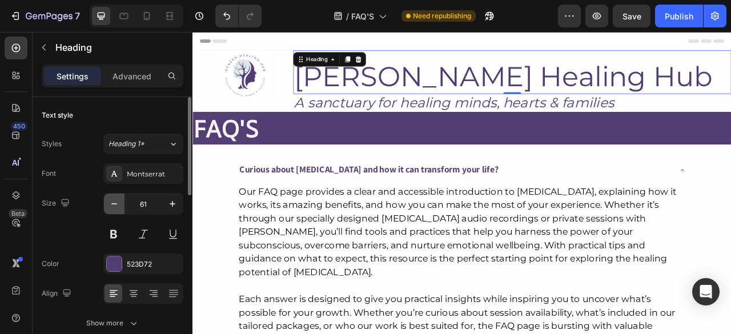
click at [120, 202] on button "button" at bounding box center [114, 204] width 21 height 21
type input "60"
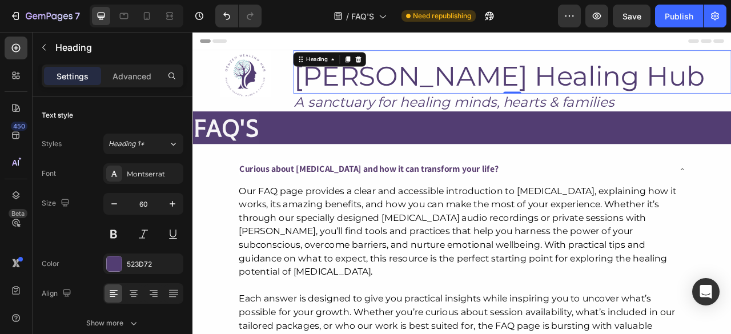
click at [334, 86] on h2 "[PERSON_NAME] Healing Hub" at bounding box center [599, 88] width 558 height 43
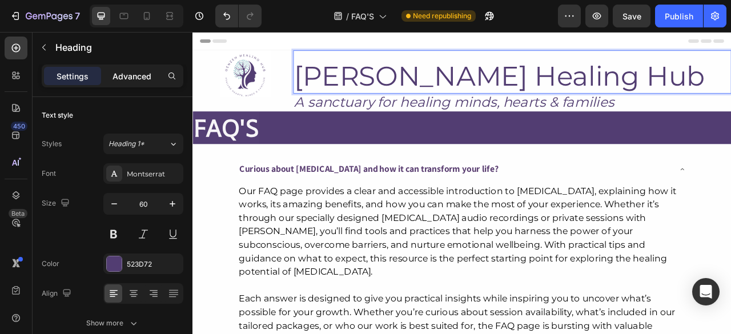
click at [134, 70] on p "Advanced" at bounding box center [132, 76] width 39 height 12
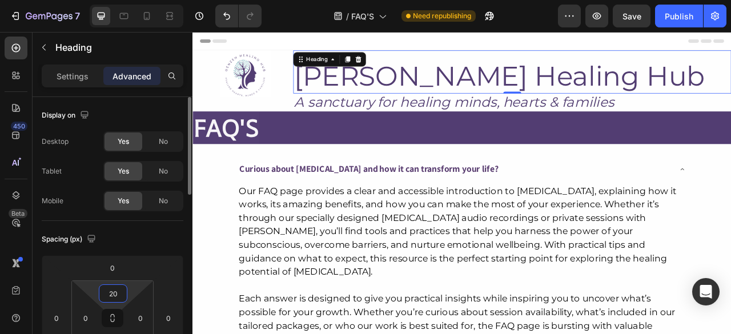
click at [110, 294] on input "20" at bounding box center [113, 293] width 23 height 17
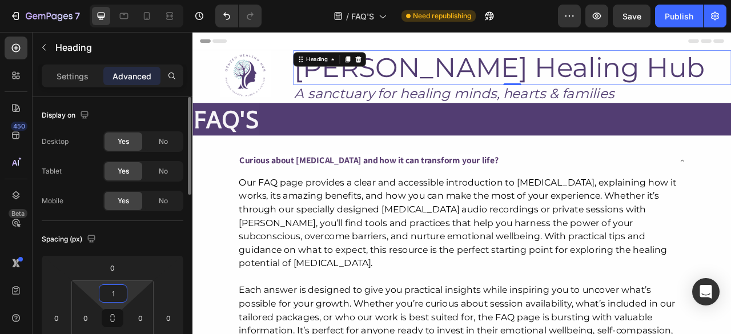
type input "10"
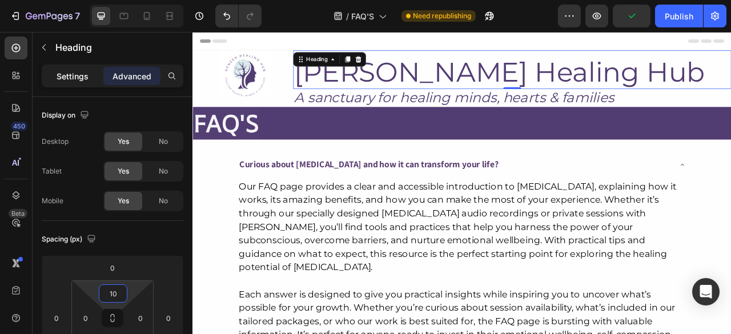
click at [69, 70] on p "Settings" at bounding box center [73, 76] width 32 height 12
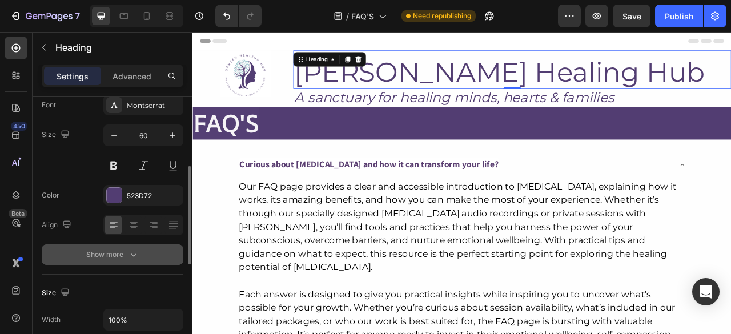
scroll to position [106, 0]
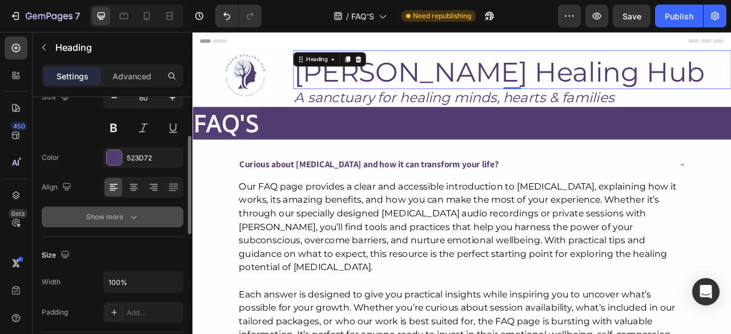
click at [129, 217] on icon "button" at bounding box center [133, 216] width 11 height 11
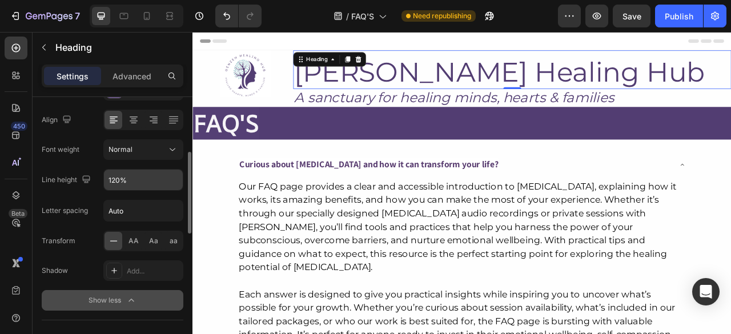
scroll to position [175, 0]
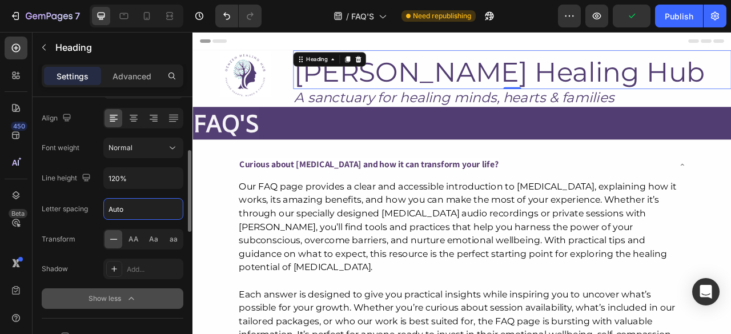
click at [142, 205] on input "Auto" at bounding box center [143, 209] width 79 height 21
click at [177, 178] on icon "button" at bounding box center [172, 178] width 11 height 11
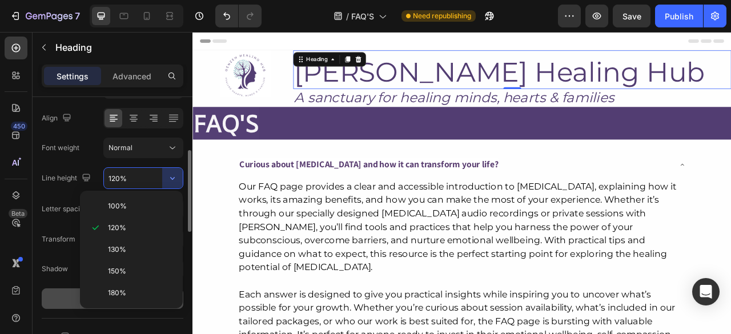
click at [120, 178] on input "120%" at bounding box center [143, 178] width 79 height 21
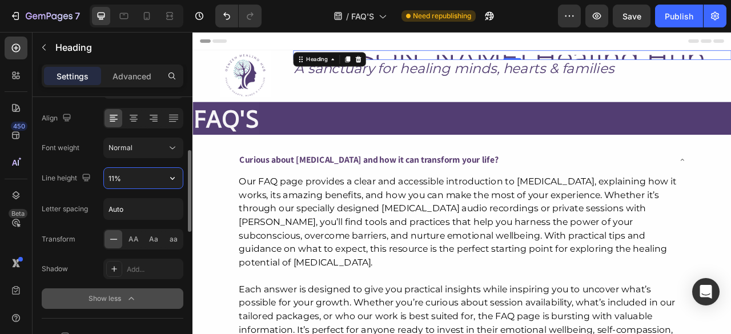
type input "110%"
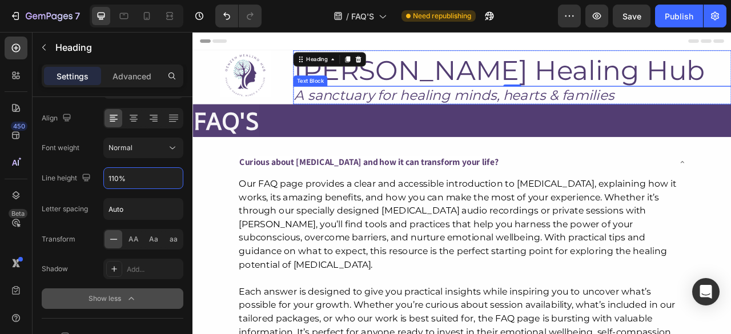
click at [506, 110] on p "A sanctuary for healing minds, hearts & families" at bounding box center [599, 112] width 555 height 21
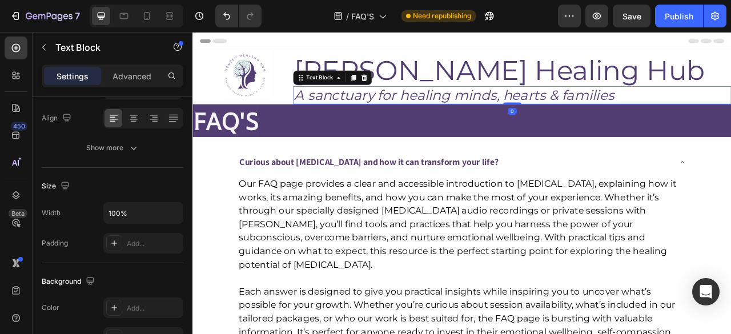
scroll to position [0, 0]
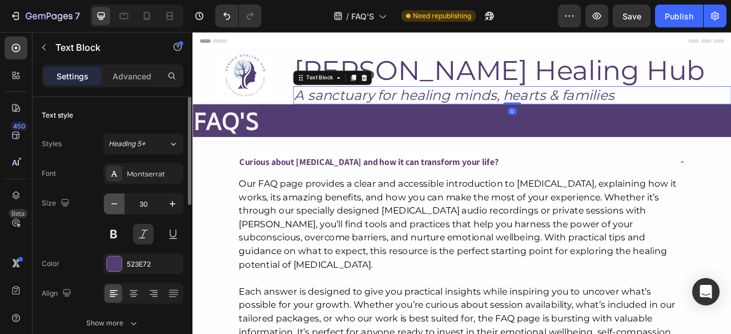
click at [113, 206] on icon "button" at bounding box center [114, 203] width 11 height 11
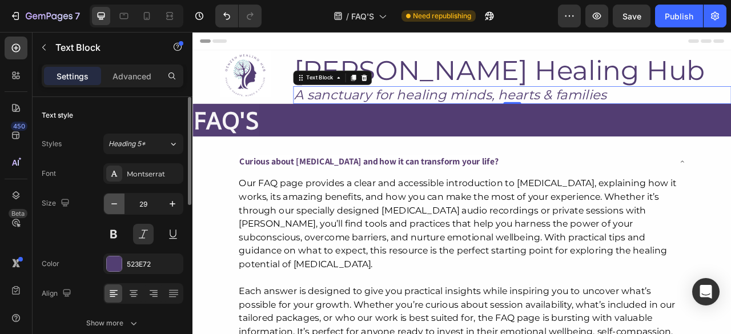
click at [117, 201] on icon "button" at bounding box center [114, 203] width 11 height 11
type input "28"
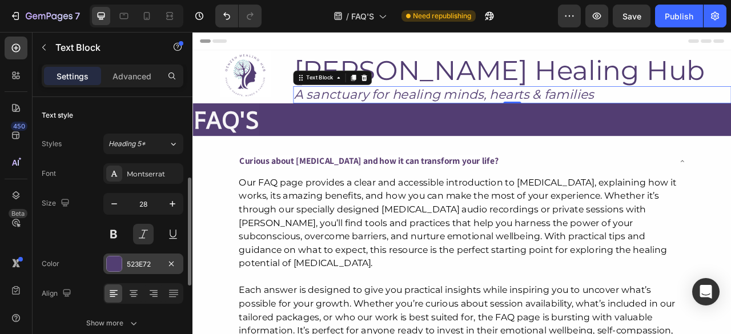
scroll to position [63, 0]
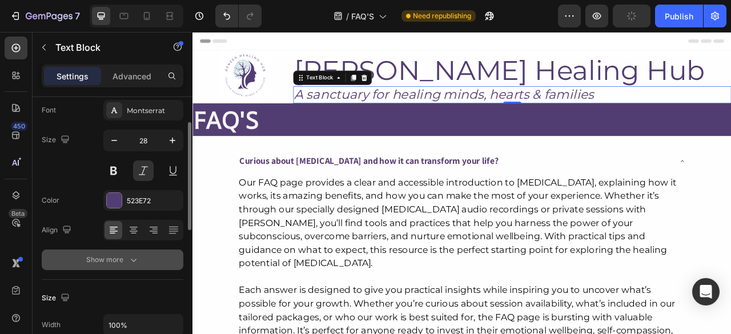
click at [144, 255] on button "Show more" at bounding box center [113, 260] width 142 height 21
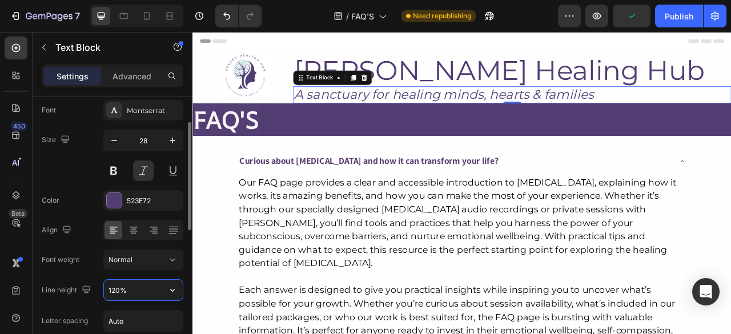
click at [125, 295] on input "120%" at bounding box center [143, 290] width 79 height 21
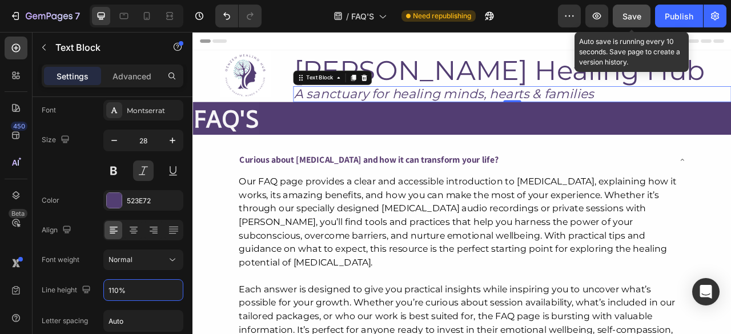
type input "110%"
click at [631, 13] on span "Save" at bounding box center [632, 16] width 19 height 10
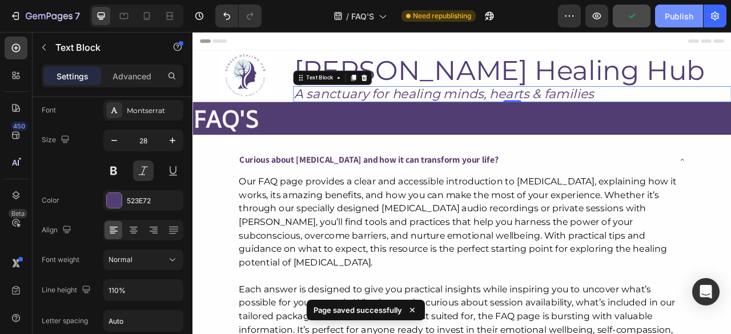
click at [674, 10] on div "Publish" at bounding box center [679, 16] width 29 height 12
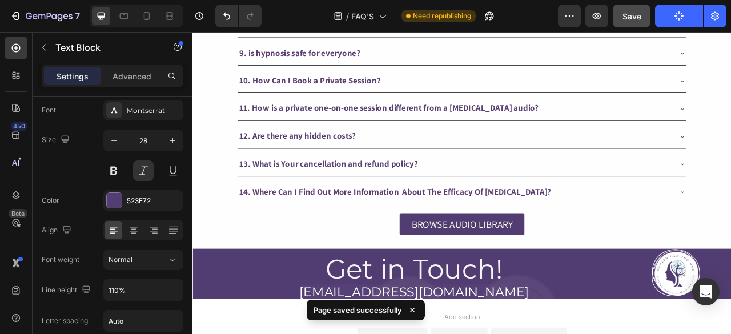
scroll to position [792, 0]
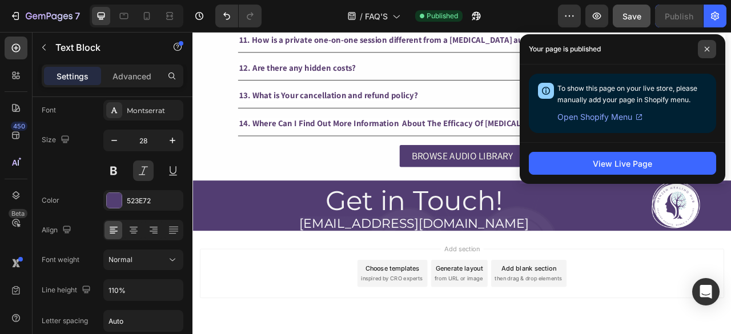
click at [706, 49] on icon at bounding box center [707, 49] width 6 height 6
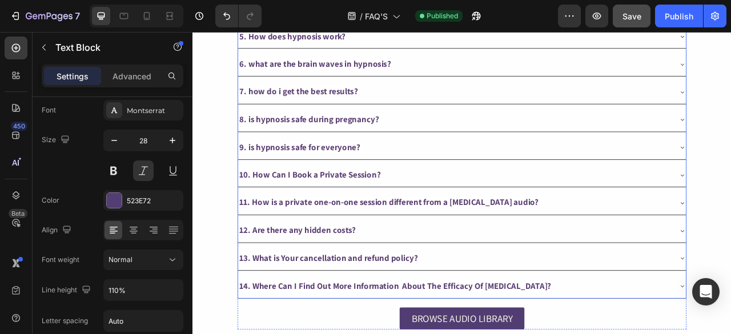
scroll to position [574, 0]
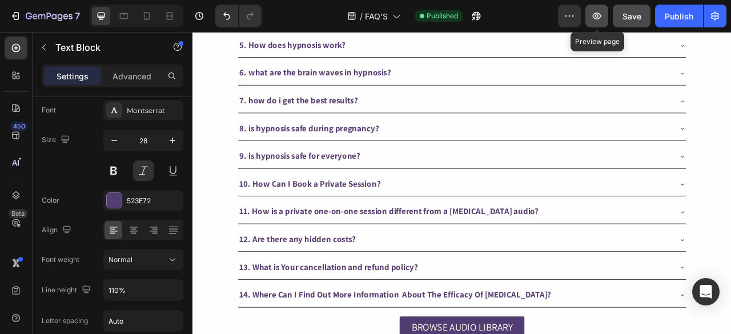
click at [600, 14] on icon "button" at bounding box center [597, 16] width 9 height 7
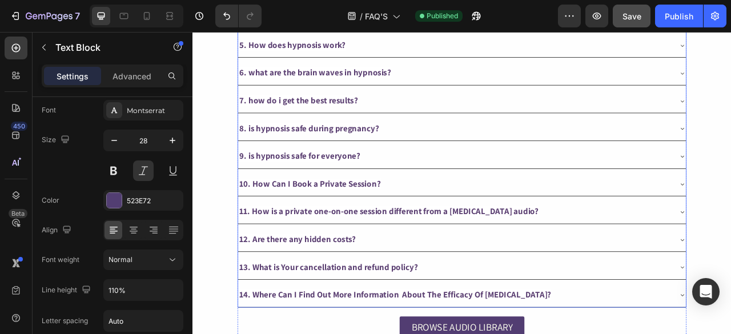
scroll to position [792, 0]
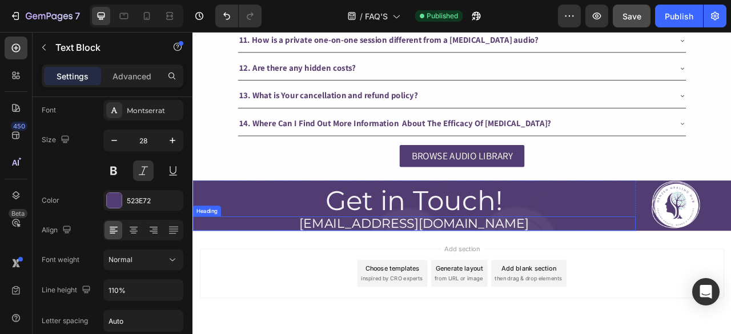
drag, startPoint x: 467, startPoint y: 243, endPoint x: 195, endPoint y: 214, distance: 272.9
click at [195, 221] on div "Get in Touch! Heading [EMAIL_ADDRESS][DOMAIN_NAME] Heading" at bounding box center [475, 253] width 564 height 64
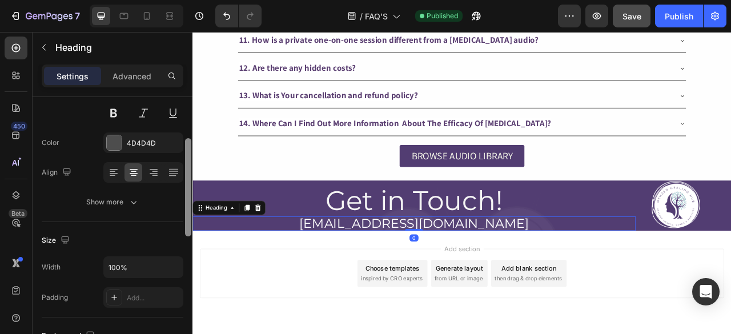
scroll to position [122, 0]
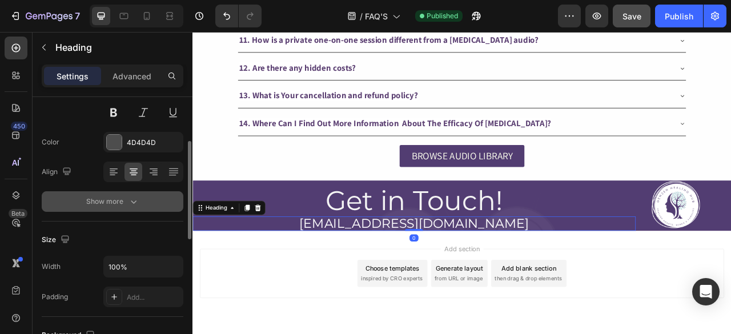
click at [128, 202] on icon "button" at bounding box center [133, 201] width 11 height 11
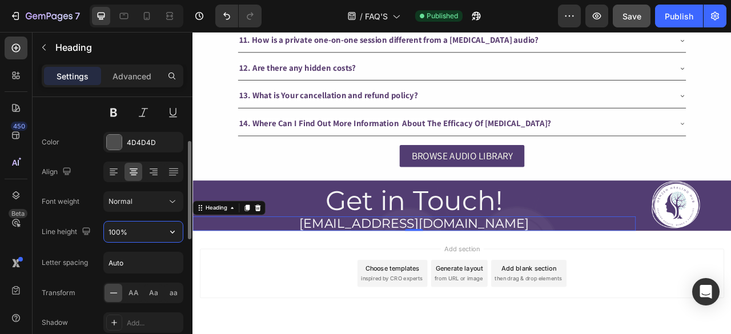
click at [122, 233] on input "100%" at bounding box center [143, 232] width 79 height 21
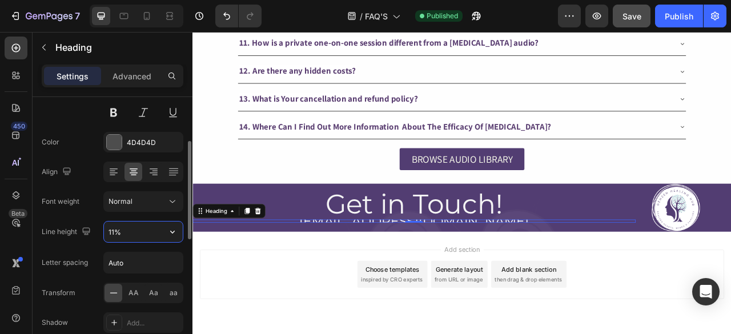
scroll to position [792, 0]
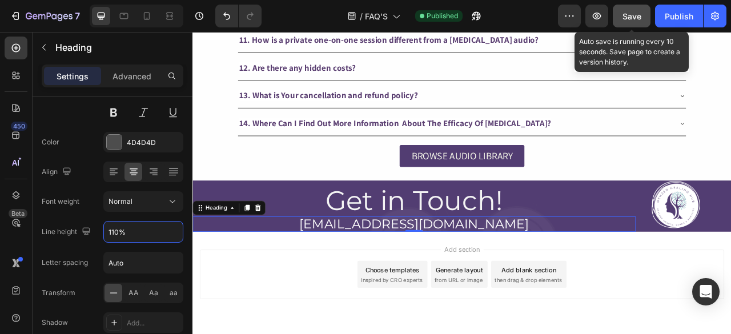
type input "110%"
click at [631, 14] on span "Save" at bounding box center [632, 16] width 19 height 10
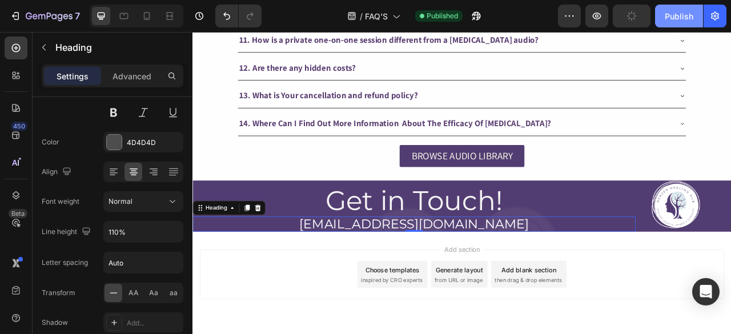
click at [679, 14] on div "Publish" at bounding box center [679, 16] width 29 height 12
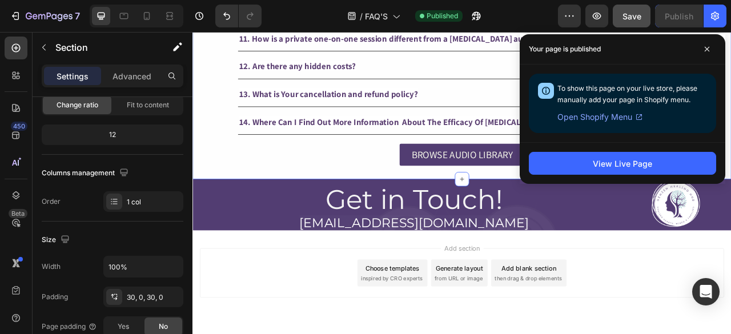
scroll to position [0, 0]
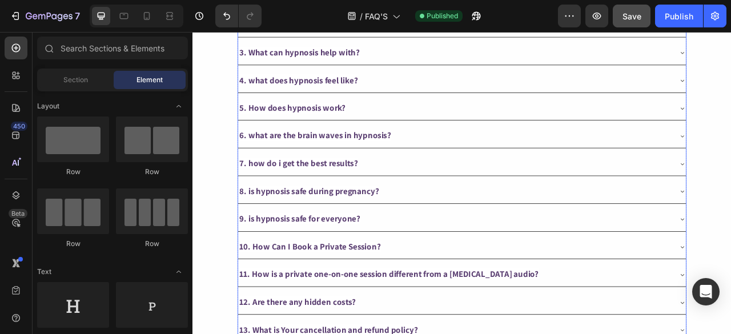
scroll to position [793, 0]
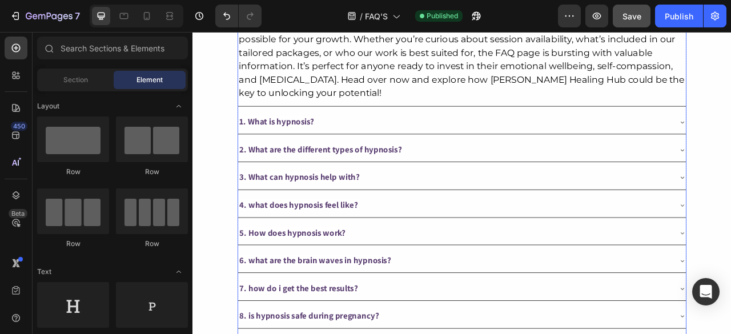
click at [336, 278] on div "5. How does hypnosis work?" at bounding box center [319, 288] width 139 height 21
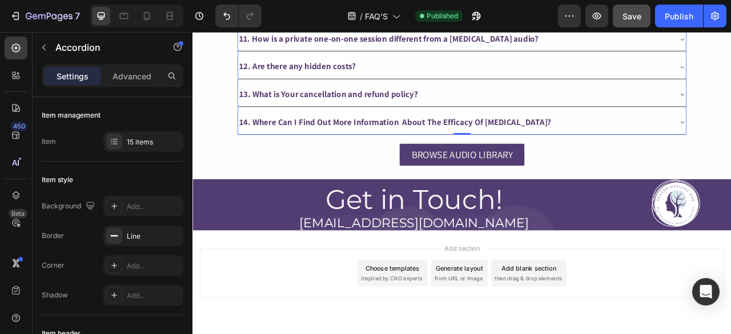
scroll to position [457, 0]
